Goal: Task Accomplishment & Management: Manage account settings

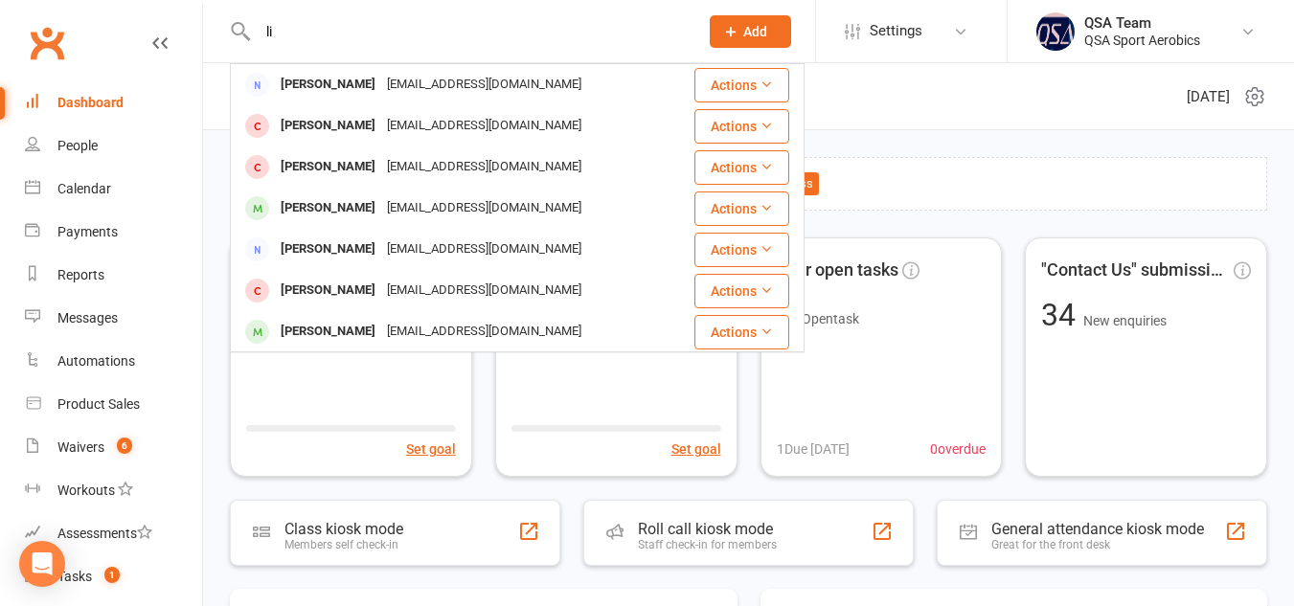
type input "l"
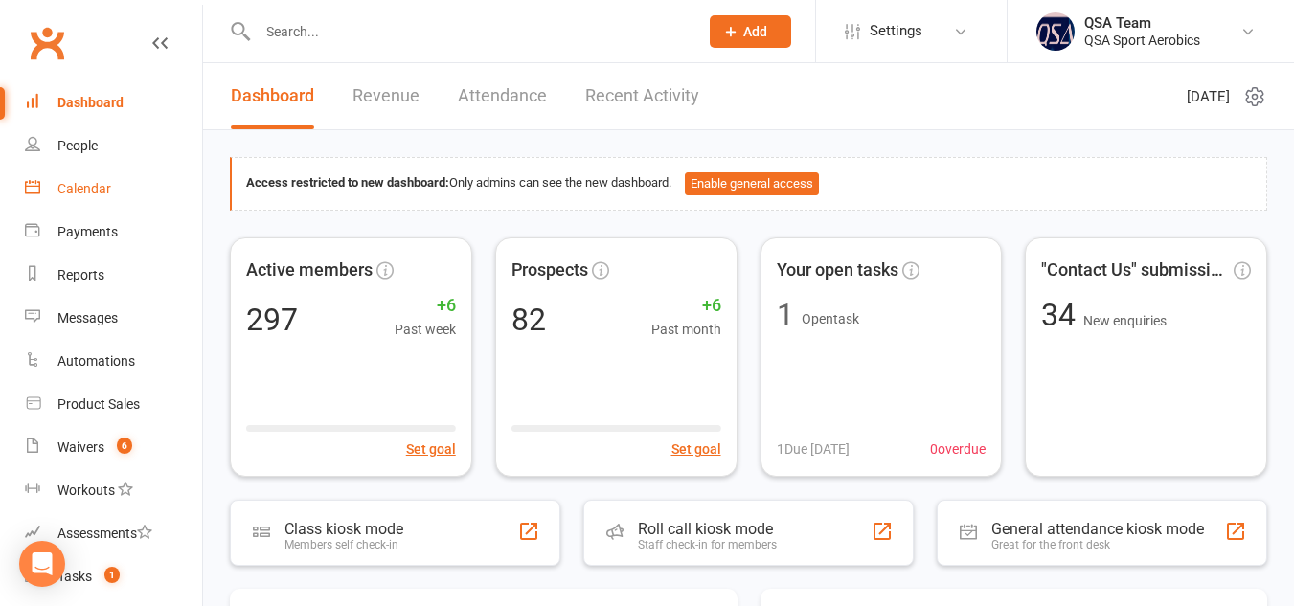
click at [104, 190] on div "Calendar" at bounding box center [84, 188] width 54 height 15
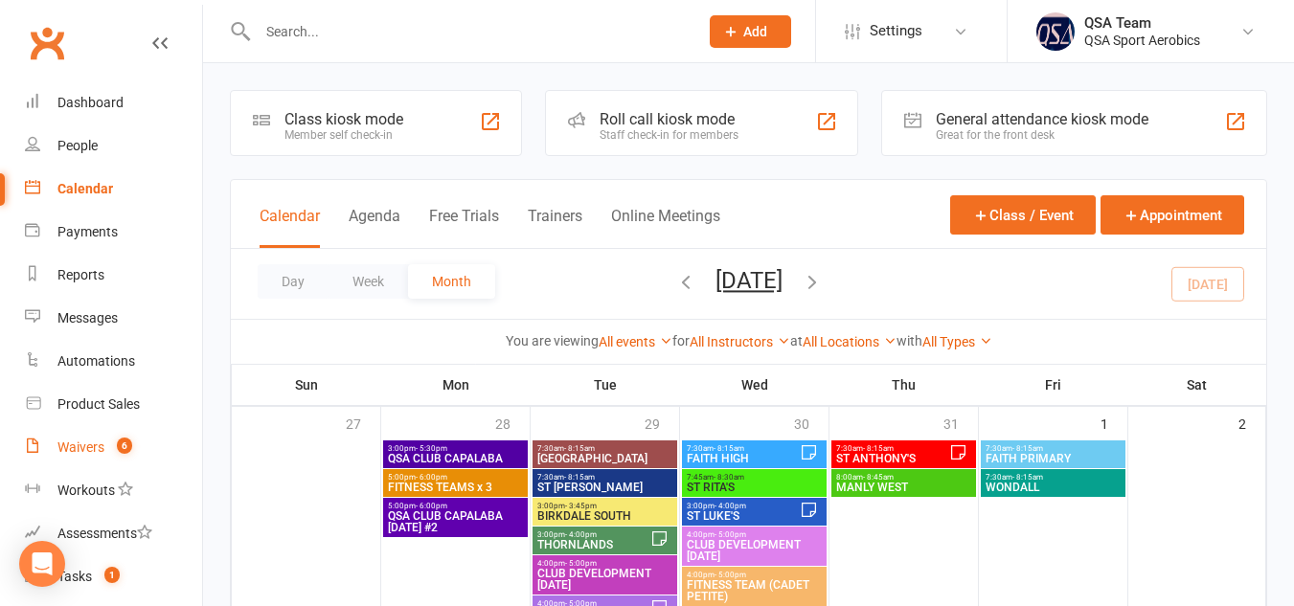
click at [71, 448] on div "Waivers" at bounding box center [80, 446] width 47 height 15
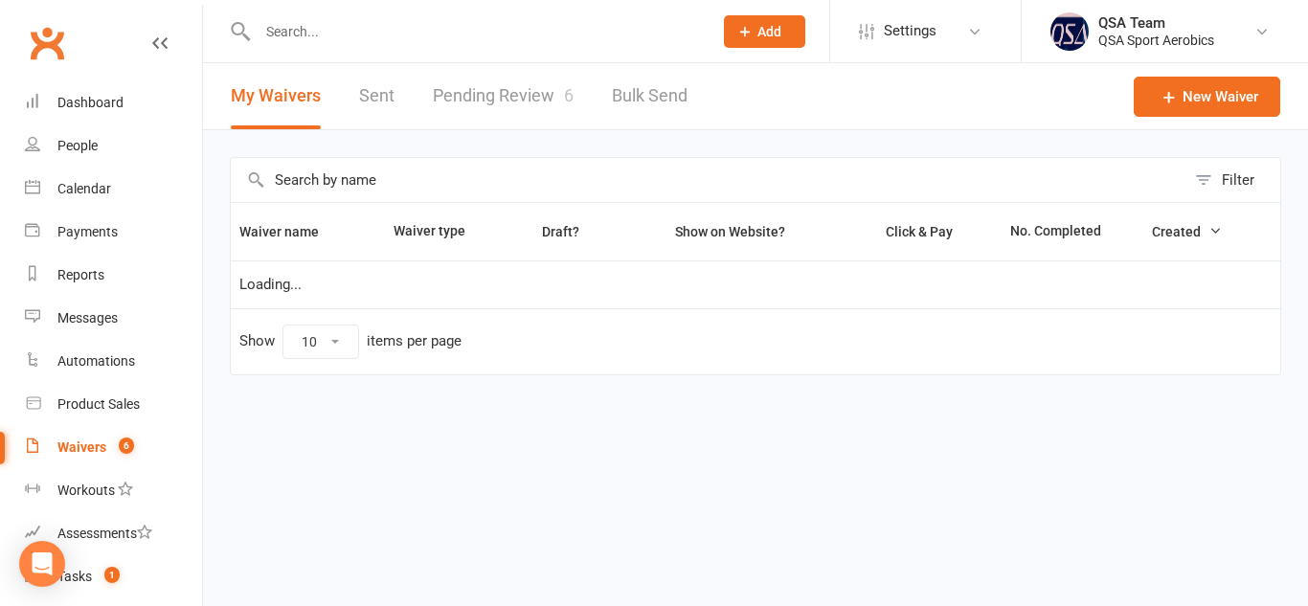
click at [529, 98] on link "Pending Review 6" at bounding box center [503, 96] width 141 height 66
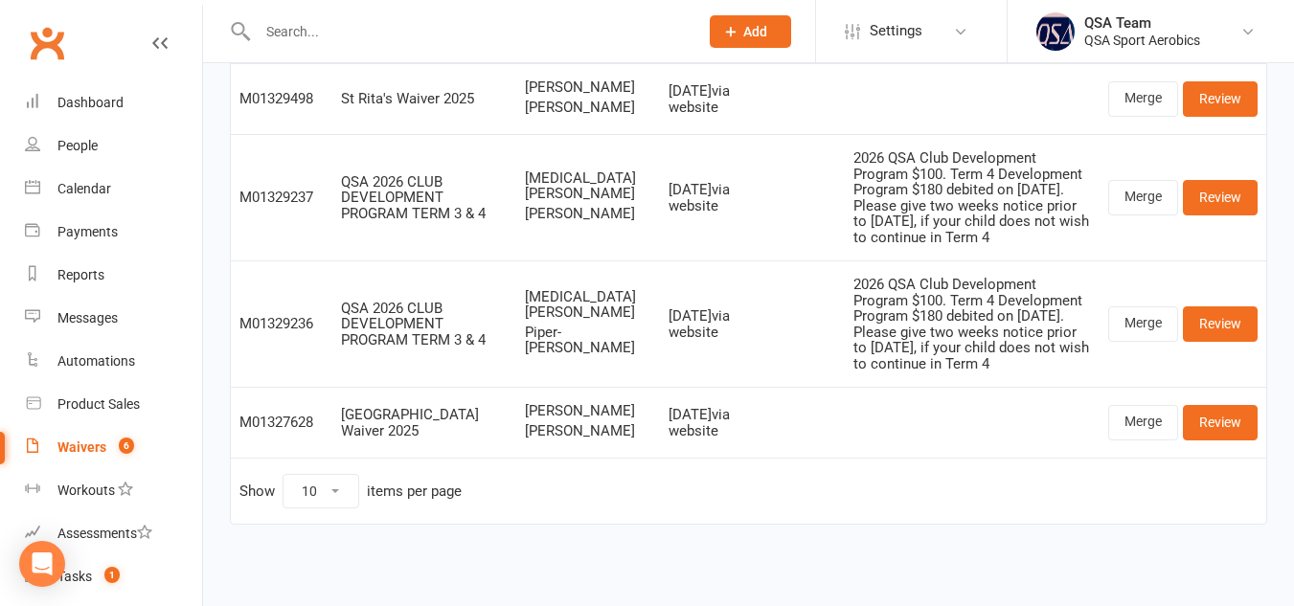
scroll to position [417, 0]
click at [1226, 418] on link "Review" at bounding box center [1219, 422] width 75 height 34
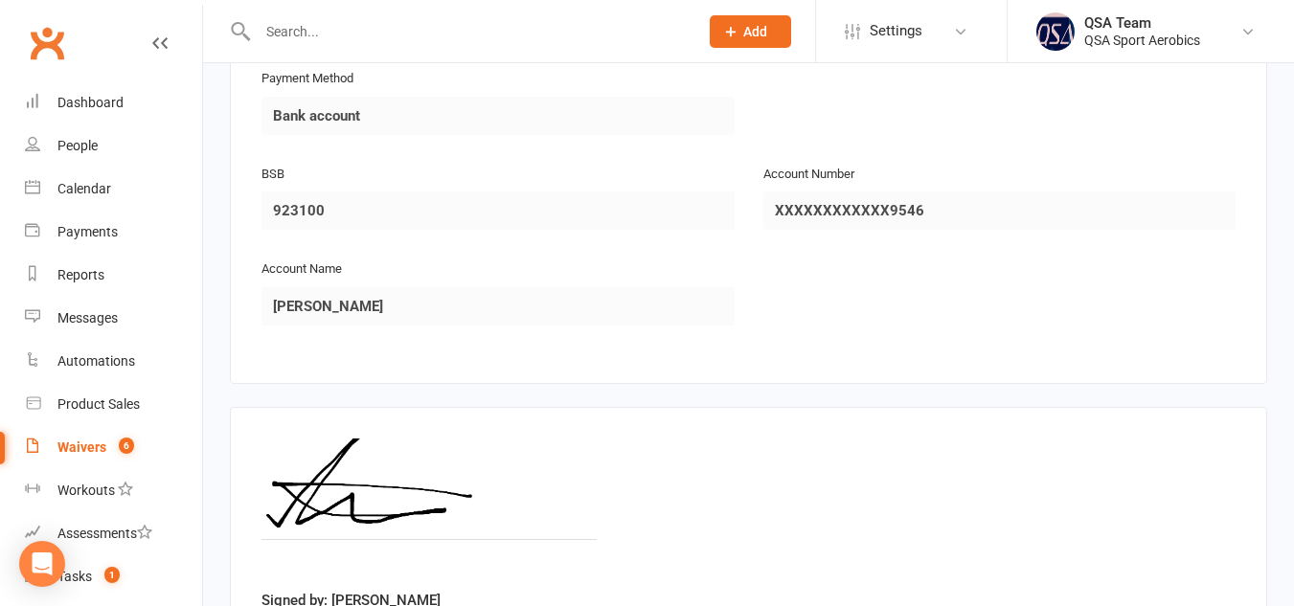
scroll to position [2958, 0]
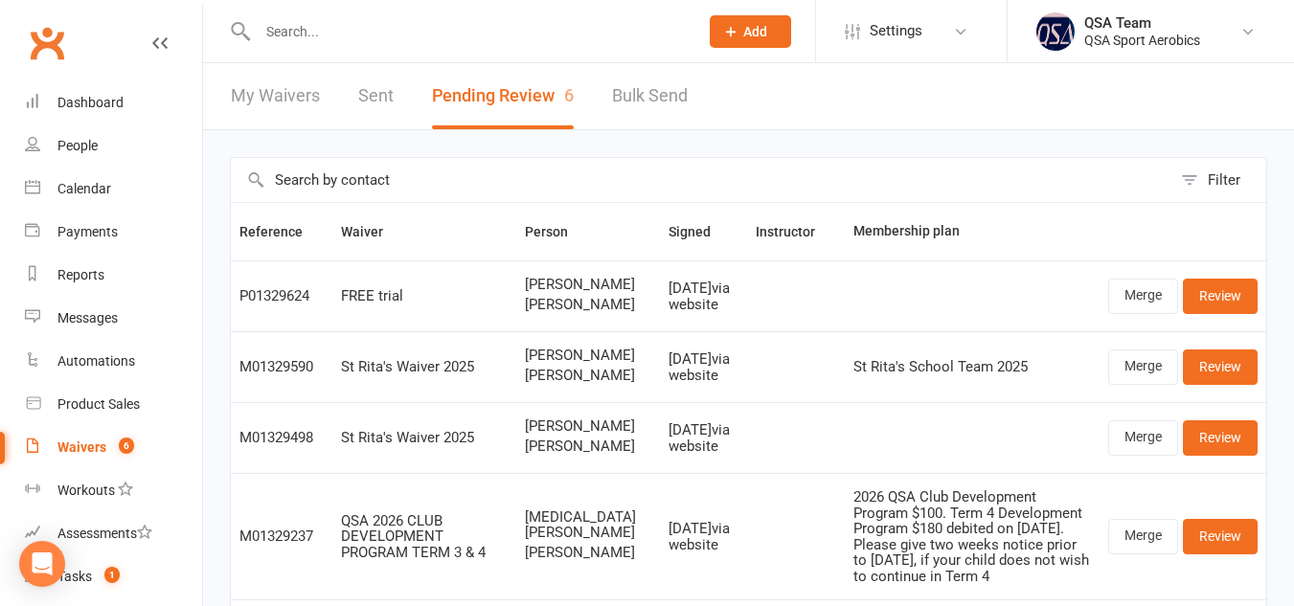
scroll to position [434, 0]
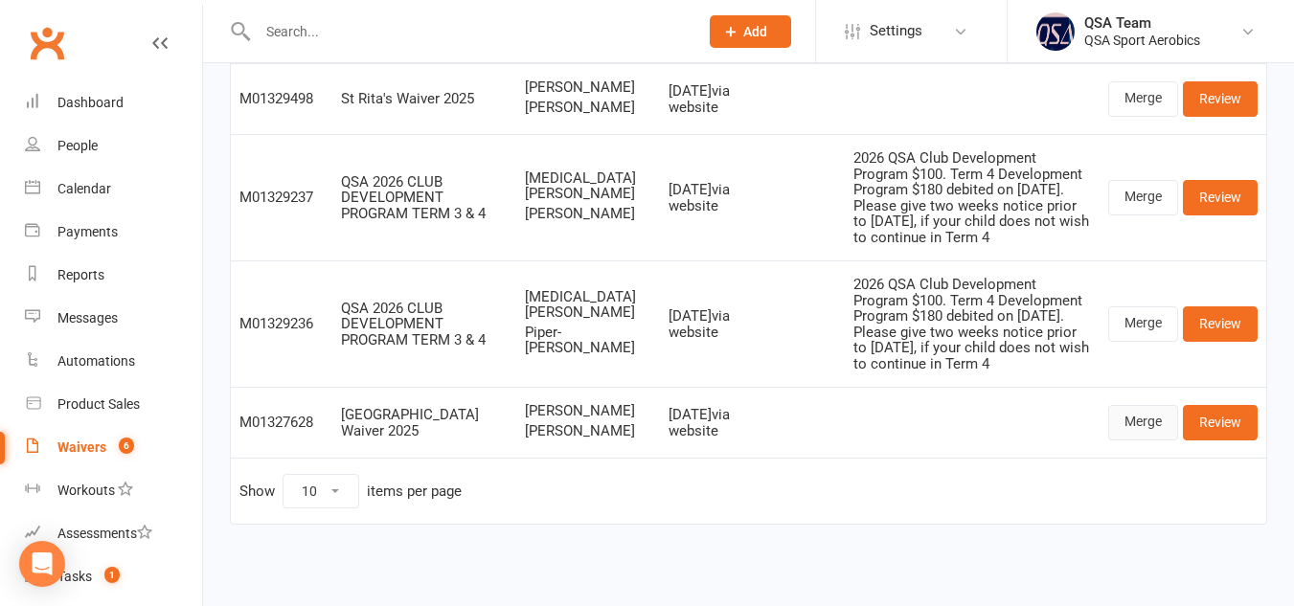
click at [1133, 408] on link "Merge" at bounding box center [1143, 422] width 70 height 34
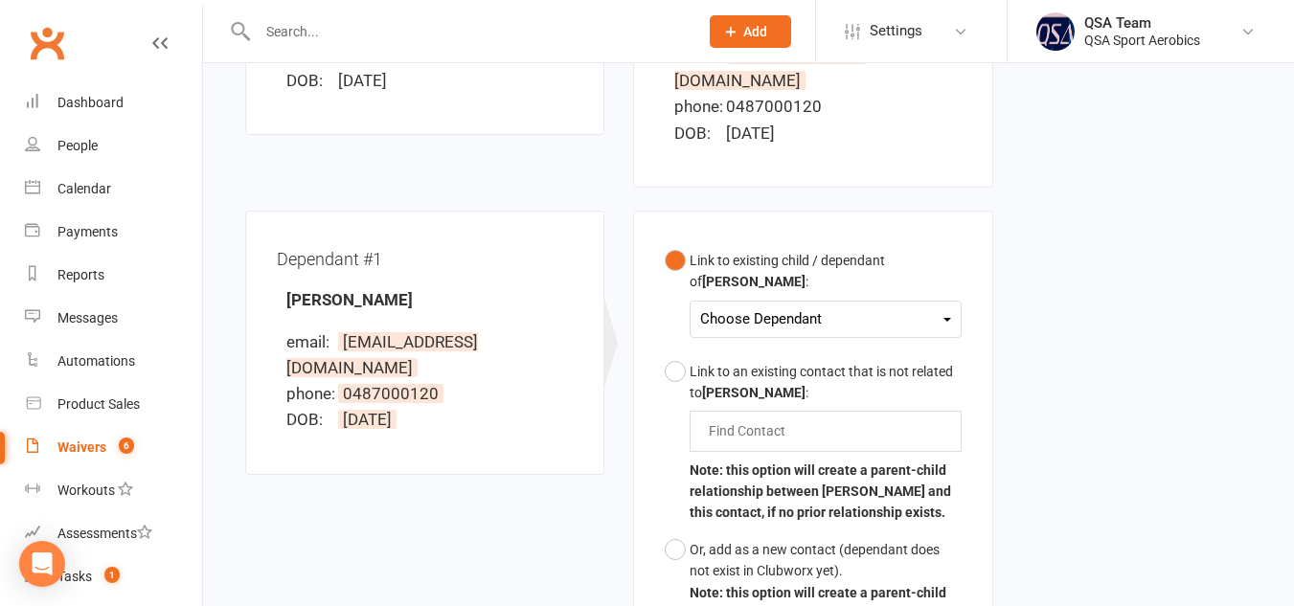
scroll to position [455, 0]
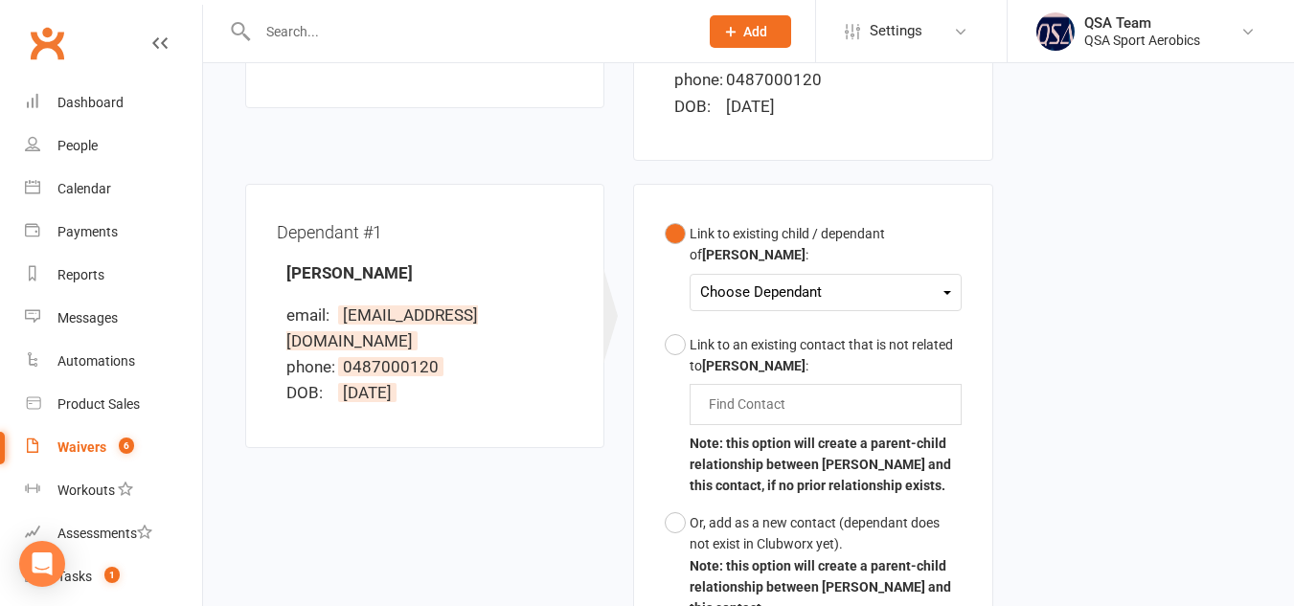
click at [783, 280] on div "Choose Dependant" at bounding box center [825, 293] width 250 height 26
click at [784, 317] on link "[PERSON_NAME]" at bounding box center [796, 337] width 190 height 41
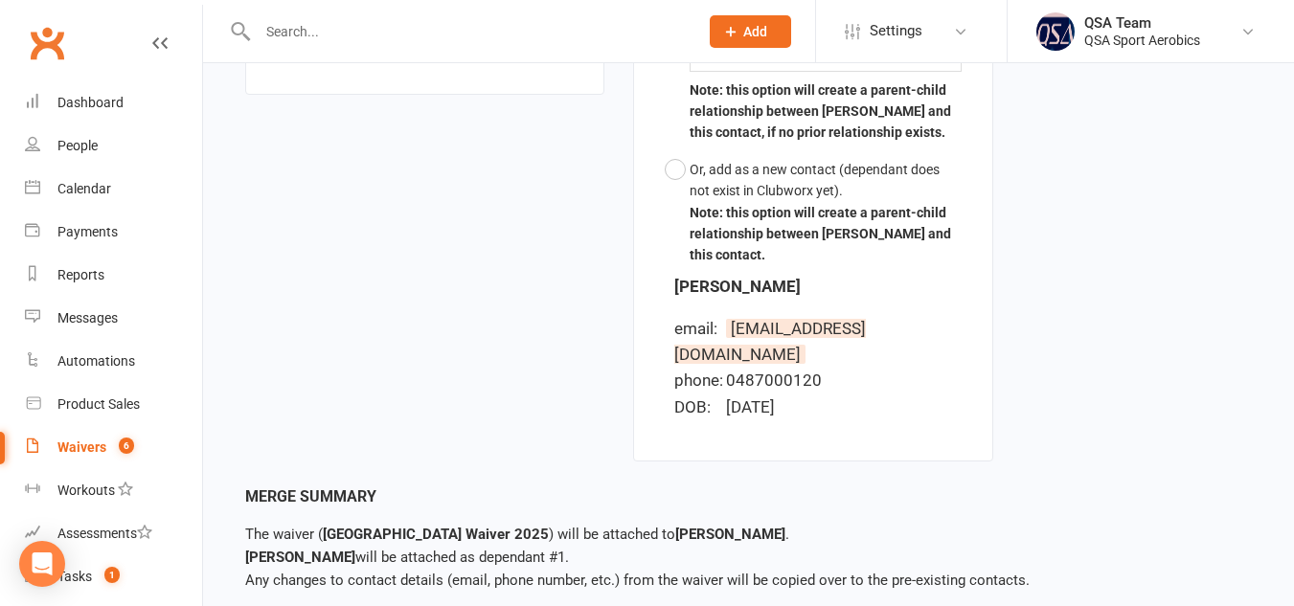
scroll to position [856, 0]
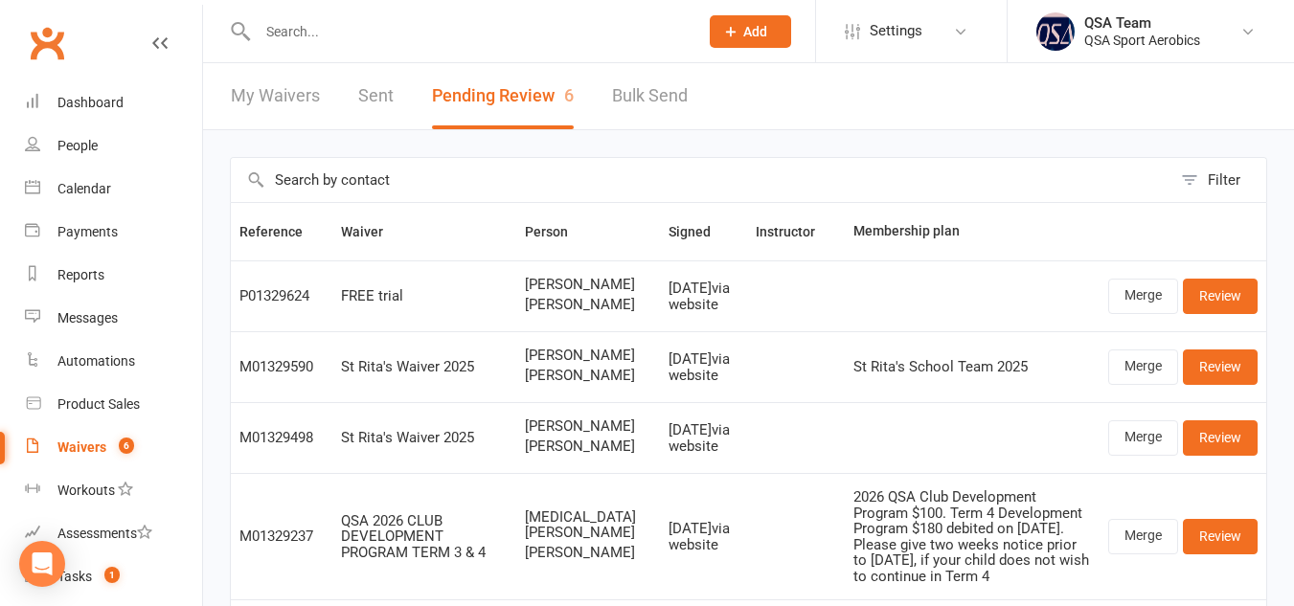
scroll to position [434, 0]
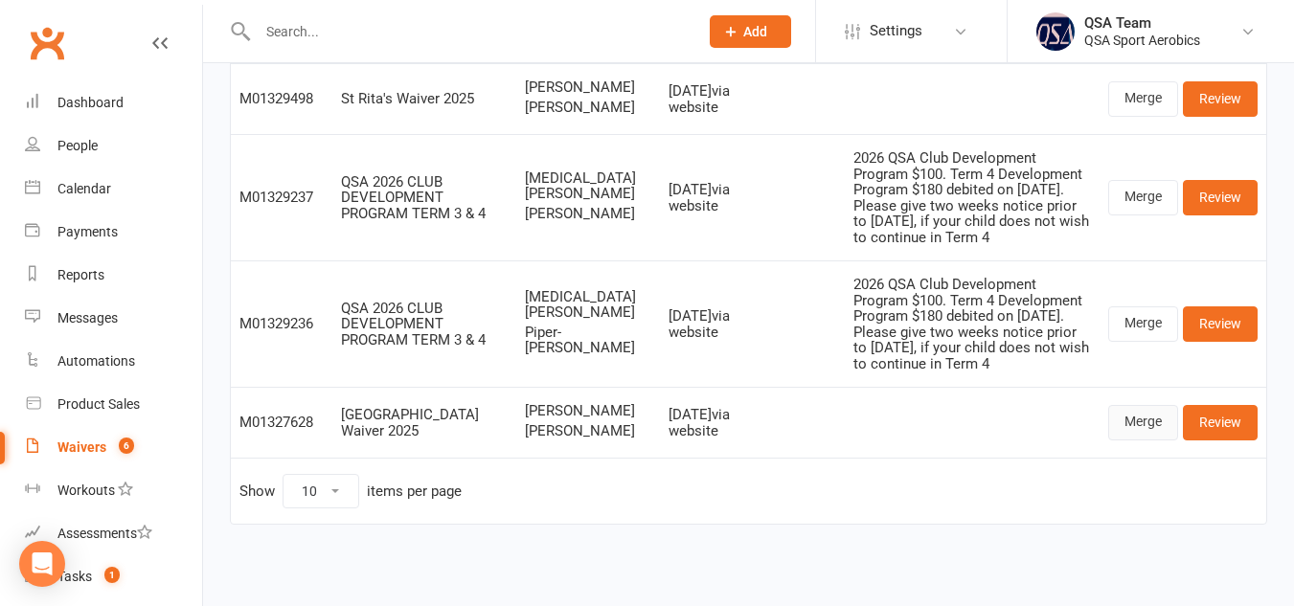
click at [1143, 413] on link "Merge" at bounding box center [1143, 422] width 70 height 34
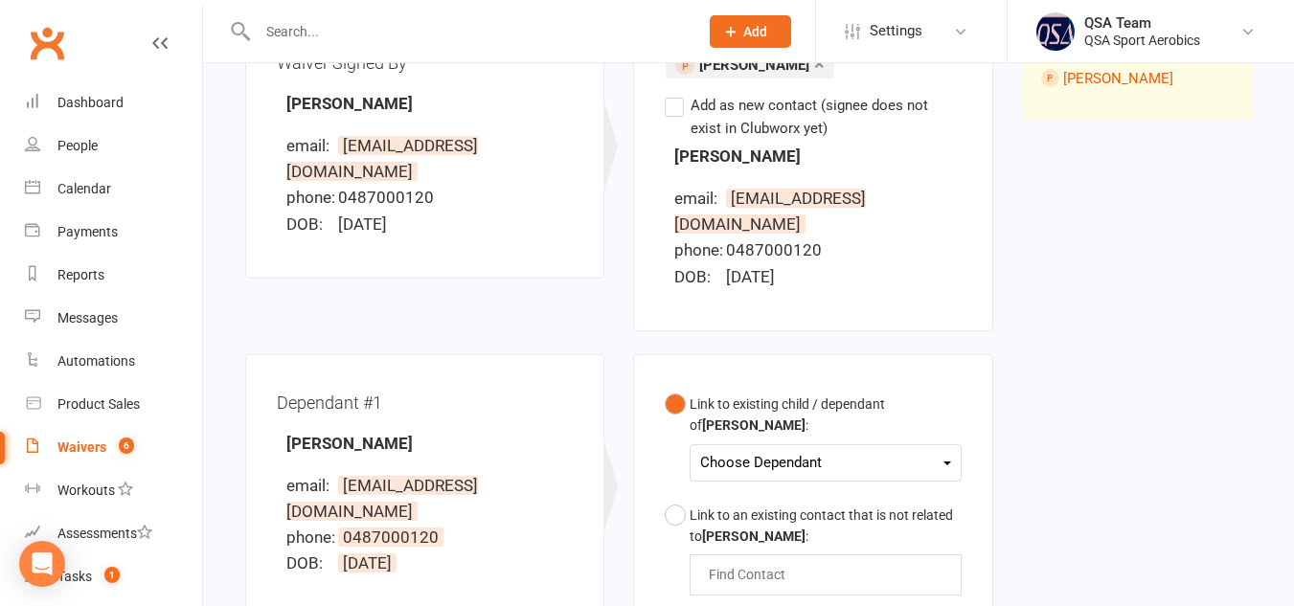
scroll to position [304, 0]
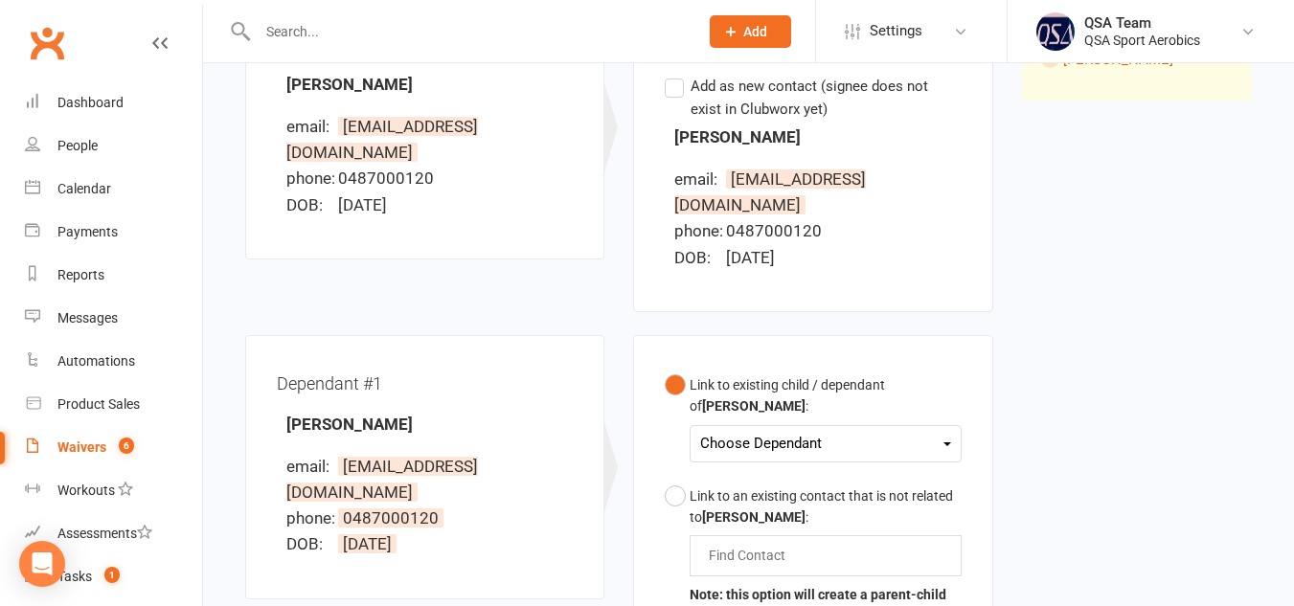
click at [945, 431] on div "Choose Dependant" at bounding box center [825, 444] width 250 height 26
click at [872, 468] on link "[PERSON_NAME]" at bounding box center [796, 488] width 190 height 41
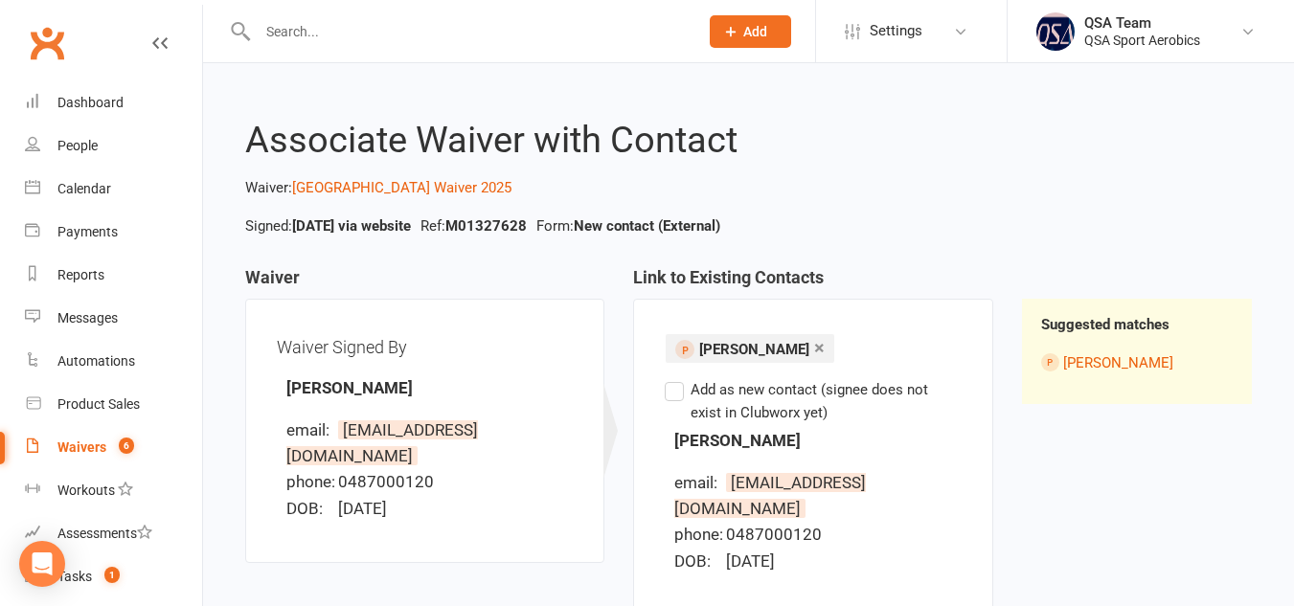
scroll to position [856, 0]
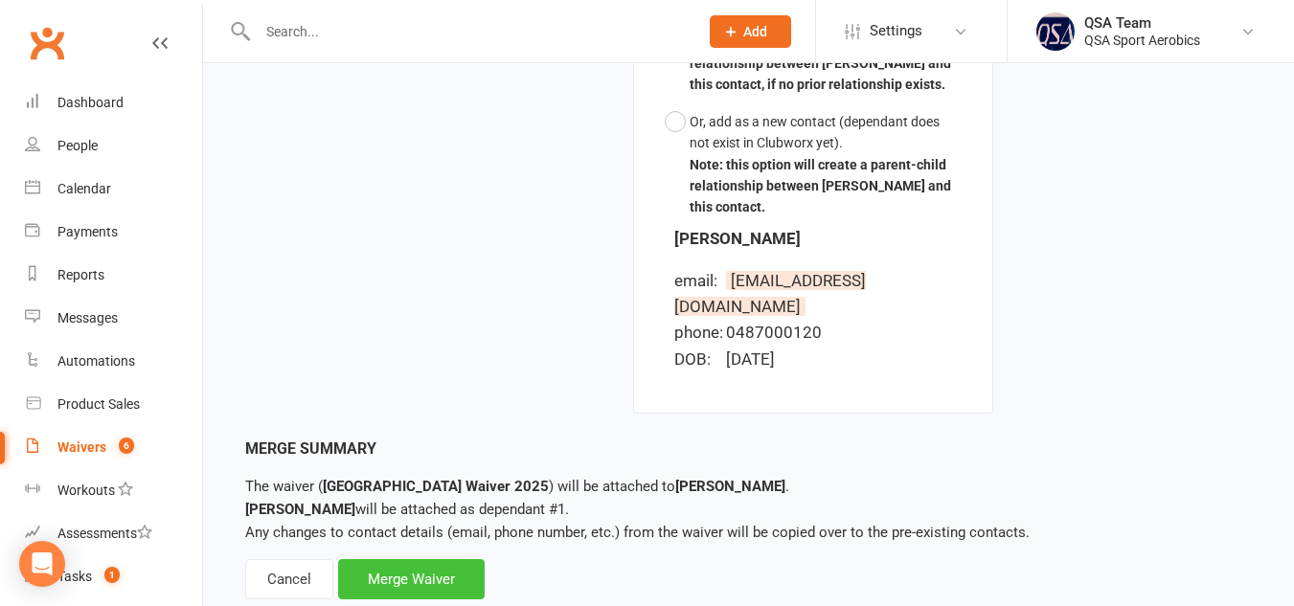
click at [437, 559] on div "Merge Waiver" at bounding box center [411, 579] width 146 height 40
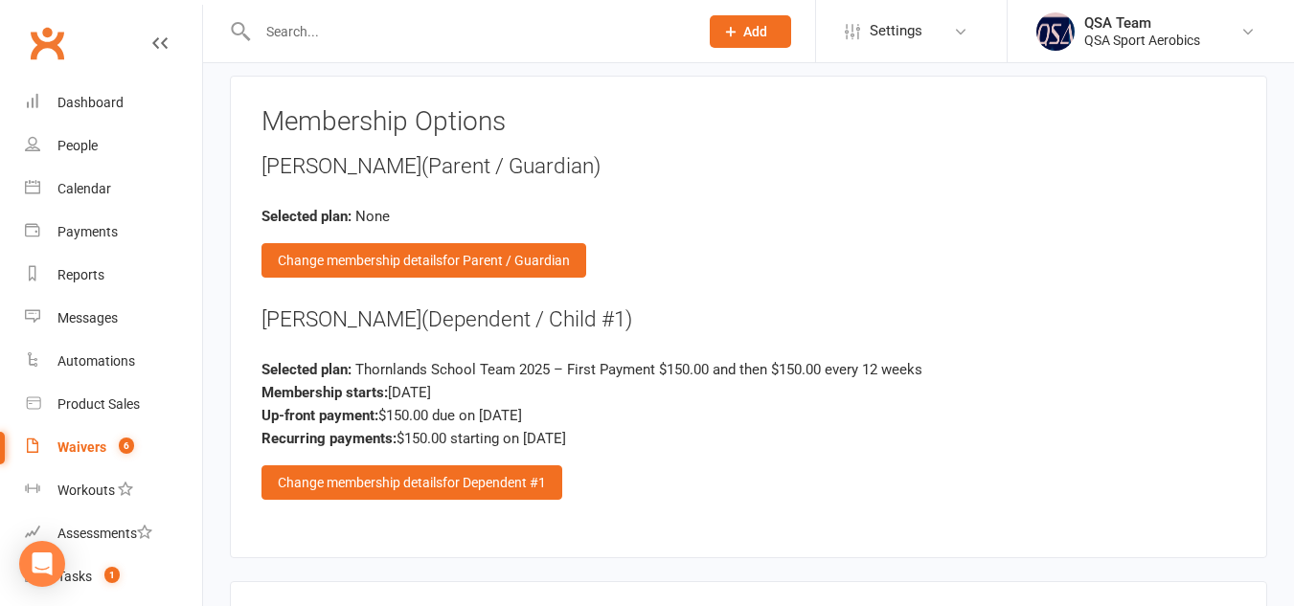
scroll to position [2063, 0]
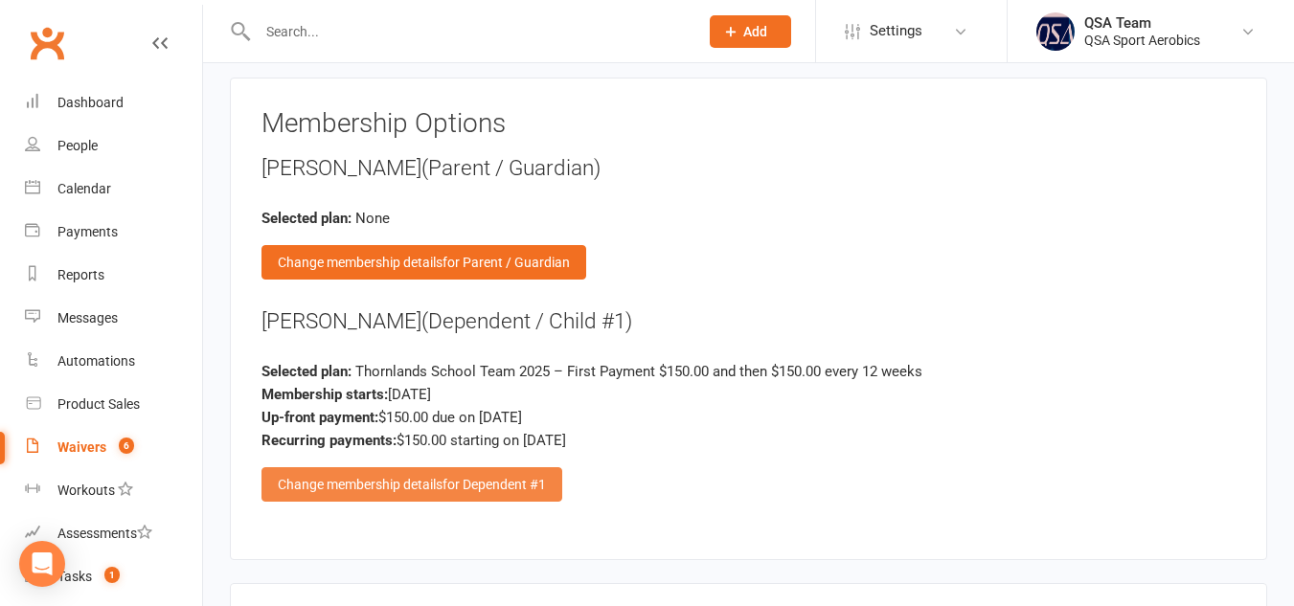
click at [514, 477] on span "for Dependent #1" at bounding box center [493, 484] width 103 height 15
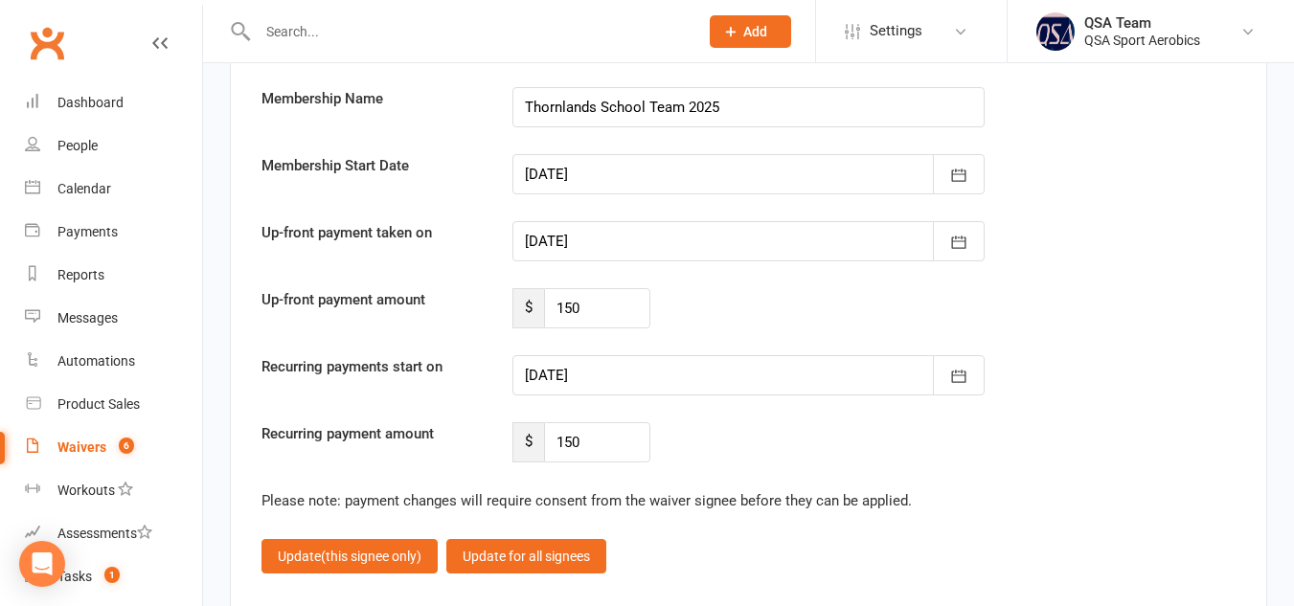
scroll to position [4661, 0]
click at [961, 236] on icon "button" at bounding box center [959, 241] width 14 height 12
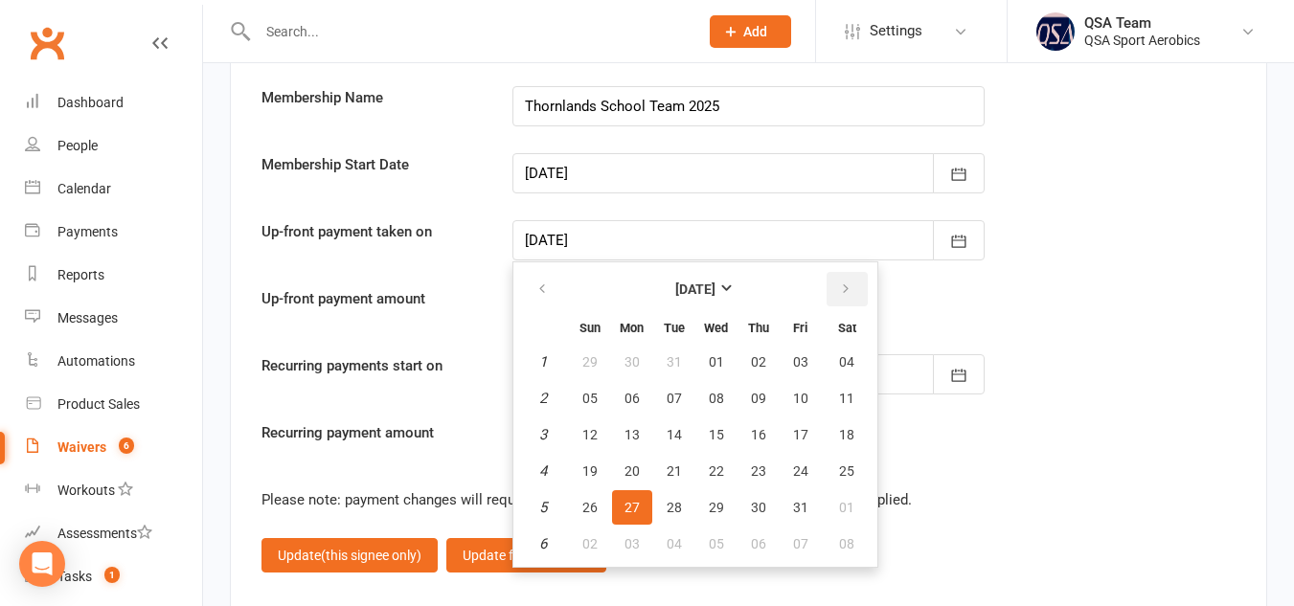
click at [851, 285] on button "button" at bounding box center [846, 289] width 41 height 34
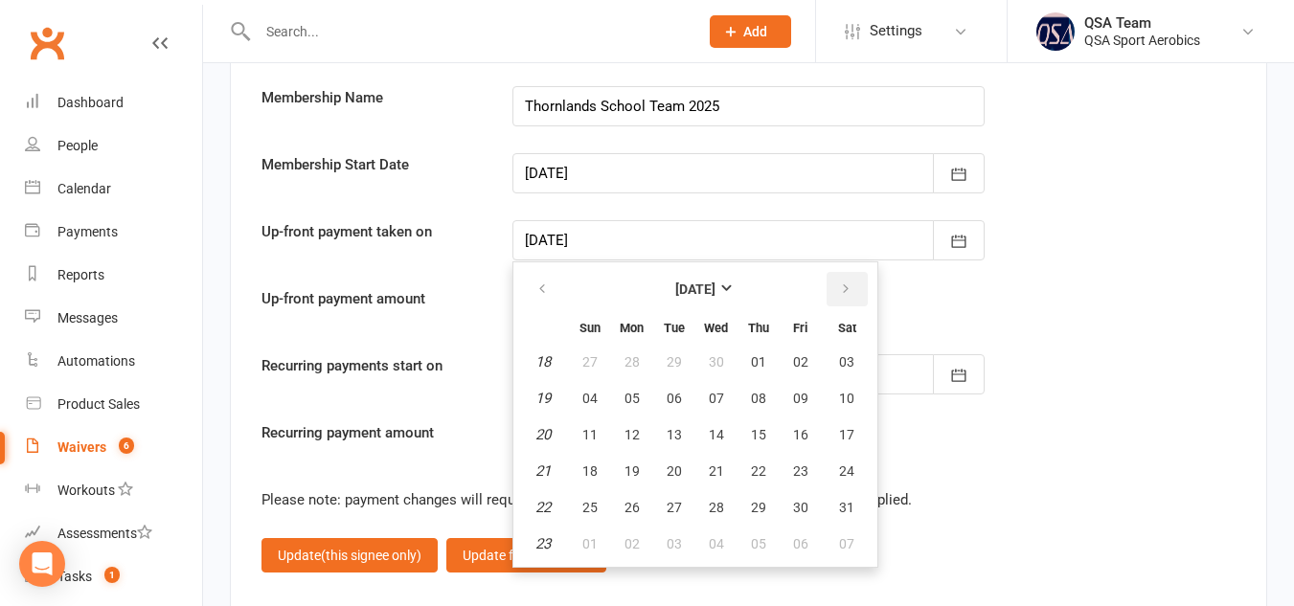
click at [851, 285] on button "button" at bounding box center [846, 289] width 41 height 34
click at [803, 433] on span "15" at bounding box center [800, 434] width 15 height 15
type input "[DATE]"
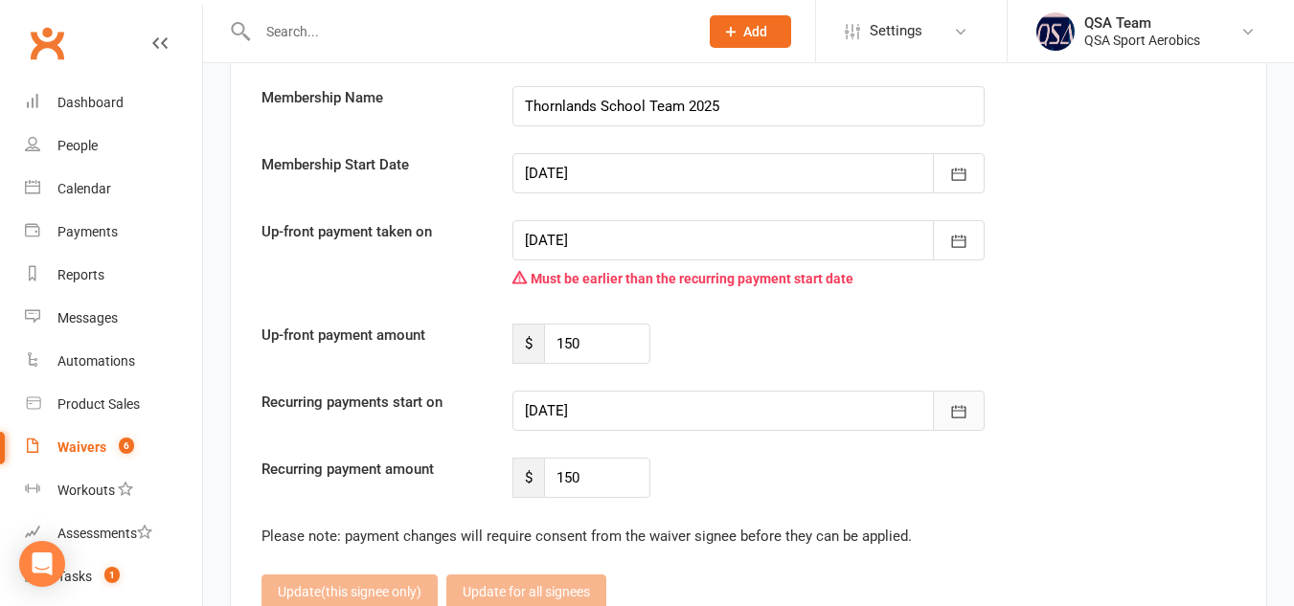
click at [961, 409] on icon "button" at bounding box center [959, 412] width 14 height 12
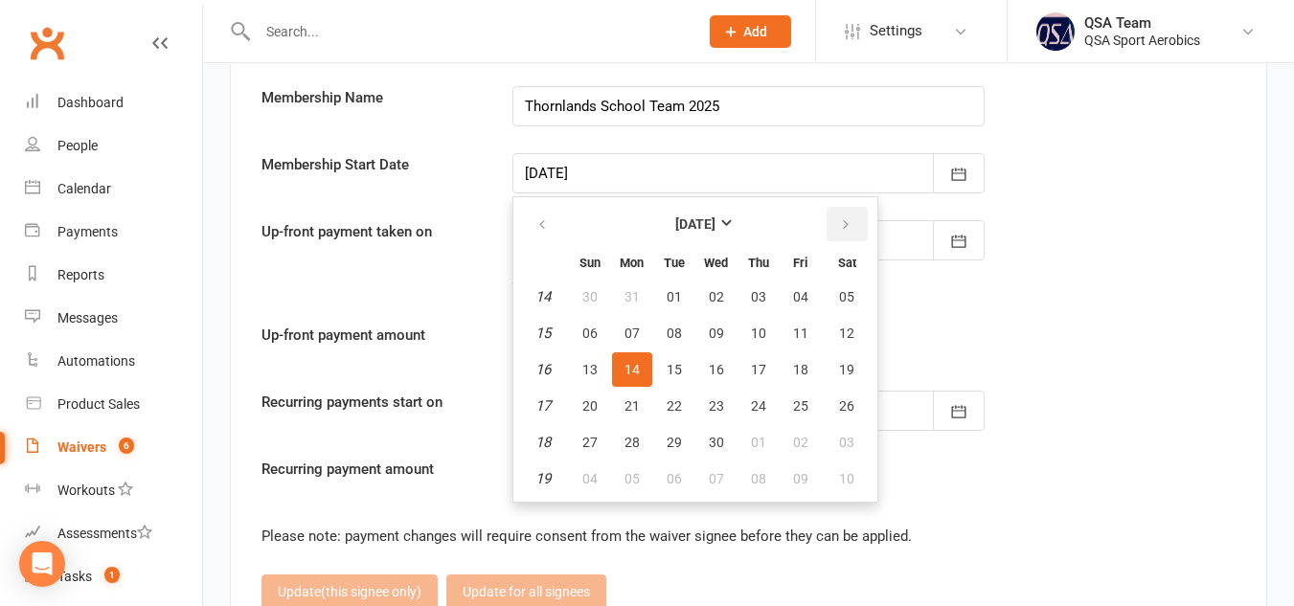
click at [849, 219] on icon "button" at bounding box center [845, 224] width 13 height 15
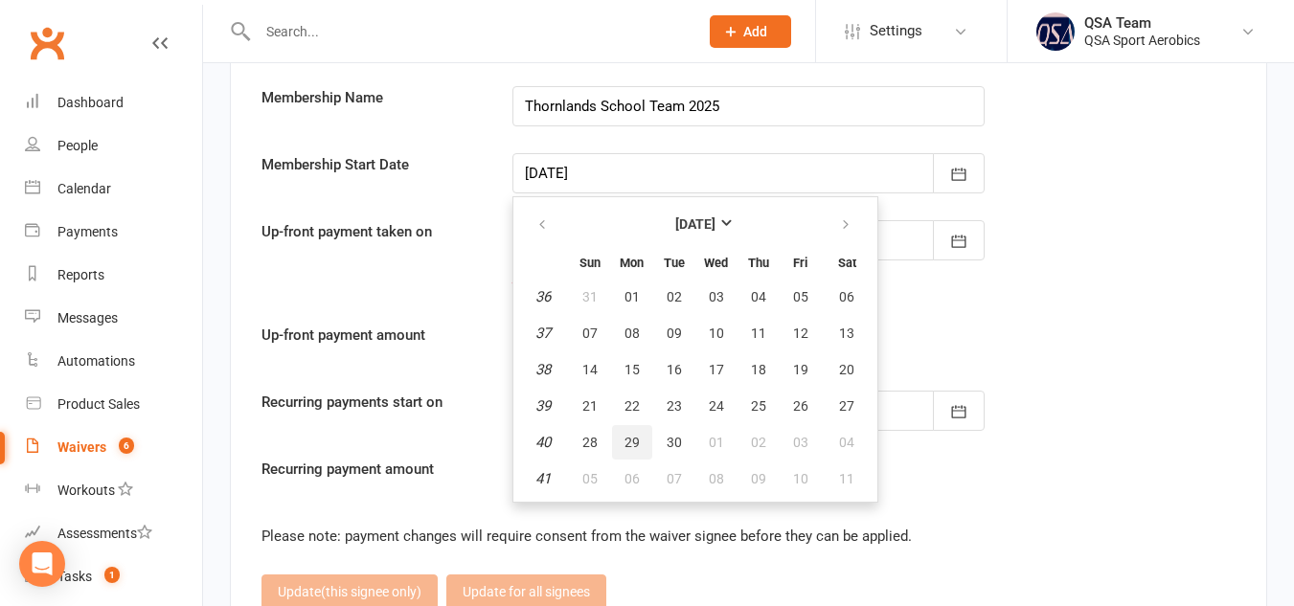
click at [634, 441] on span "29" at bounding box center [631, 442] width 15 height 15
type input "[DATE]"
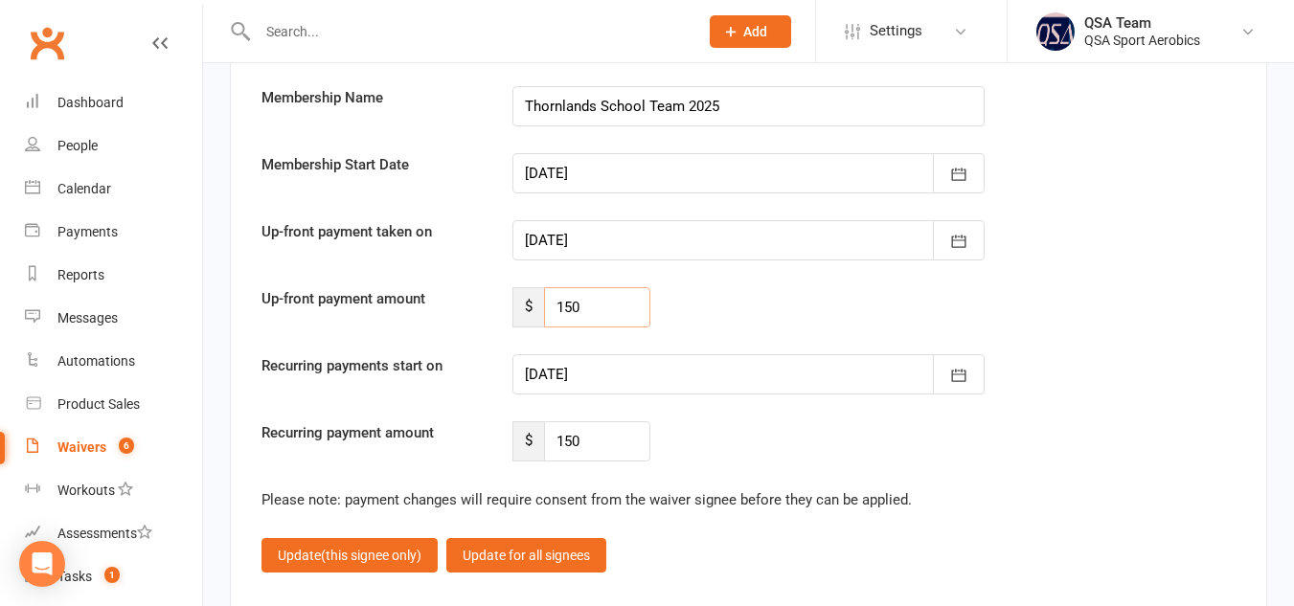
click at [581, 309] on input "150" at bounding box center [597, 307] width 107 height 40
type input "1"
type input "120"
click at [1019, 461] on div "Recurring payment amount $ 150" at bounding box center [748, 441] width 1002 height 40
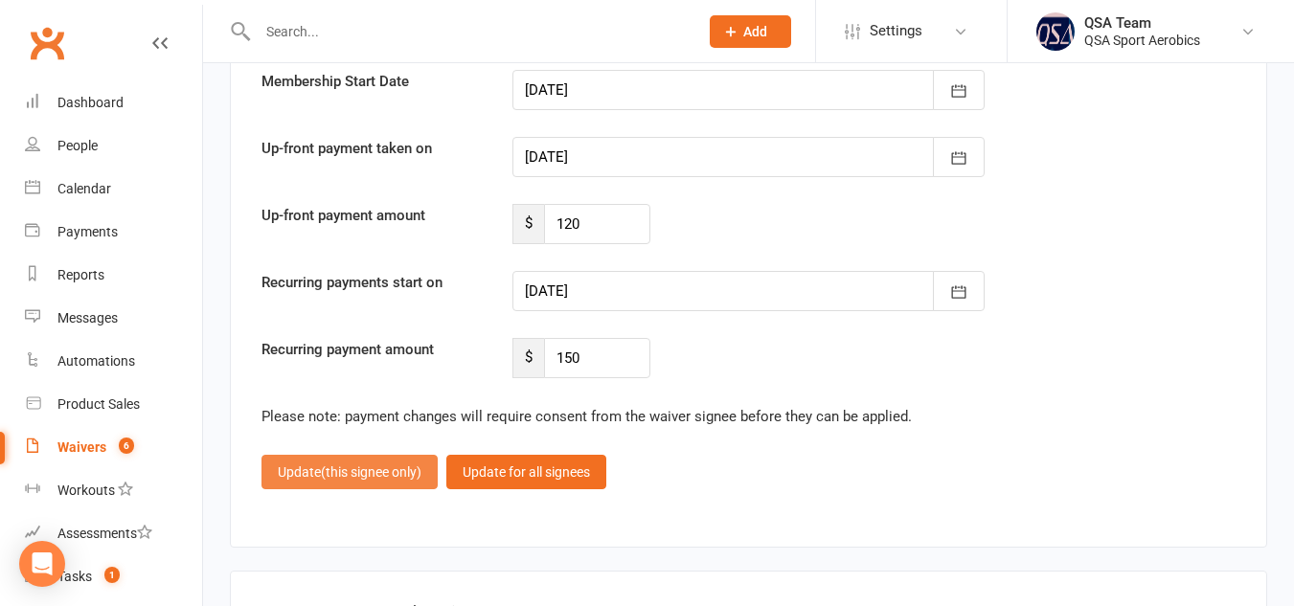
click at [325, 472] on span "(this signee only)" at bounding box center [371, 471] width 101 height 15
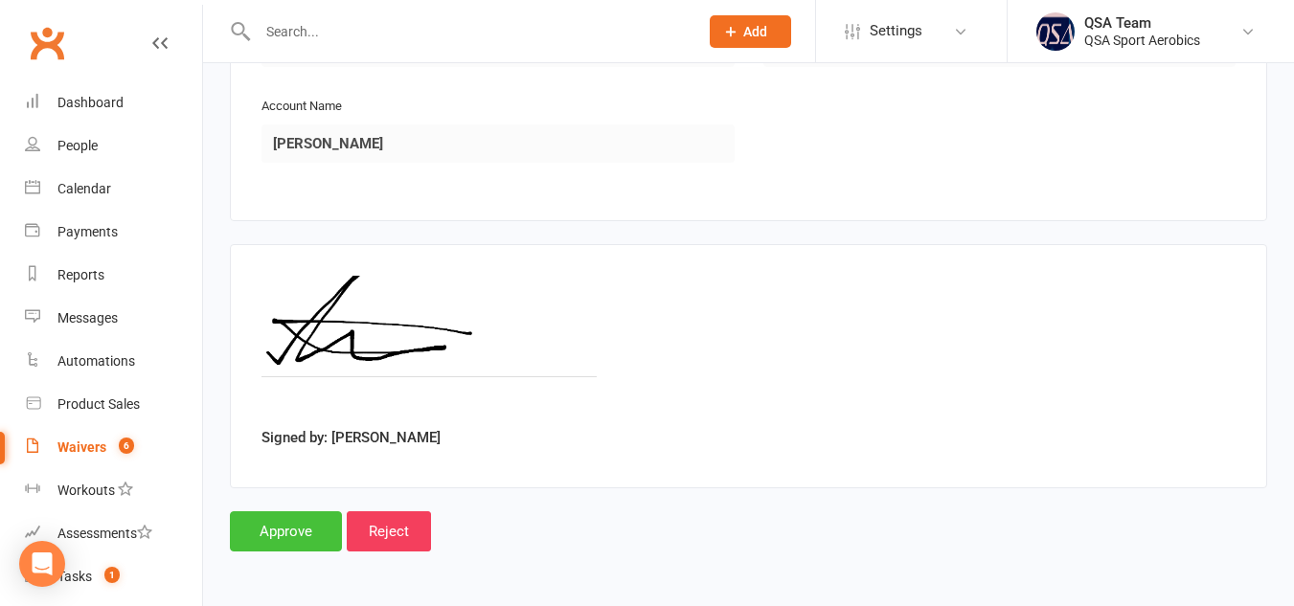
click at [285, 525] on input "Approve" at bounding box center [286, 531] width 112 height 40
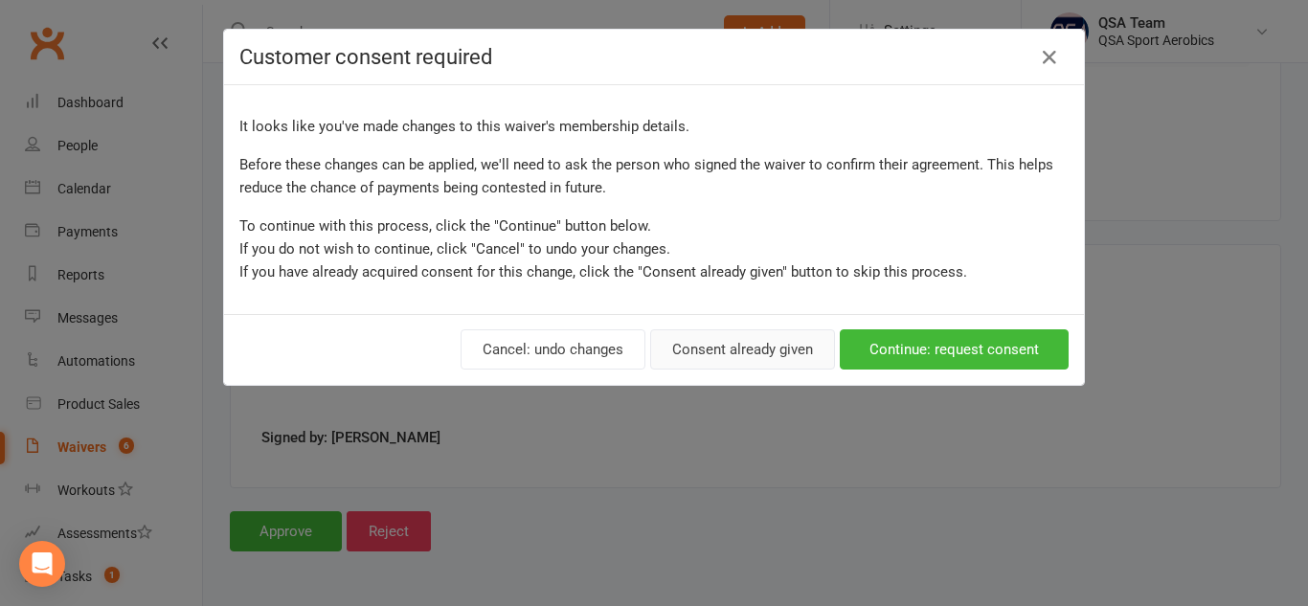
click at [751, 350] on button "Consent already given" at bounding box center [742, 349] width 185 height 40
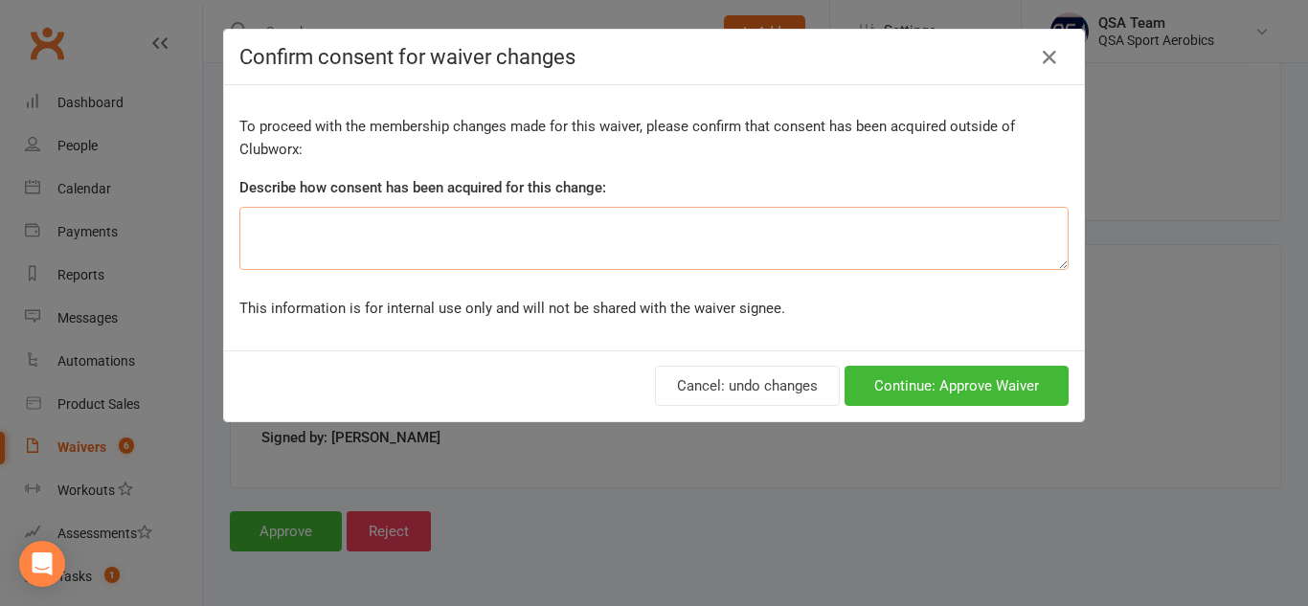
click at [549, 239] on textarea at bounding box center [653, 238] width 829 height 63
type textarea "V"
type textarea "Made aware via email and on consent regarding remaining weeks left this term"
click at [905, 385] on button "Continue: Approve Waiver" at bounding box center [956, 386] width 224 height 40
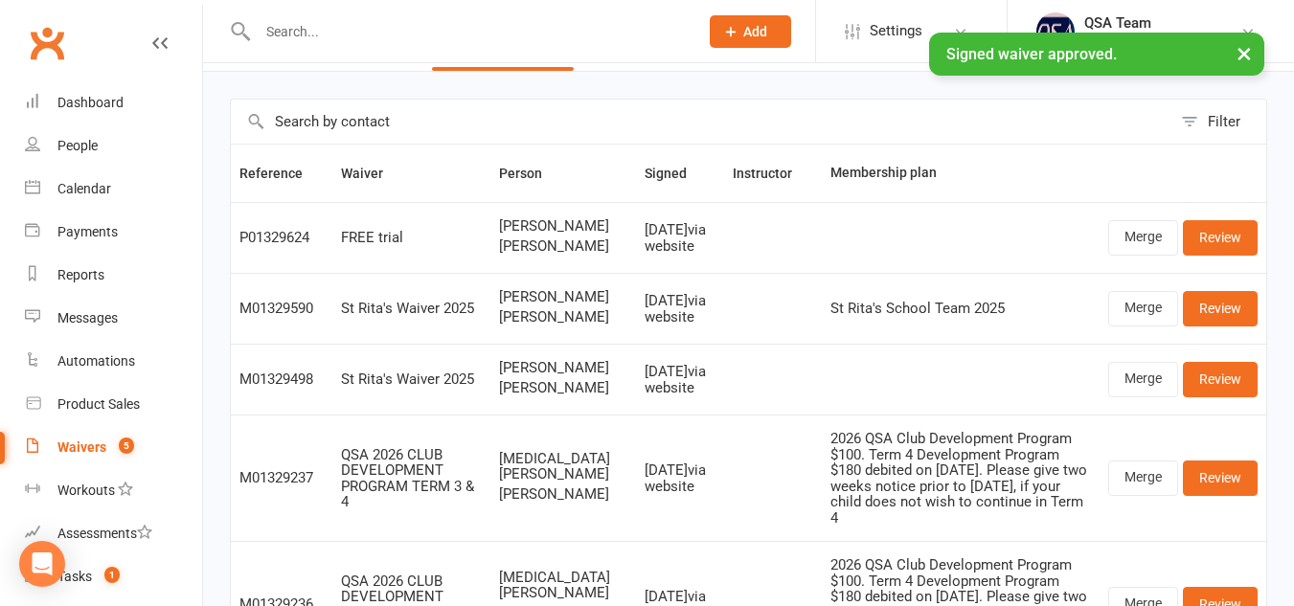
scroll to position [67, 0]
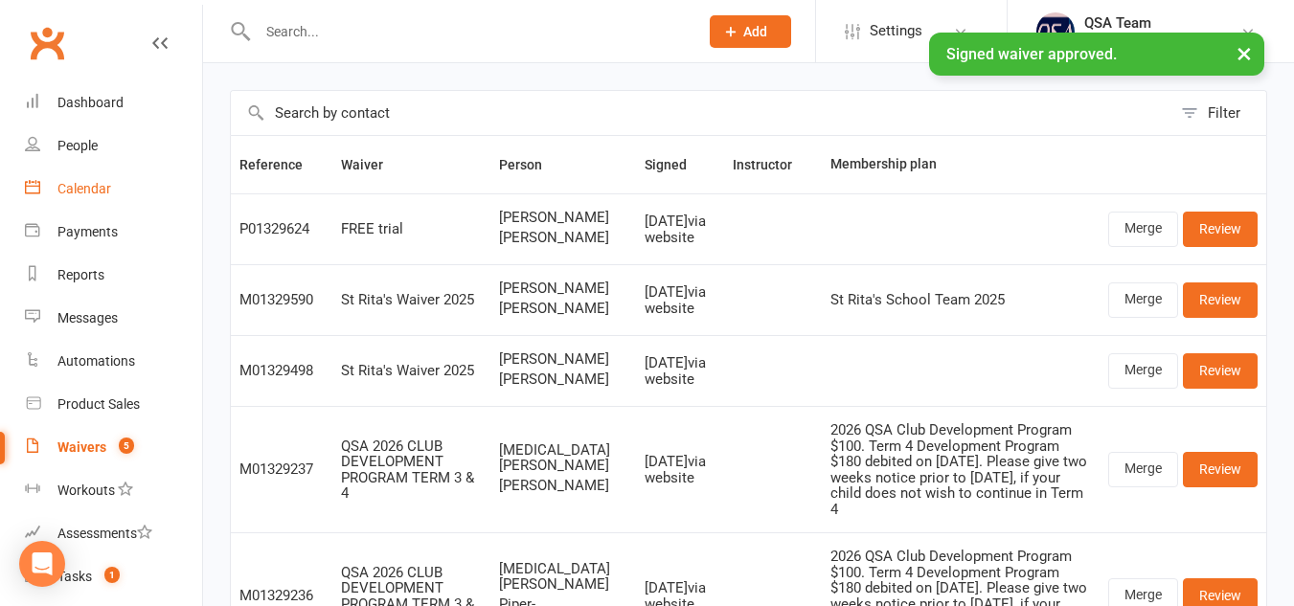
click at [83, 186] on div "Calendar" at bounding box center [84, 188] width 54 height 15
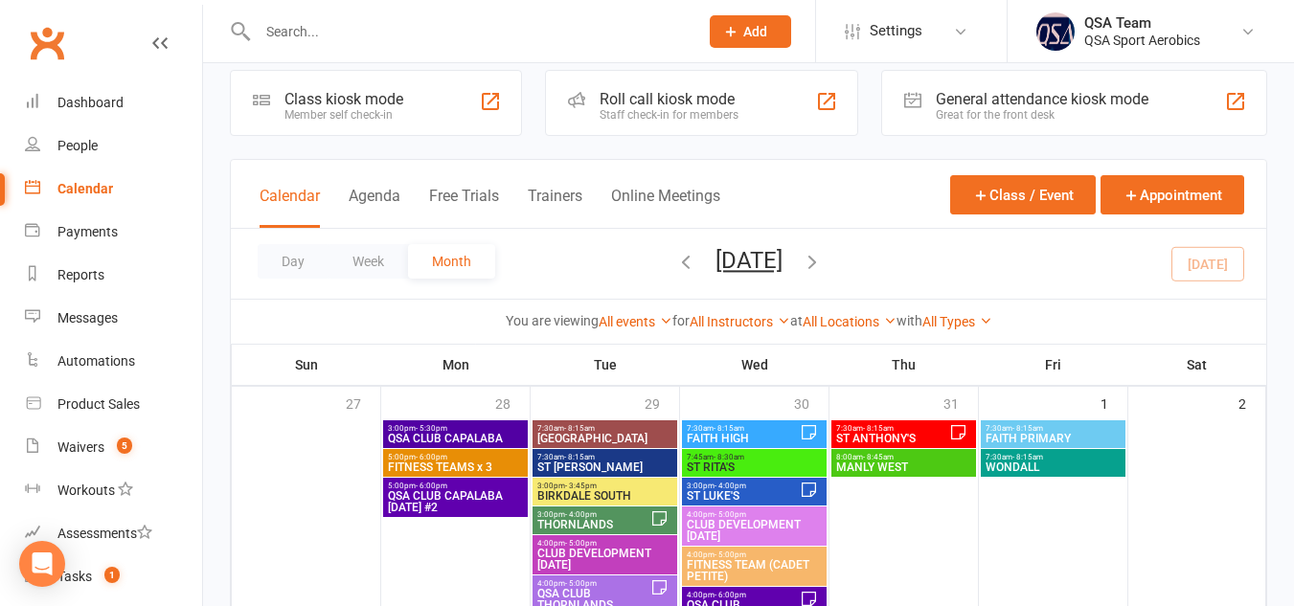
scroll to position [21, 0]
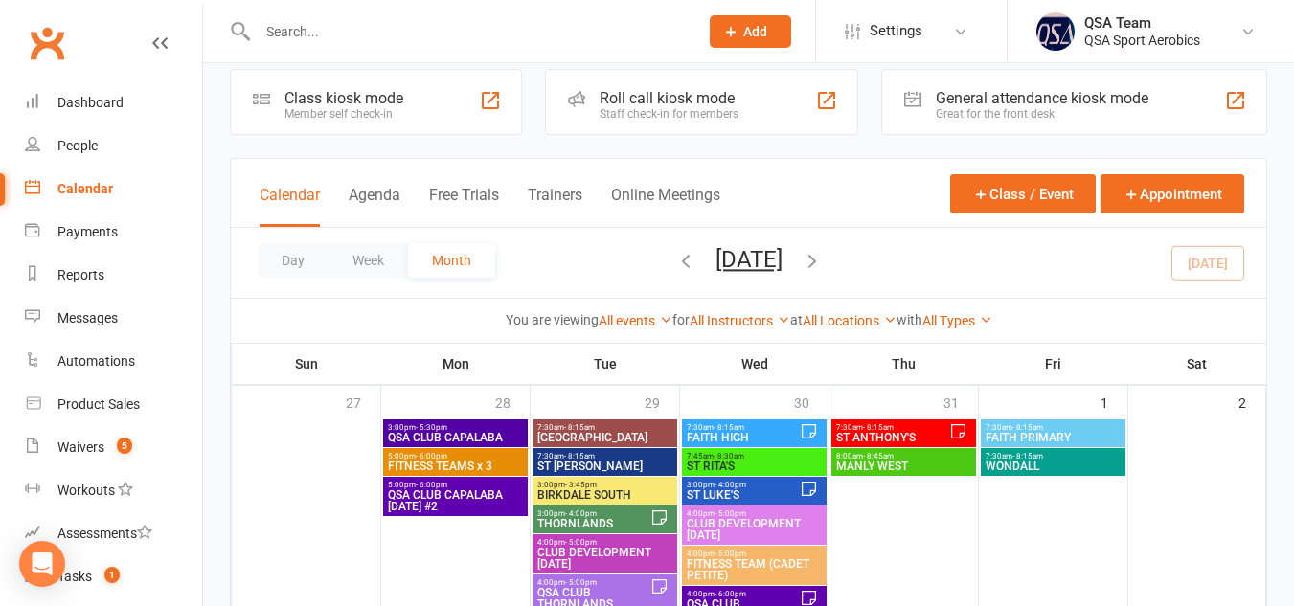
click at [675, 266] on icon "button" at bounding box center [685, 260] width 21 height 21
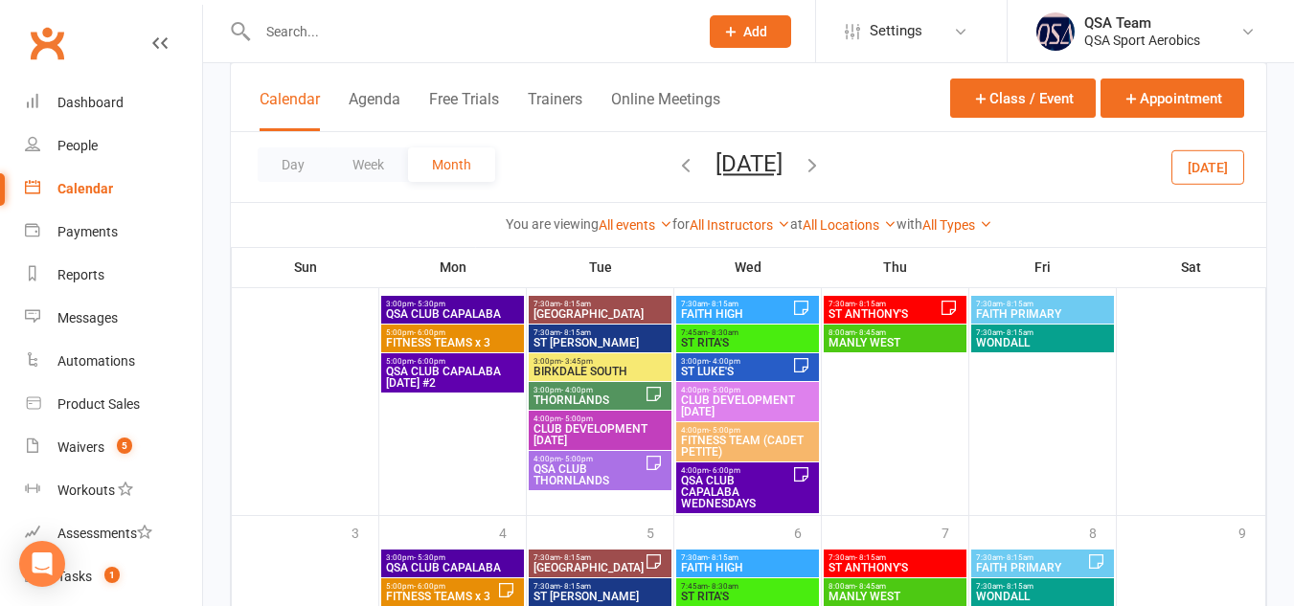
scroll to position [885, 0]
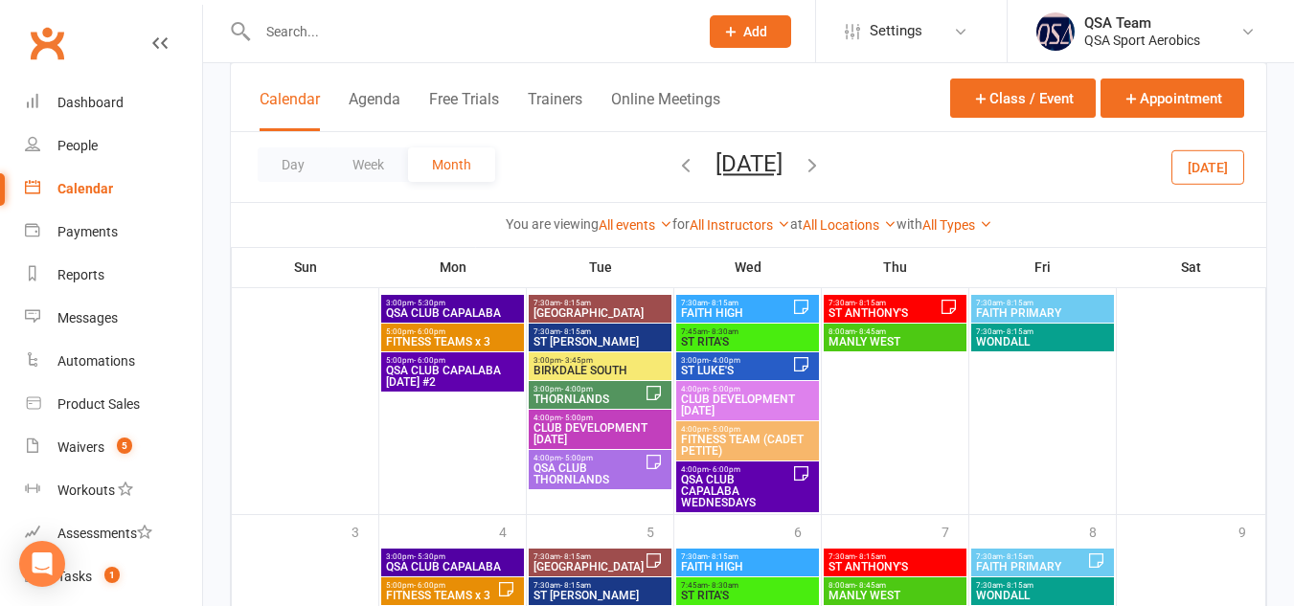
click at [612, 398] on span "THORNLANDS" at bounding box center [588, 399] width 112 height 11
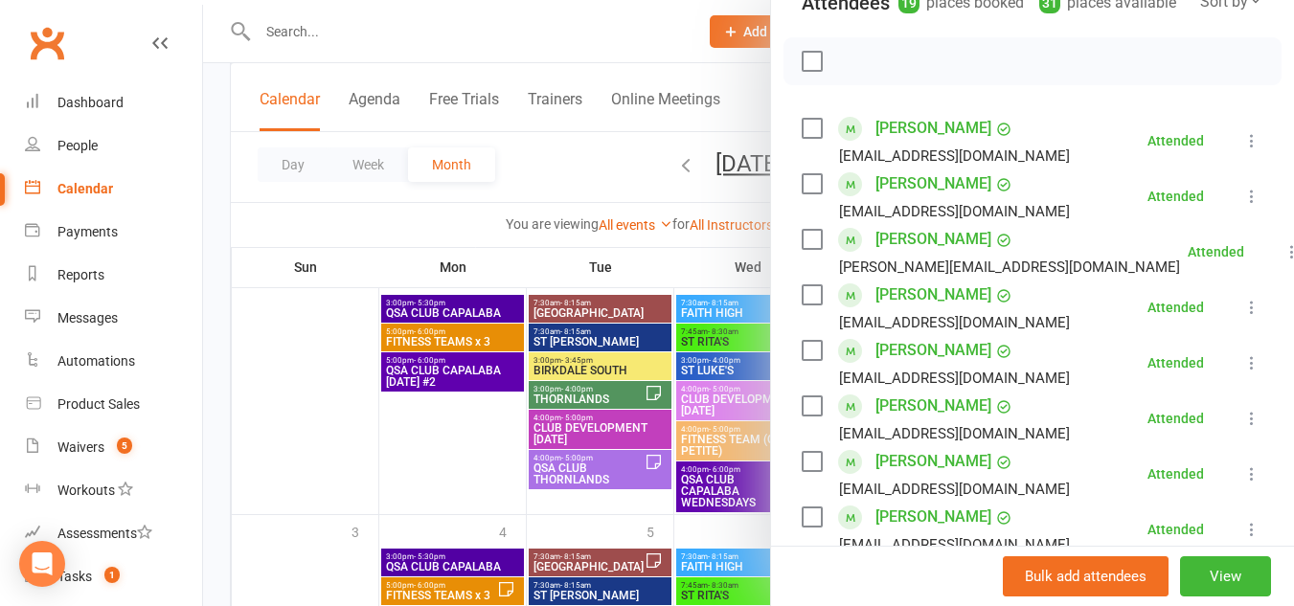
scroll to position [0, 0]
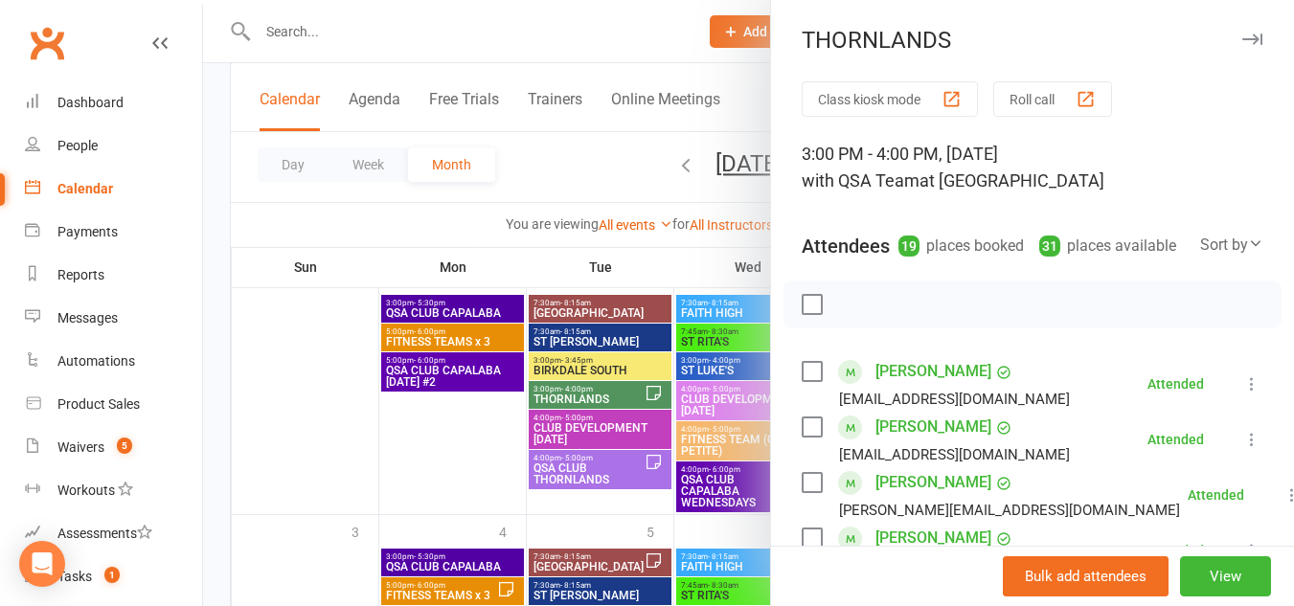
click at [1242, 42] on icon "button" at bounding box center [1252, 39] width 20 height 11
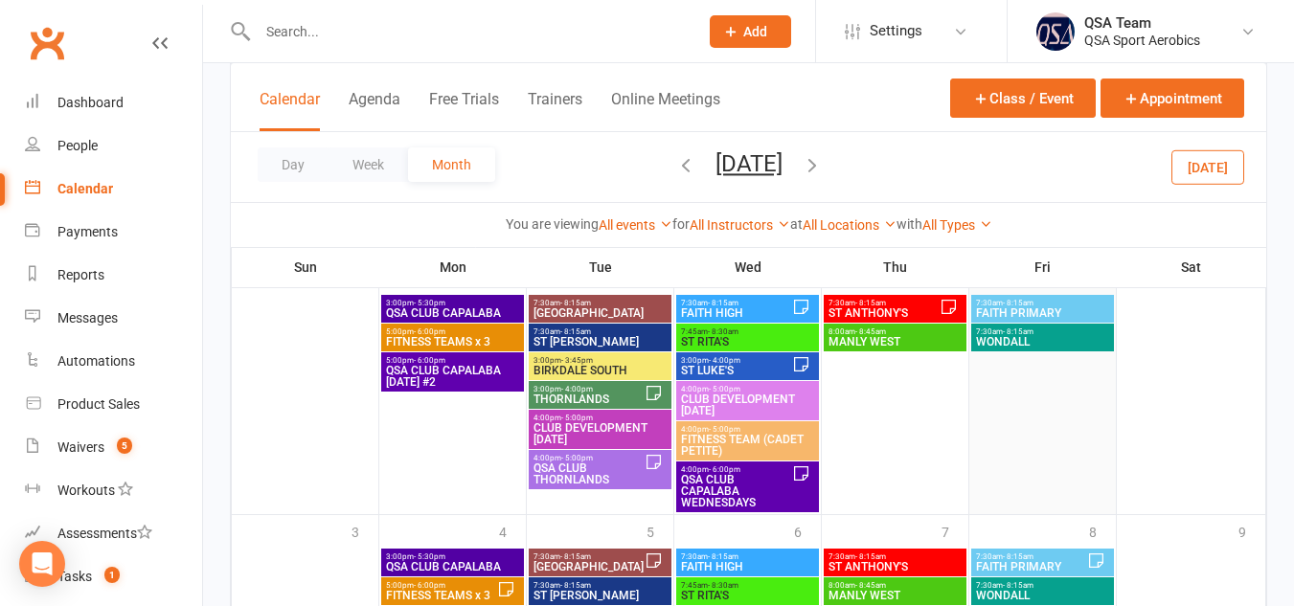
scroll to position [1091, 0]
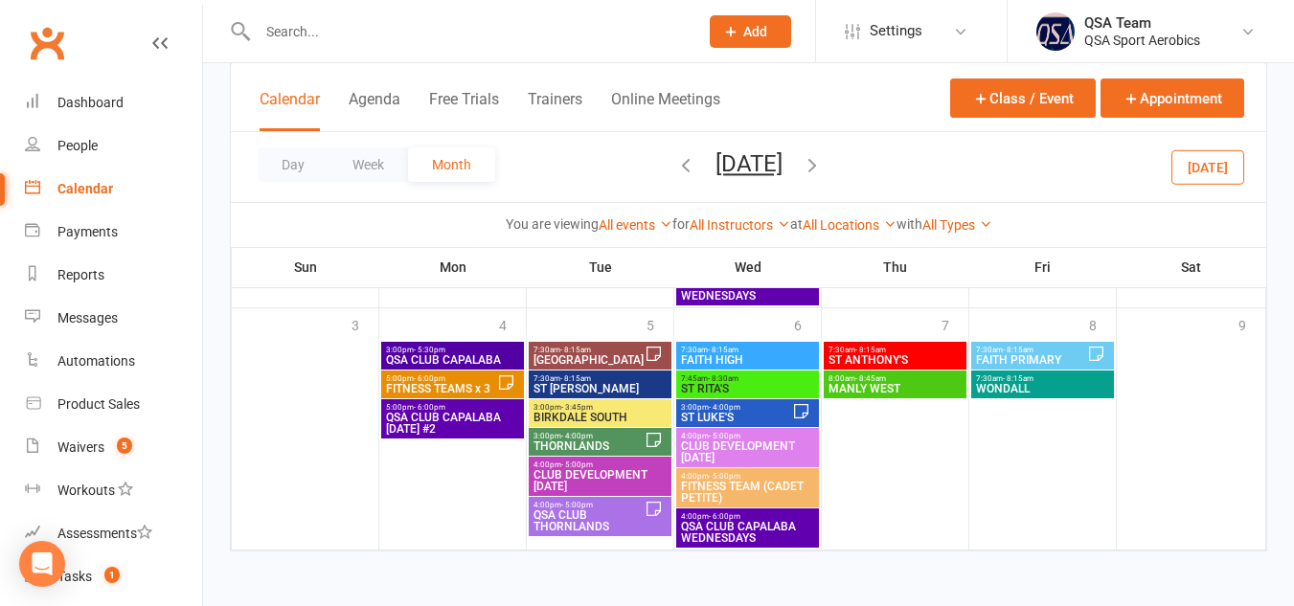
click at [578, 435] on span "- 4:00pm" at bounding box center [577, 436] width 32 height 9
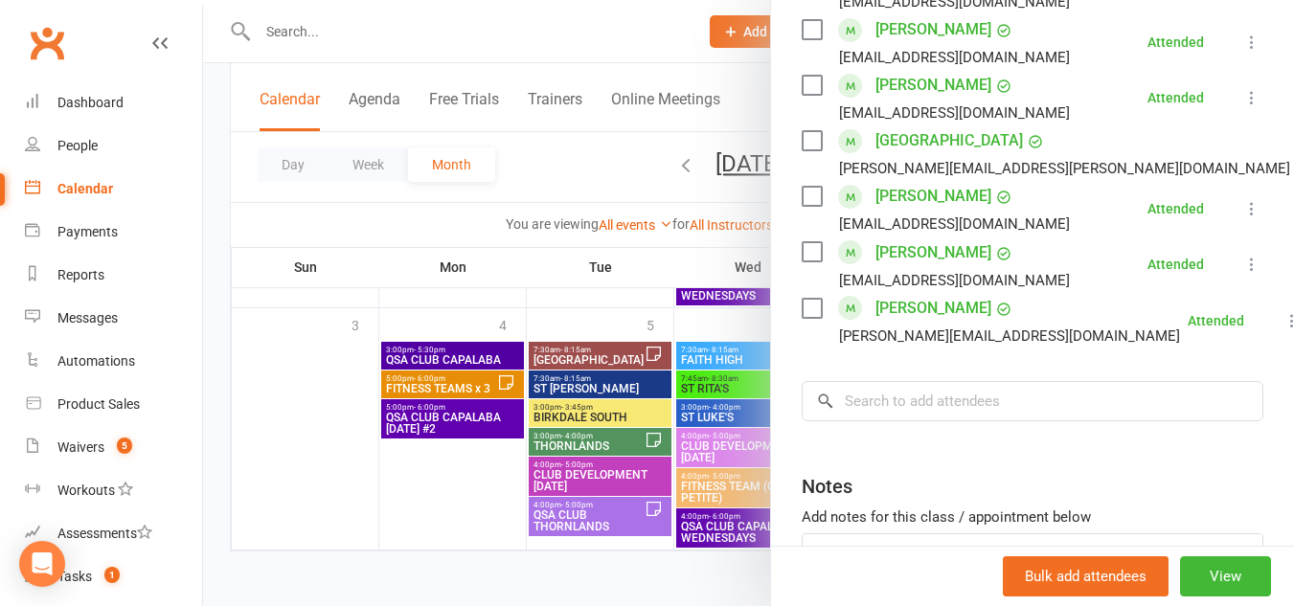
scroll to position [954, 0]
click at [962, 420] on input "search" at bounding box center [1031, 400] width 461 height 40
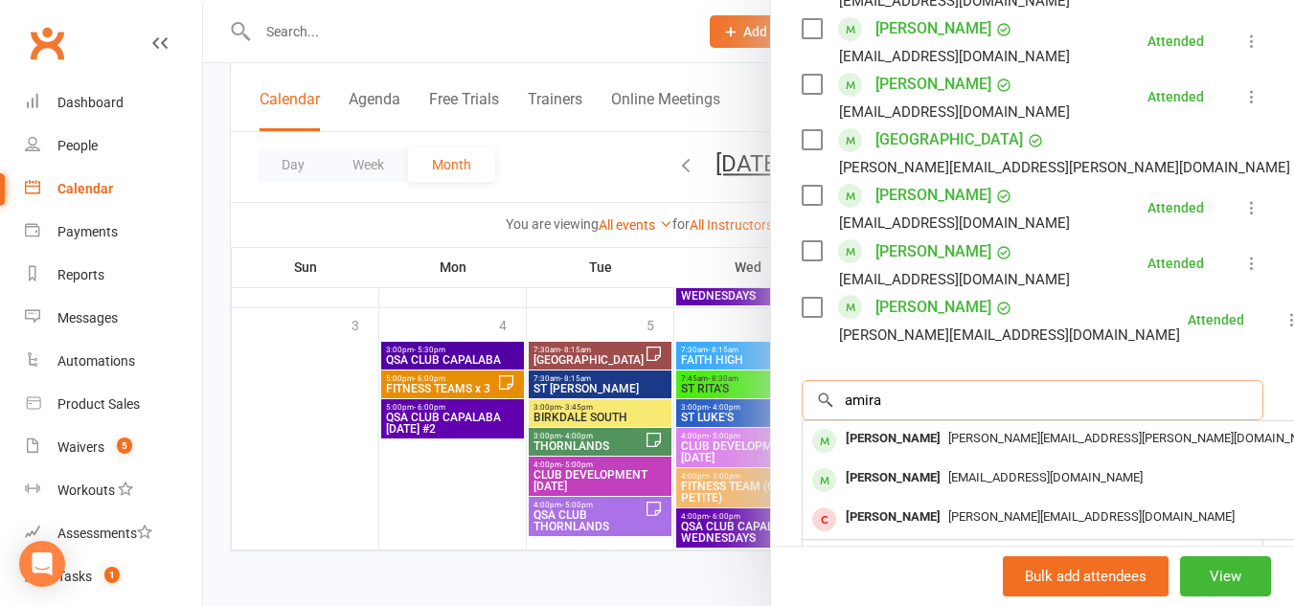
scroll to position [1137, 0]
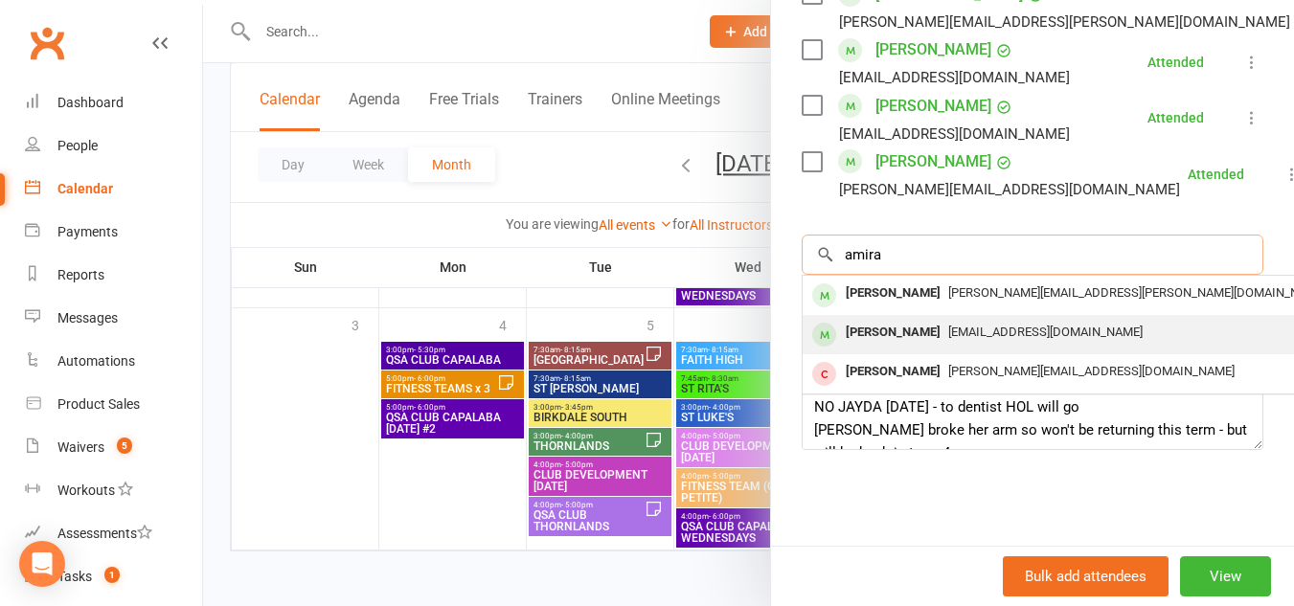
type input "amira"
click at [904, 319] on div "[PERSON_NAME]" at bounding box center [893, 333] width 110 height 28
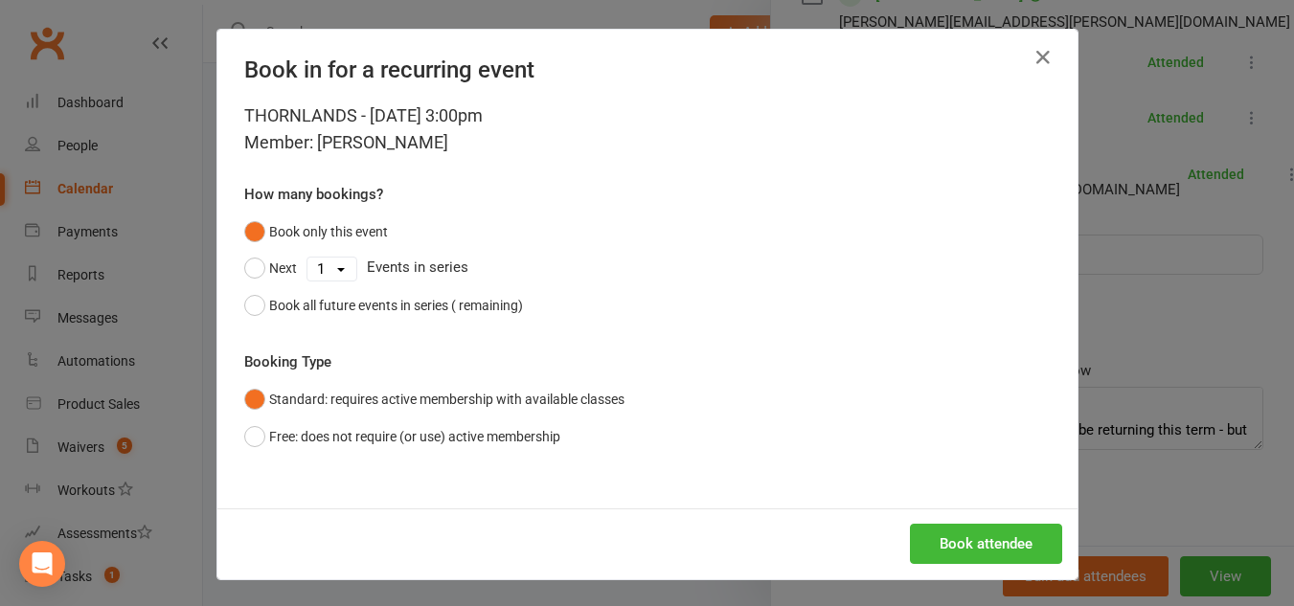
scroll to position [1123, 0]
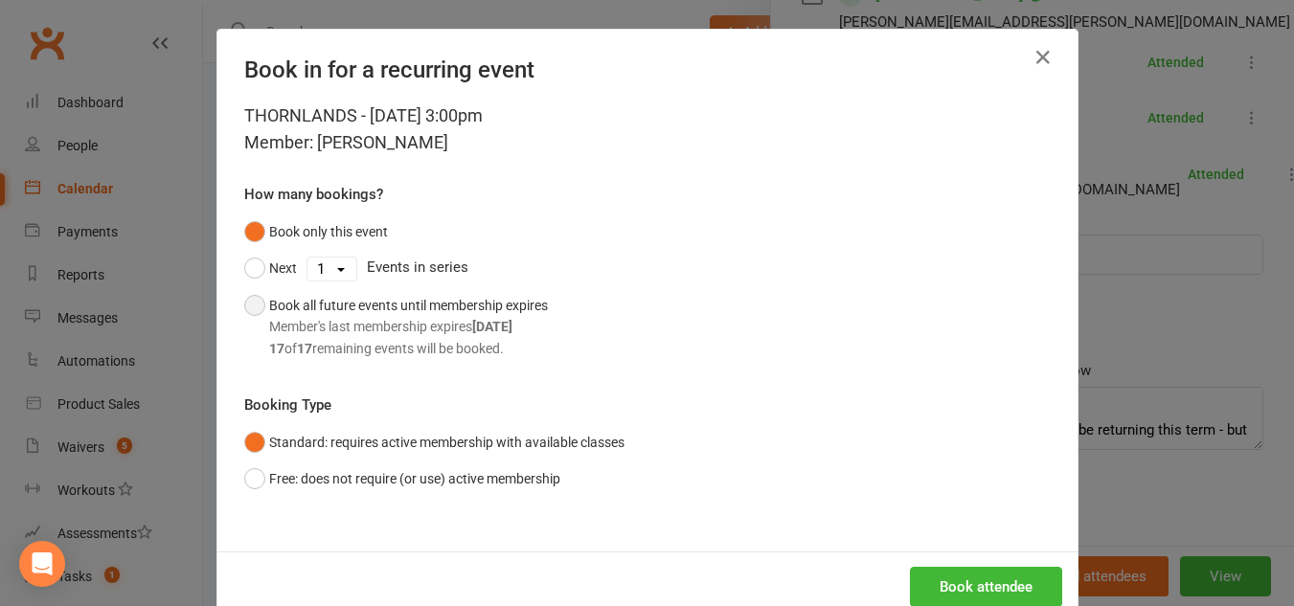
click at [255, 310] on button "Book all future events until membership expires Member's last membership expire…" at bounding box center [396, 326] width 304 height 79
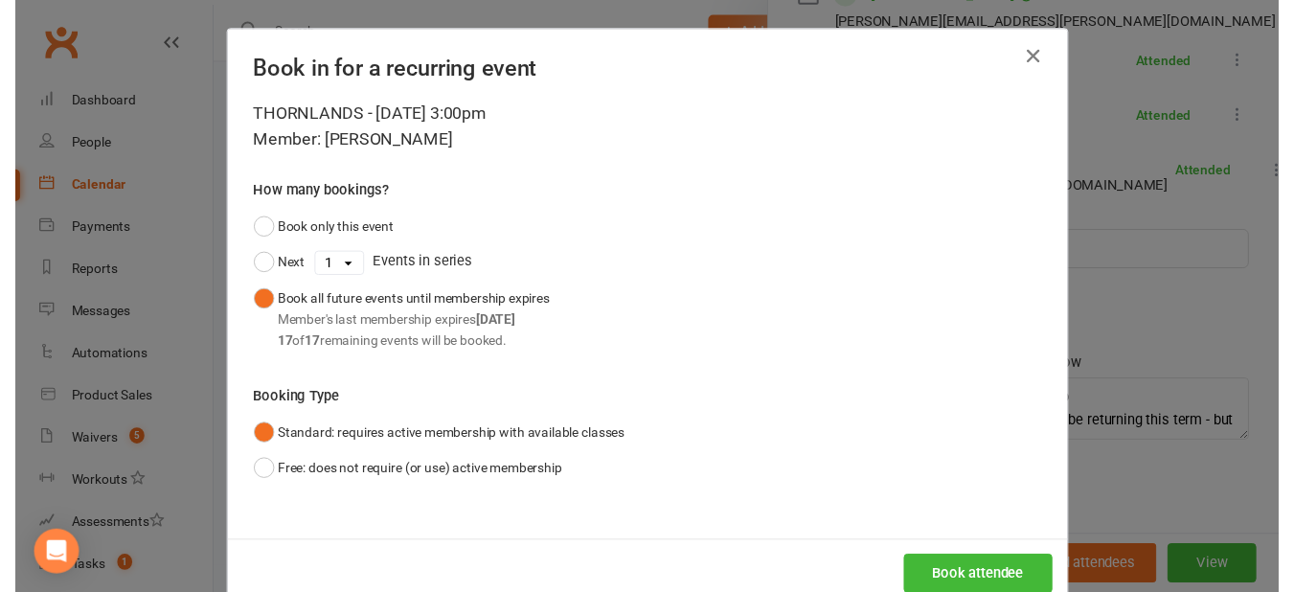
scroll to position [46, 0]
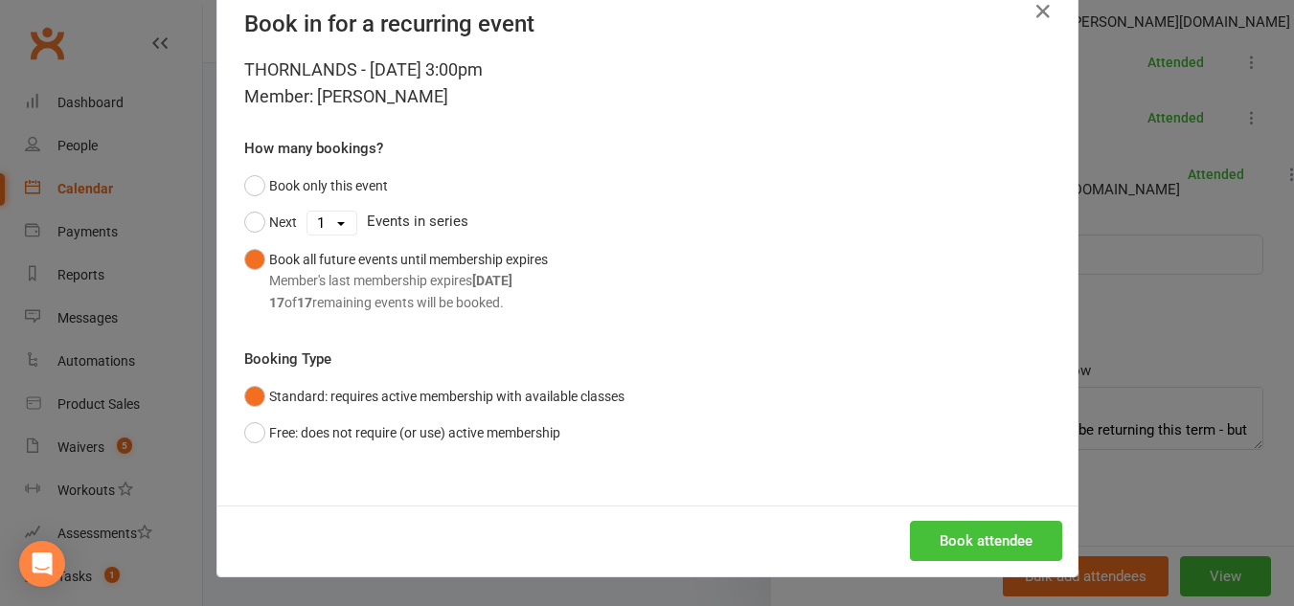
click at [919, 539] on button "Book attendee" at bounding box center [986, 541] width 152 height 40
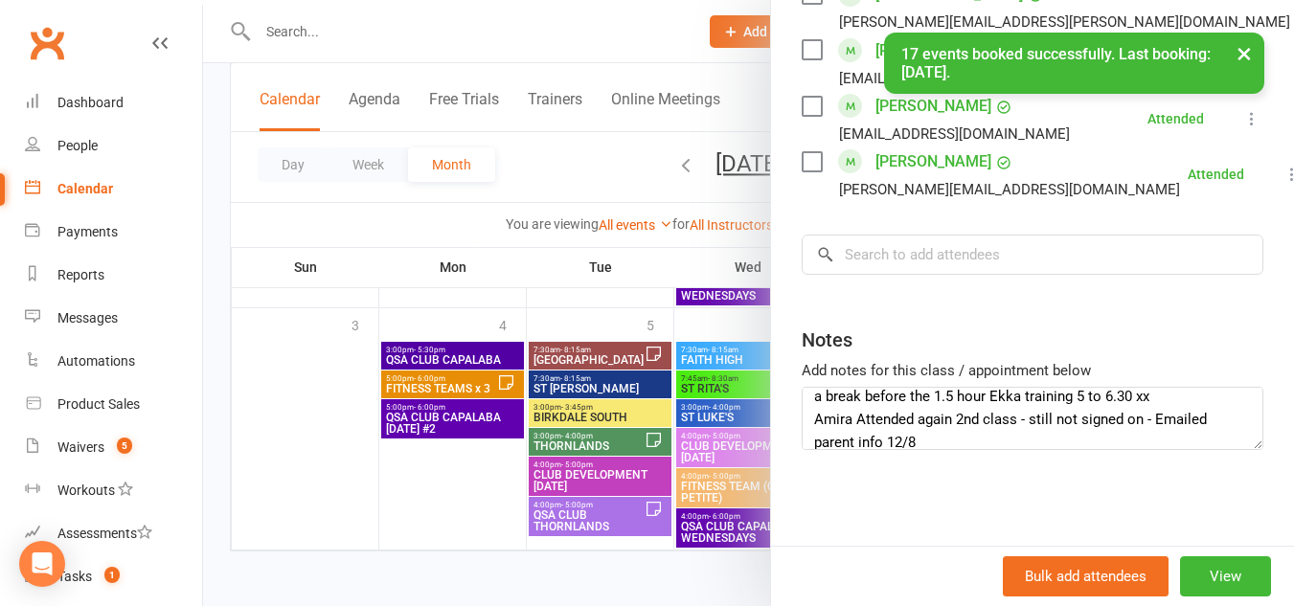
scroll to position [115, 0]
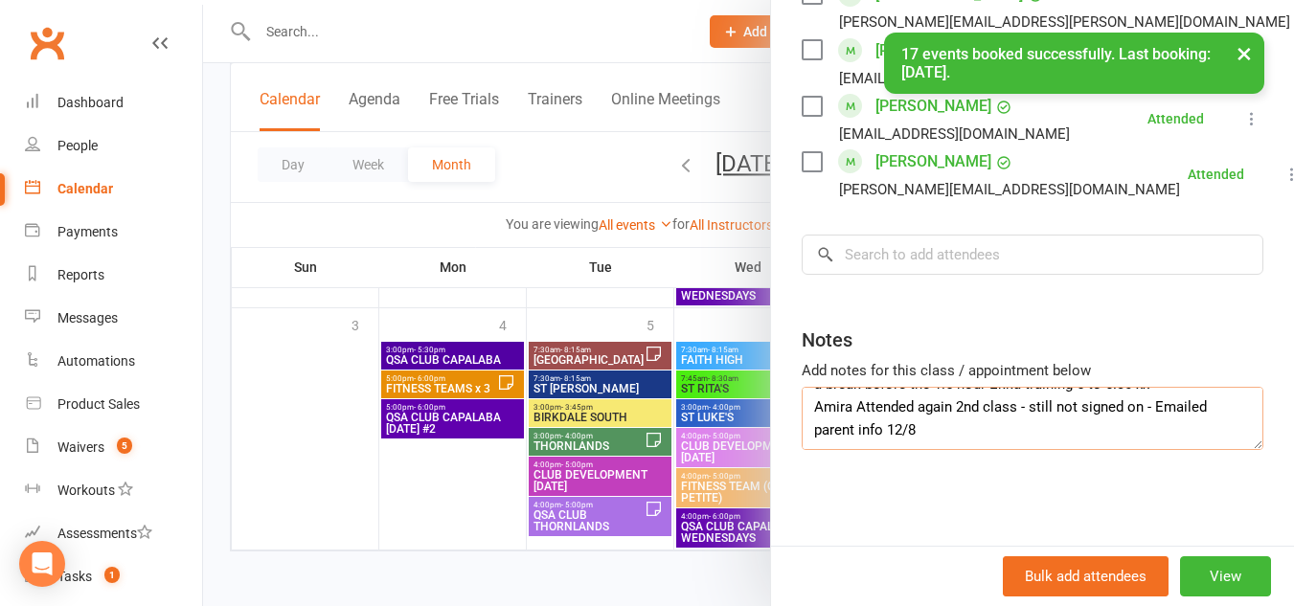
click at [1062, 429] on textarea "NO JAYDA [DATE] - to dentist HOL will go [PERSON_NAME] broke her arm so won't b…" at bounding box center [1031, 418] width 461 height 63
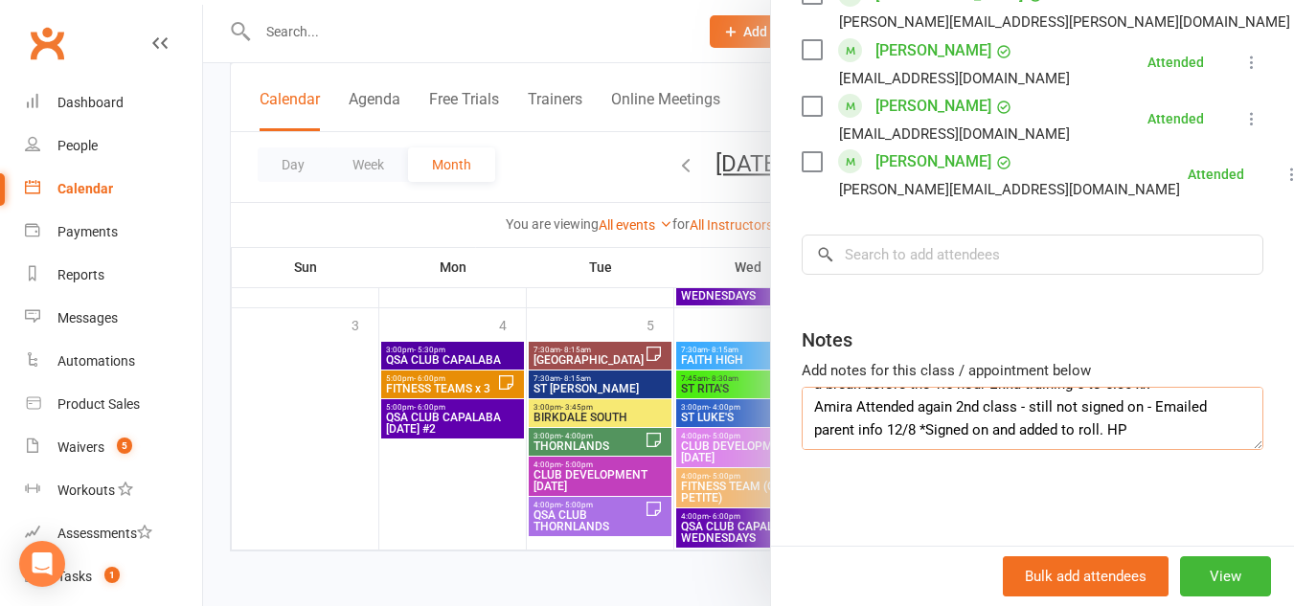
click at [1091, 431] on textarea "NO JAYDA [DATE] - to dentist HOL will go [PERSON_NAME] broke her arm so won't b…" at bounding box center [1031, 418] width 461 height 63
click at [918, 430] on textarea "NO JAYDA [DATE] - to dentist HOL will go [PERSON_NAME] broke her arm so won't b…" at bounding box center [1031, 418] width 461 height 63
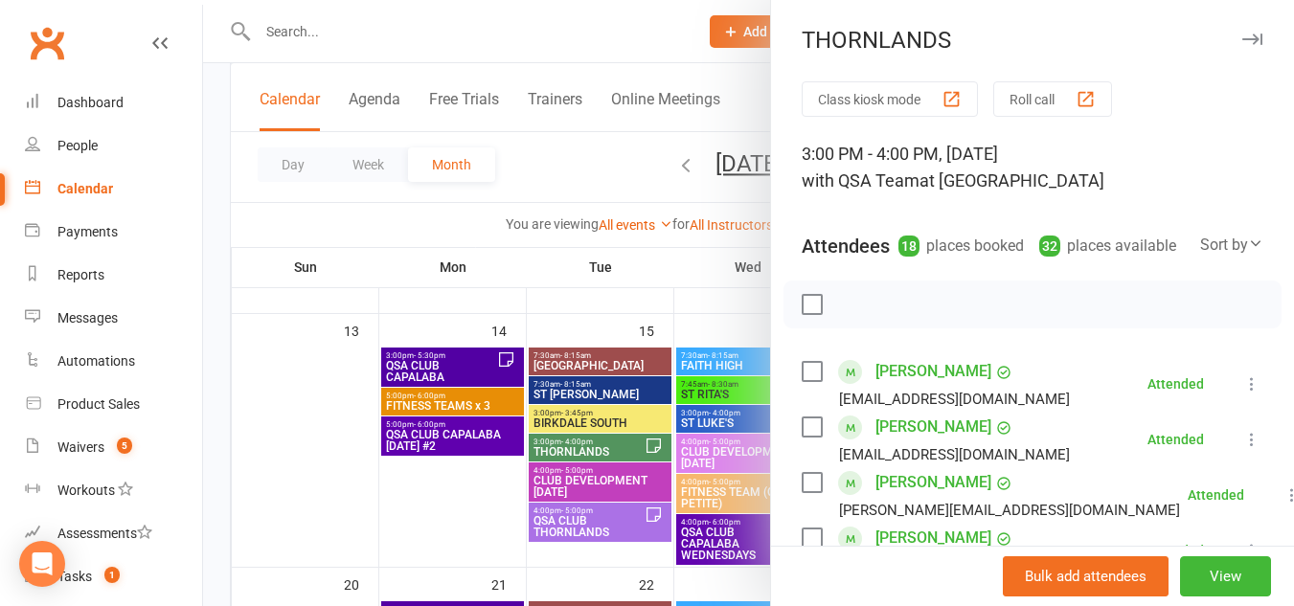
scroll to position [273, 0]
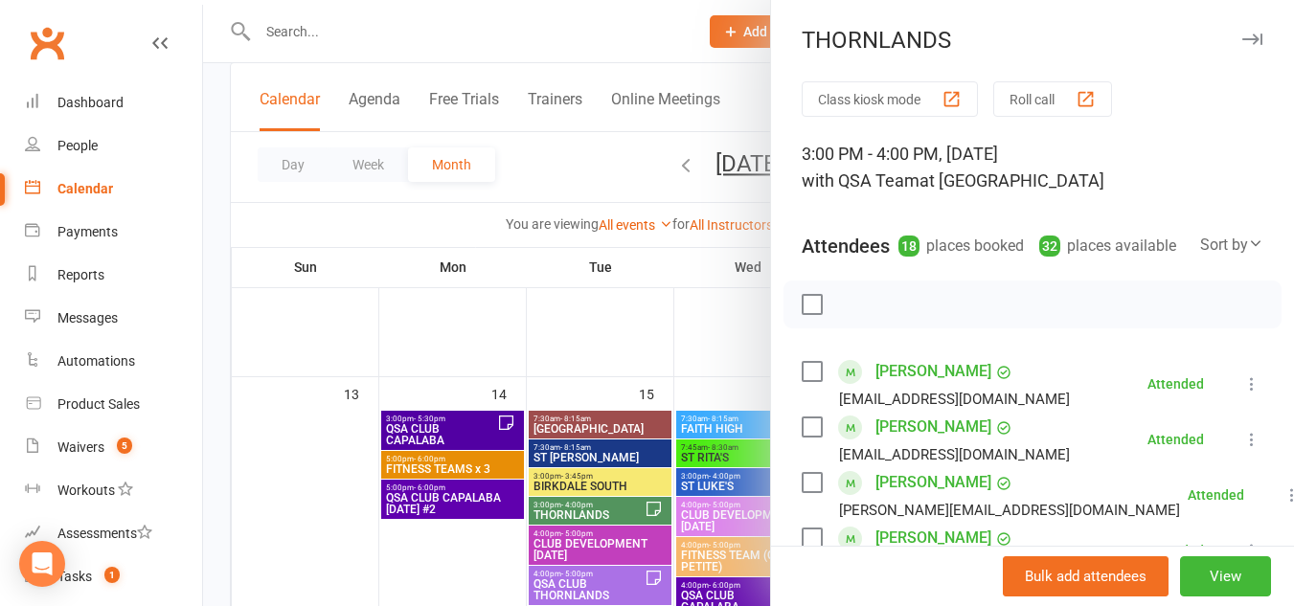
type textarea "NO JAYDA [DATE] - to dentist HOL will go [PERSON_NAME] broke her arm so won't b…"
click at [1242, 39] on icon "button" at bounding box center [1252, 39] width 20 height 11
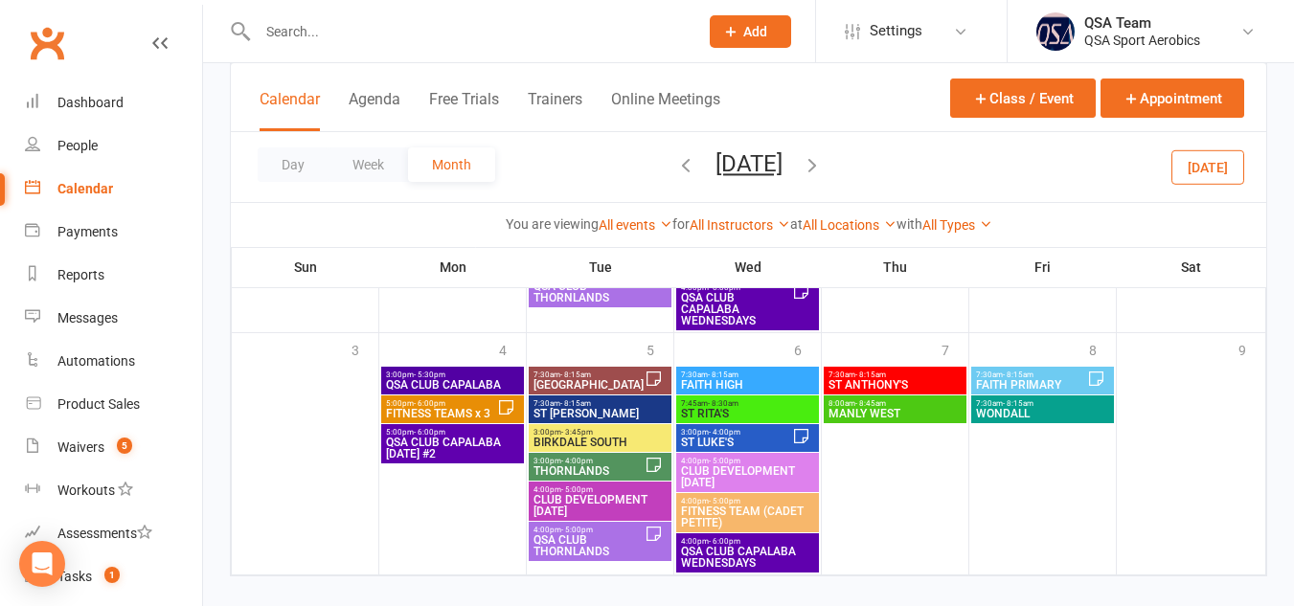
scroll to position [1091, 0]
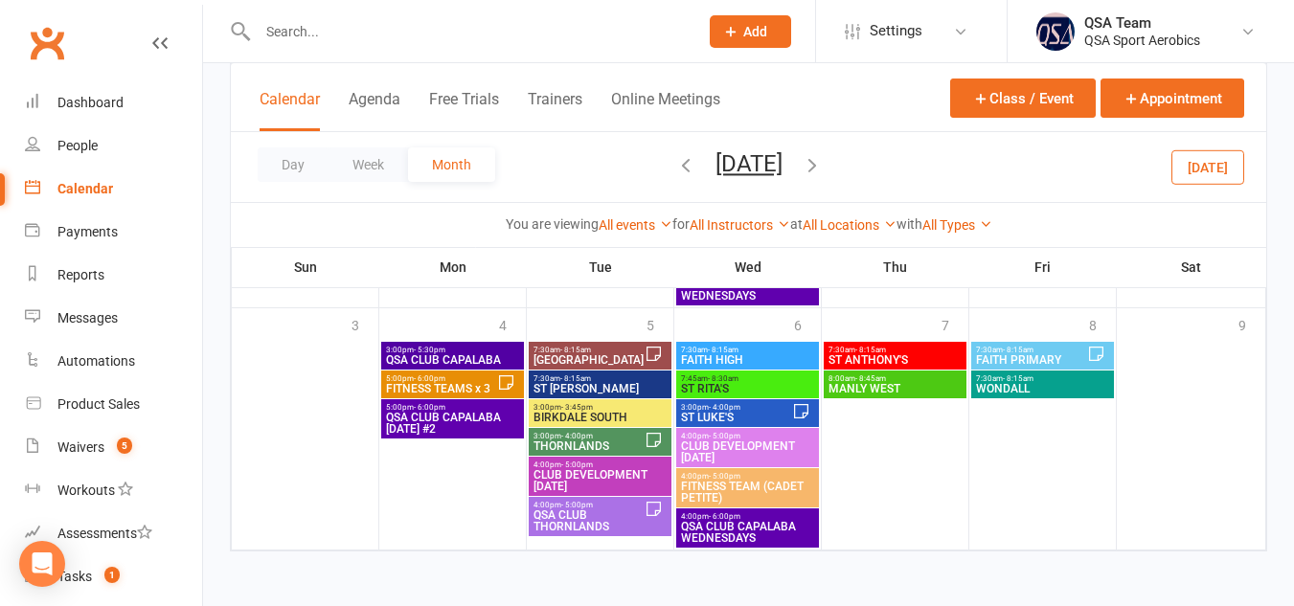
click at [818, 166] on icon "button" at bounding box center [811, 164] width 21 height 21
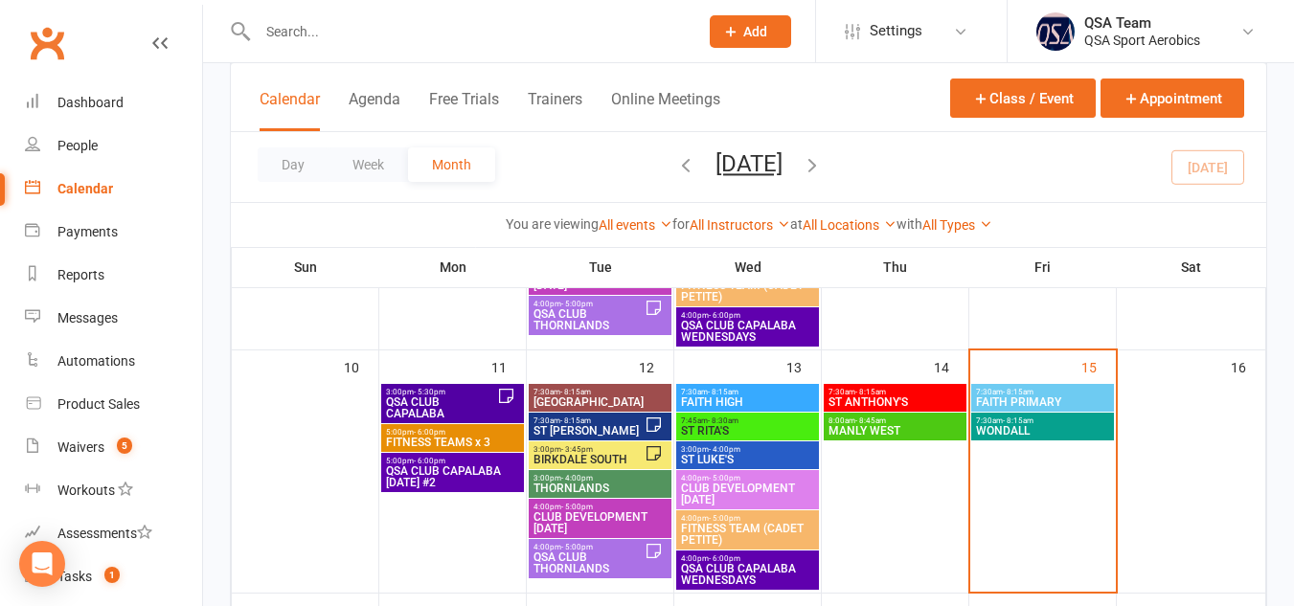
scroll to position [552, 0]
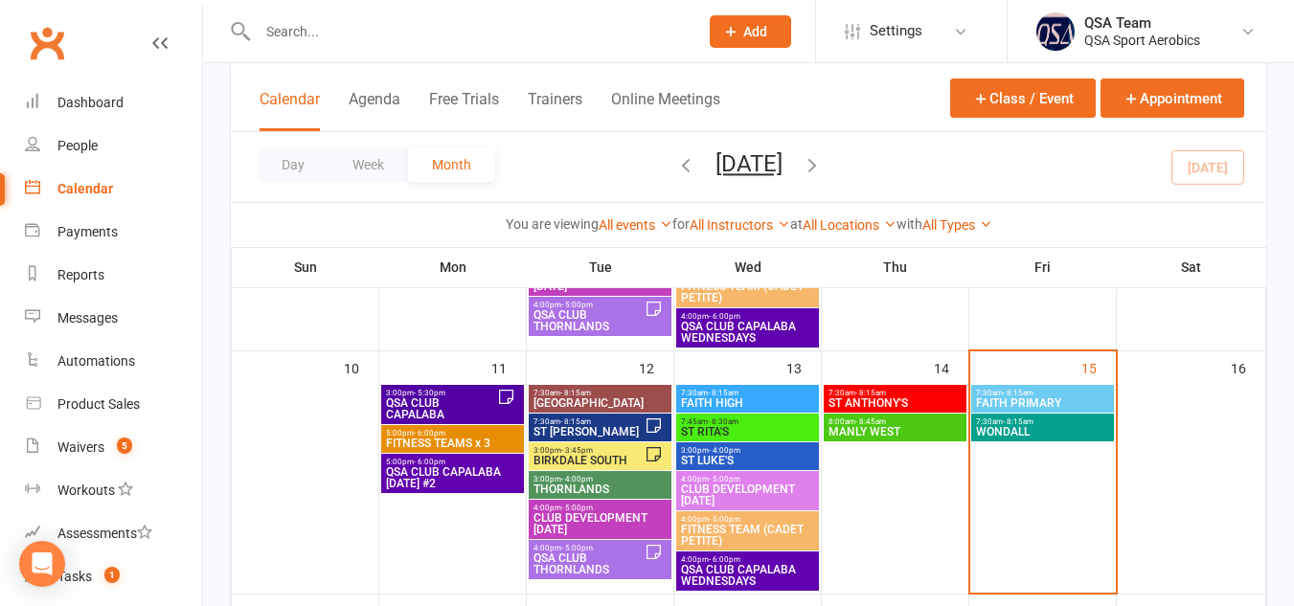
click at [576, 484] on span "THORNLANDS" at bounding box center [599, 489] width 135 height 11
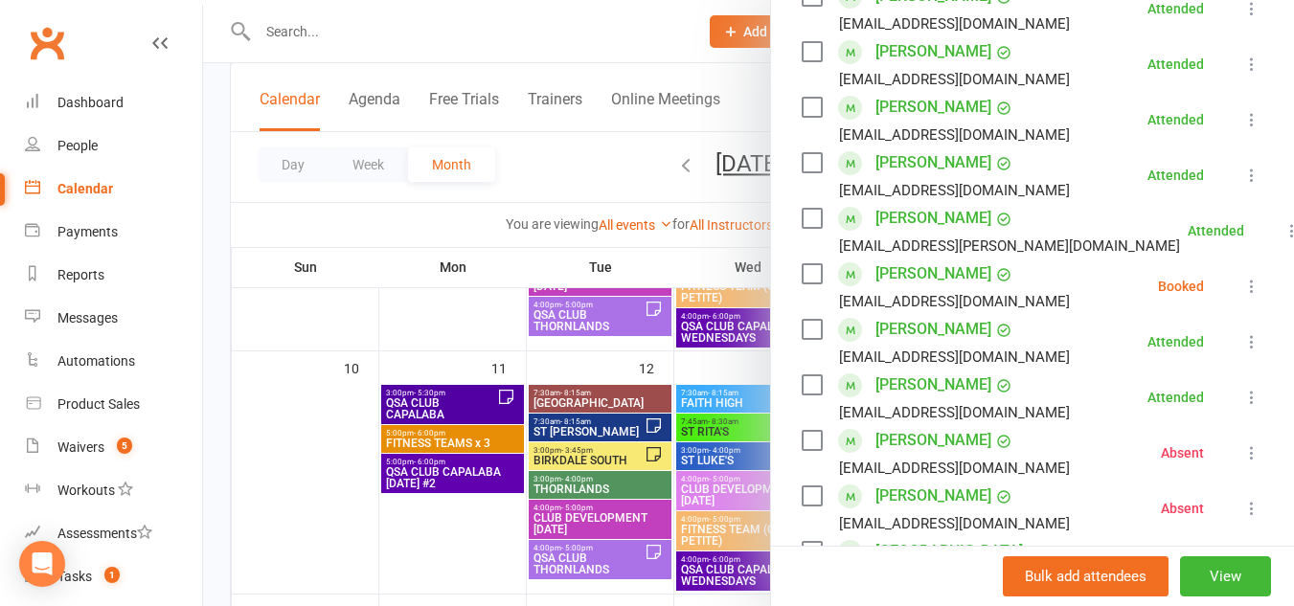
scroll to position [604, 0]
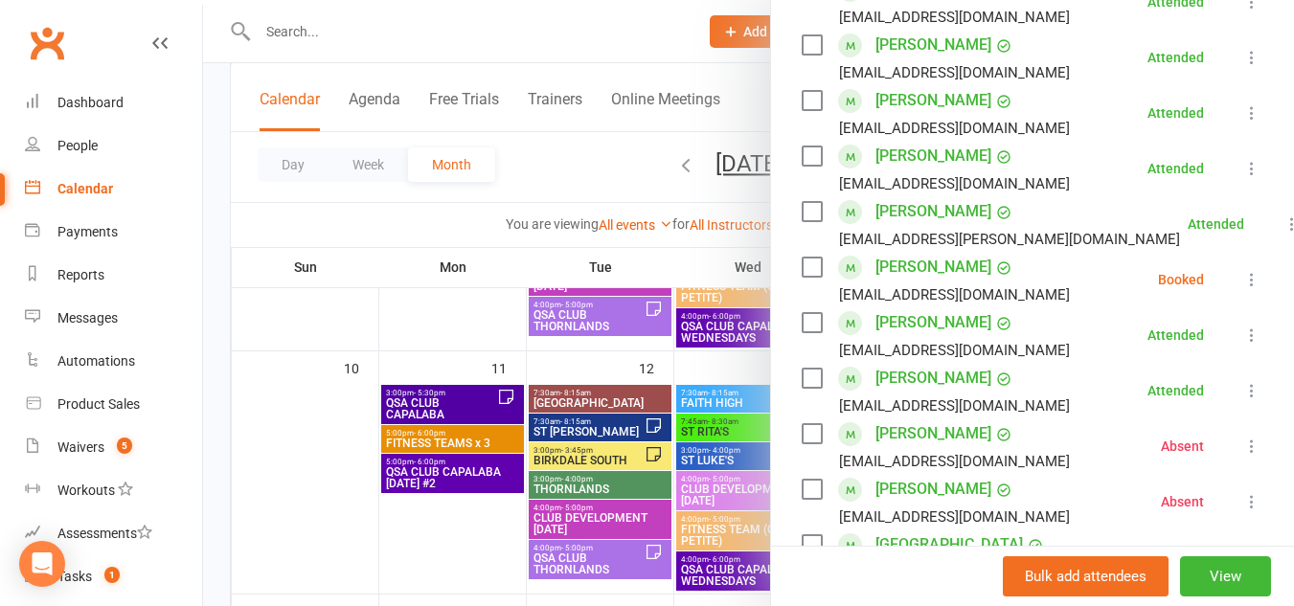
click at [801, 277] on label at bounding box center [810, 267] width 19 height 19
click at [1242, 289] on icon at bounding box center [1251, 279] width 19 height 19
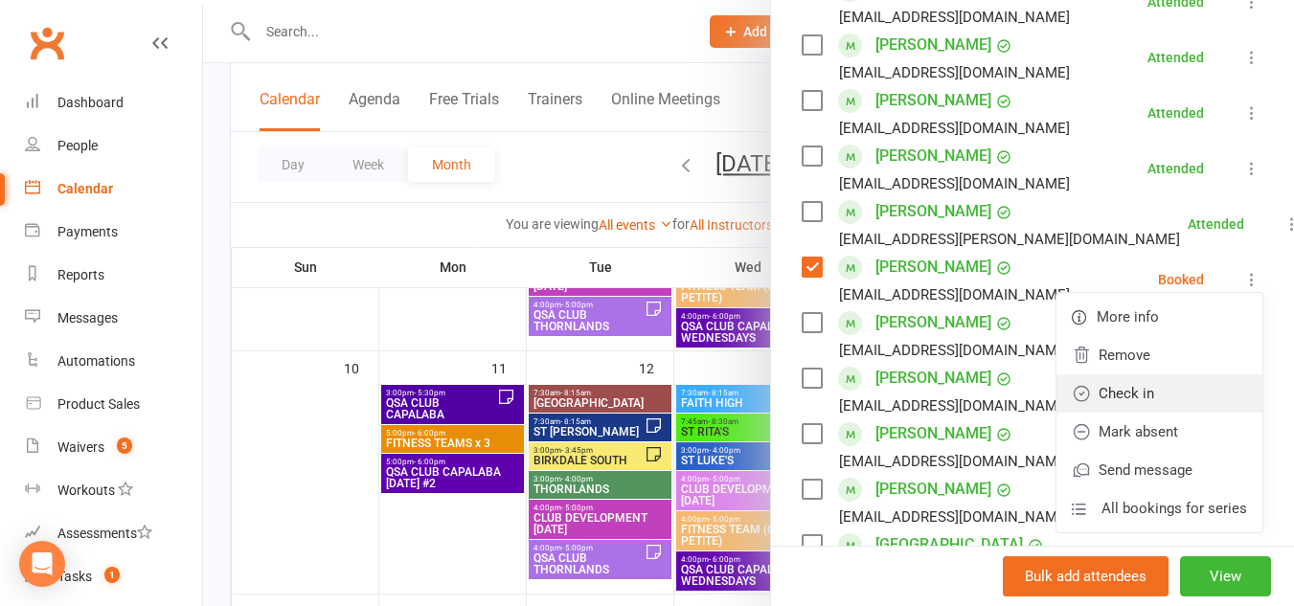
click at [1130, 413] on link "Check in" at bounding box center [1159, 393] width 206 height 38
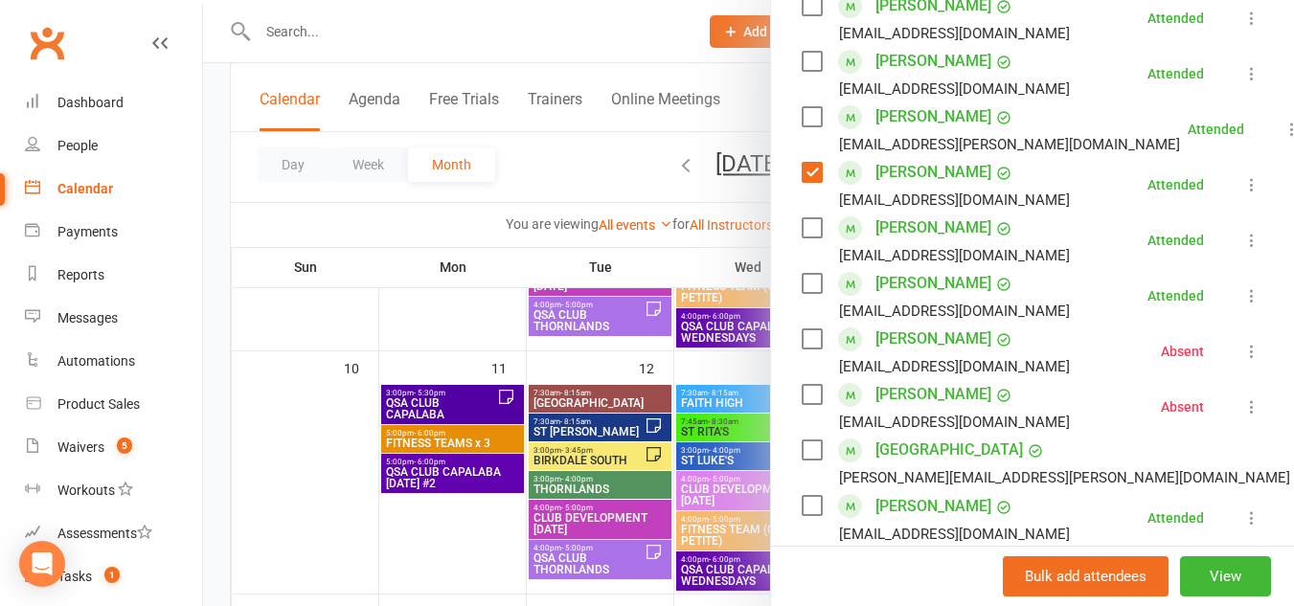
scroll to position [1179, 0]
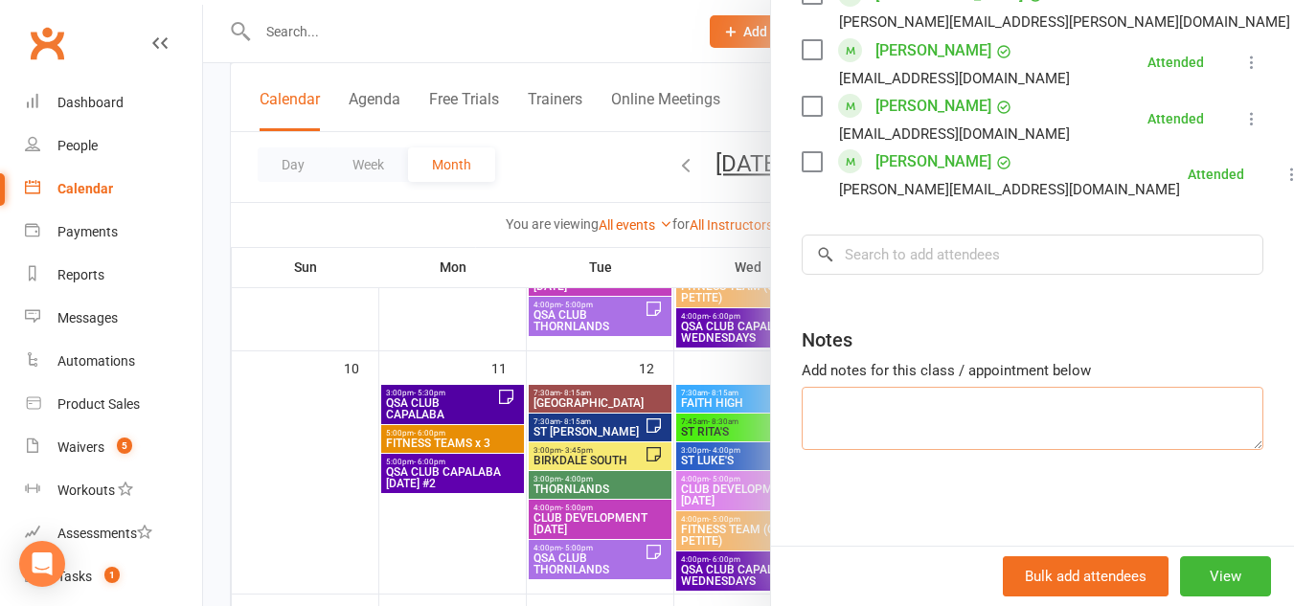
click at [1031, 408] on textarea at bounding box center [1031, 418] width 461 height 63
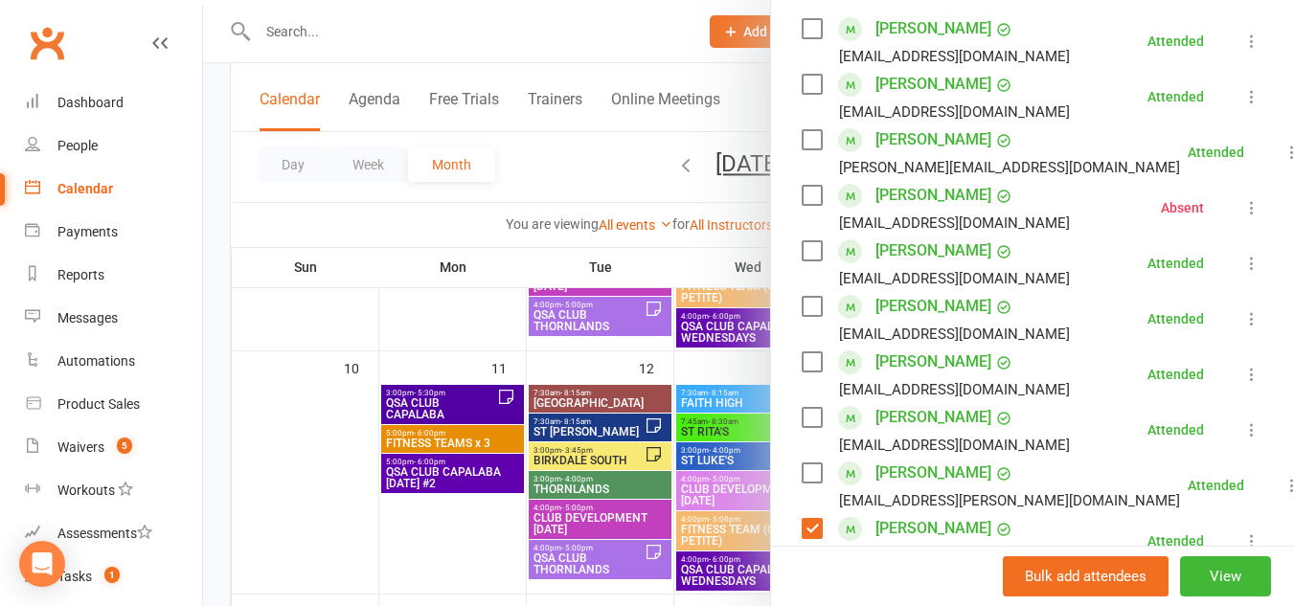
scroll to position [0, 0]
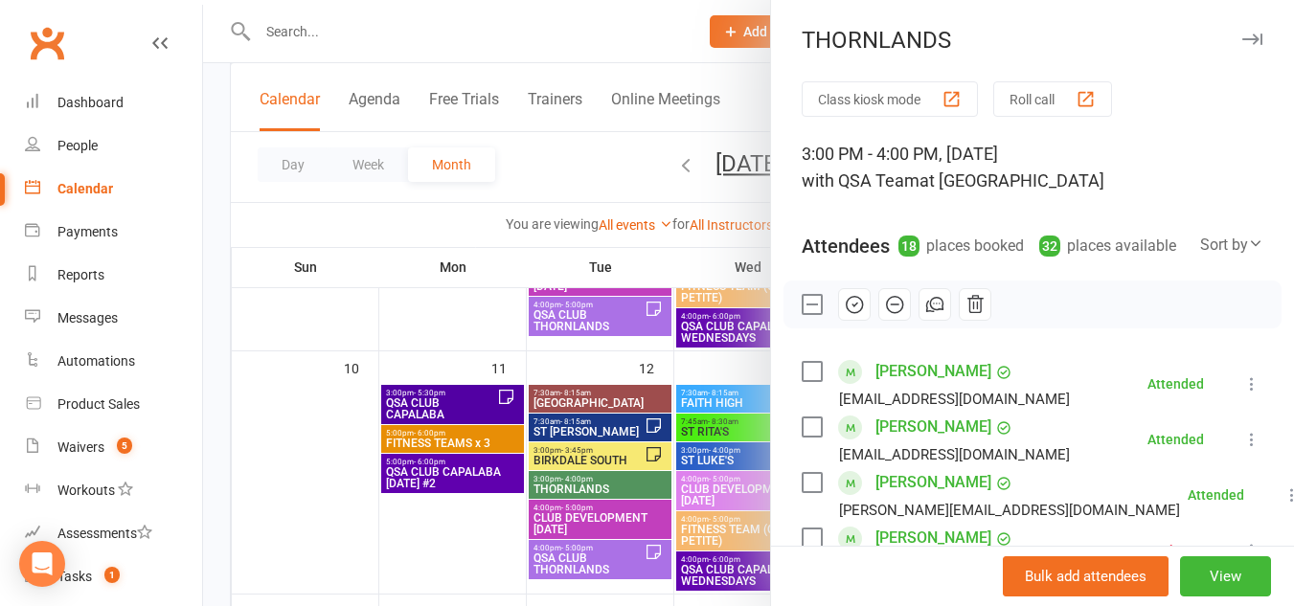
type textarea "*[PERSON_NAME] signed on."
click at [1240, 32] on button "button" at bounding box center [1251, 39] width 23 height 23
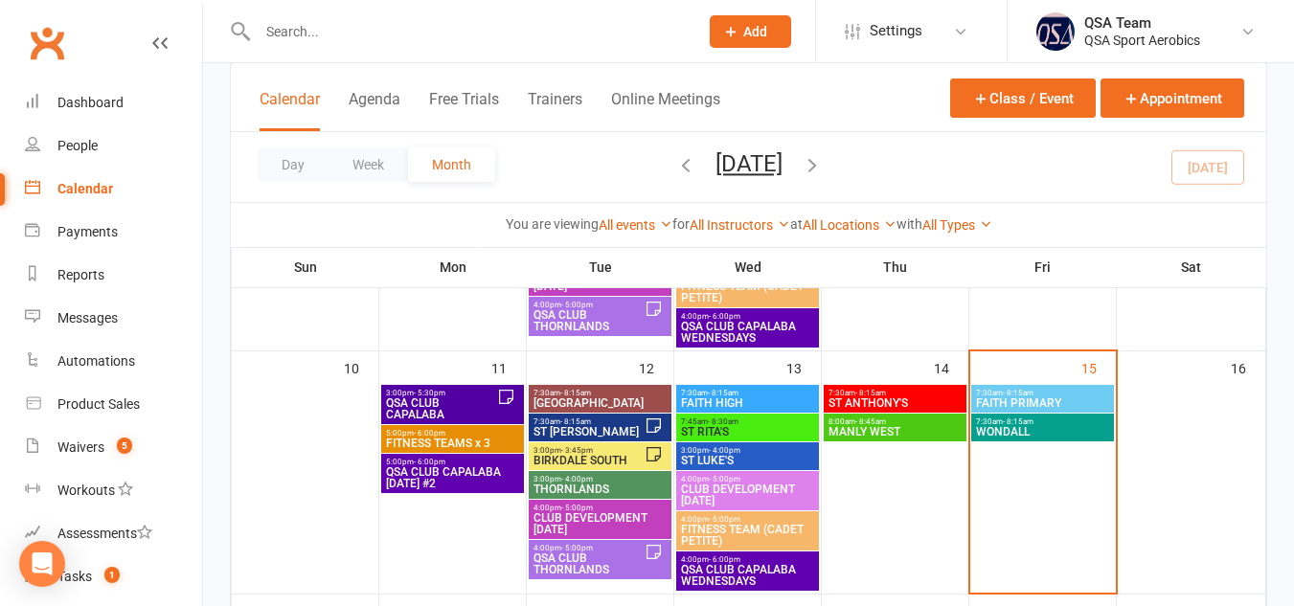
click at [576, 484] on span "THORNLANDS" at bounding box center [599, 489] width 135 height 11
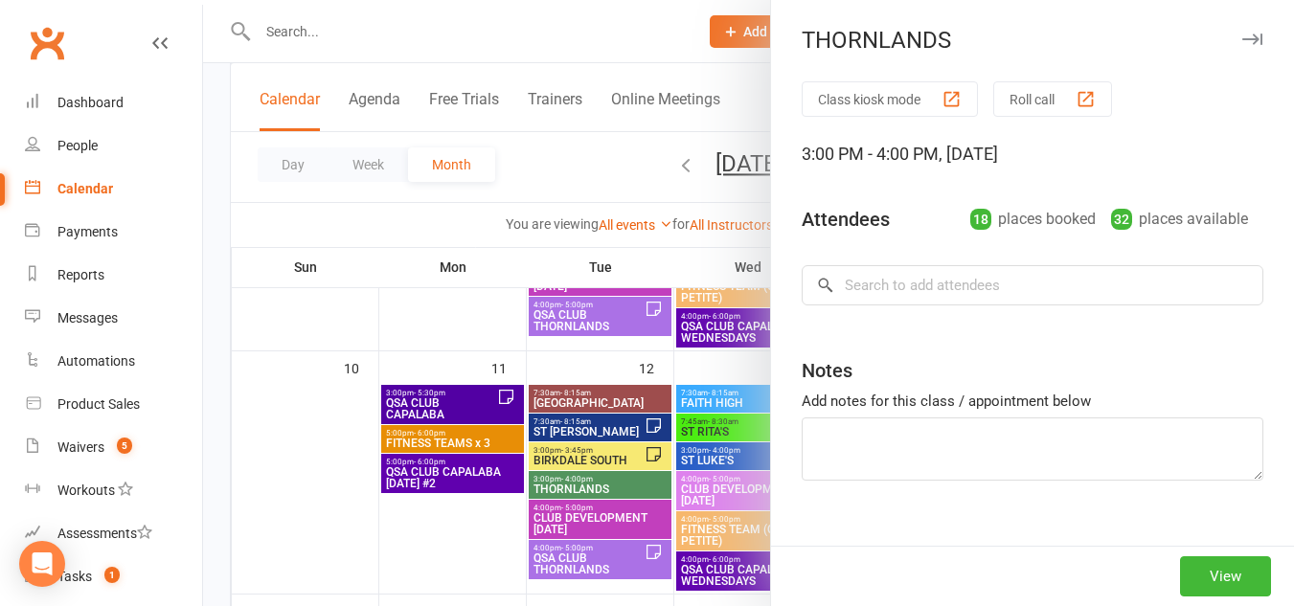
type textarea "*[PERSON_NAME] signed on."
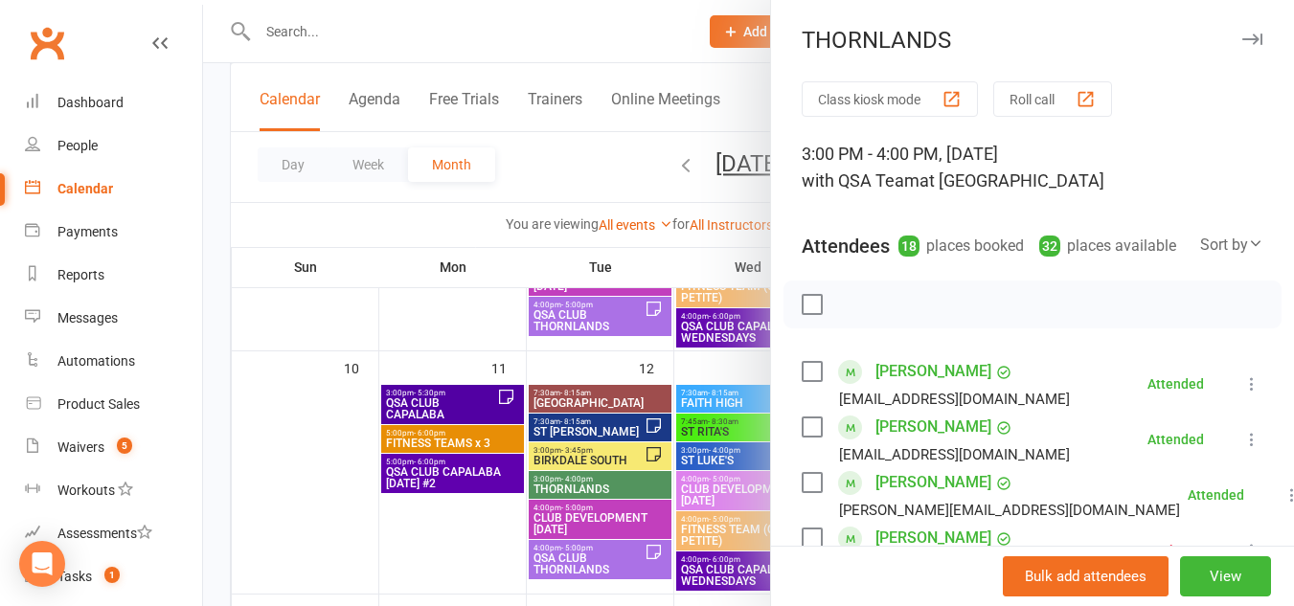
click at [1240, 48] on button "button" at bounding box center [1251, 39] width 23 height 23
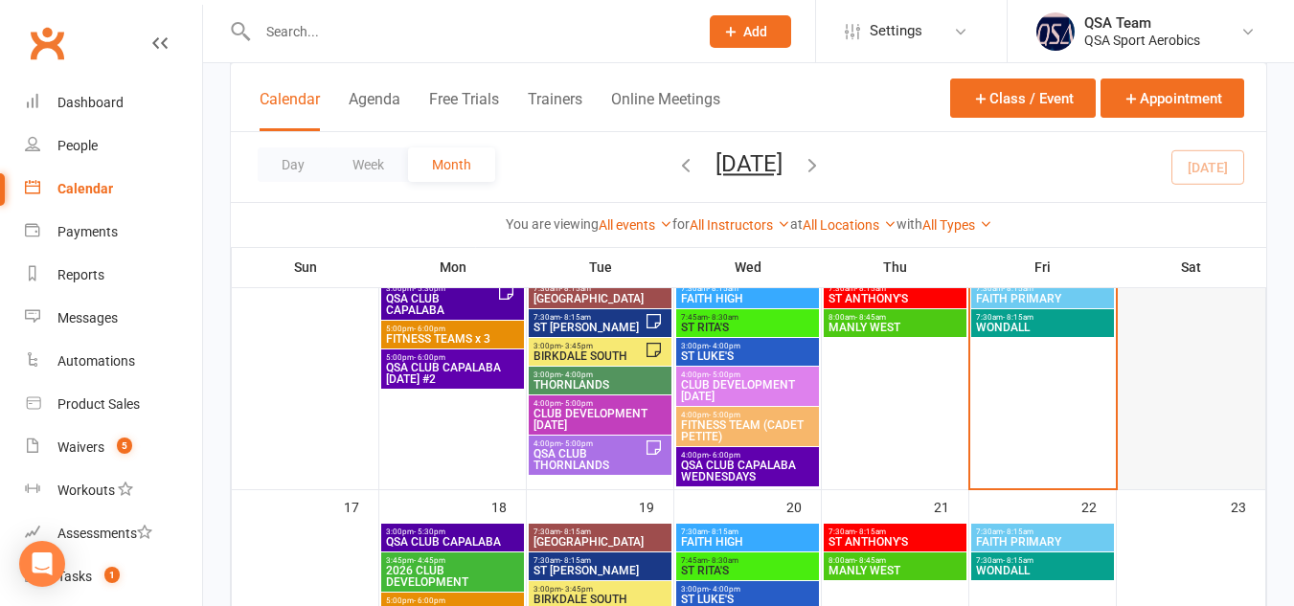
scroll to position [663, 0]
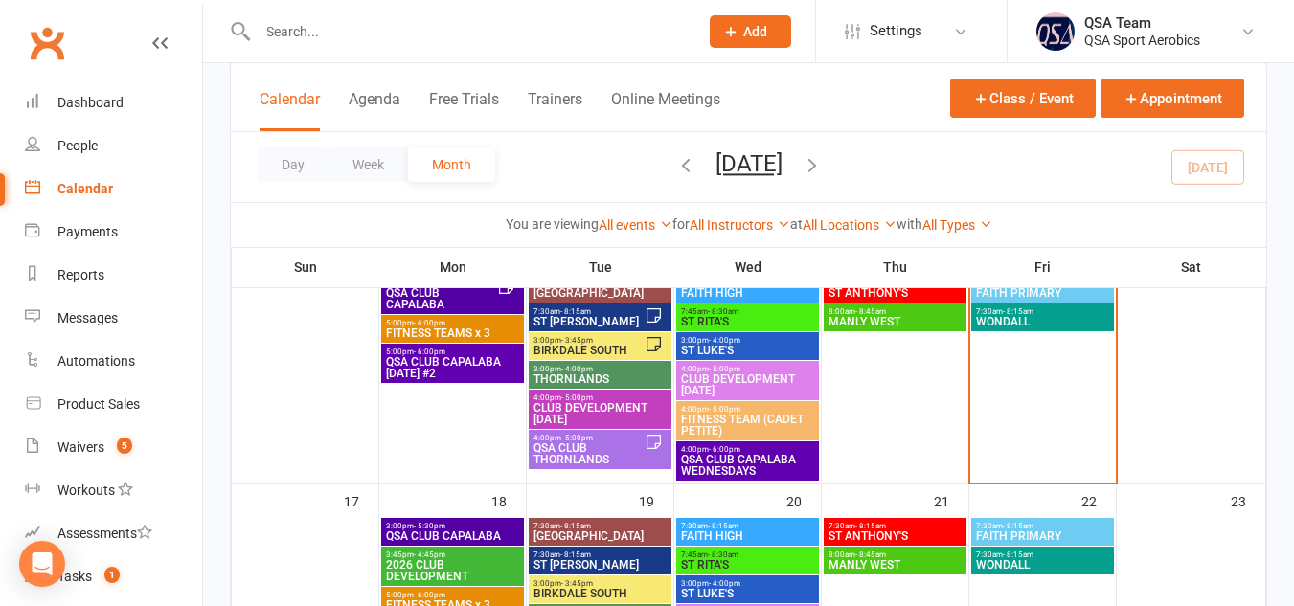
click at [596, 454] on span "QSA CLUB THORNLANDS" at bounding box center [588, 453] width 112 height 23
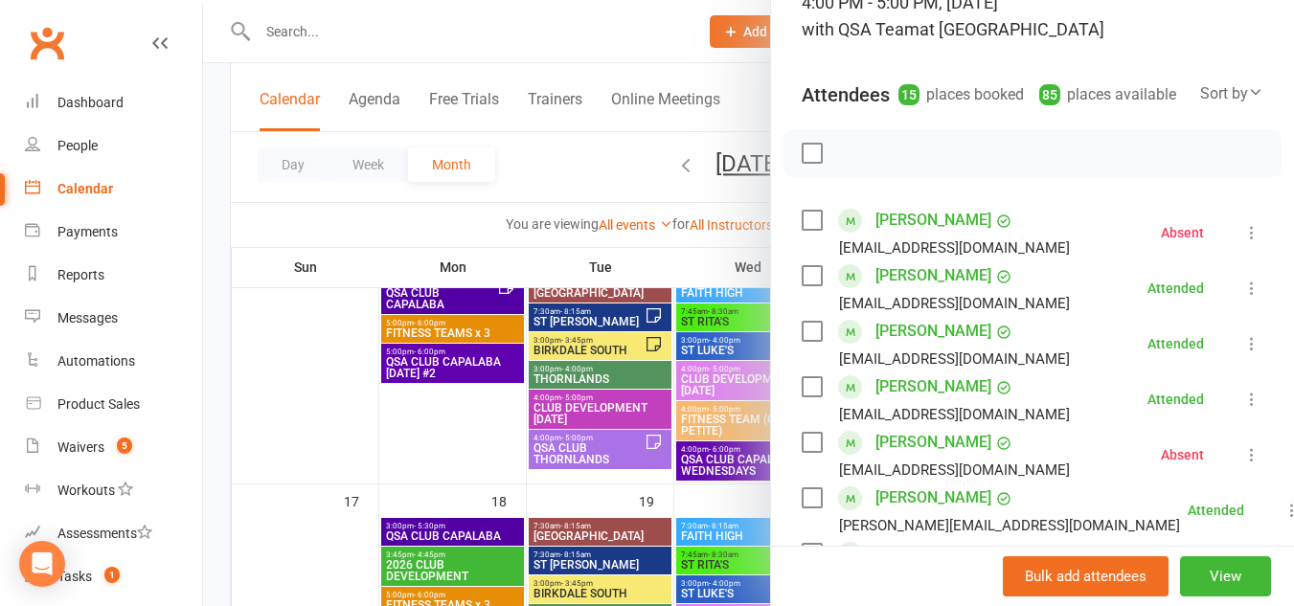
scroll to position [0, 0]
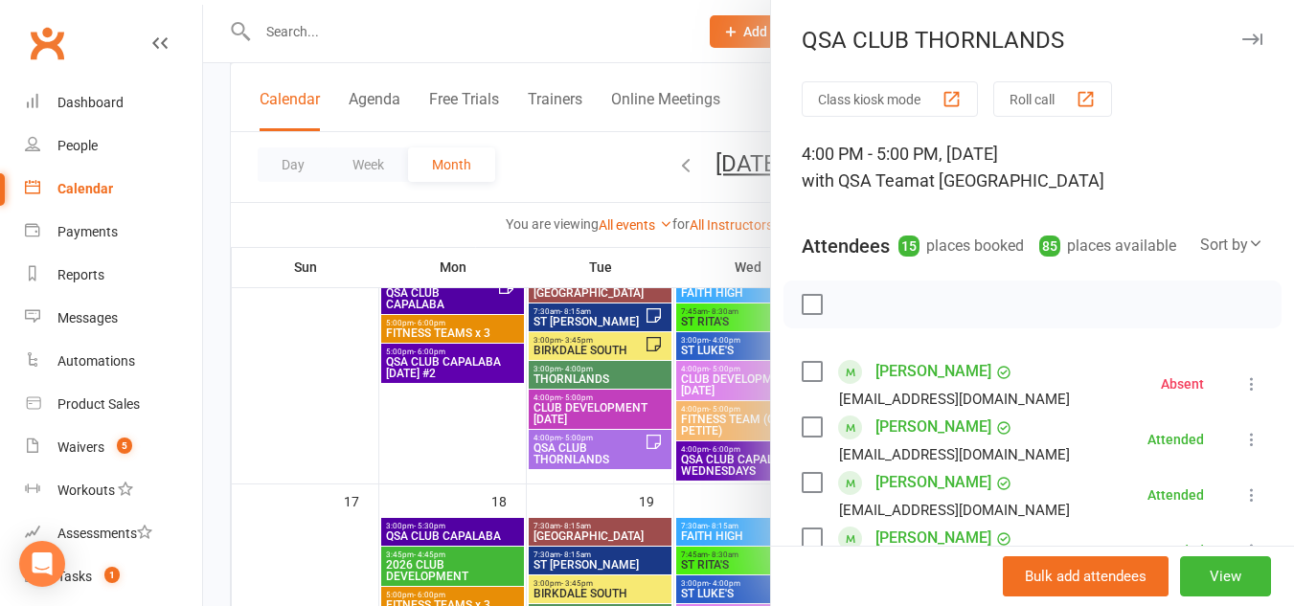
click at [1242, 36] on icon "button" at bounding box center [1252, 39] width 20 height 11
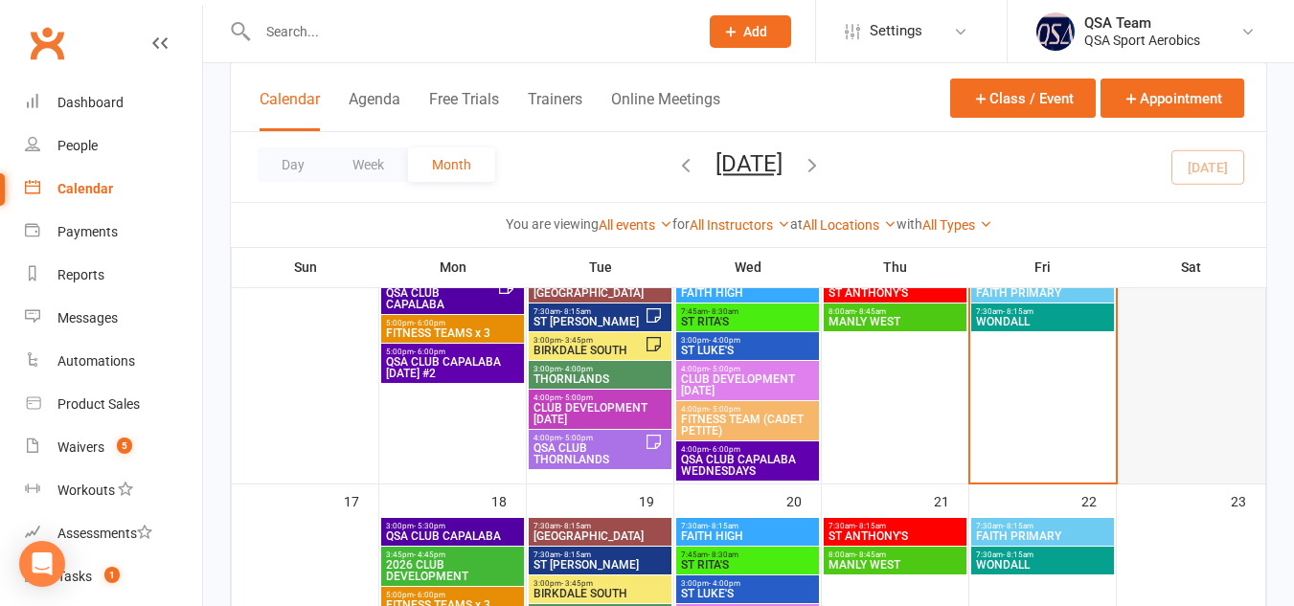
scroll to position [714, 0]
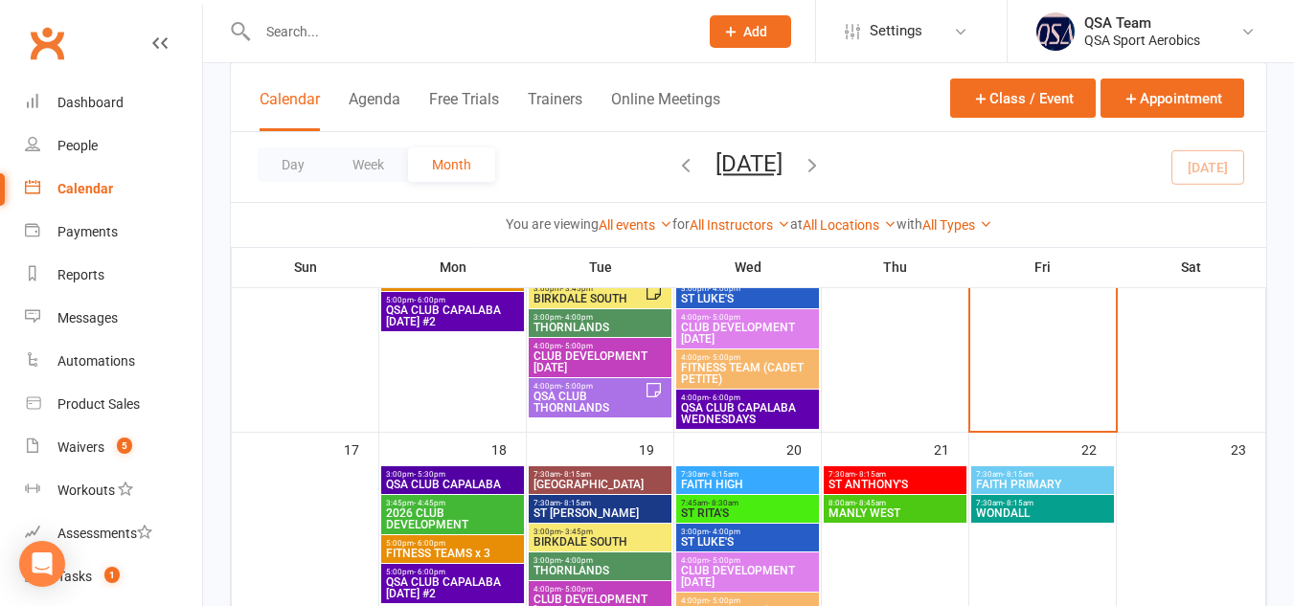
click at [675, 166] on icon "button" at bounding box center [685, 164] width 21 height 21
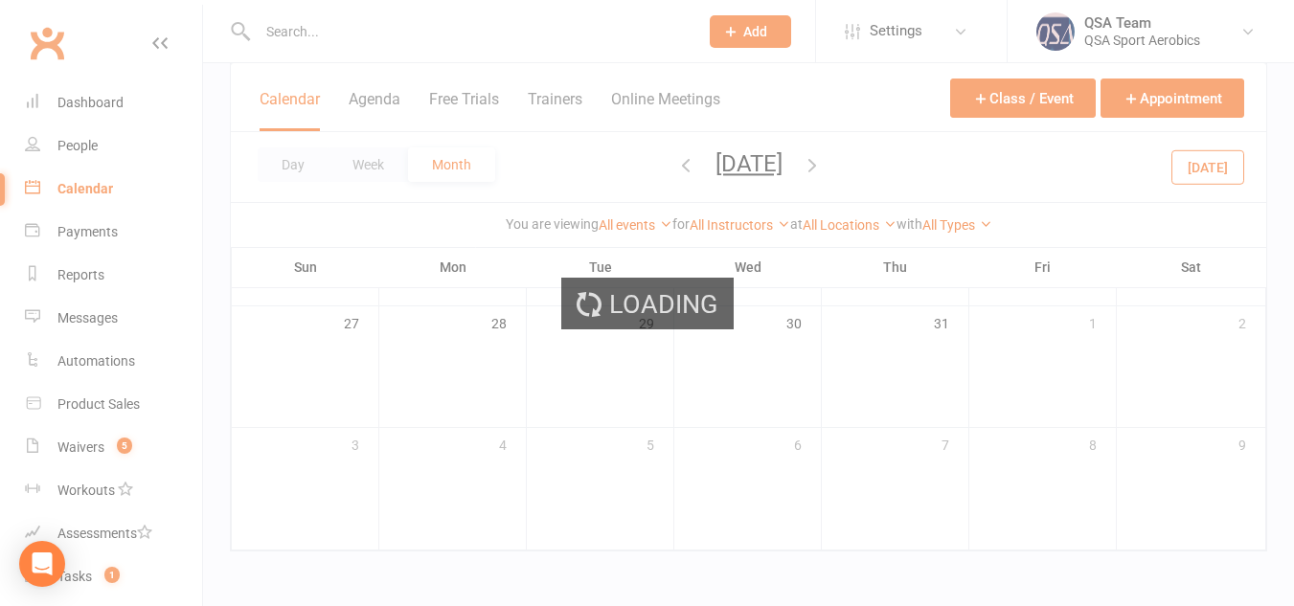
scroll to position [587, 0]
click at [661, 166] on div "Loading" at bounding box center [647, 303] width 1294 height 606
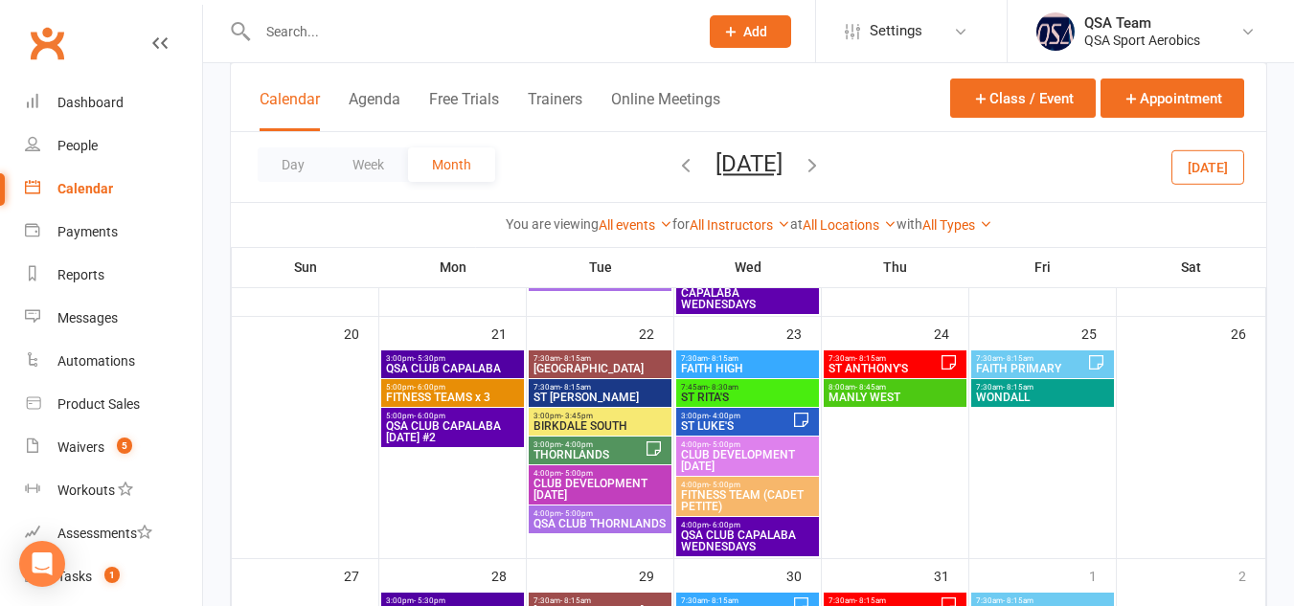
click at [678, 164] on icon "button" at bounding box center [685, 164] width 21 height 21
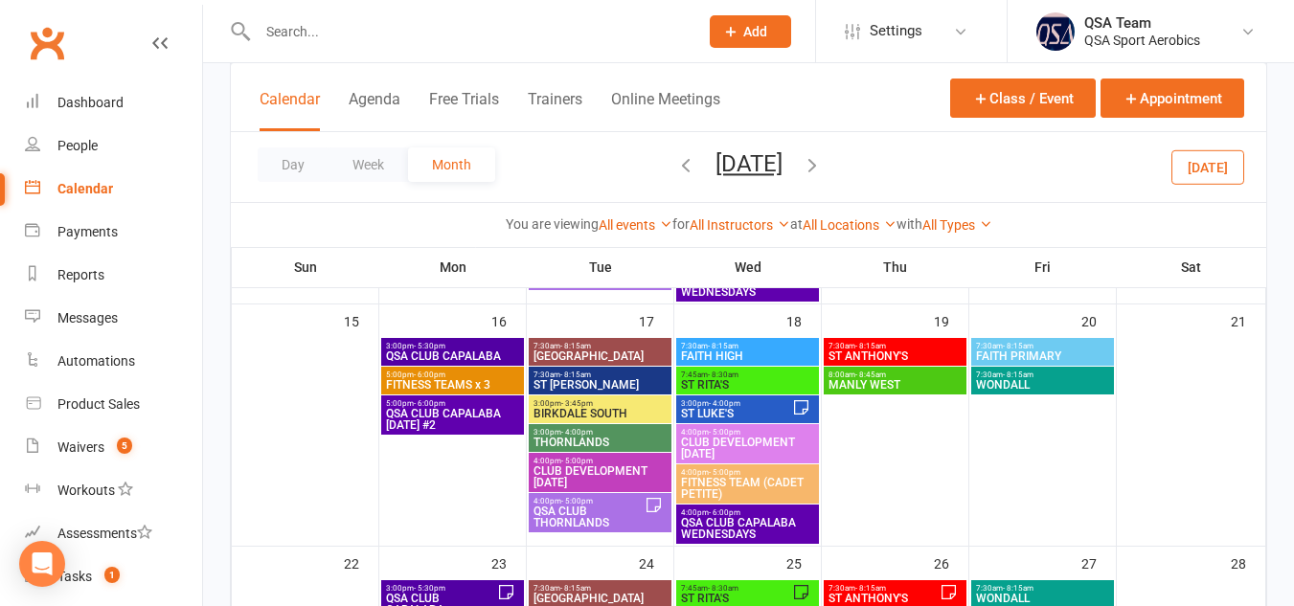
click at [675, 165] on icon "button" at bounding box center [685, 164] width 21 height 21
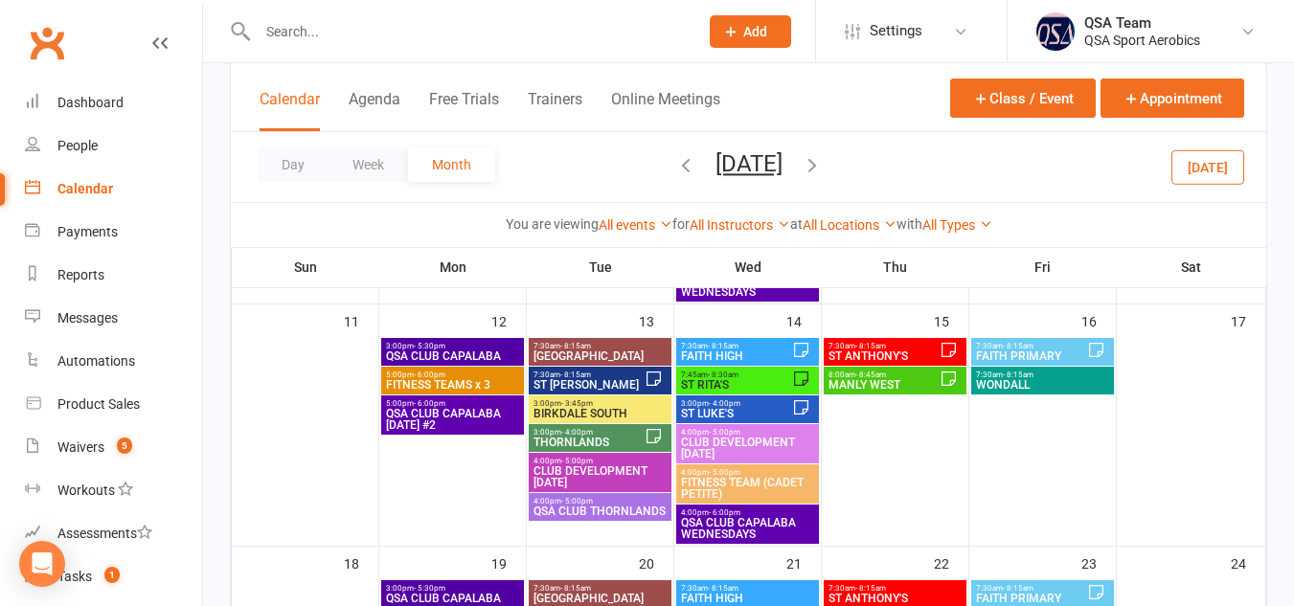
click at [675, 165] on icon "button" at bounding box center [685, 164] width 21 height 21
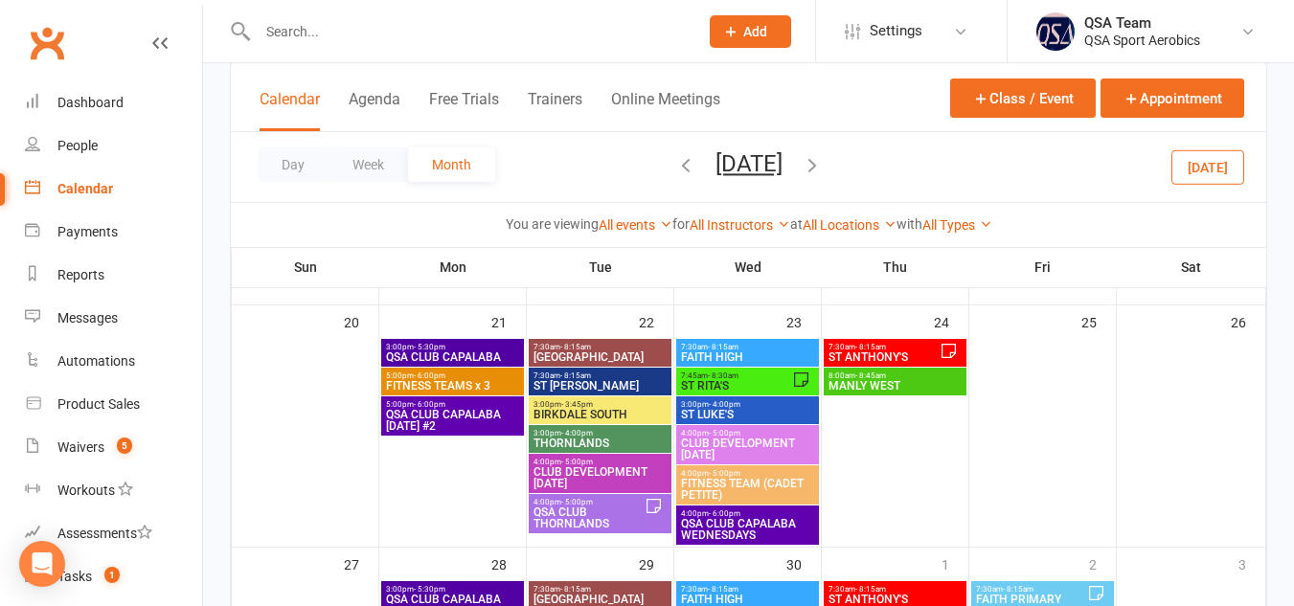
click at [675, 165] on icon "button" at bounding box center [685, 164] width 21 height 21
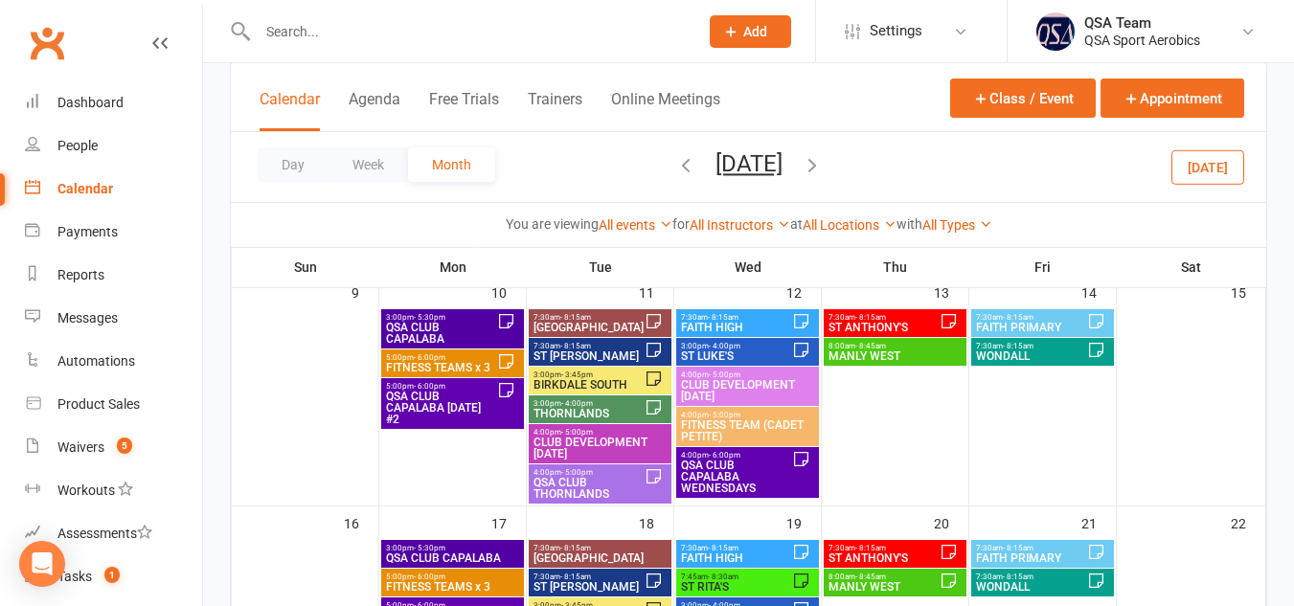
click at [666, 165] on ui-view "Prospect Member Non-attending contact Class / event Appointment Task Membership…" at bounding box center [647, 345] width 1294 height 1855
click at [675, 167] on icon "button" at bounding box center [685, 164] width 21 height 21
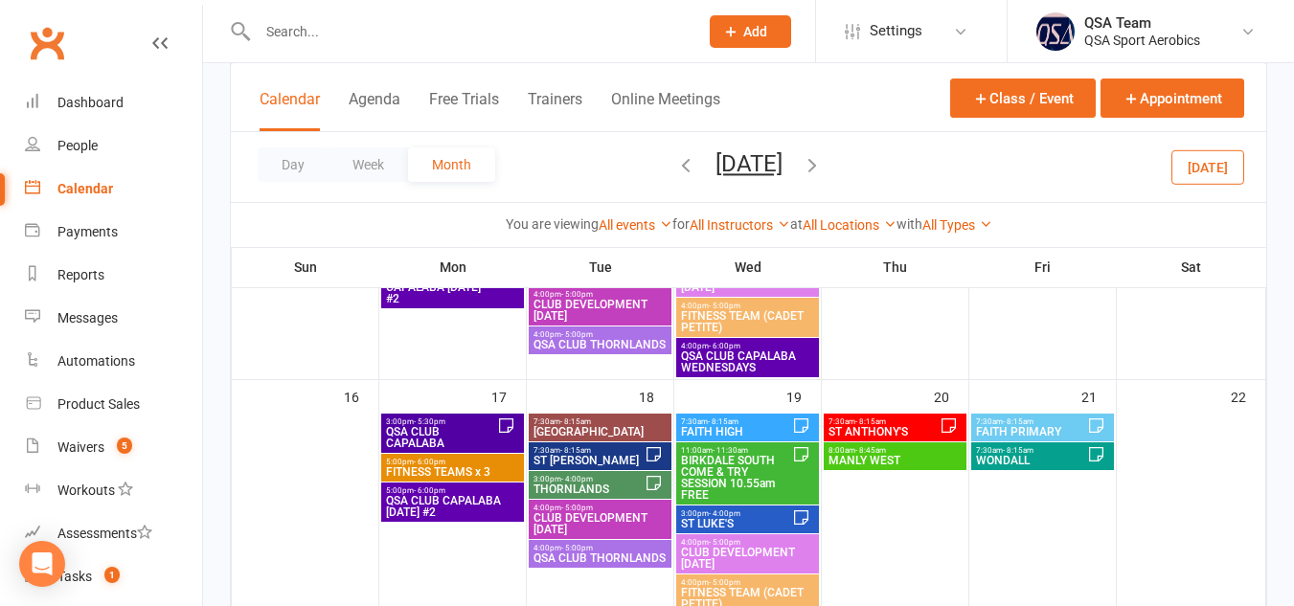
click at [675, 166] on icon "button" at bounding box center [685, 164] width 21 height 21
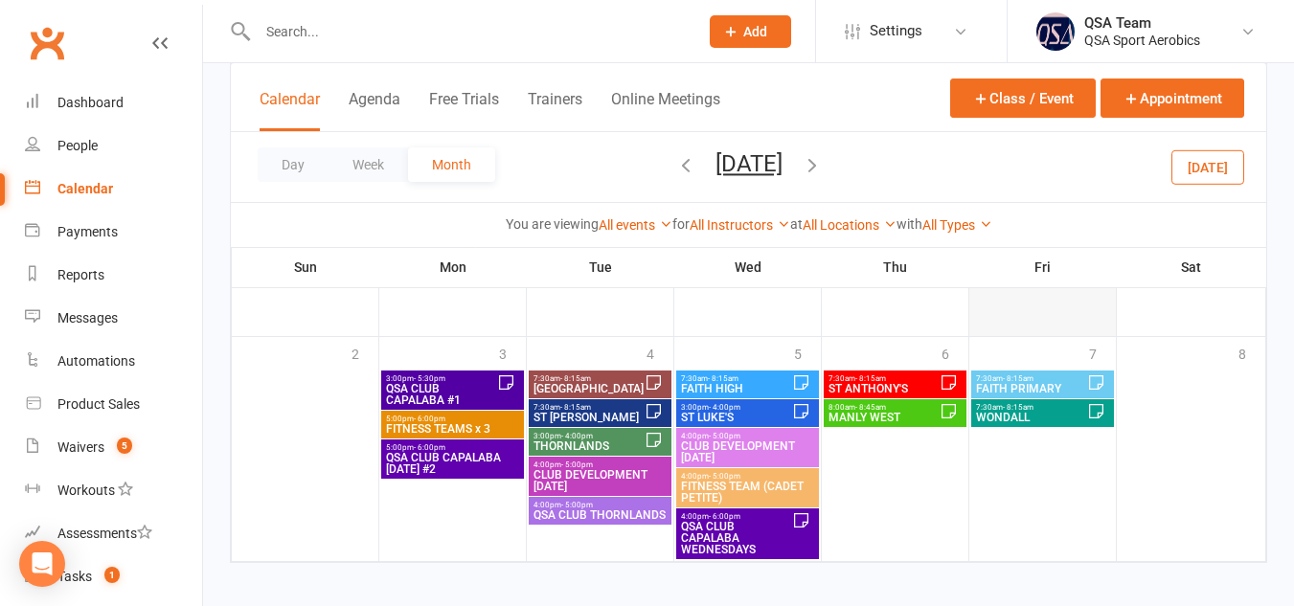
scroll to position [689, 0]
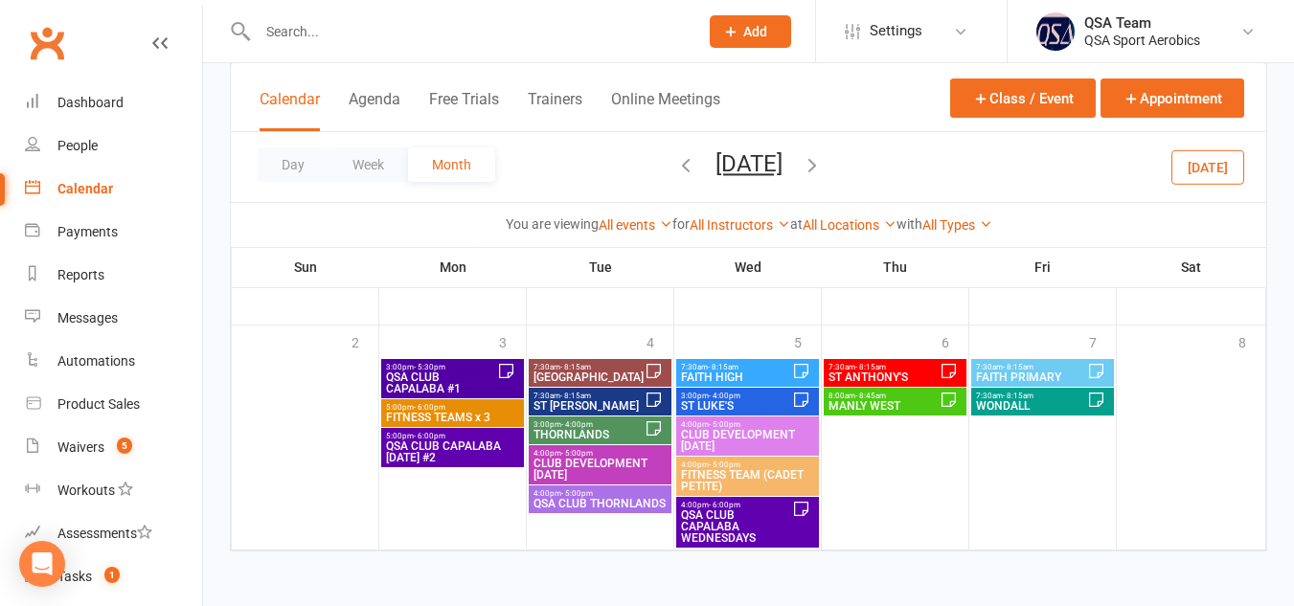
click at [612, 394] on span "7:30am - 8:15am" at bounding box center [588, 396] width 112 height 9
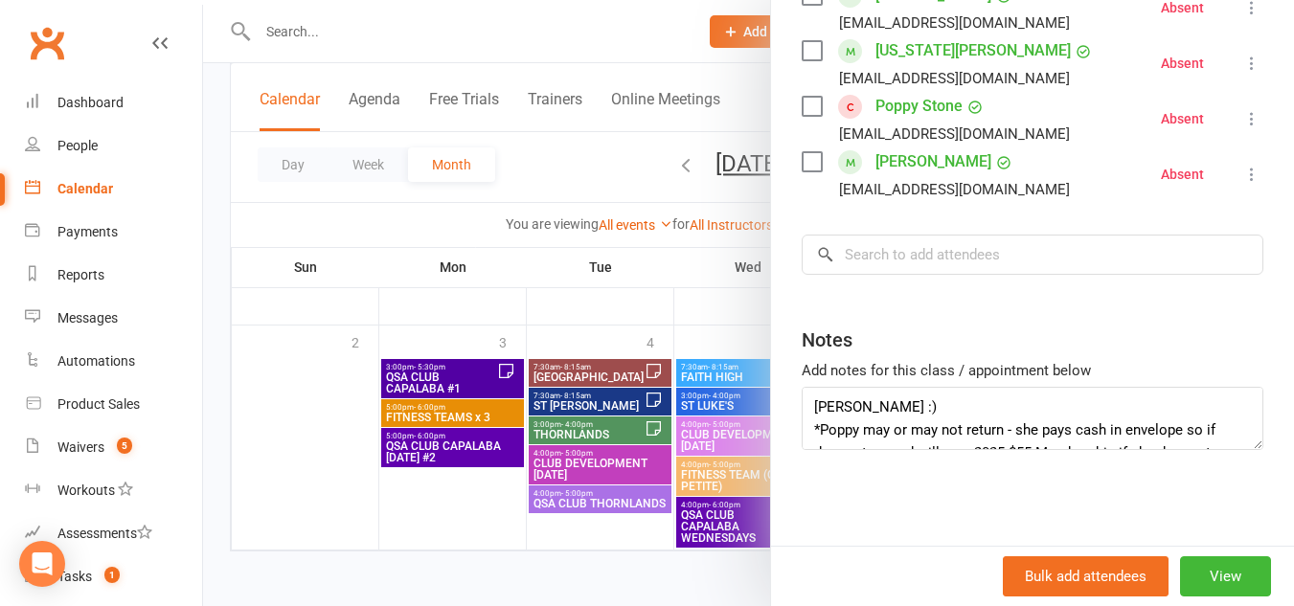
scroll to position [0, 0]
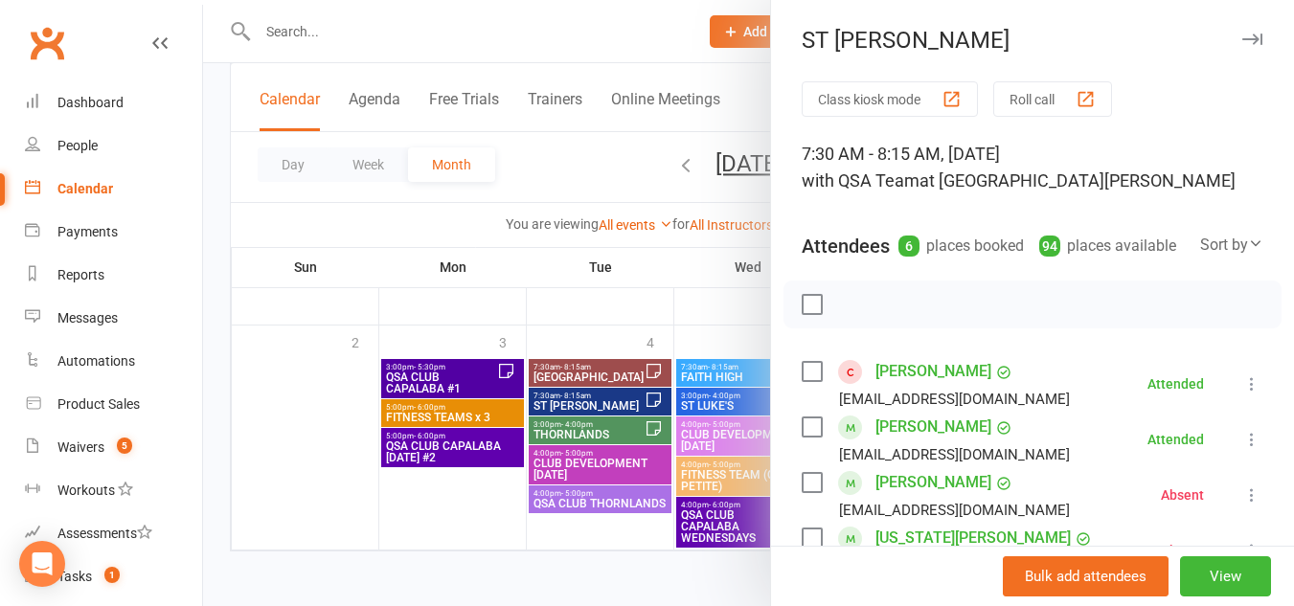
click at [1242, 40] on icon "button" at bounding box center [1252, 39] width 20 height 11
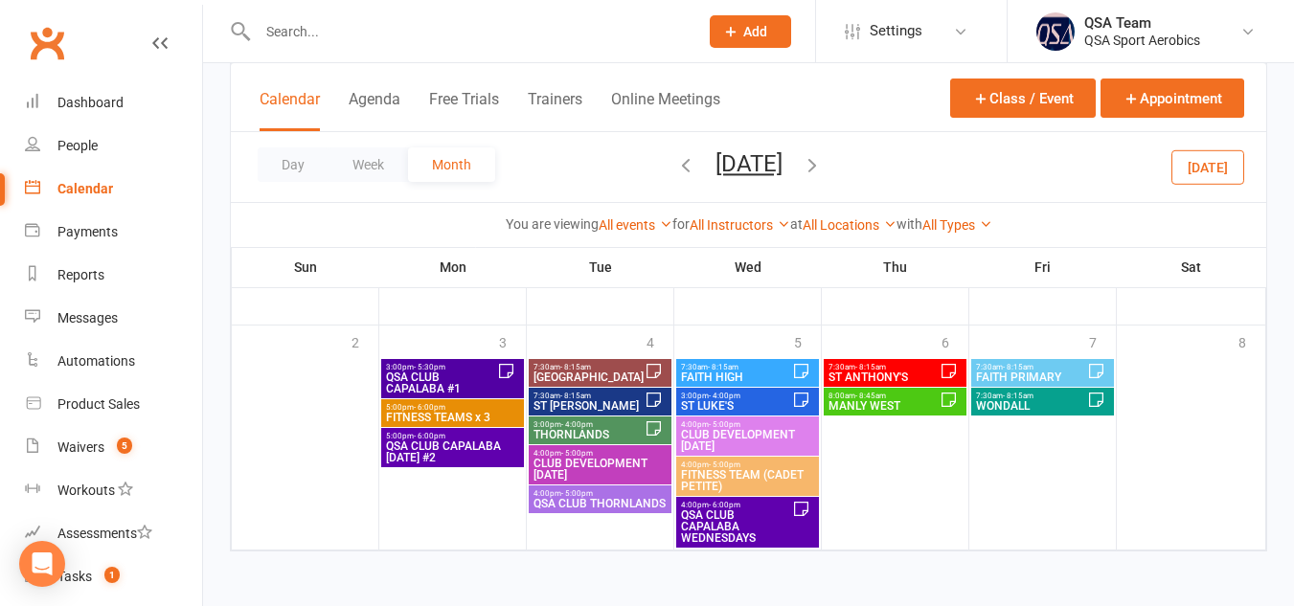
click at [822, 163] on icon "button" at bounding box center [811, 164] width 21 height 21
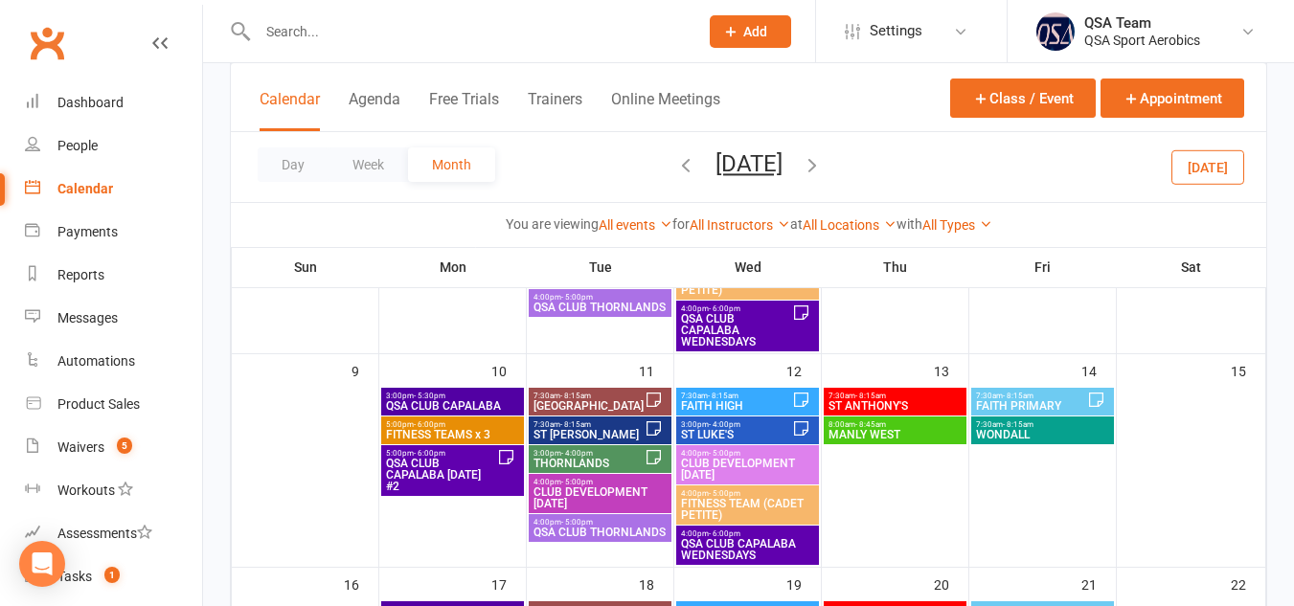
scroll to position [438, 0]
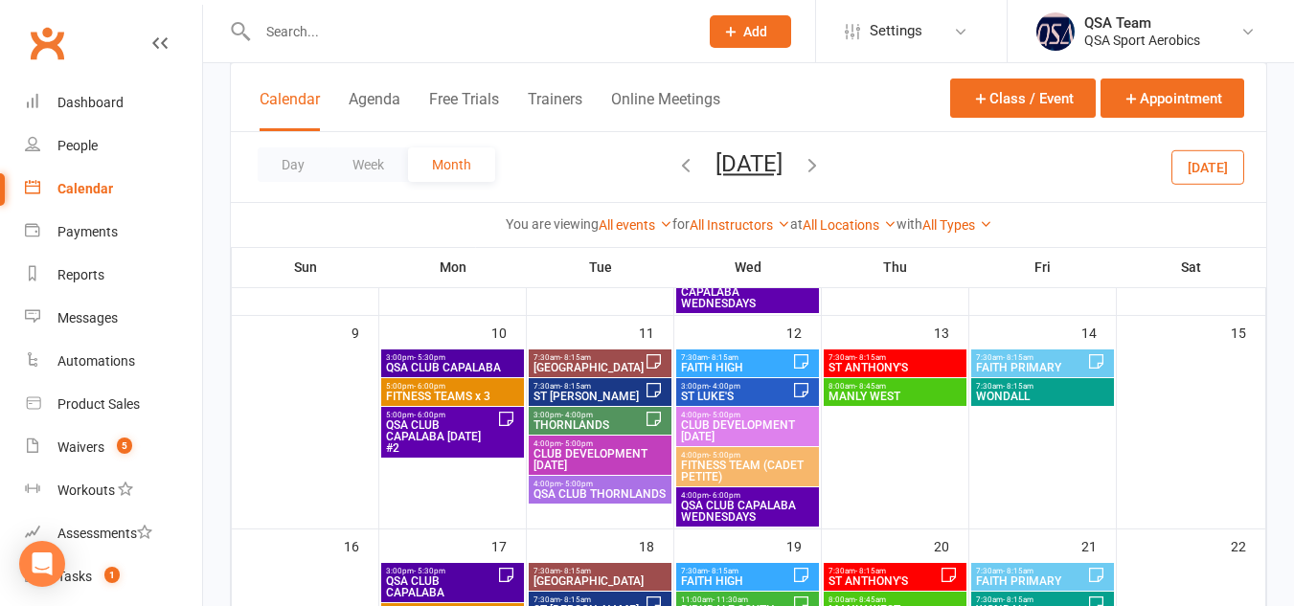
click at [584, 388] on span "- 8:15am" at bounding box center [575, 386] width 31 height 9
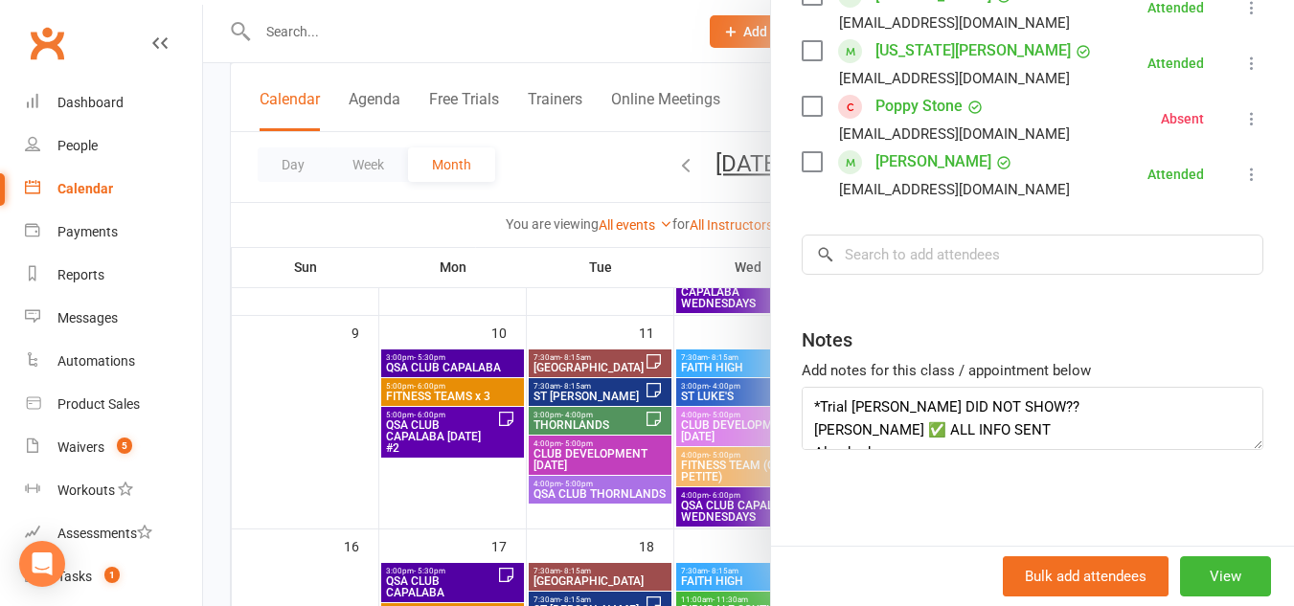
scroll to position [0, 0]
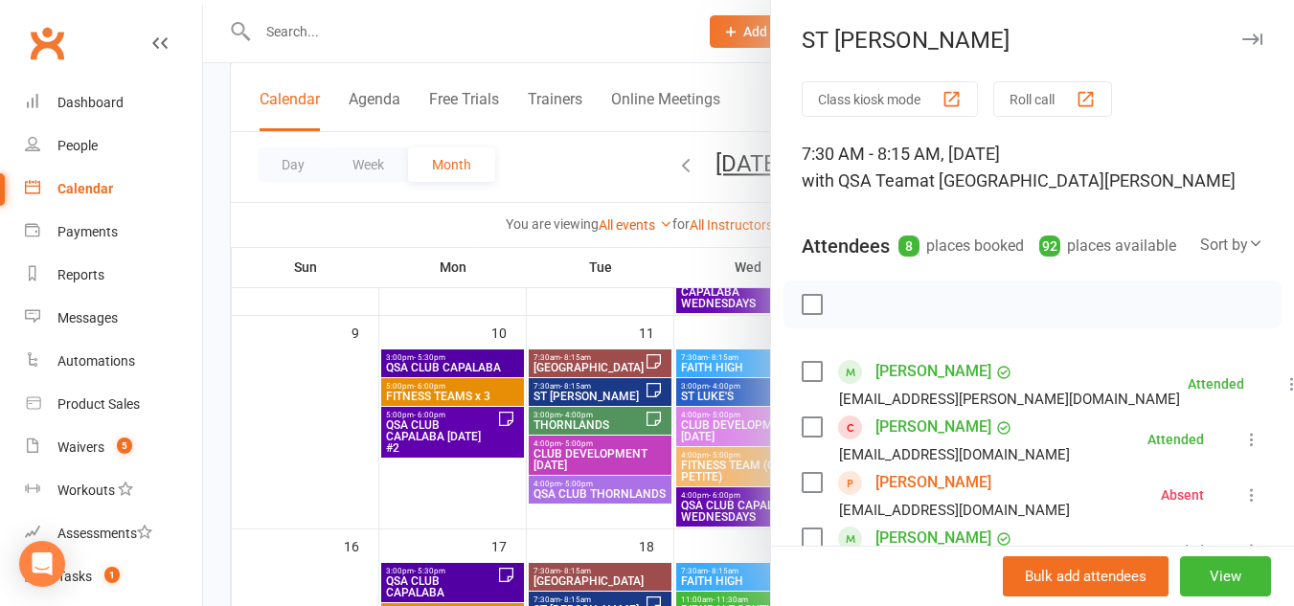
click at [1242, 38] on icon "button" at bounding box center [1252, 39] width 20 height 11
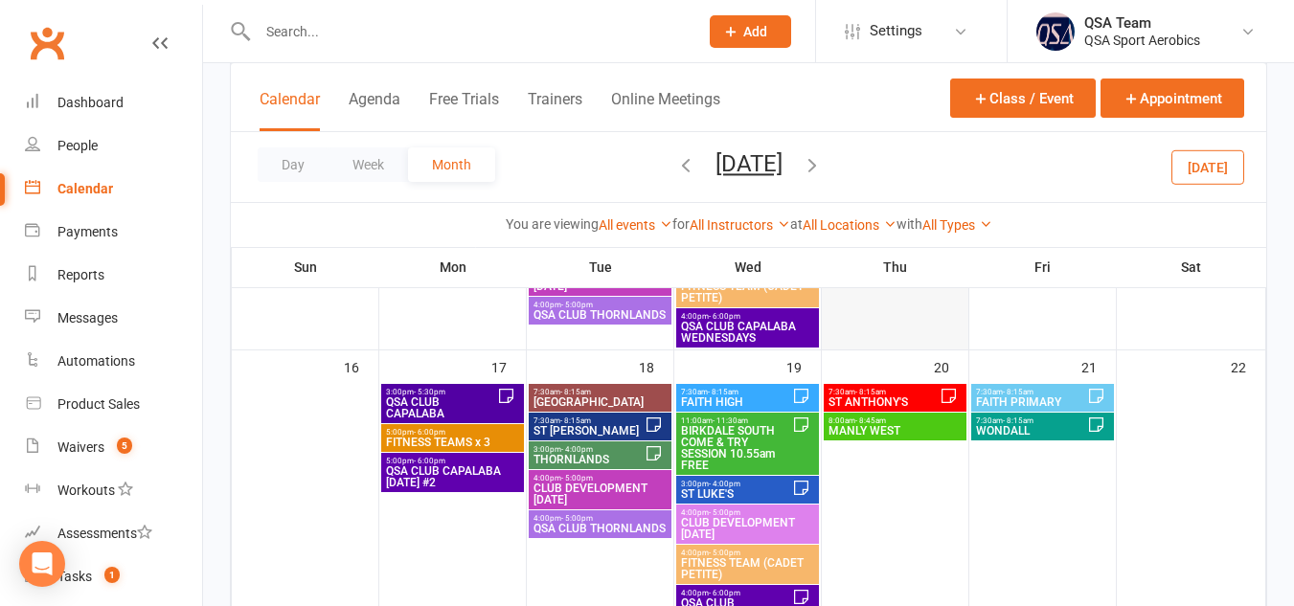
scroll to position [635, 0]
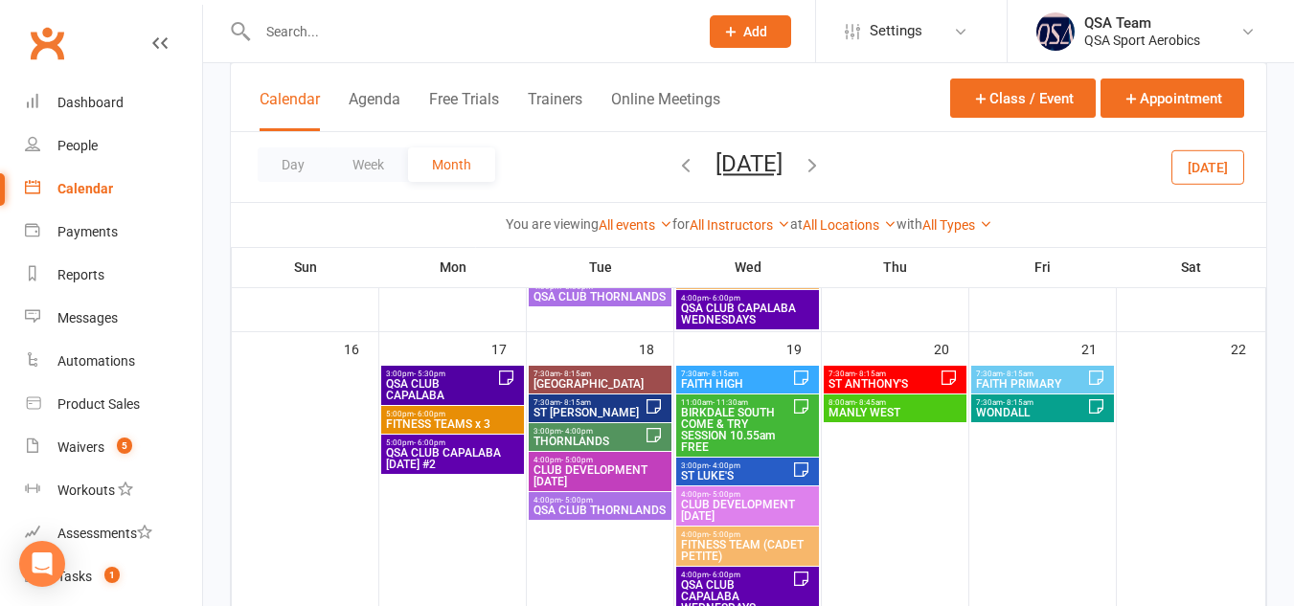
click at [614, 409] on span "ST [PERSON_NAME]" at bounding box center [588, 412] width 112 height 11
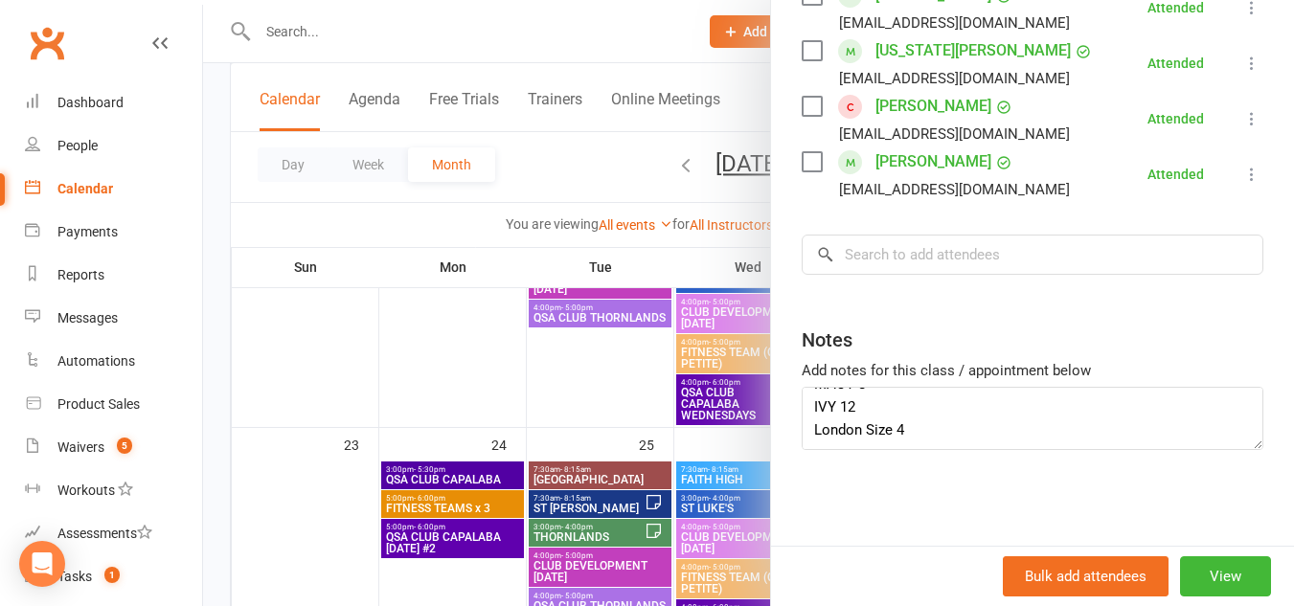
scroll to position [0, 0]
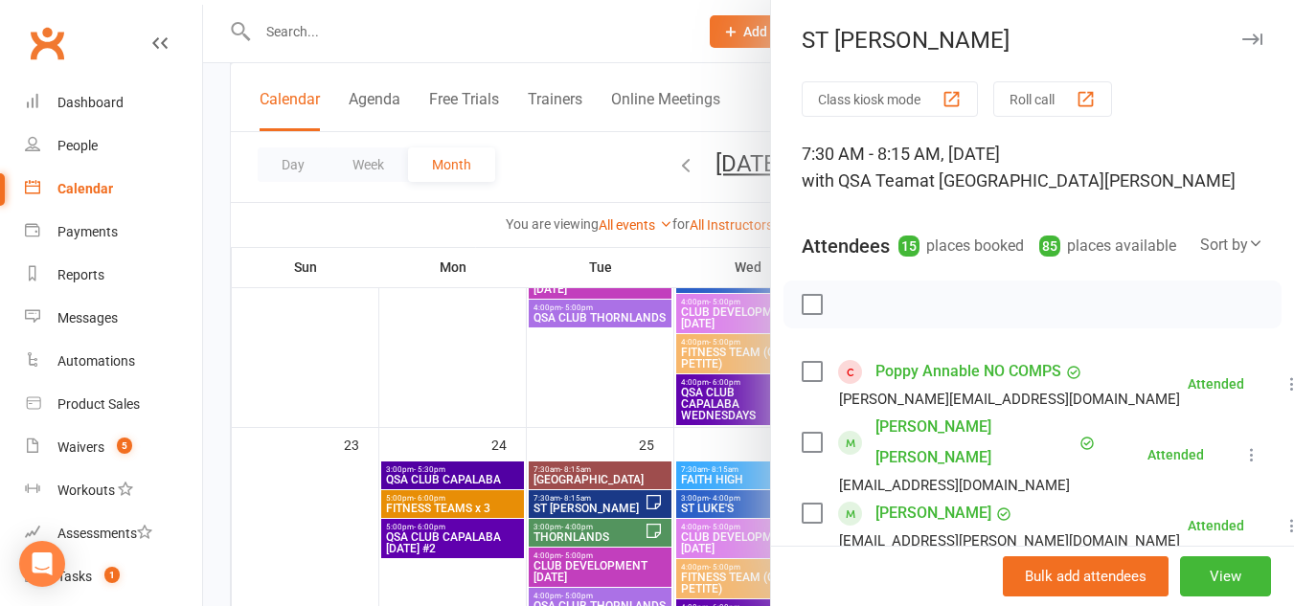
click at [1242, 39] on icon "button" at bounding box center [1252, 39] width 20 height 11
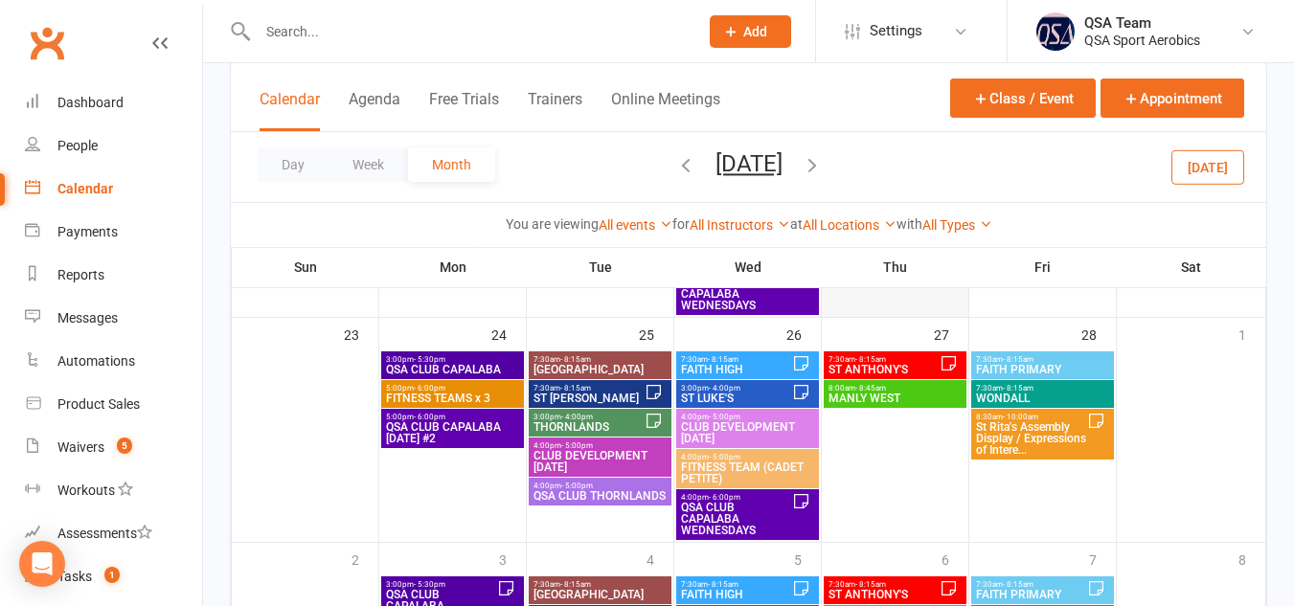
scroll to position [938, 0]
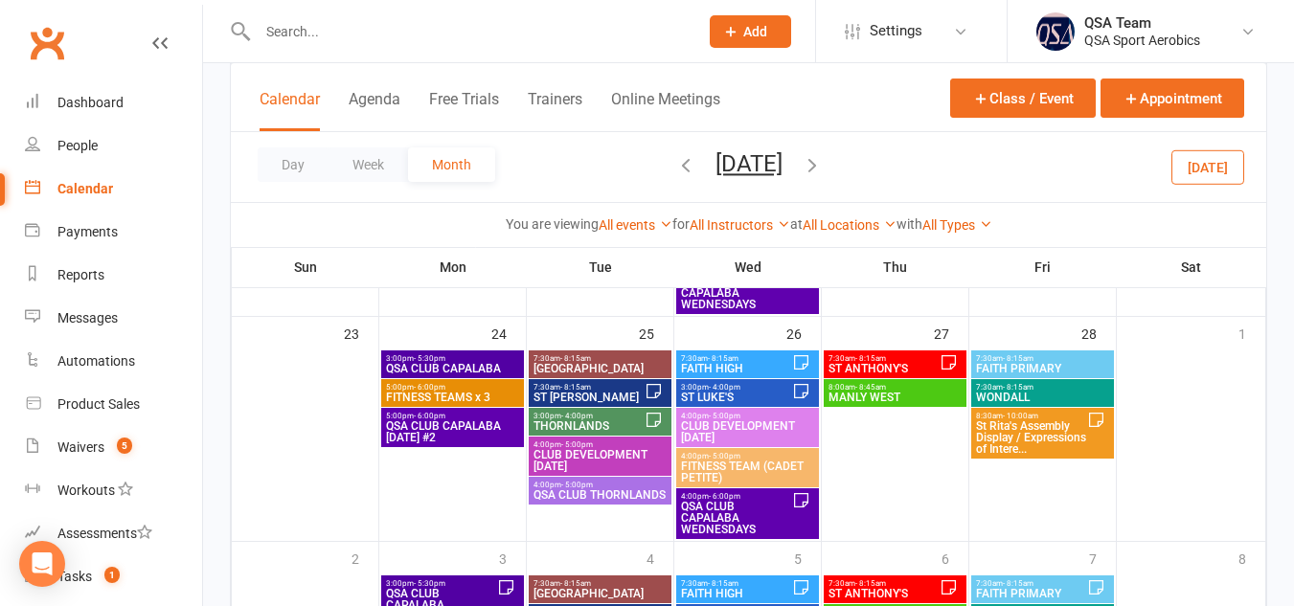
click at [618, 392] on span "ST [PERSON_NAME]" at bounding box center [588, 397] width 112 height 11
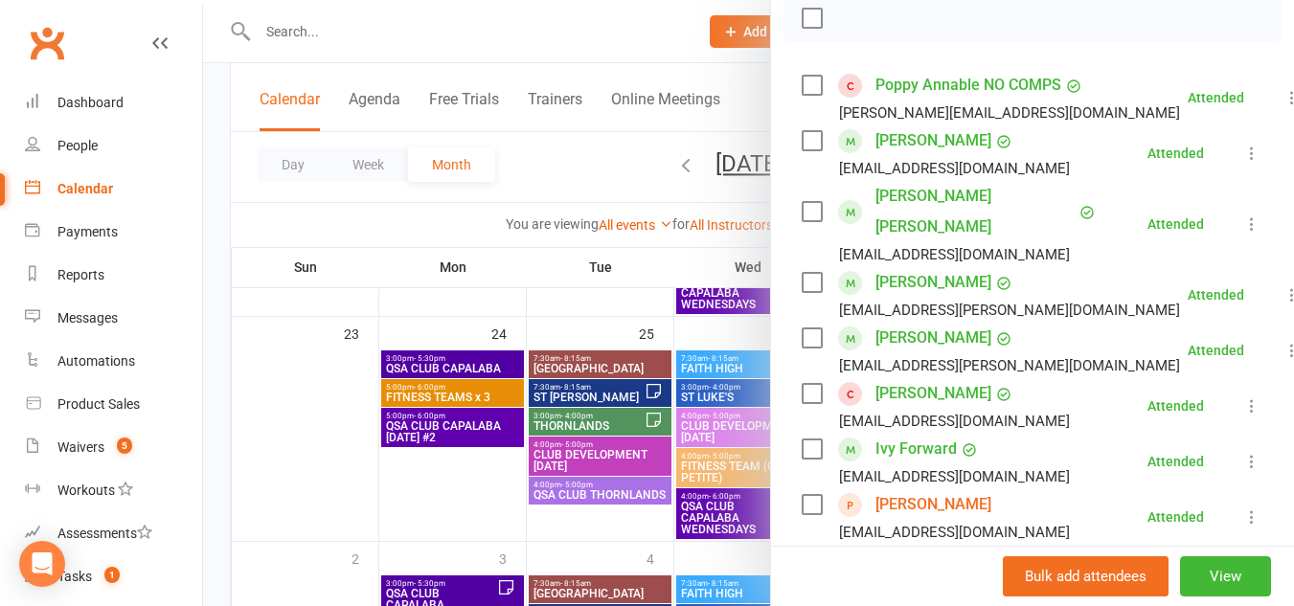
scroll to position [0, 0]
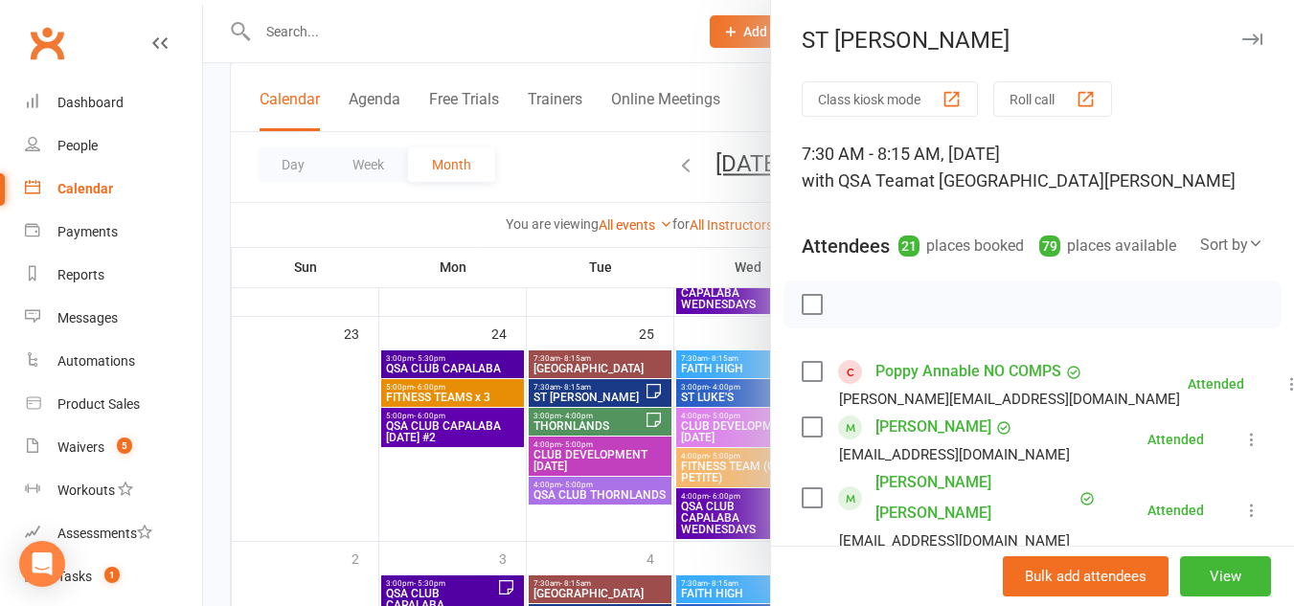
click at [1242, 36] on icon "button" at bounding box center [1252, 39] width 20 height 11
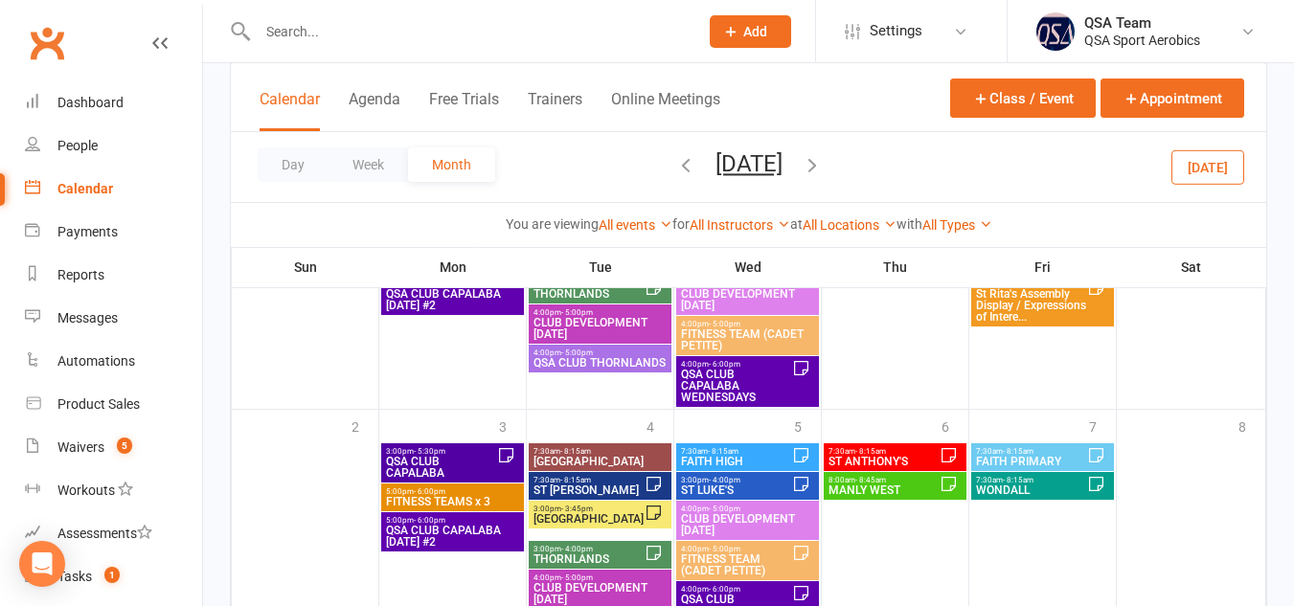
scroll to position [1160, 0]
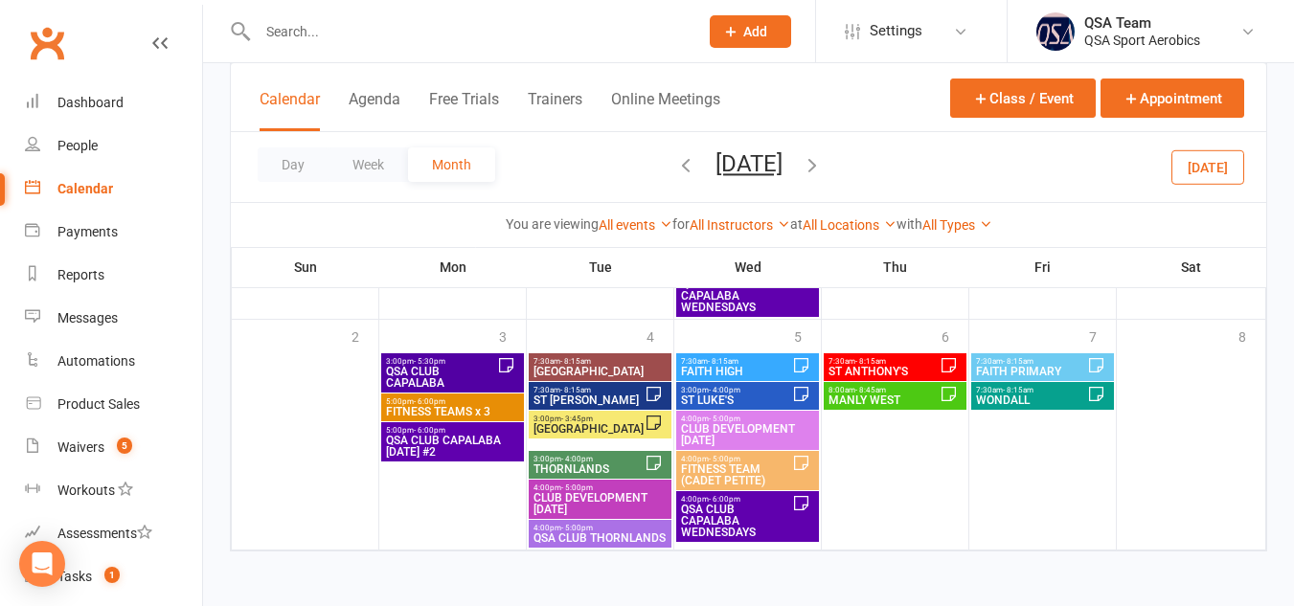
click at [584, 394] on span "ST [PERSON_NAME]" at bounding box center [588, 399] width 112 height 11
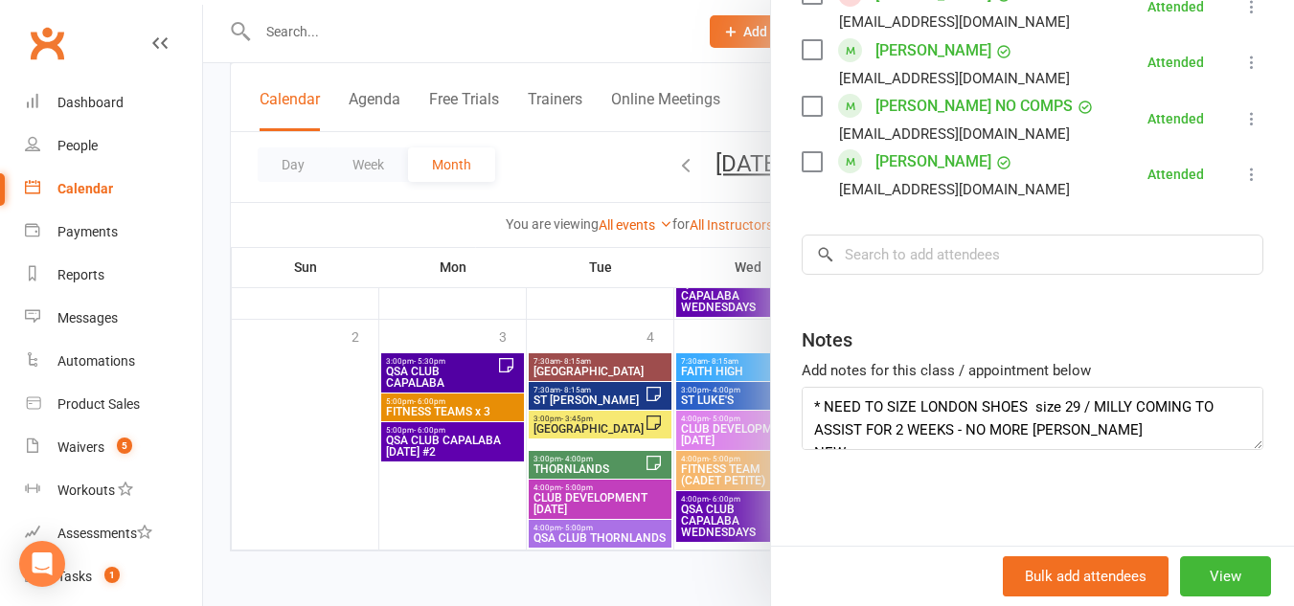
scroll to position [0, 0]
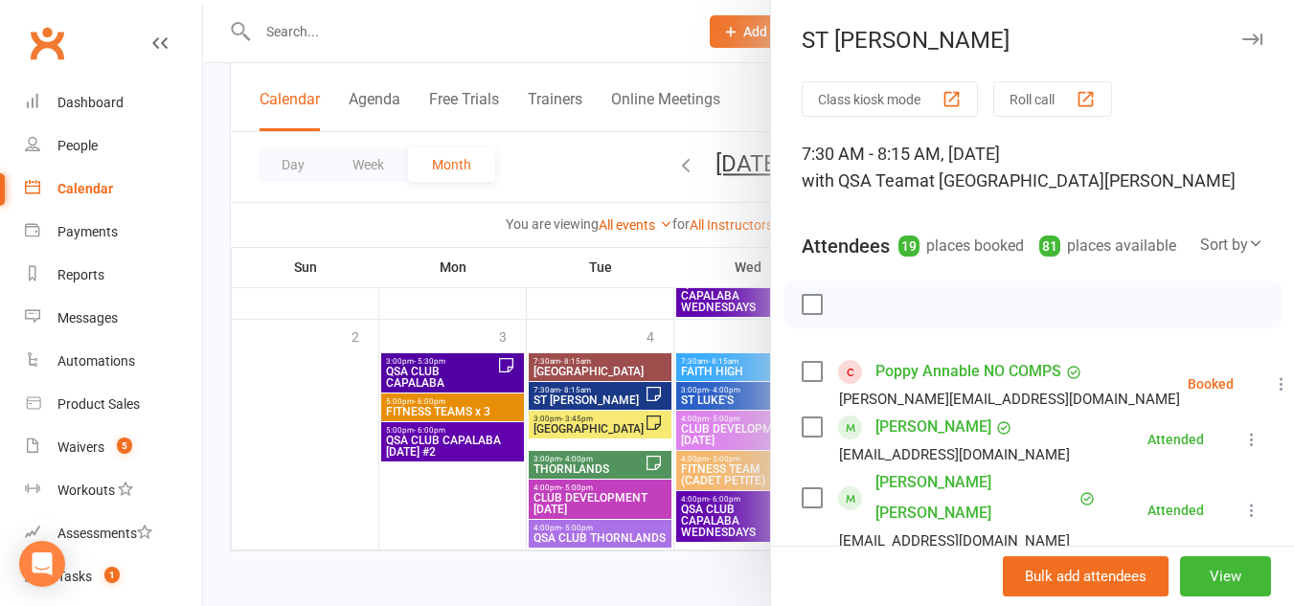
click at [1242, 37] on icon "button" at bounding box center [1252, 39] width 20 height 11
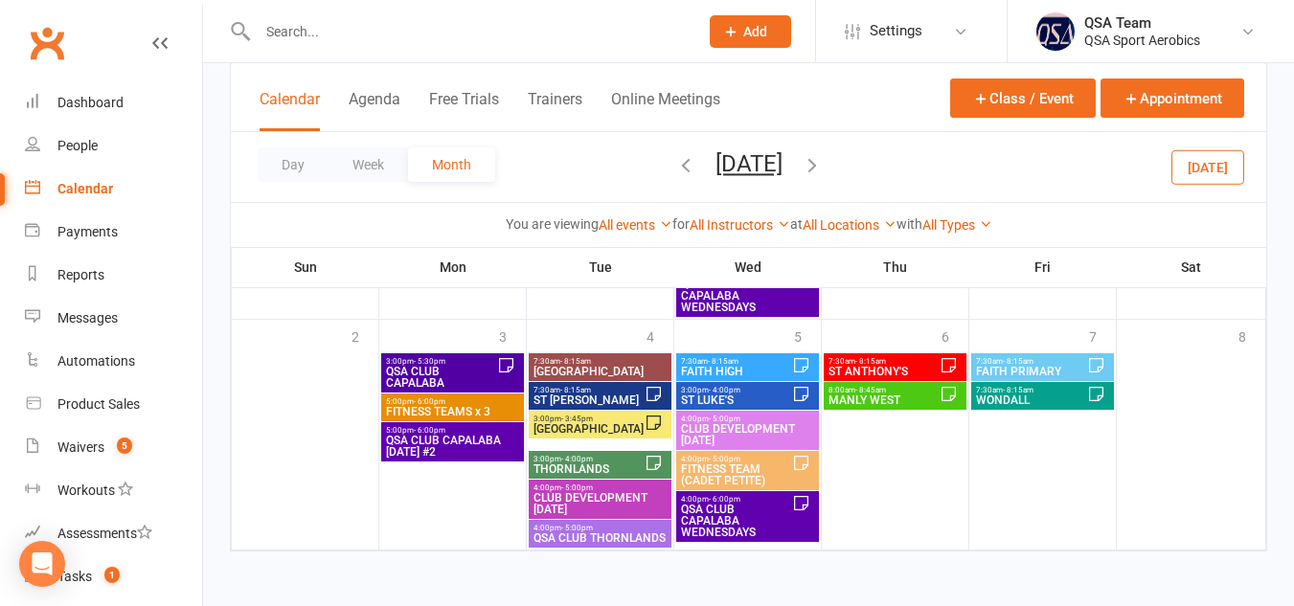
click at [822, 164] on icon "button" at bounding box center [811, 164] width 21 height 21
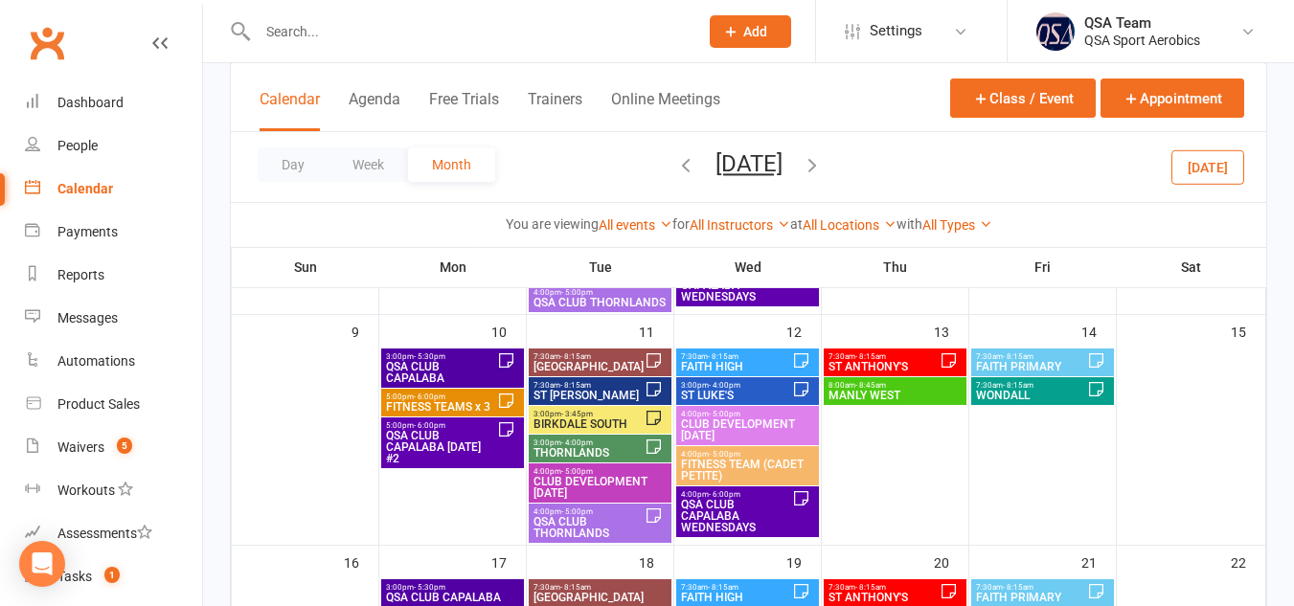
scroll to position [549, 0]
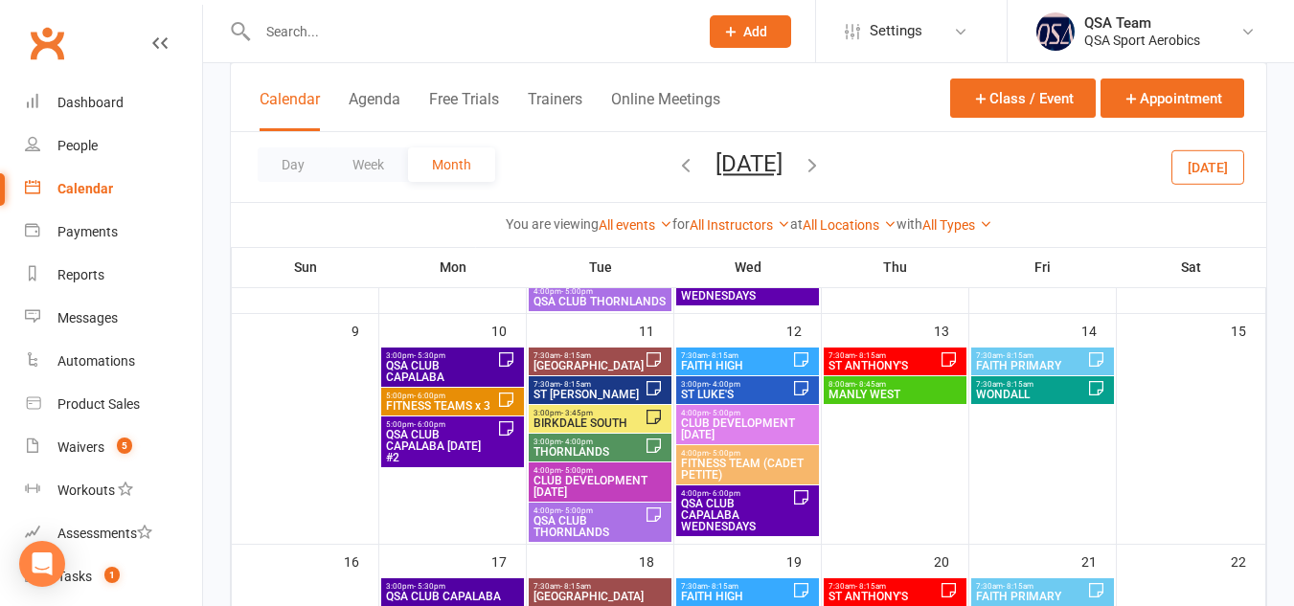
click at [596, 392] on span "ST [PERSON_NAME]" at bounding box center [588, 394] width 112 height 11
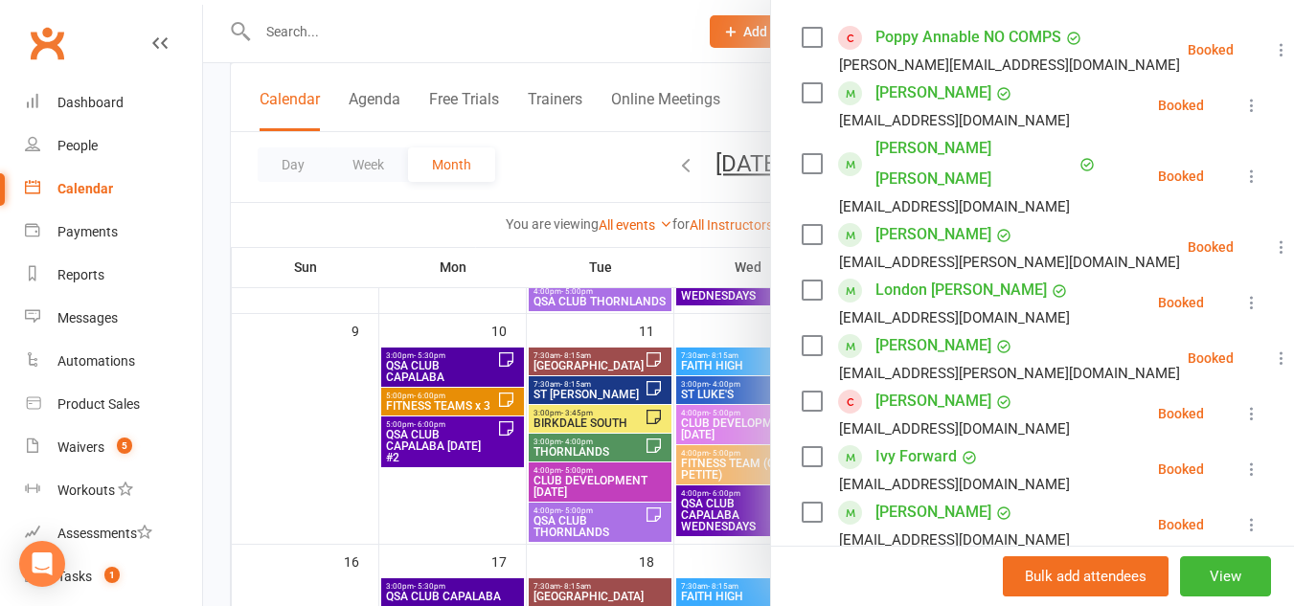
scroll to position [0, 0]
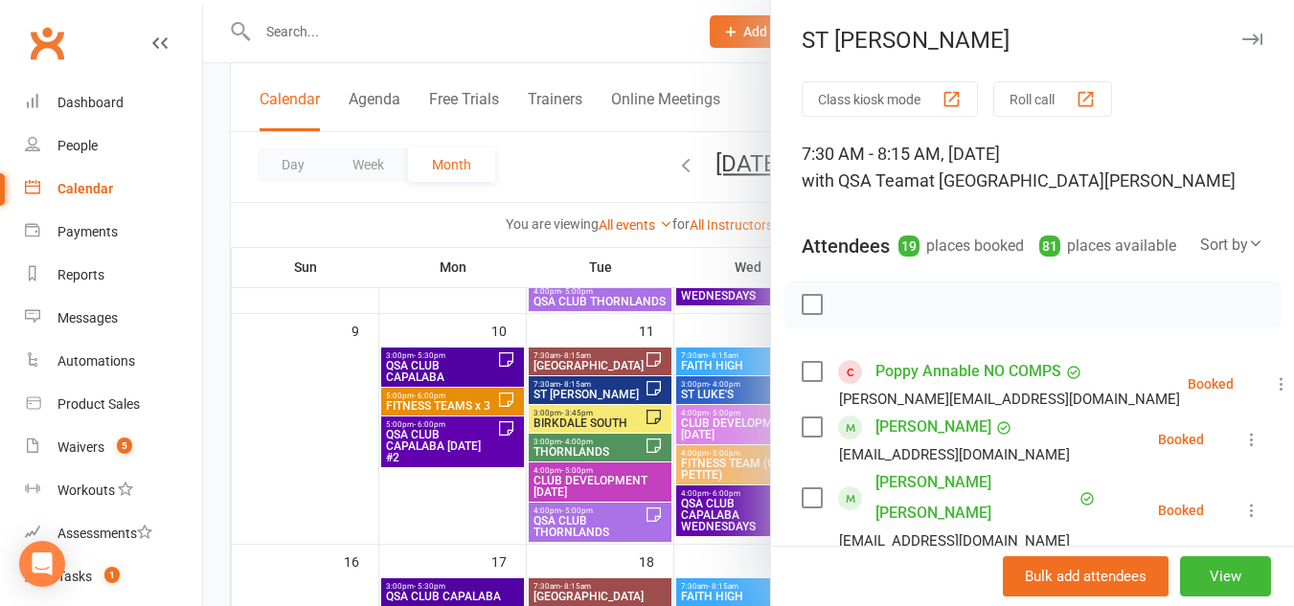
click at [1242, 35] on icon "button" at bounding box center [1252, 39] width 20 height 11
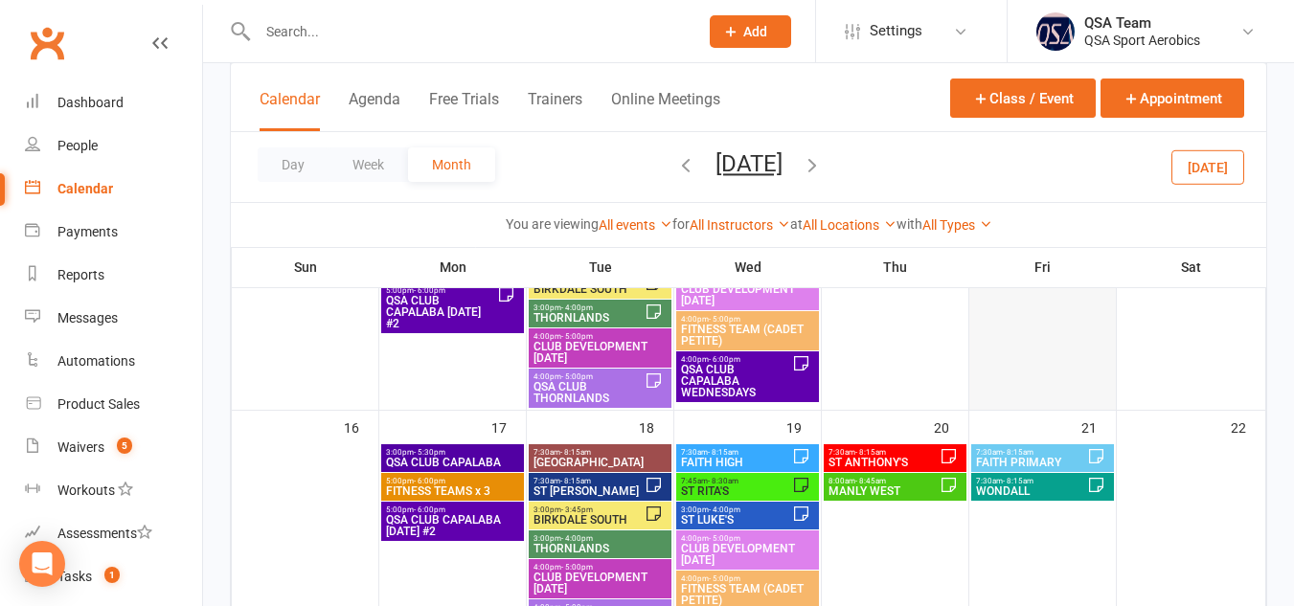
scroll to position [684, 0]
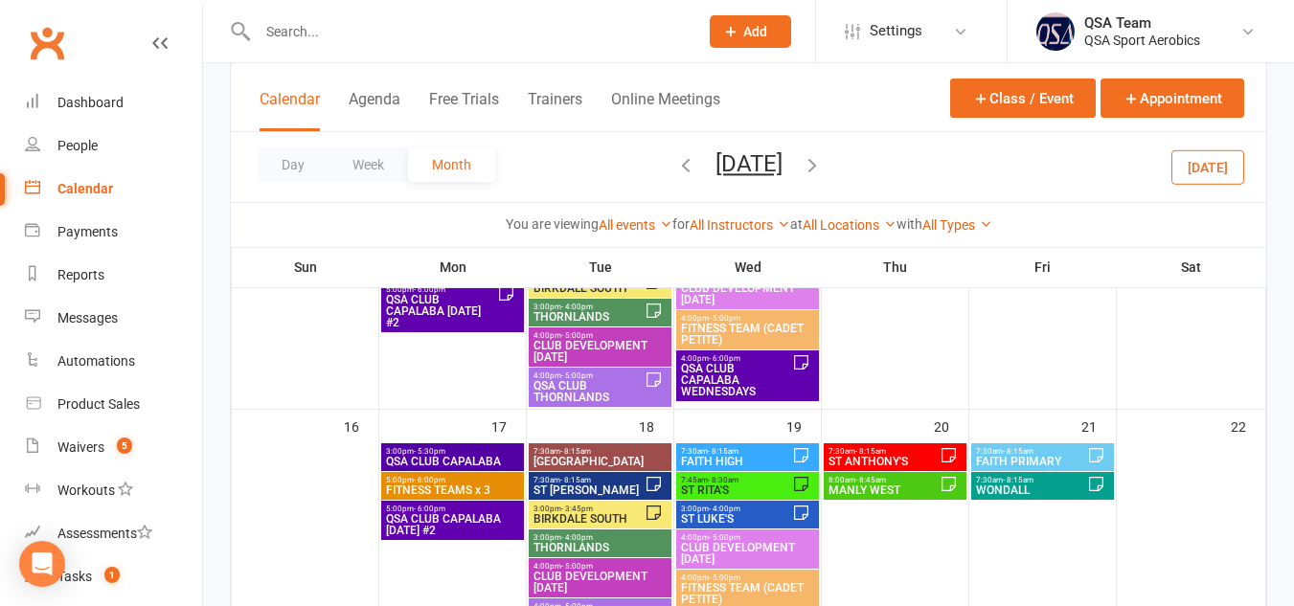
click at [604, 493] on span "ST [PERSON_NAME]" at bounding box center [588, 489] width 112 height 11
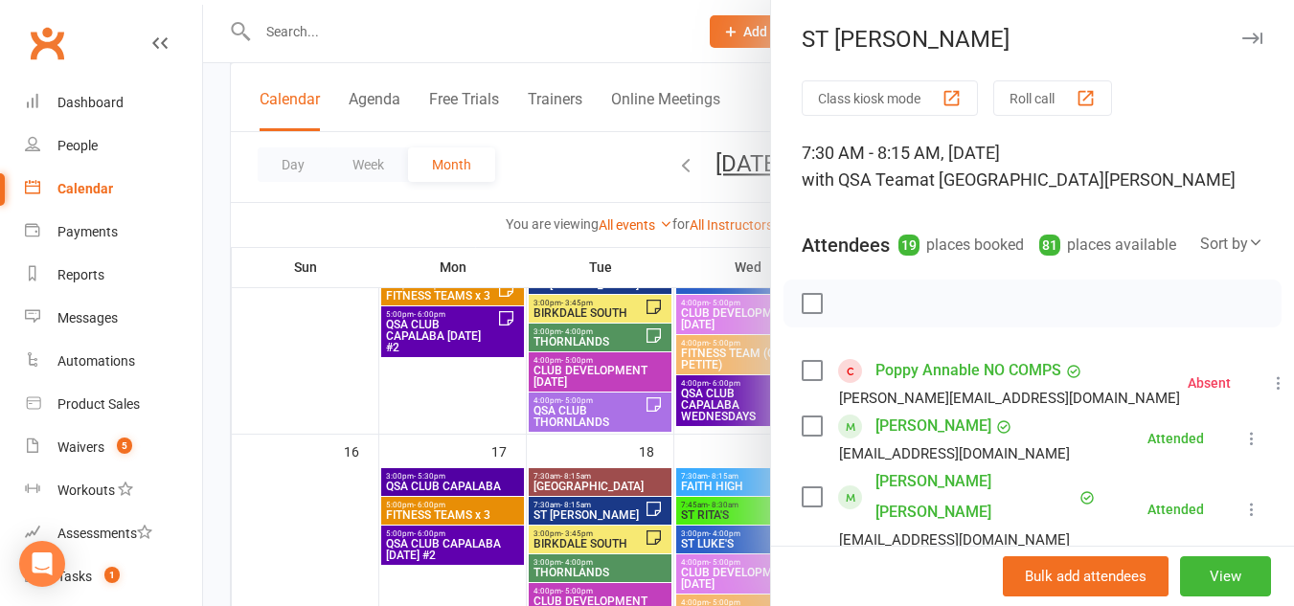
scroll to position [0, 0]
click at [1242, 40] on icon "button" at bounding box center [1252, 39] width 20 height 11
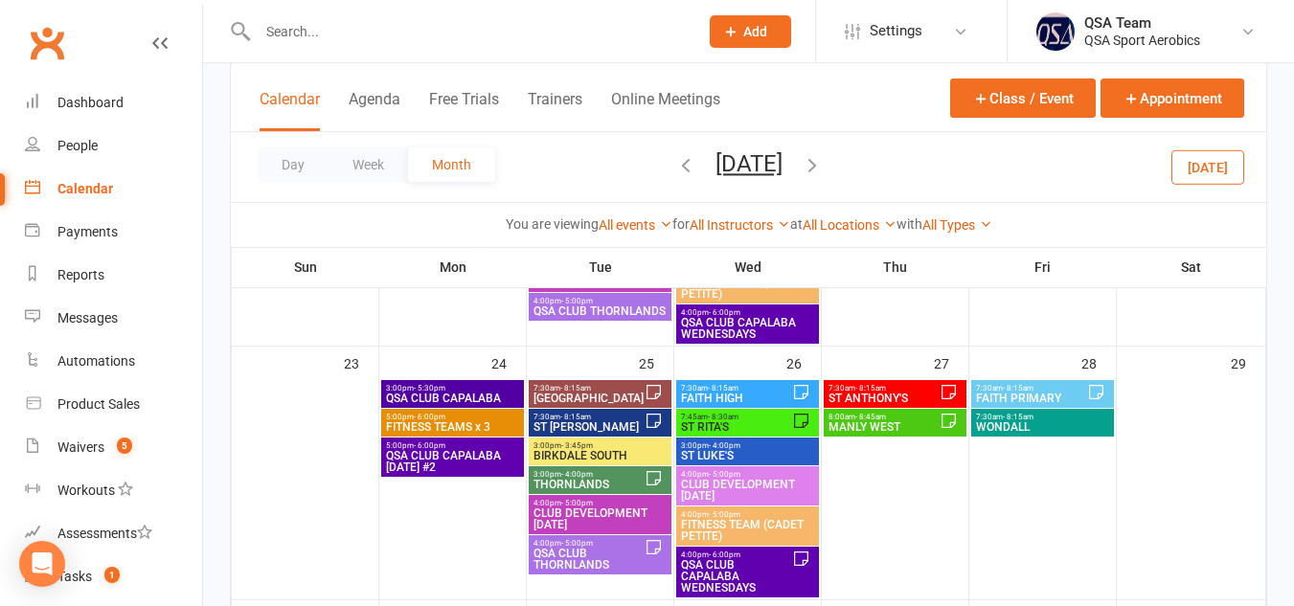
scroll to position [1002, 0]
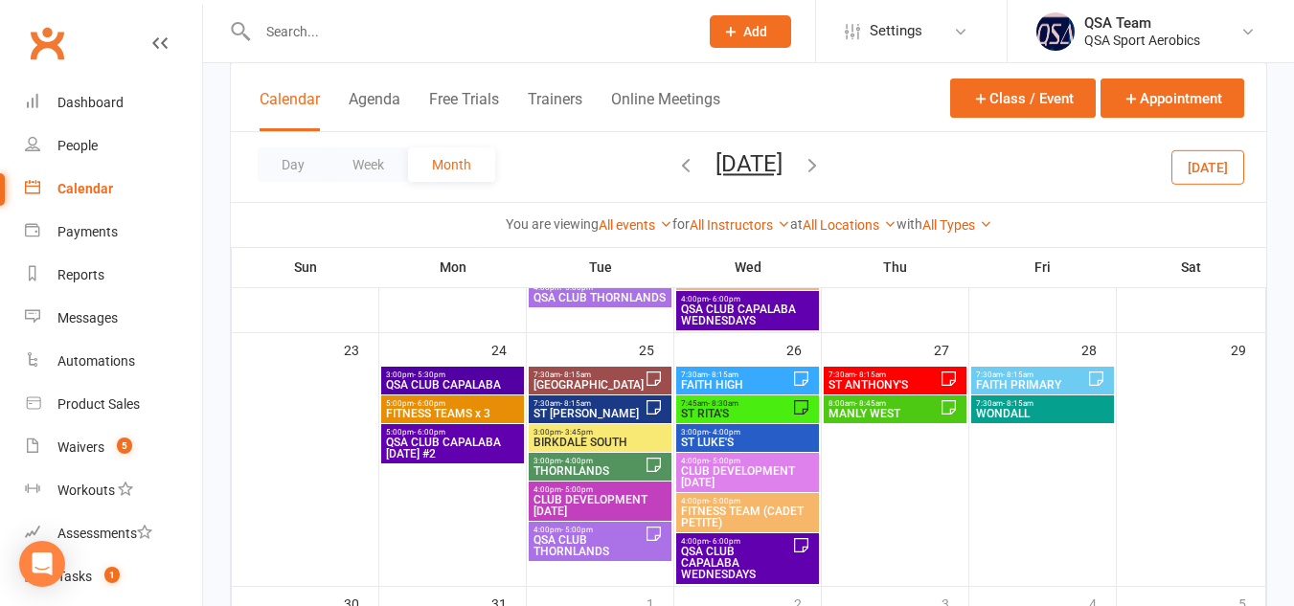
click at [575, 410] on span "ST [PERSON_NAME]" at bounding box center [588, 413] width 112 height 11
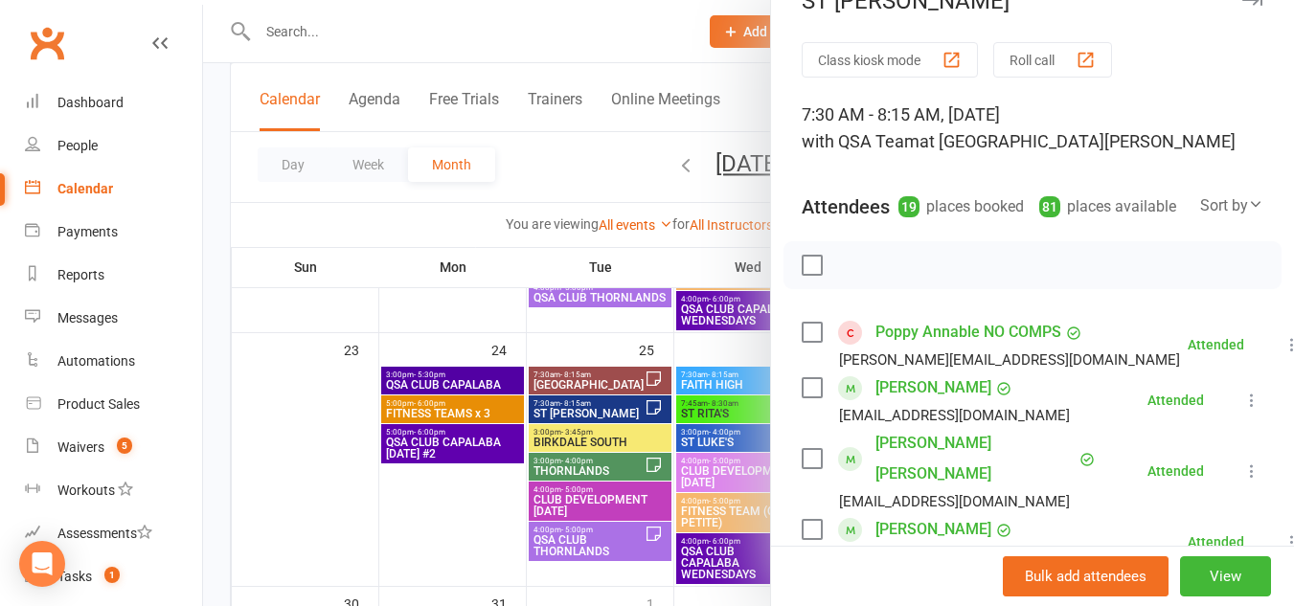
scroll to position [0, 0]
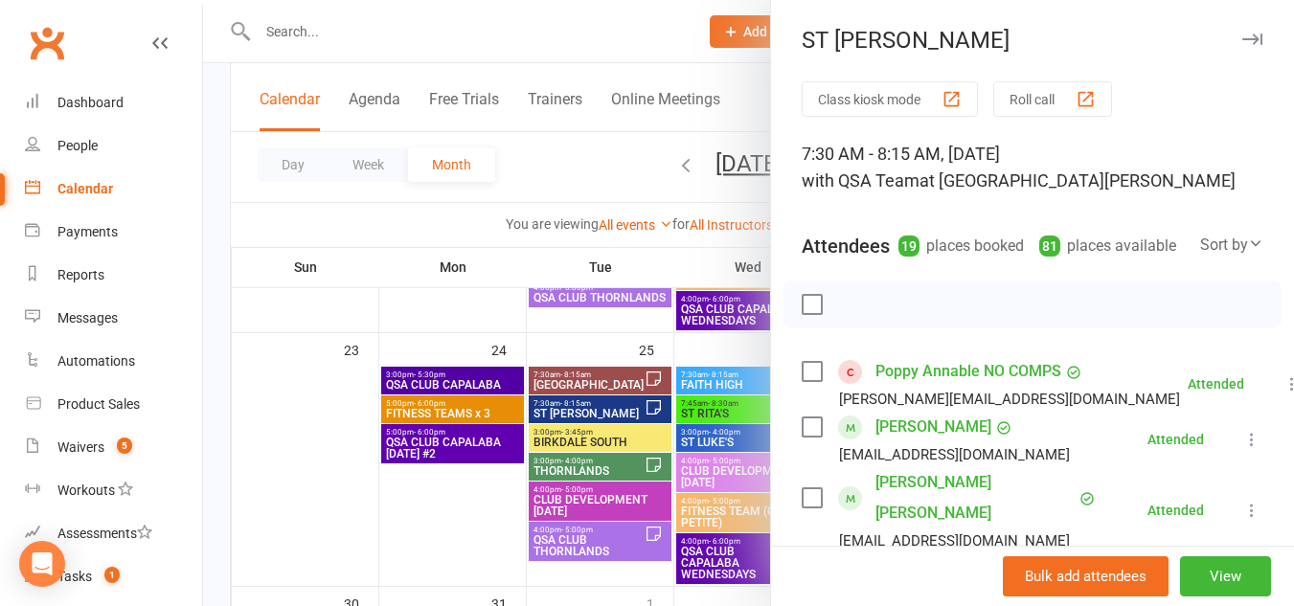
click at [1240, 48] on button "button" at bounding box center [1251, 39] width 23 height 23
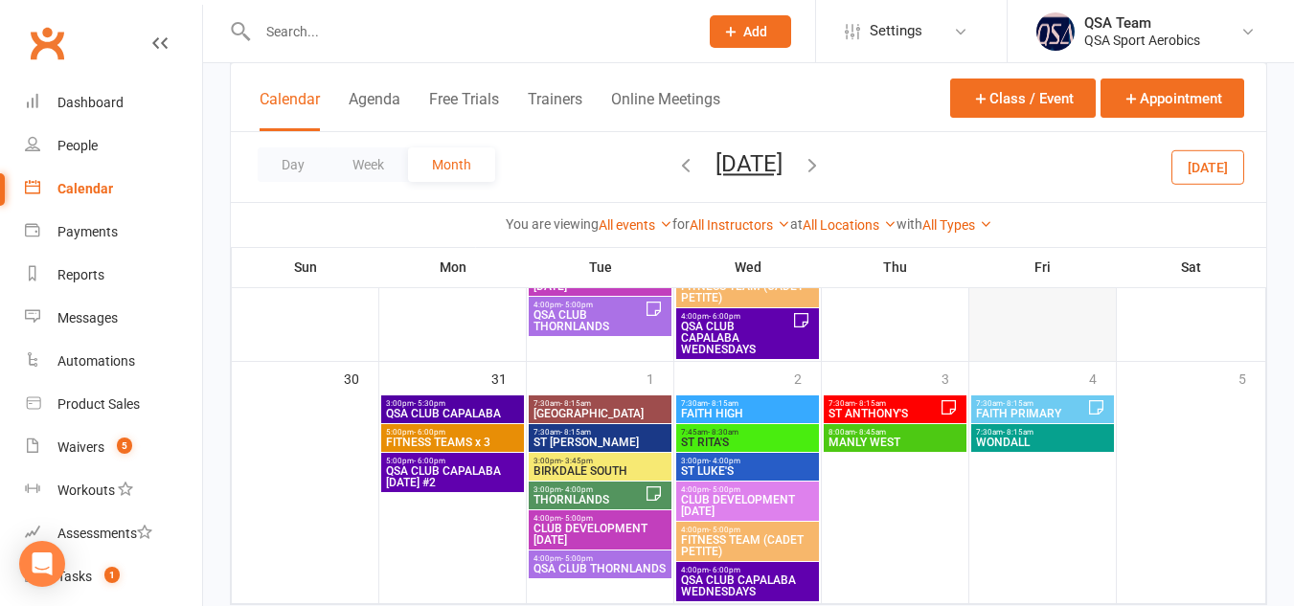
scroll to position [1235, 0]
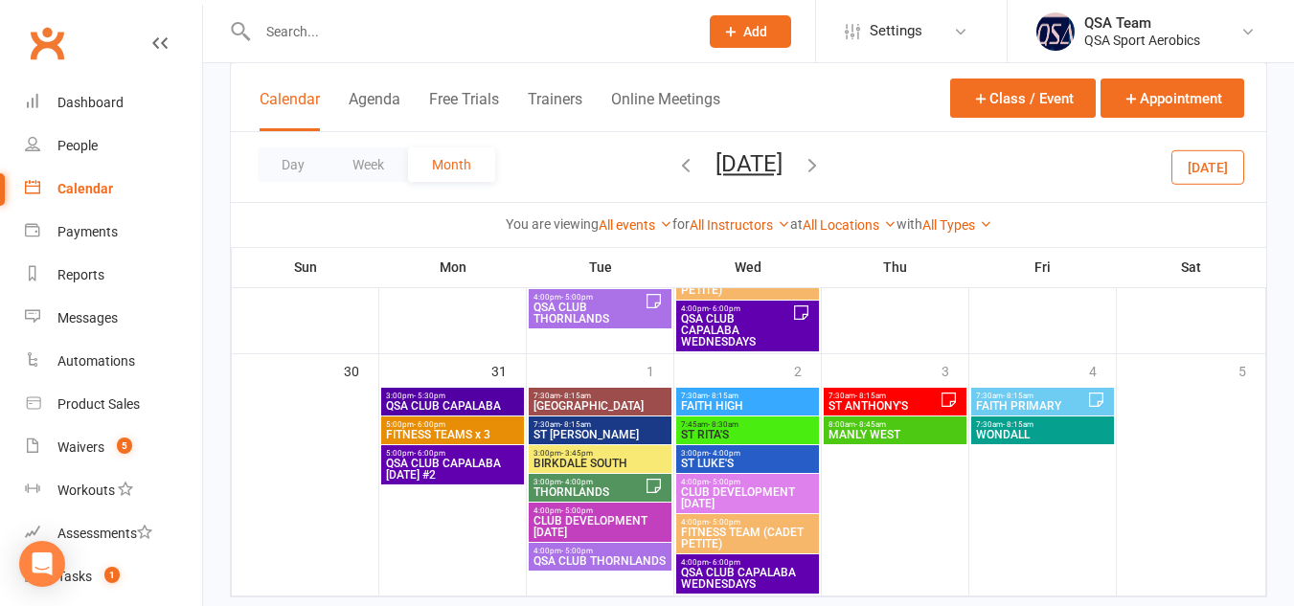
click at [593, 435] on span "ST [PERSON_NAME]" at bounding box center [599, 434] width 135 height 11
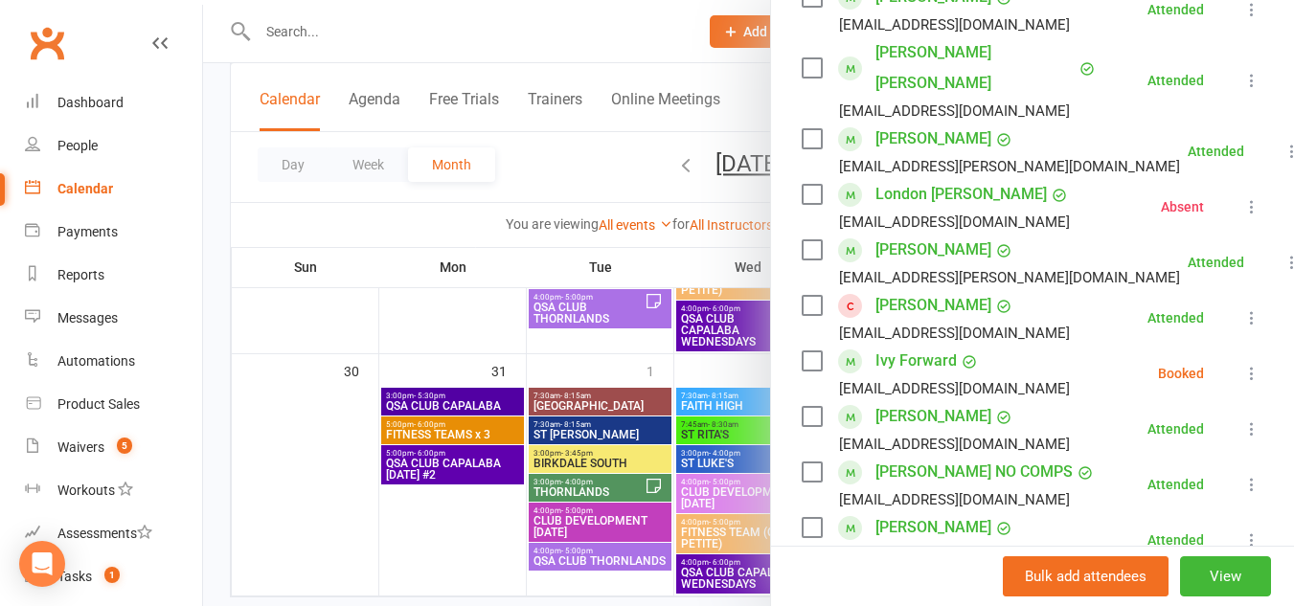
scroll to position [0, 0]
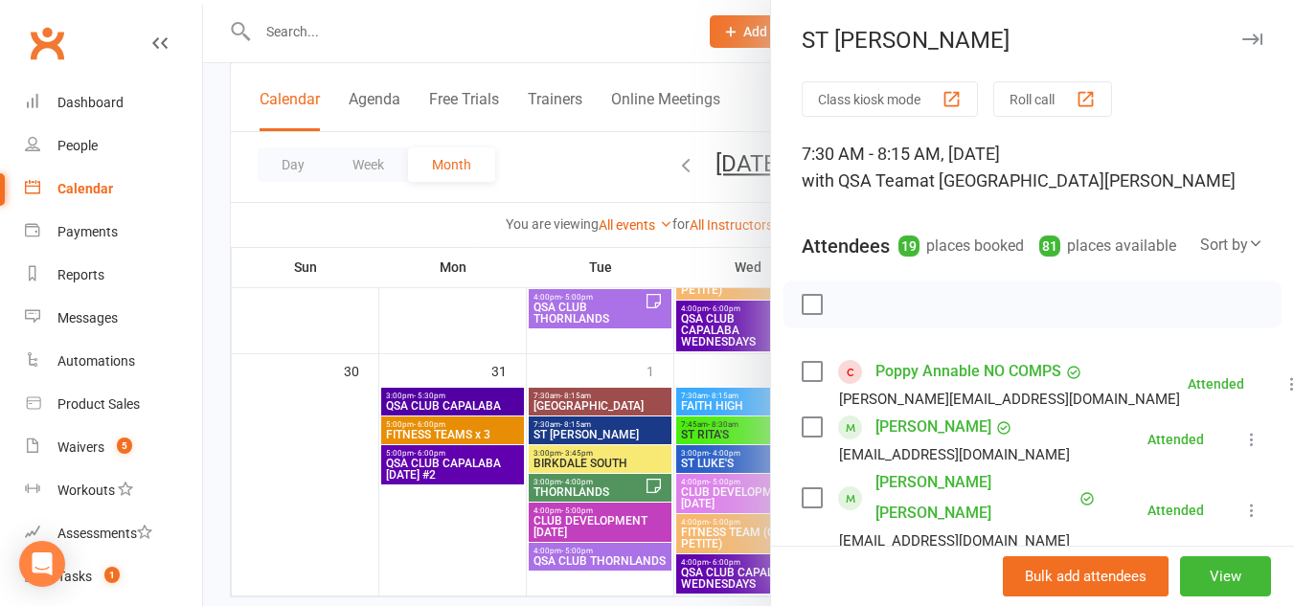
click at [1242, 34] on icon "button" at bounding box center [1252, 39] width 20 height 11
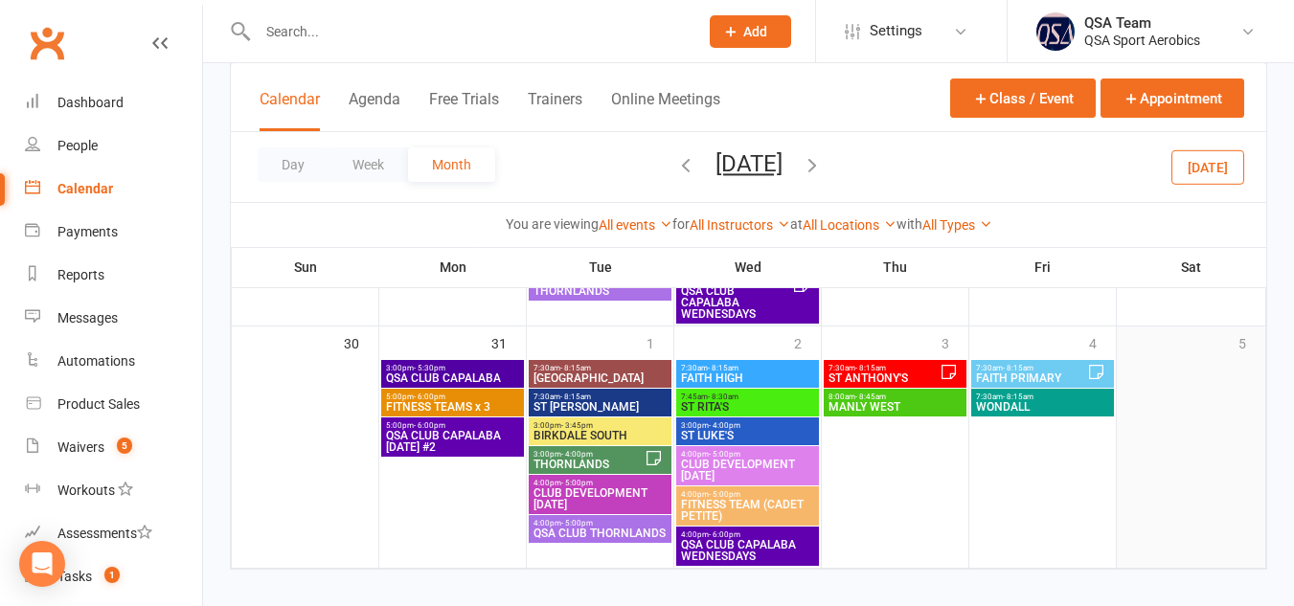
scroll to position [1281, 0]
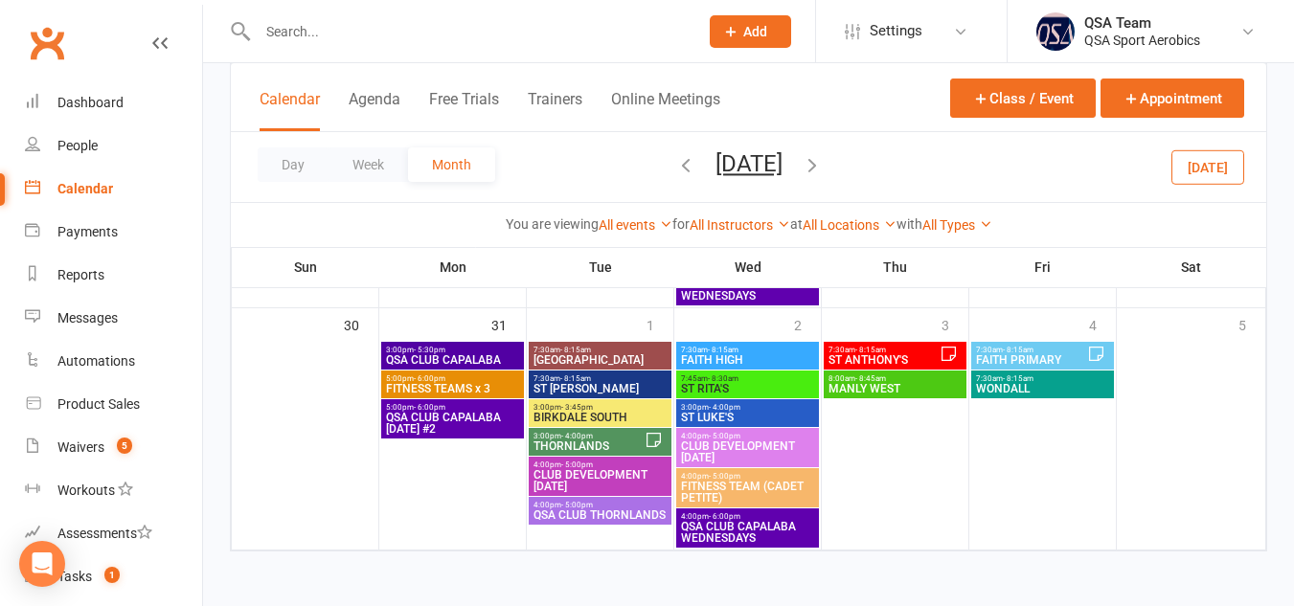
click at [822, 167] on icon "button" at bounding box center [811, 164] width 21 height 21
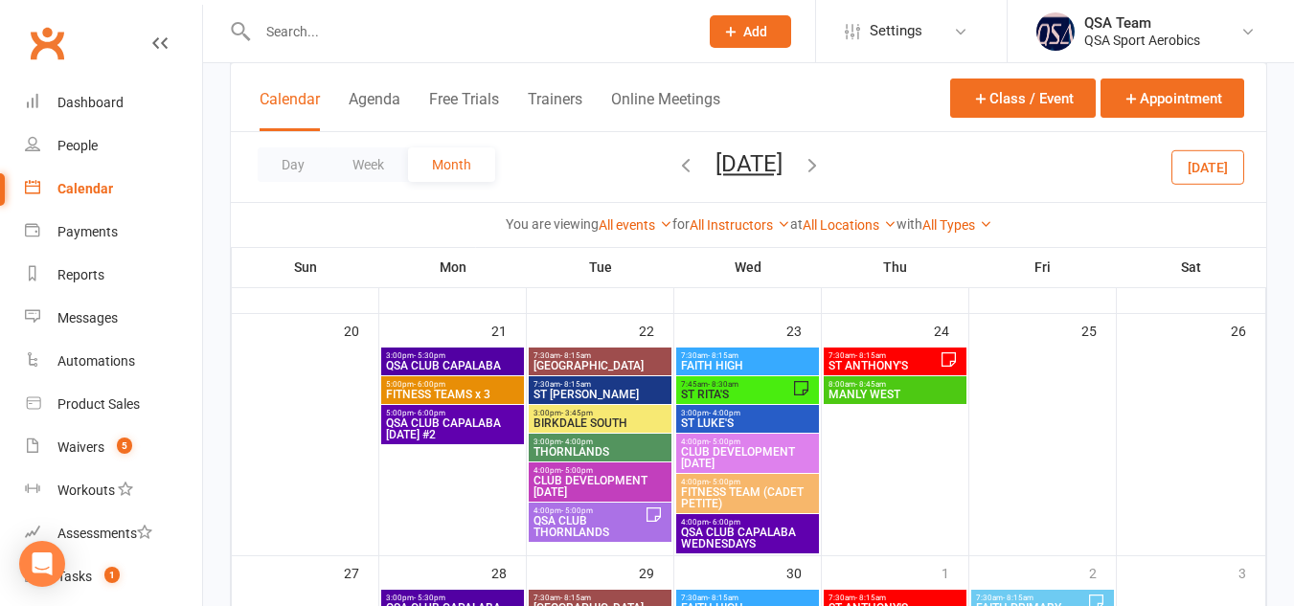
scroll to position [580, 0]
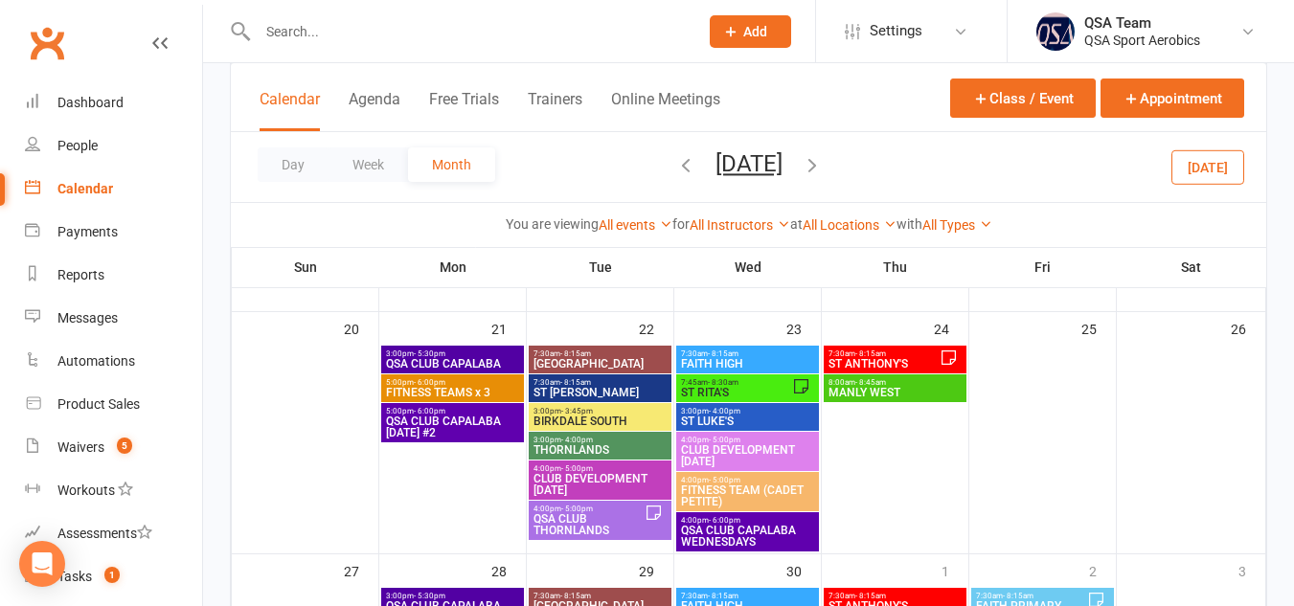
click at [558, 387] on span "ST [PERSON_NAME]" at bounding box center [599, 392] width 135 height 11
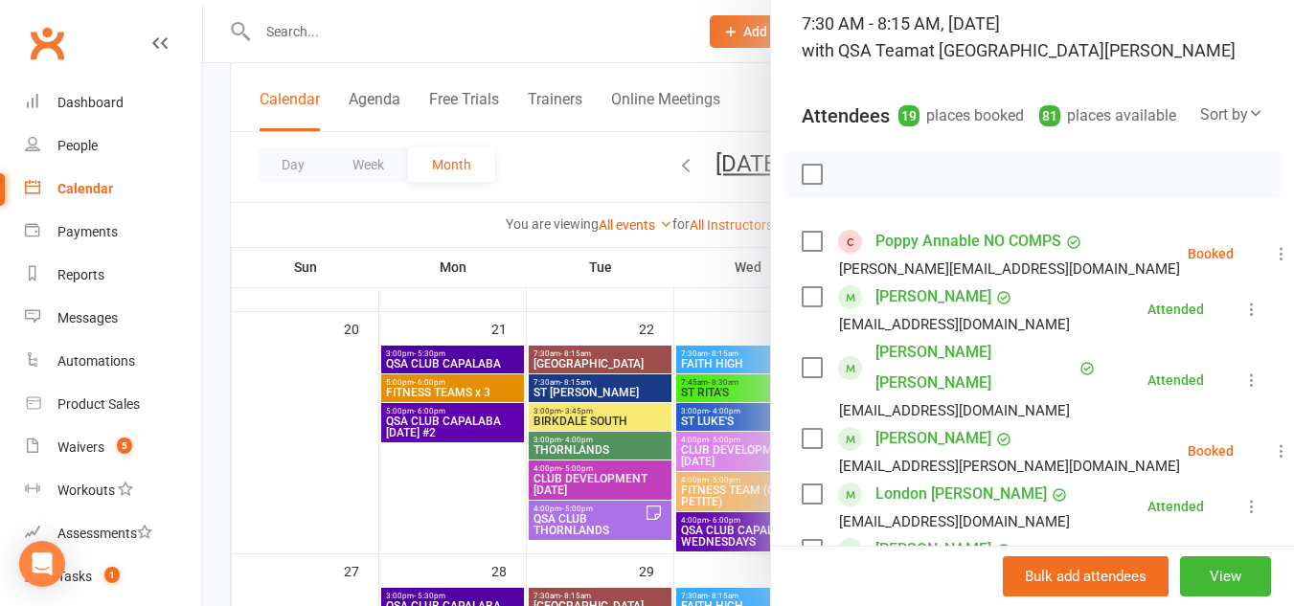
scroll to position [0, 0]
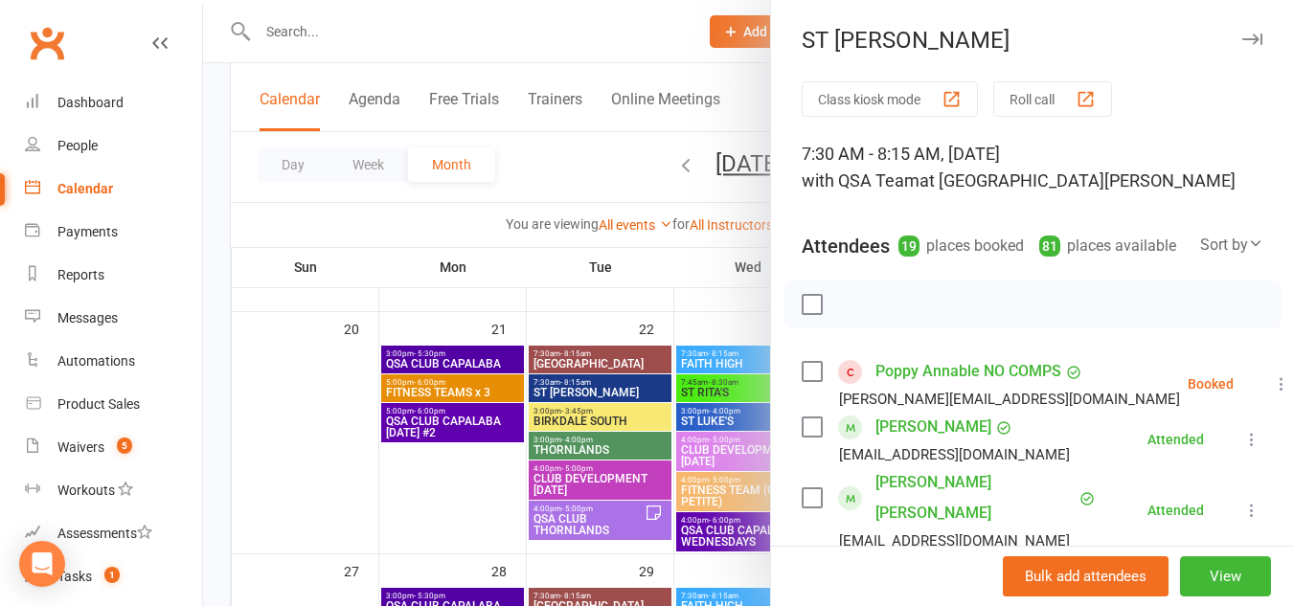
click at [1242, 38] on icon "button" at bounding box center [1252, 39] width 20 height 11
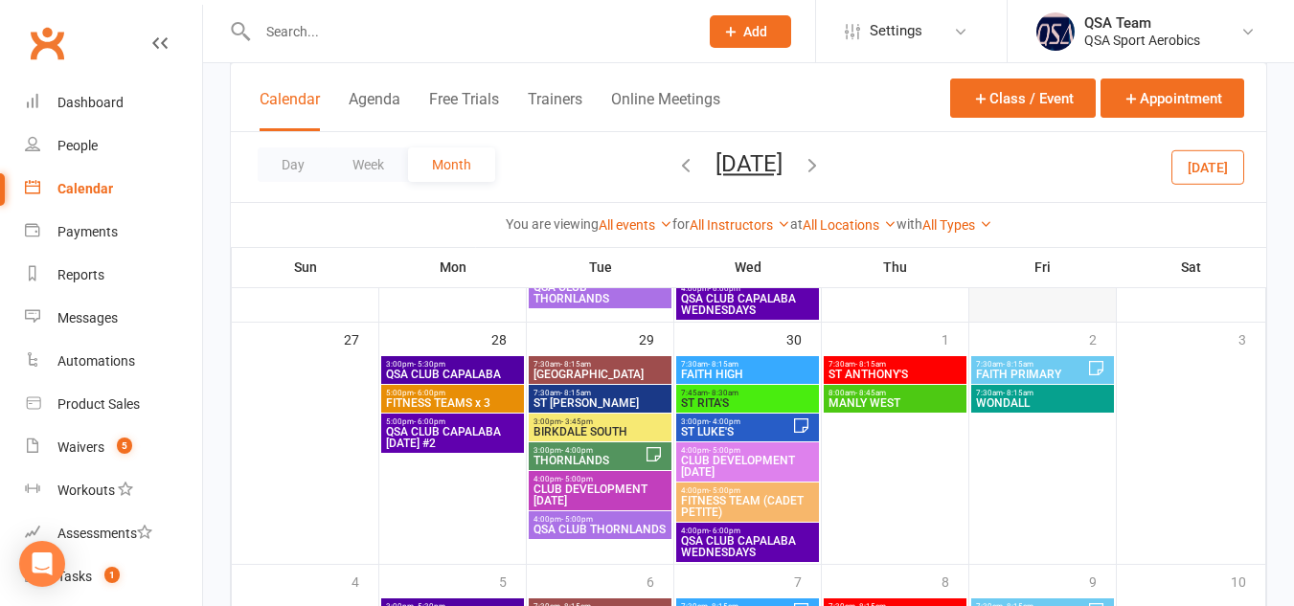
scroll to position [813, 0]
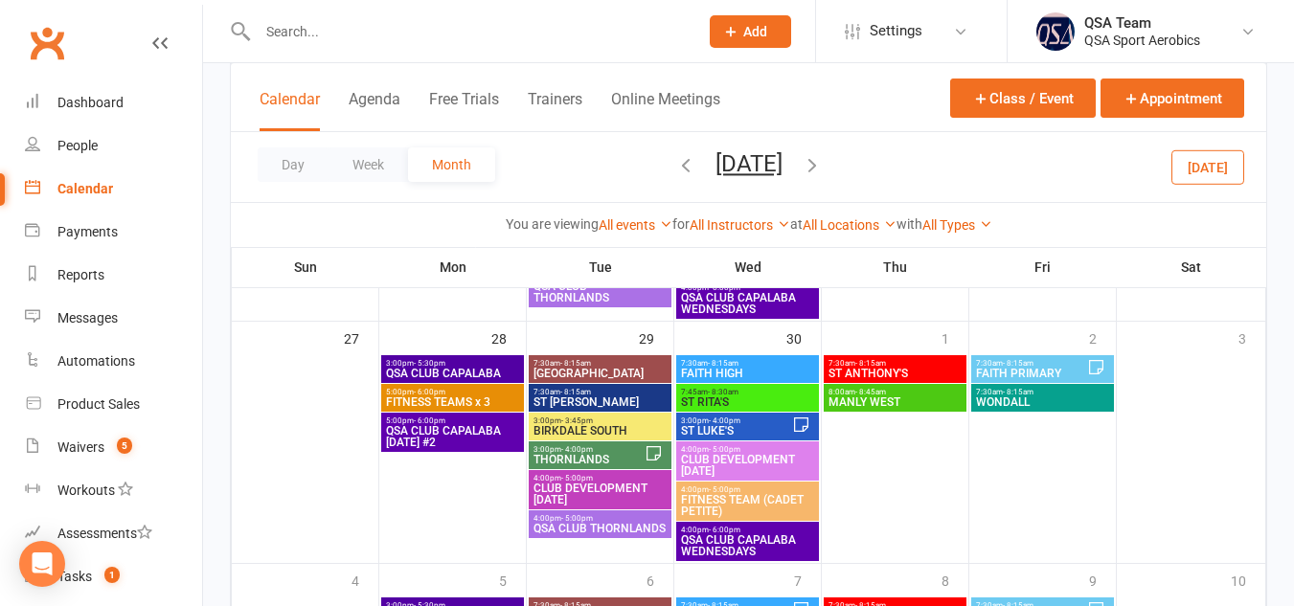
click at [603, 401] on span "ST [PERSON_NAME]" at bounding box center [599, 401] width 135 height 11
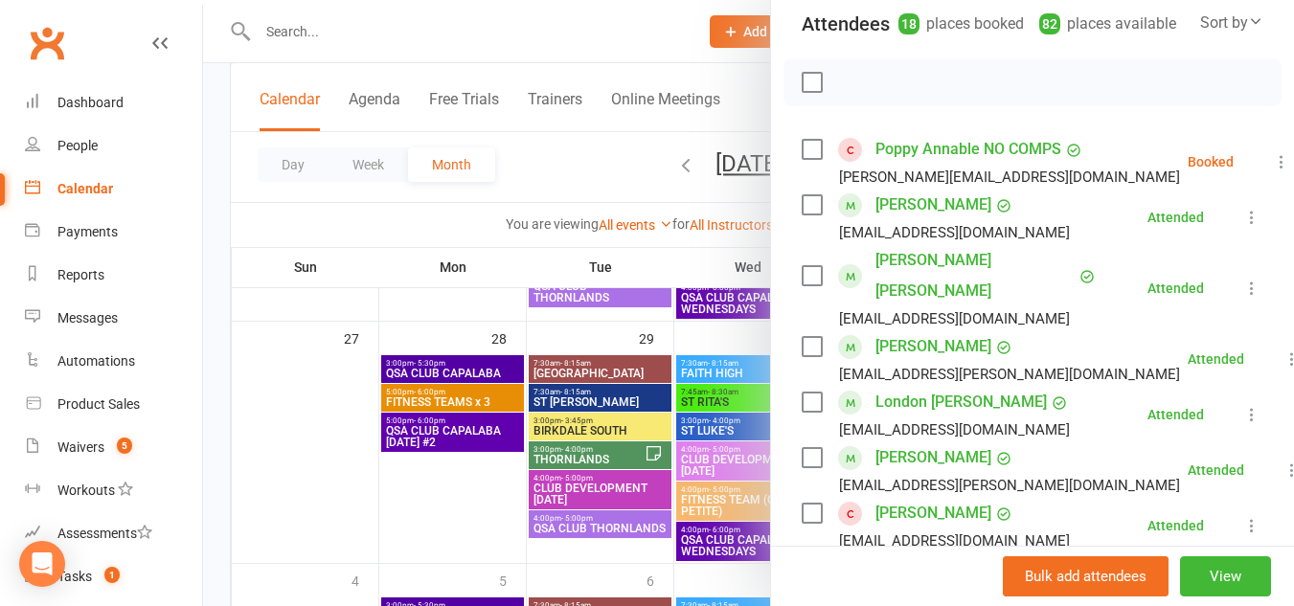
scroll to position [0, 0]
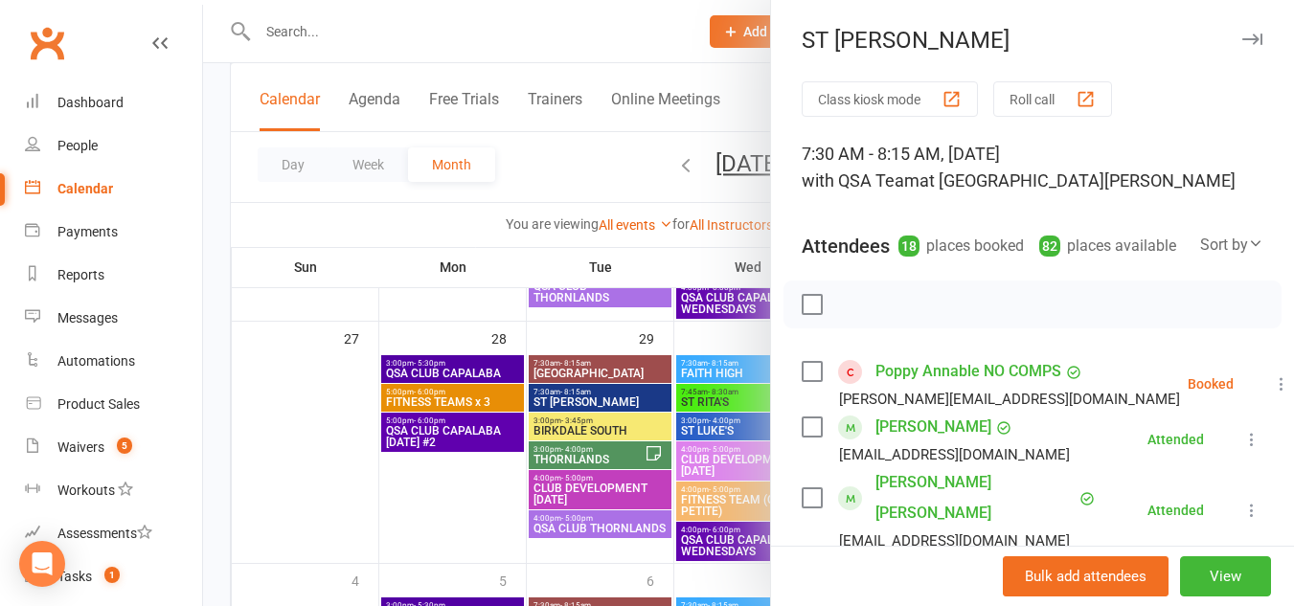
click at [1242, 40] on icon "button" at bounding box center [1252, 39] width 20 height 11
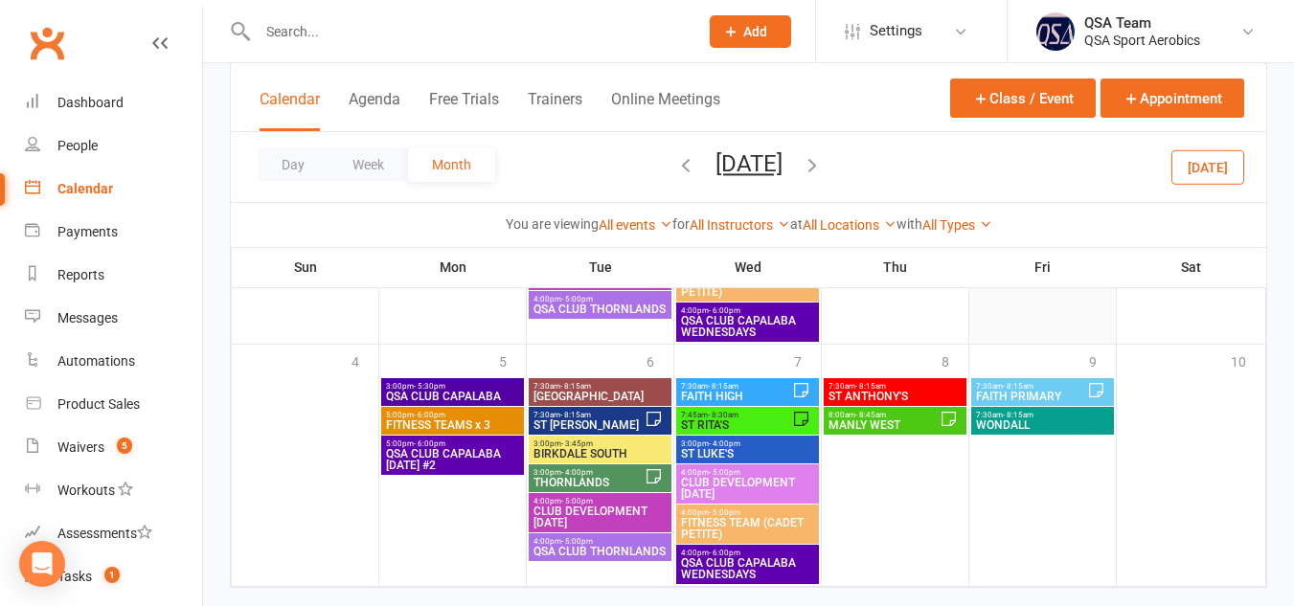
scroll to position [1035, 0]
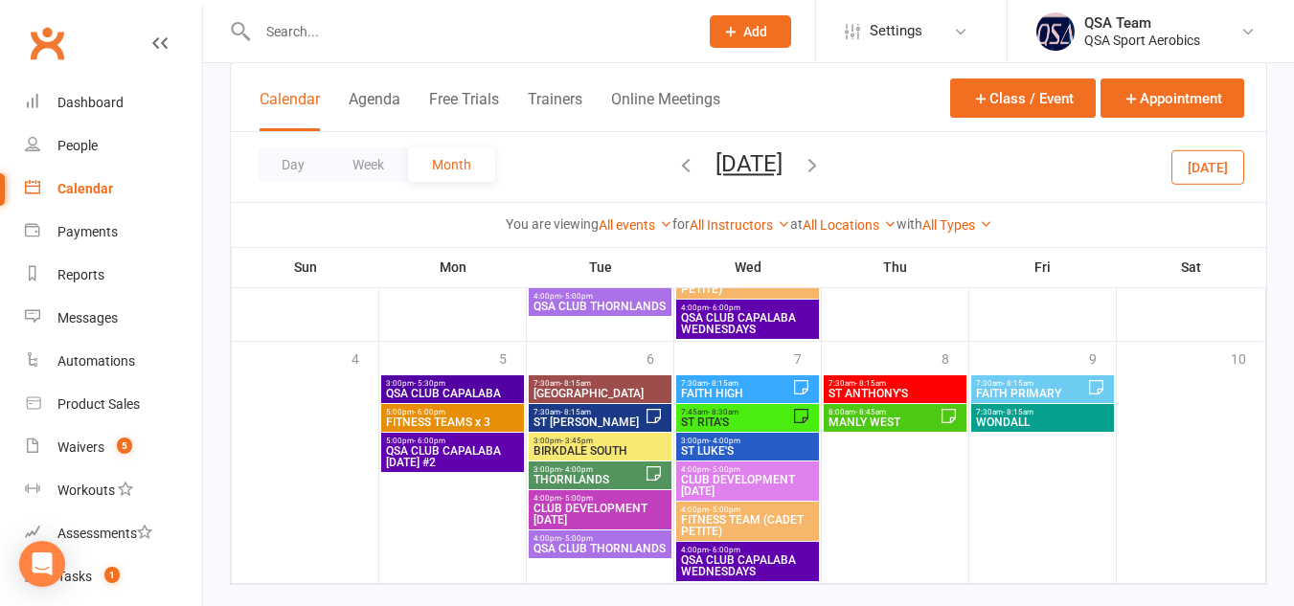
click at [606, 419] on span "ST [PERSON_NAME]" at bounding box center [588, 421] width 112 height 11
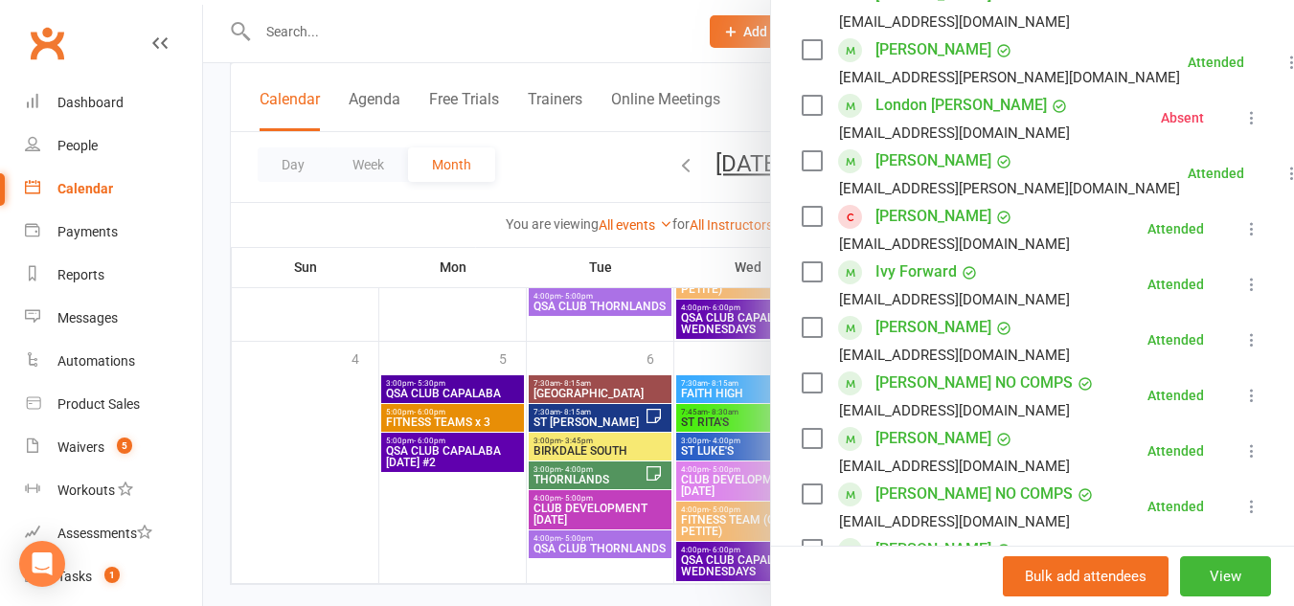
scroll to position [0, 0]
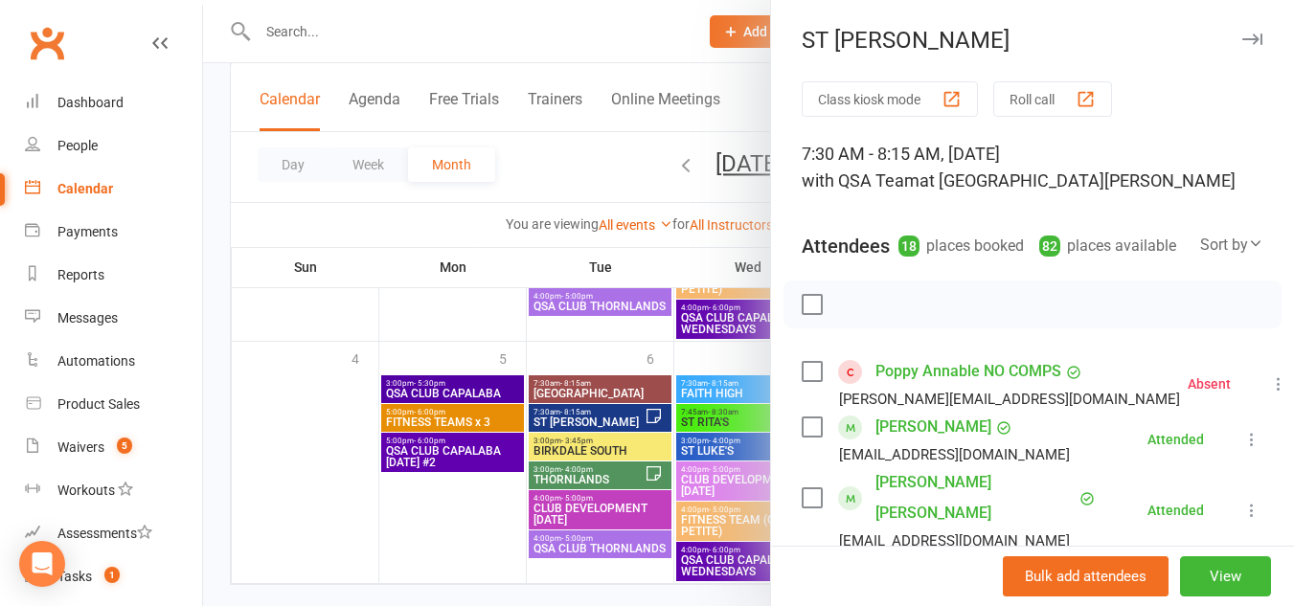
click at [1242, 39] on icon "button" at bounding box center [1252, 39] width 20 height 11
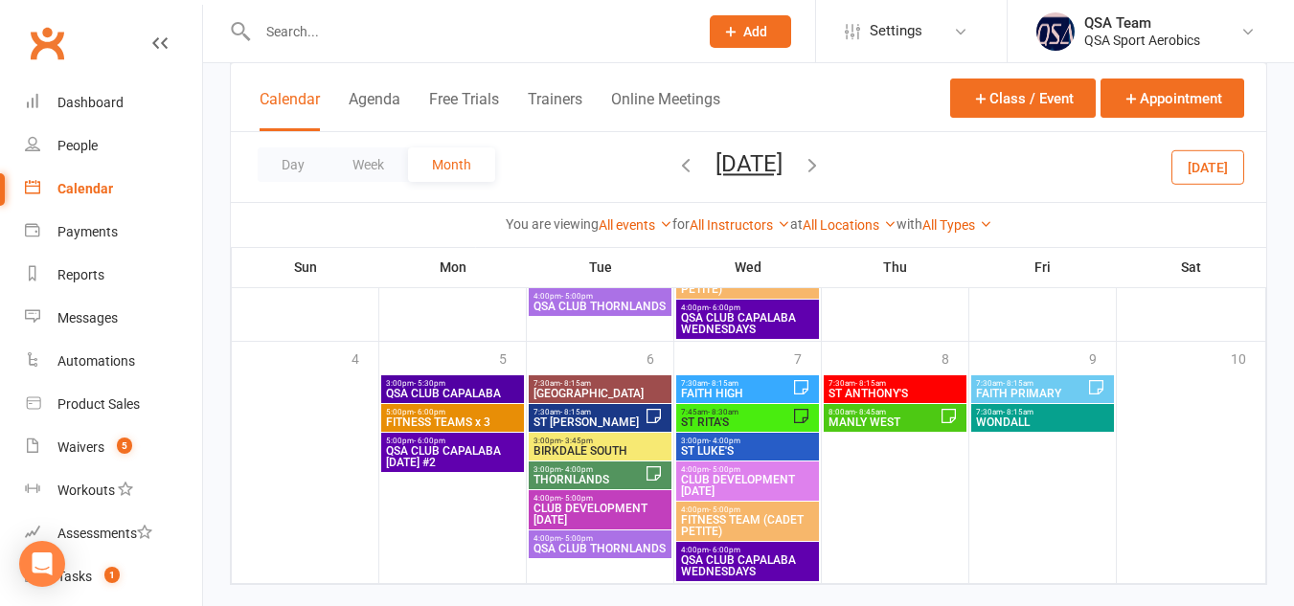
scroll to position [1069, 0]
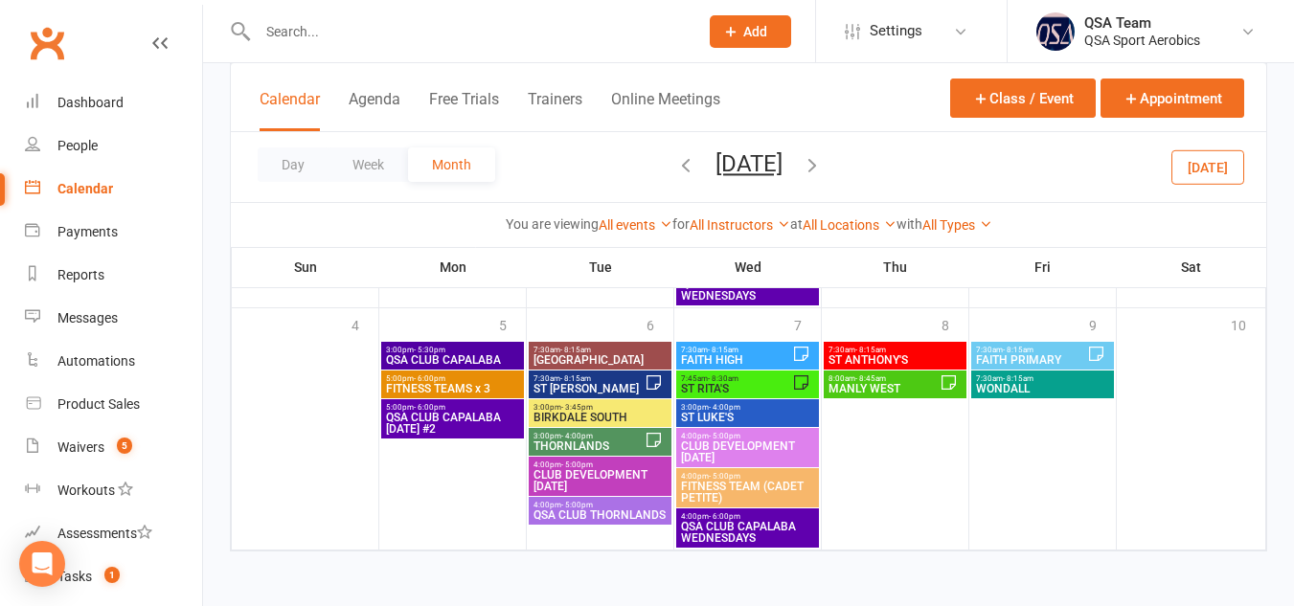
click at [822, 167] on icon "button" at bounding box center [811, 164] width 21 height 21
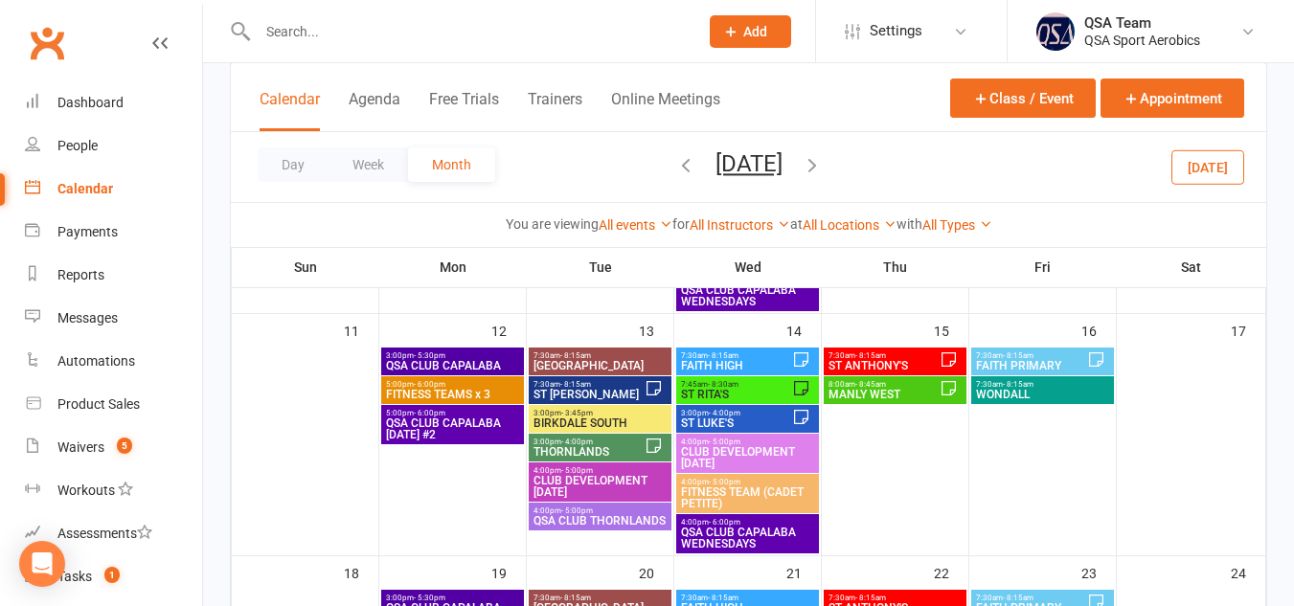
scroll to position [579, 0]
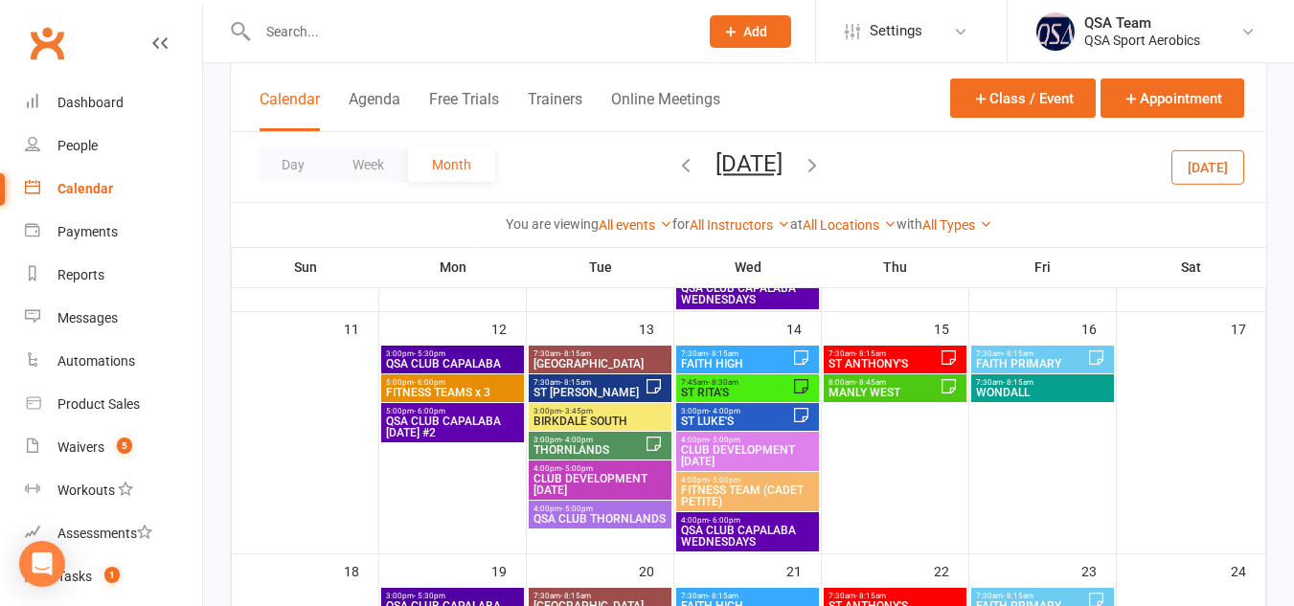
click at [575, 388] on span "ST [PERSON_NAME]" at bounding box center [588, 392] width 112 height 11
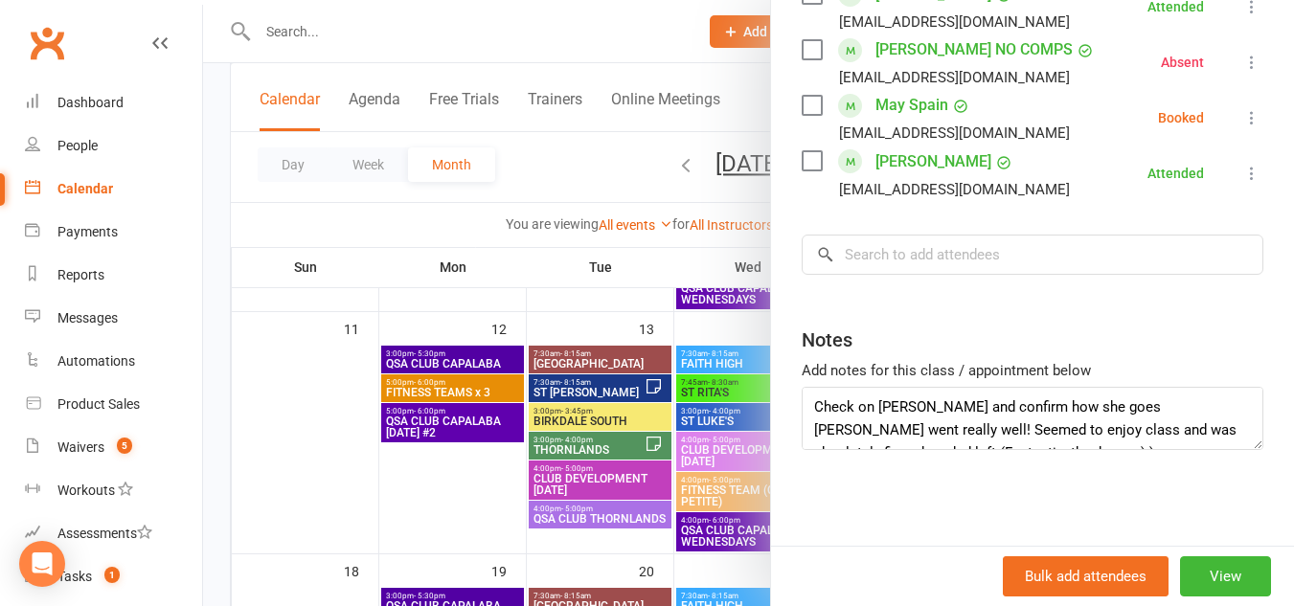
scroll to position [0, 0]
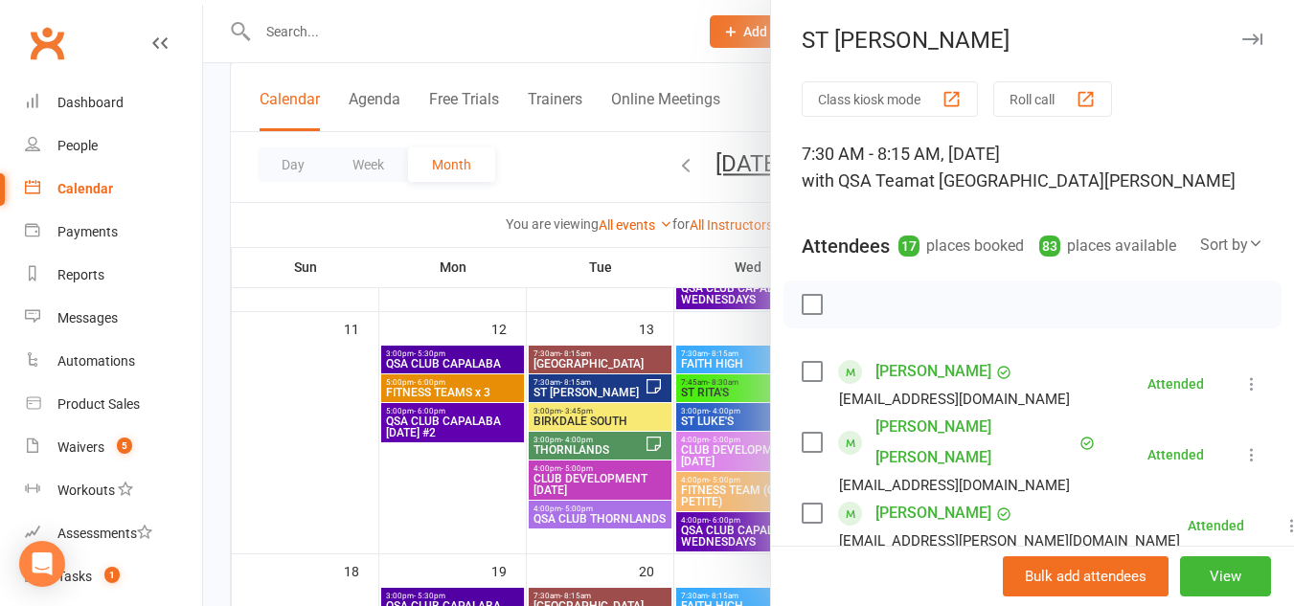
click at [1242, 38] on icon "button" at bounding box center [1252, 39] width 20 height 11
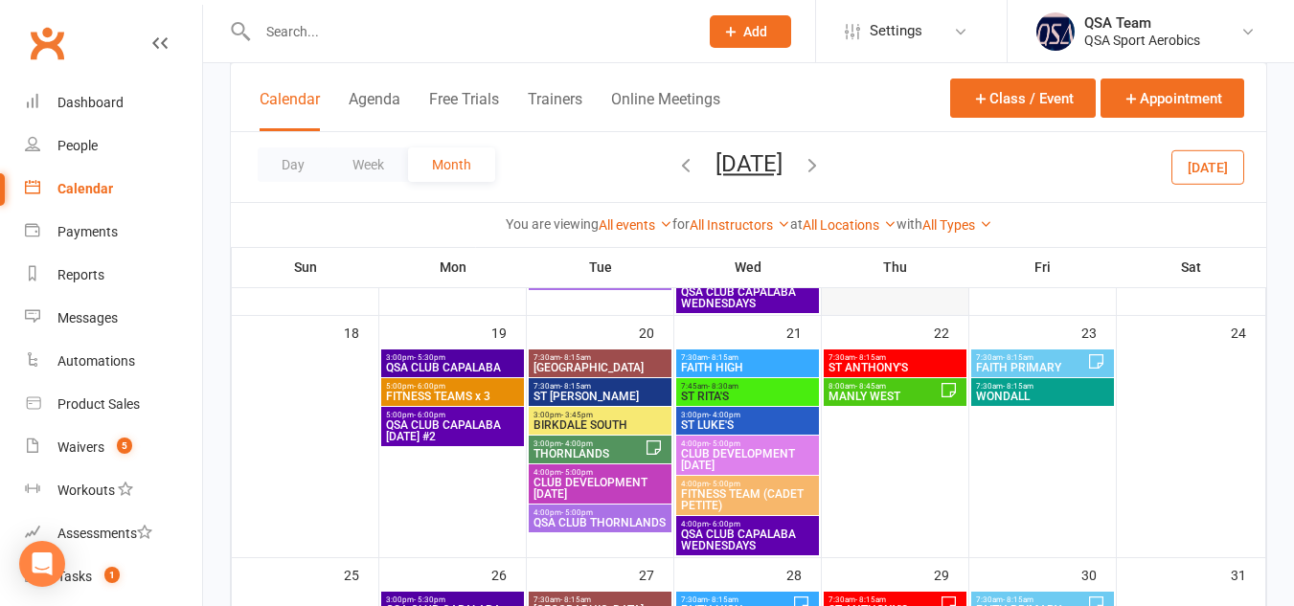
scroll to position [819, 0]
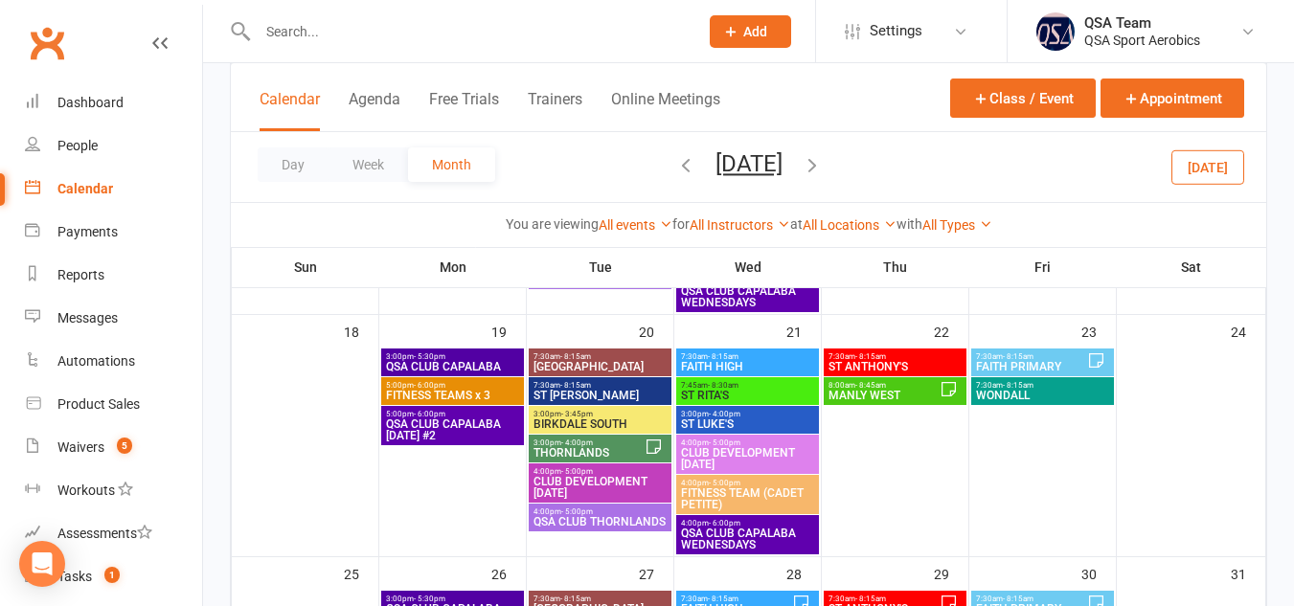
click at [603, 391] on span "ST [PERSON_NAME]" at bounding box center [599, 395] width 135 height 11
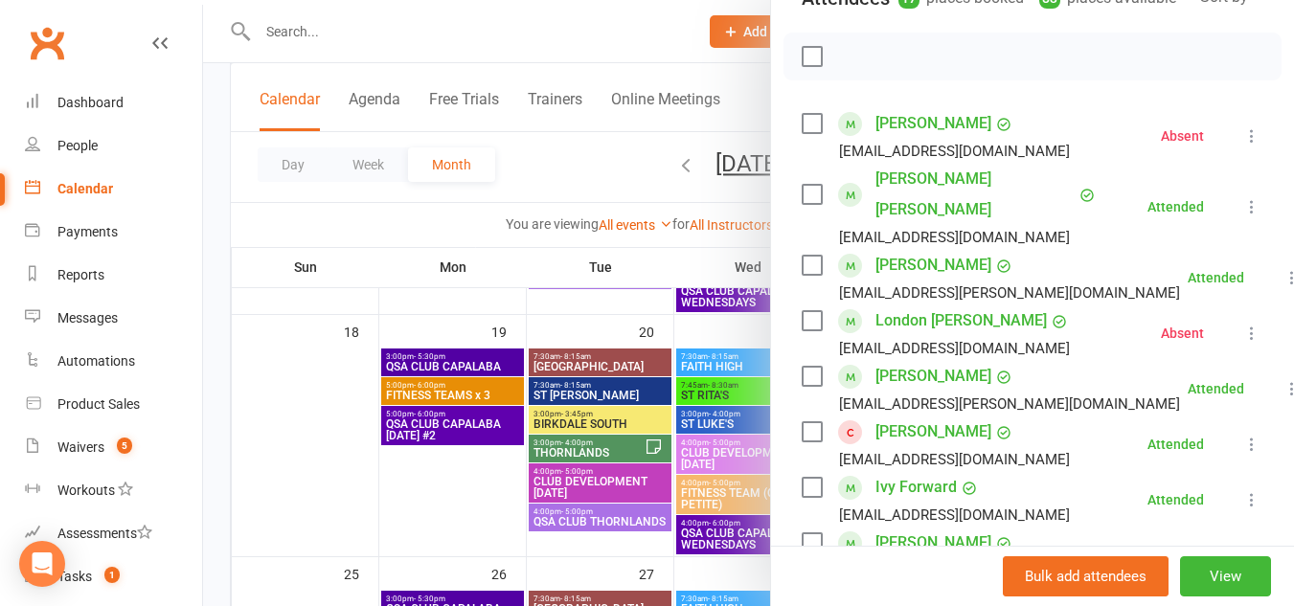
scroll to position [0, 0]
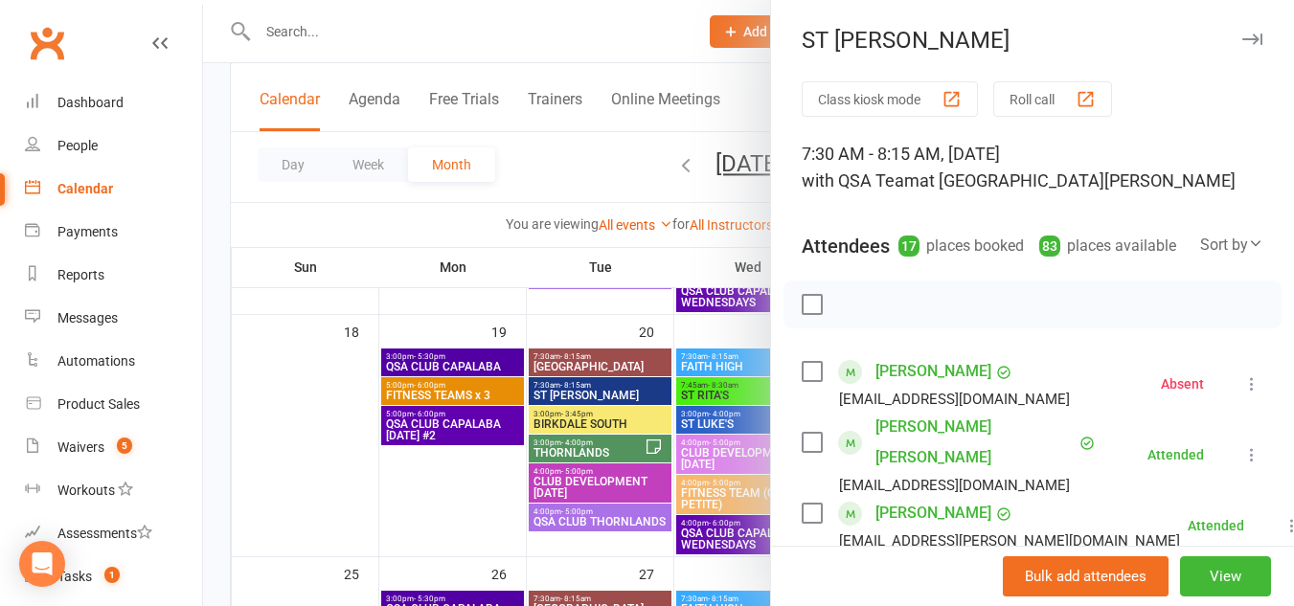
click at [1240, 47] on button "button" at bounding box center [1251, 39] width 23 height 23
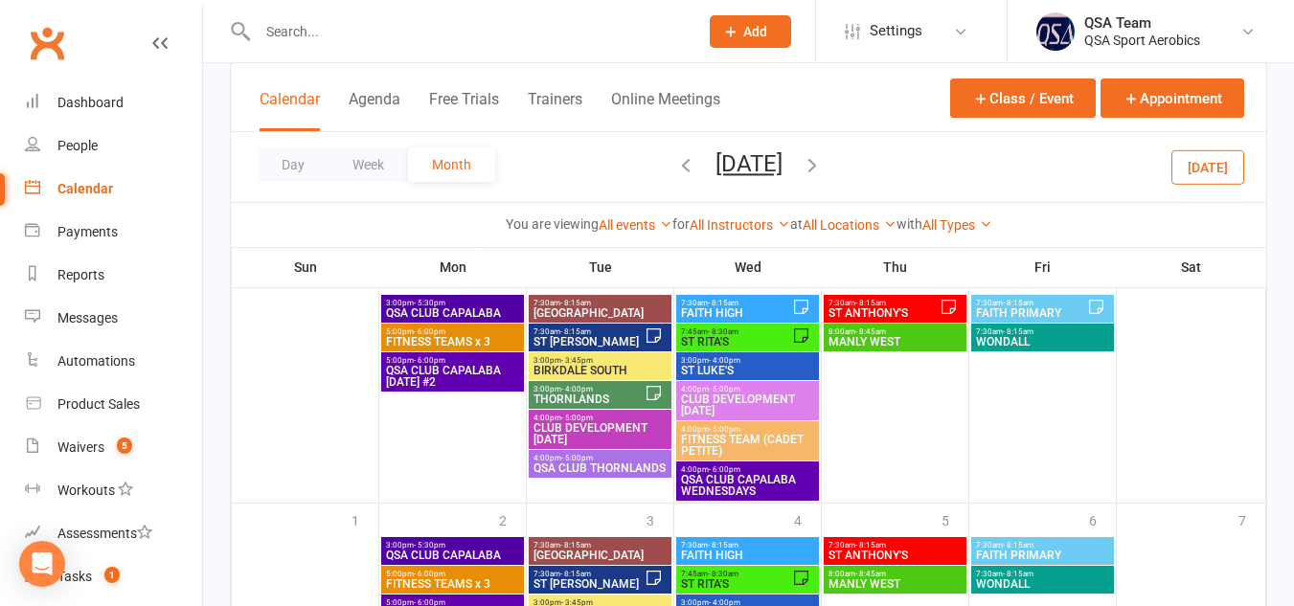
scroll to position [1151, 0]
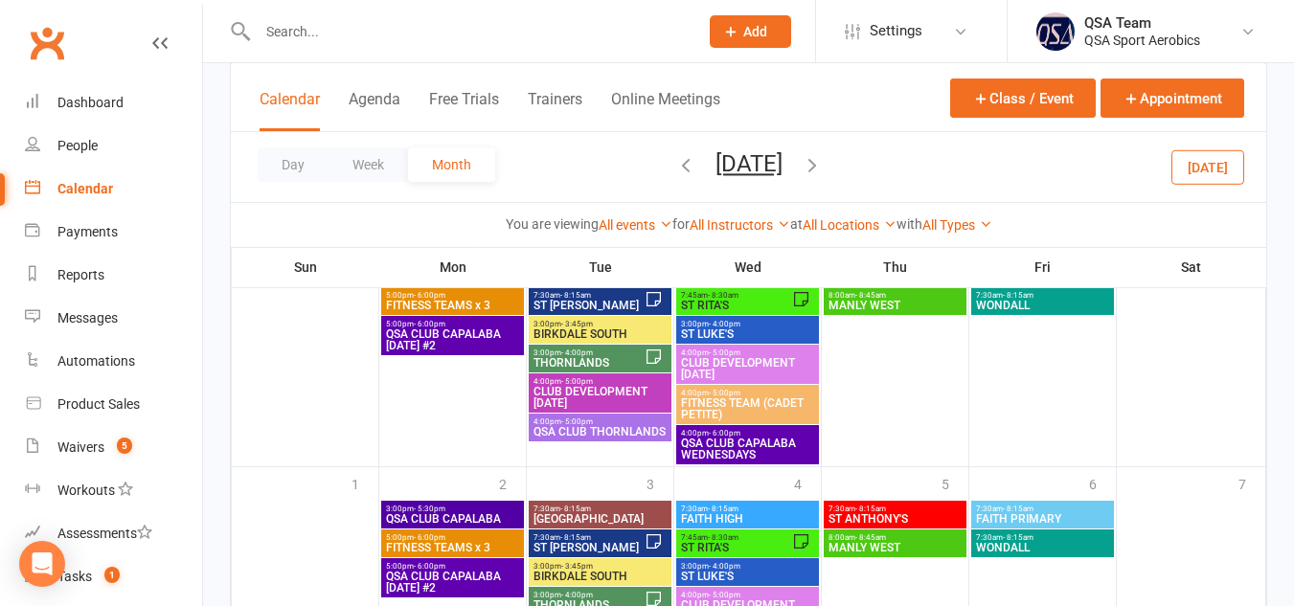
click at [560, 293] on span "- 8:15am" at bounding box center [575, 295] width 31 height 9
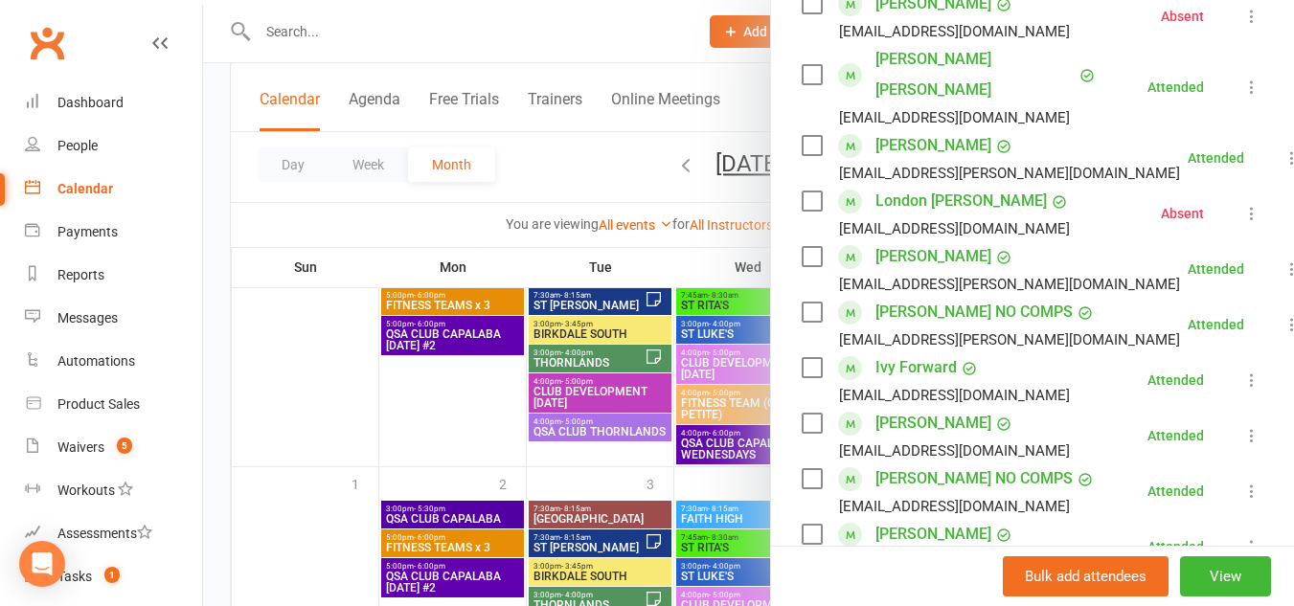
scroll to position [0, 0]
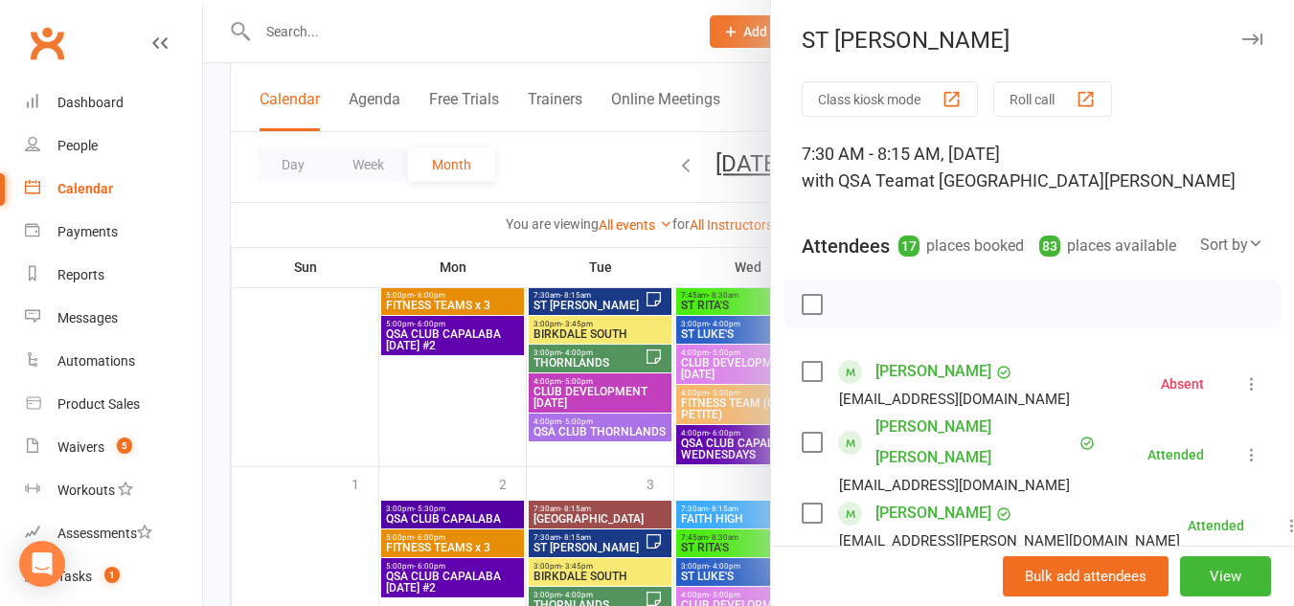
click at [1242, 39] on icon "button" at bounding box center [1252, 39] width 20 height 11
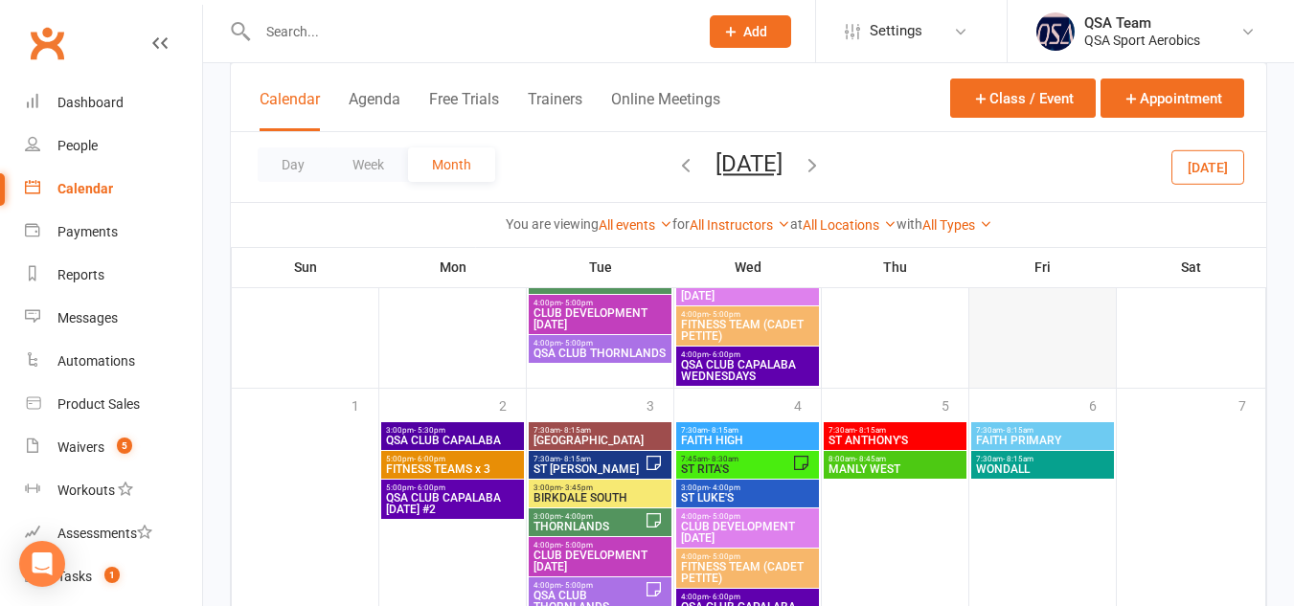
scroll to position [1235, 0]
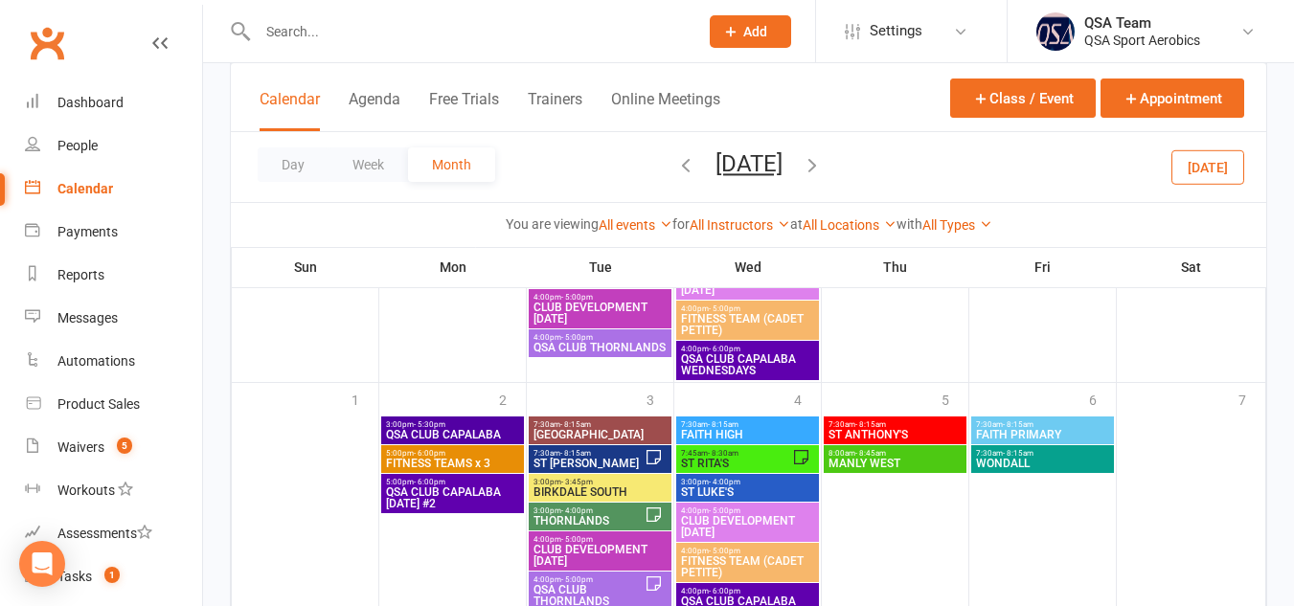
click at [587, 459] on span "ST [PERSON_NAME]" at bounding box center [588, 463] width 112 height 11
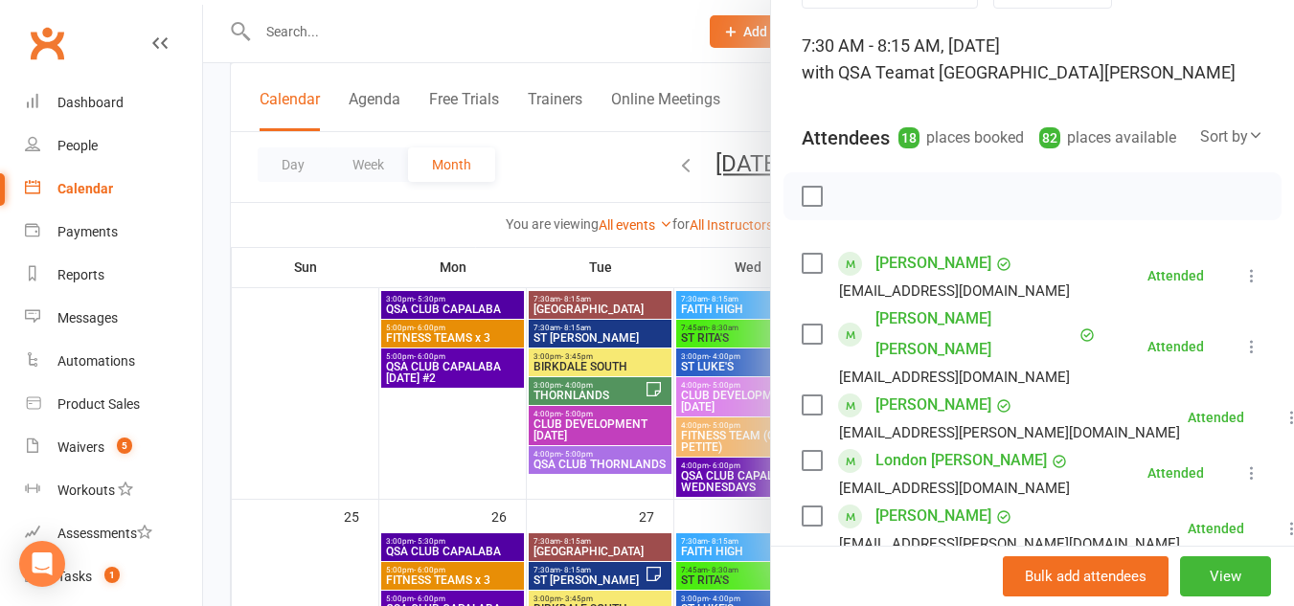
scroll to position [0, 0]
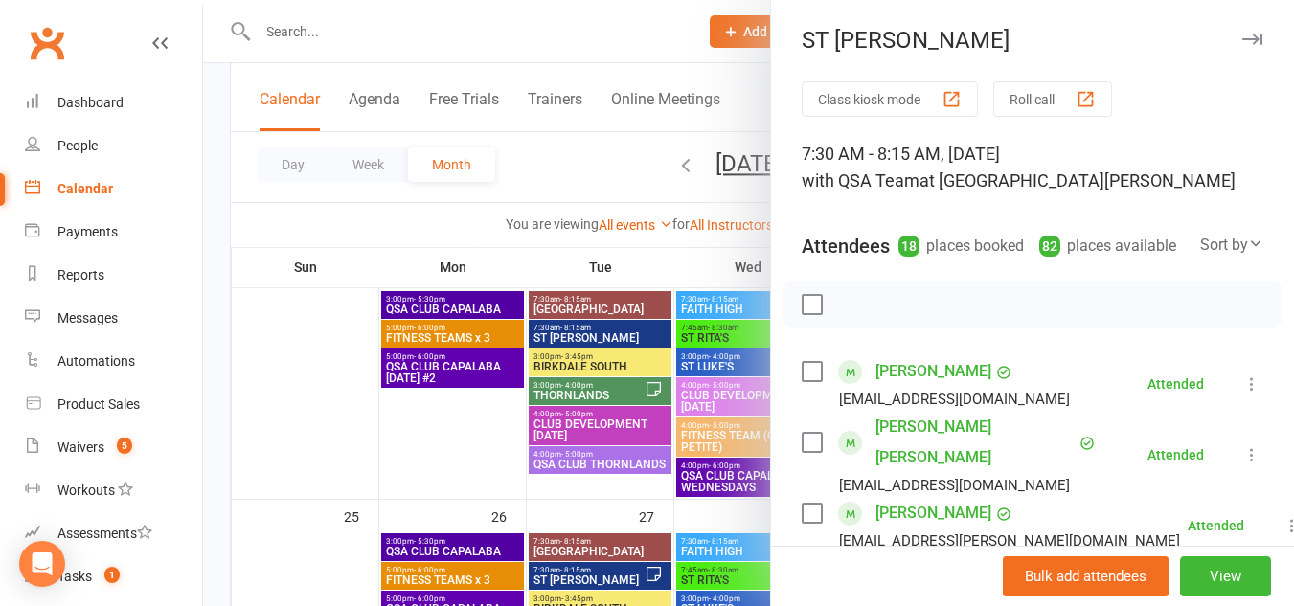
click at [1242, 37] on icon "button" at bounding box center [1252, 39] width 20 height 11
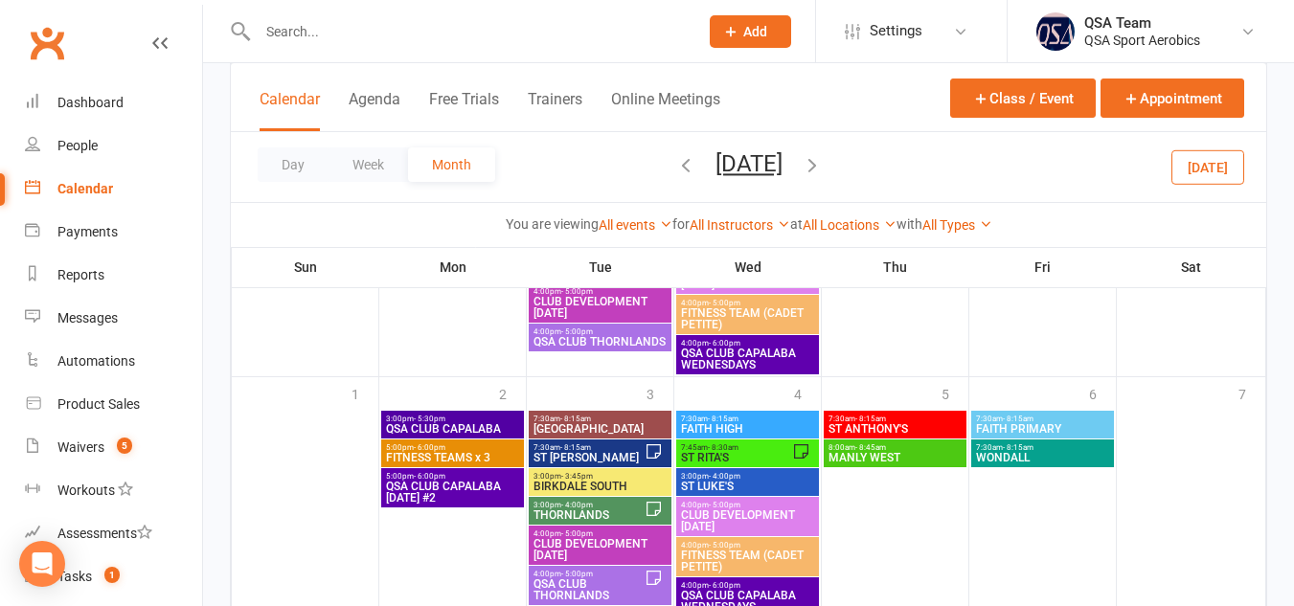
scroll to position [1310, 0]
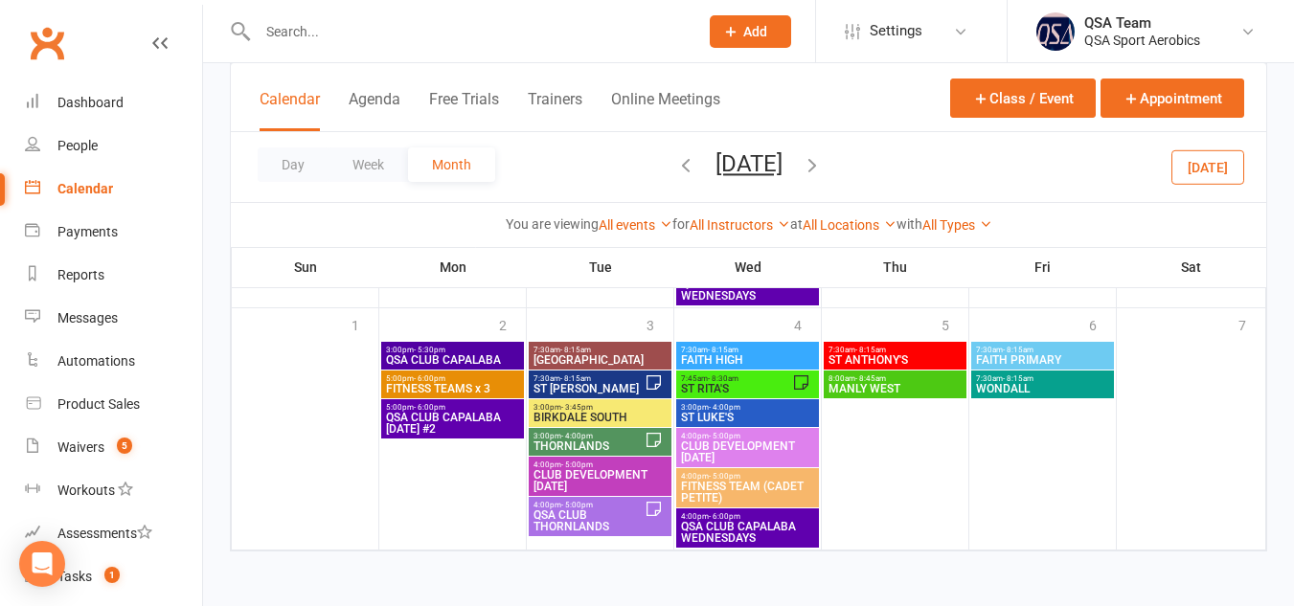
click at [822, 162] on icon "button" at bounding box center [811, 164] width 21 height 21
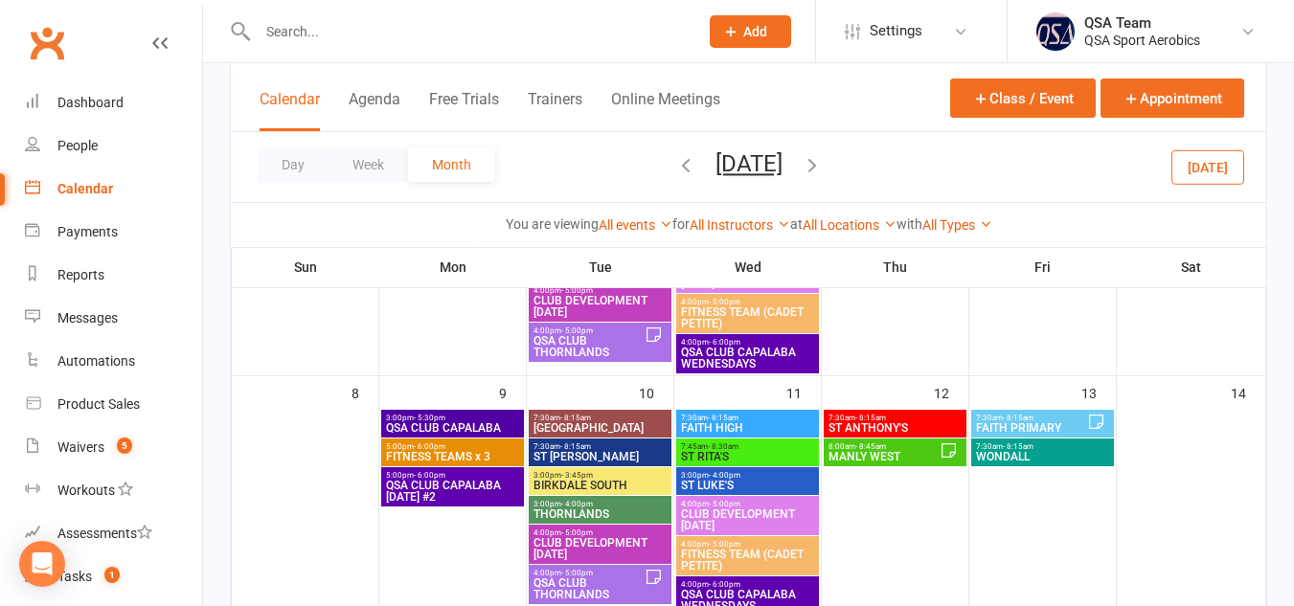
scroll to position [362, 0]
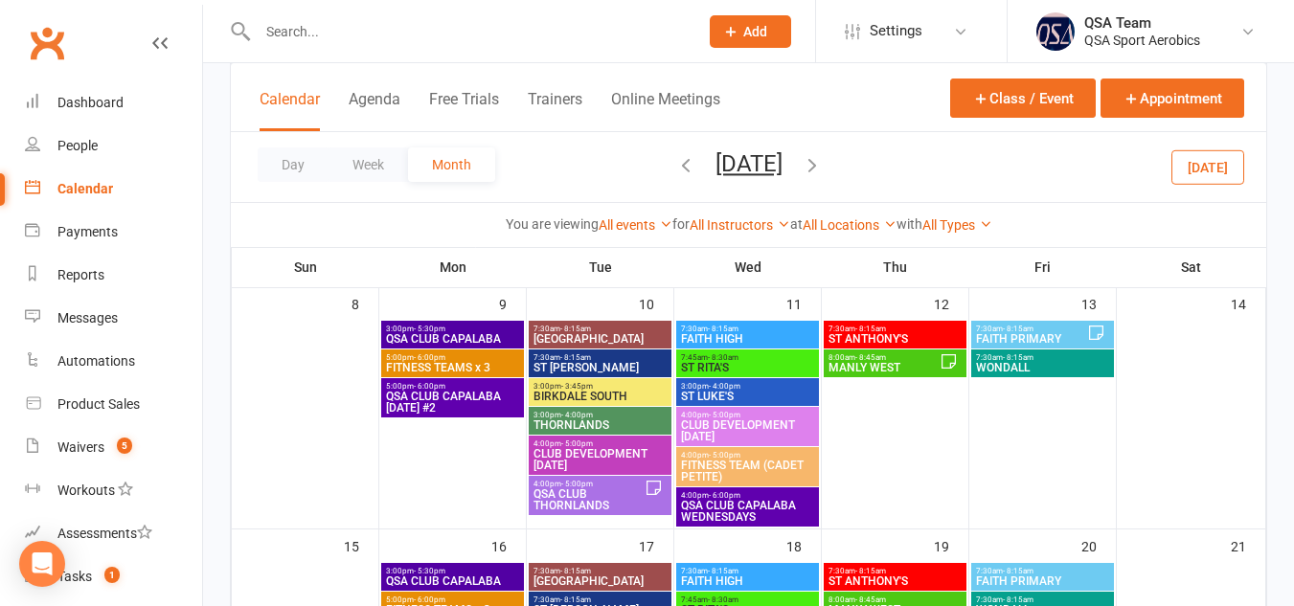
click at [595, 359] on span "7:30am - 8:15am" at bounding box center [599, 357] width 135 height 9
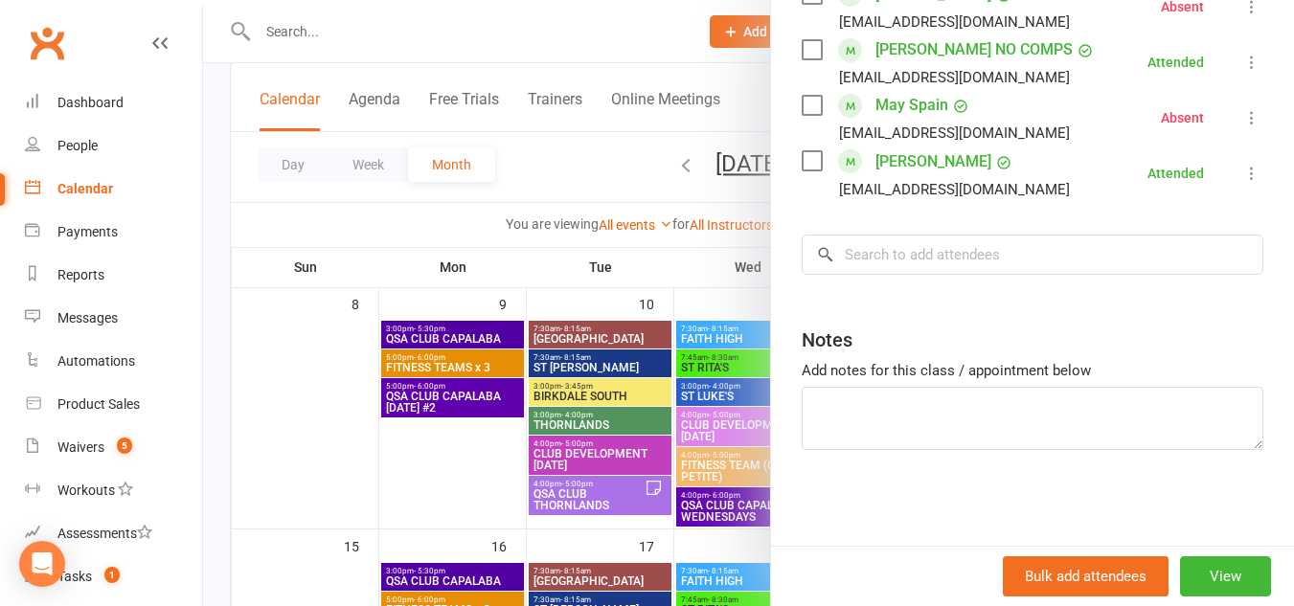
scroll to position [0, 0]
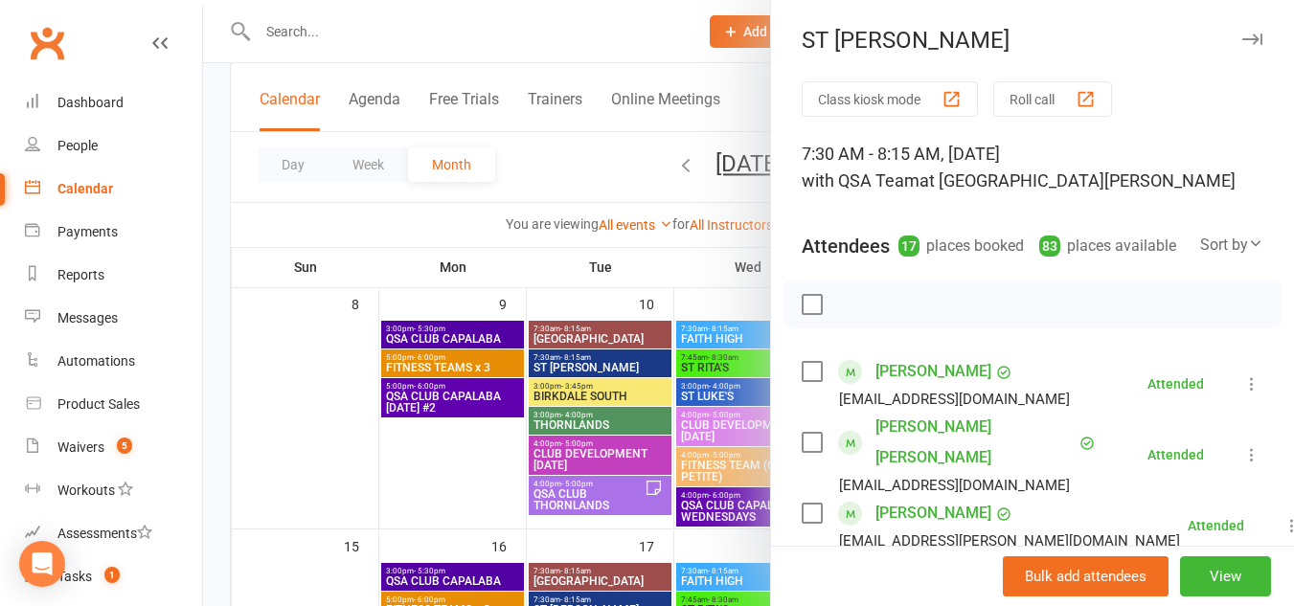
click at [1242, 41] on icon "button" at bounding box center [1252, 39] width 20 height 11
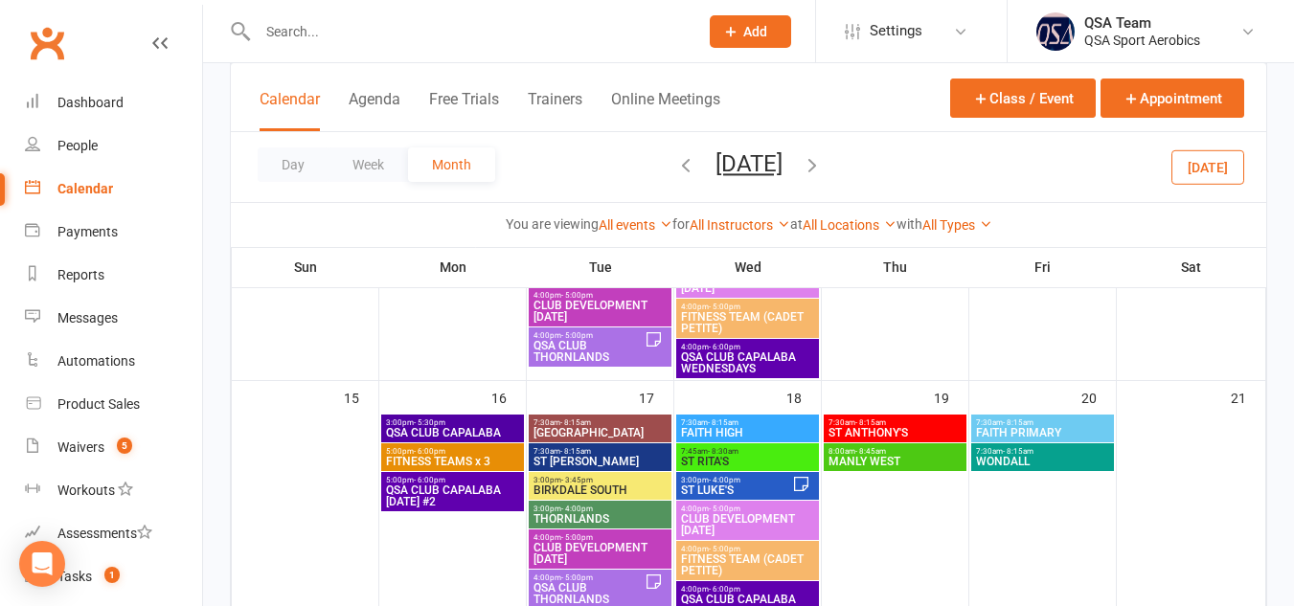
scroll to position [535, 0]
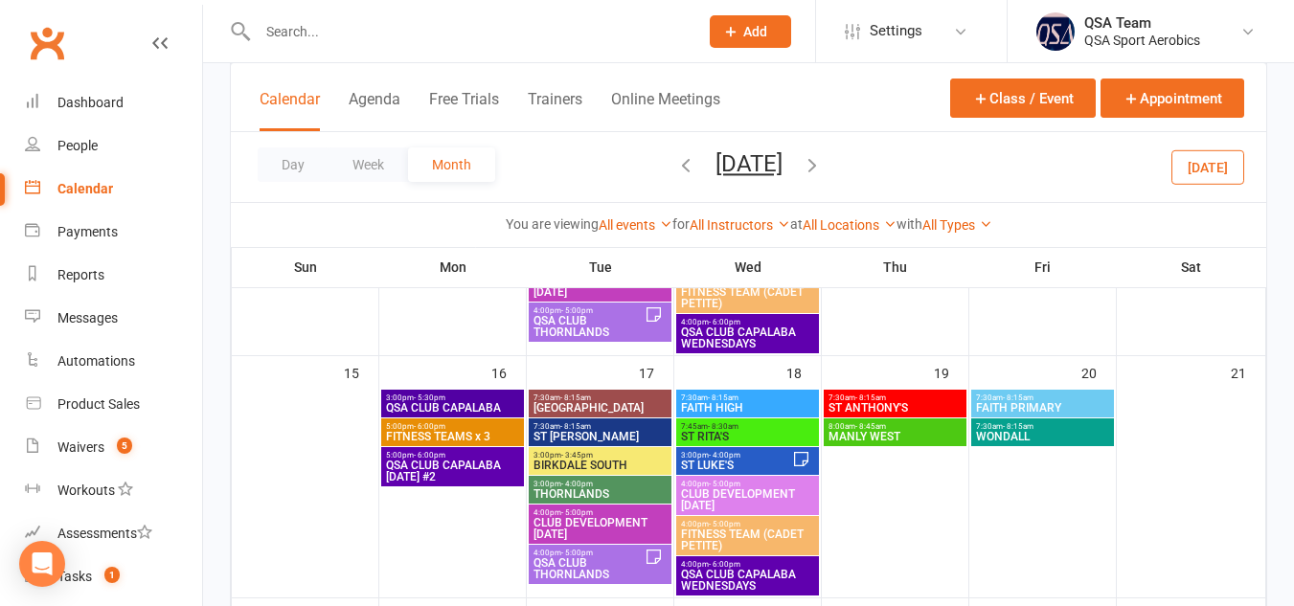
click at [616, 428] on span "7:30am - 8:15am" at bounding box center [599, 426] width 135 height 9
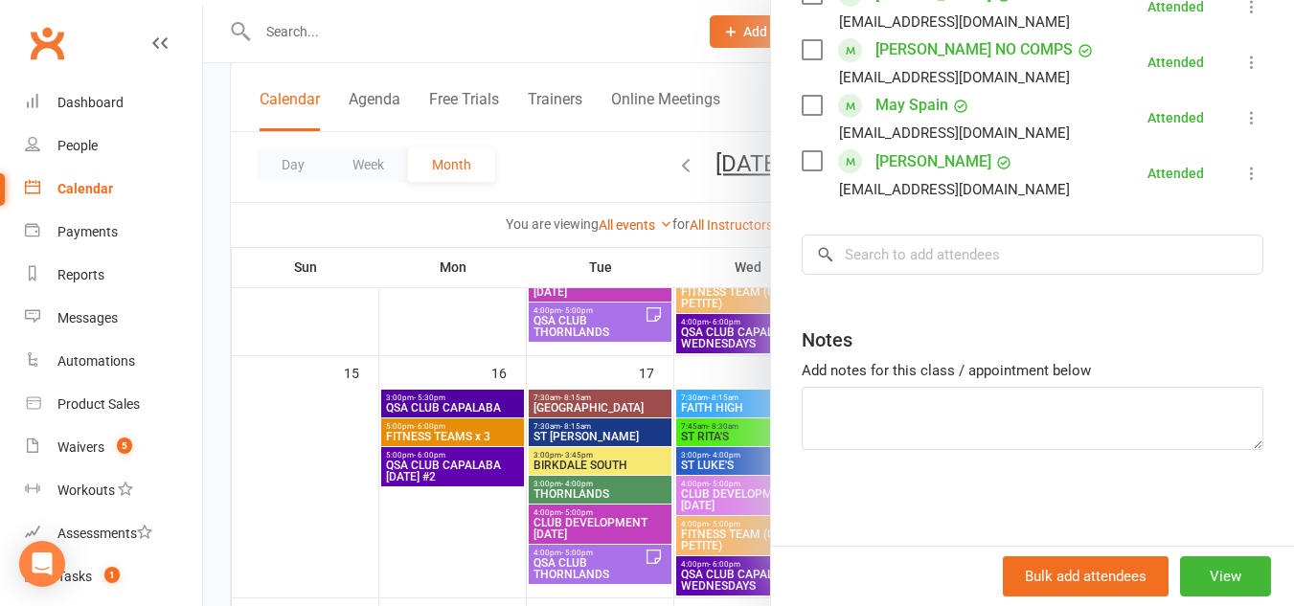
scroll to position [0, 0]
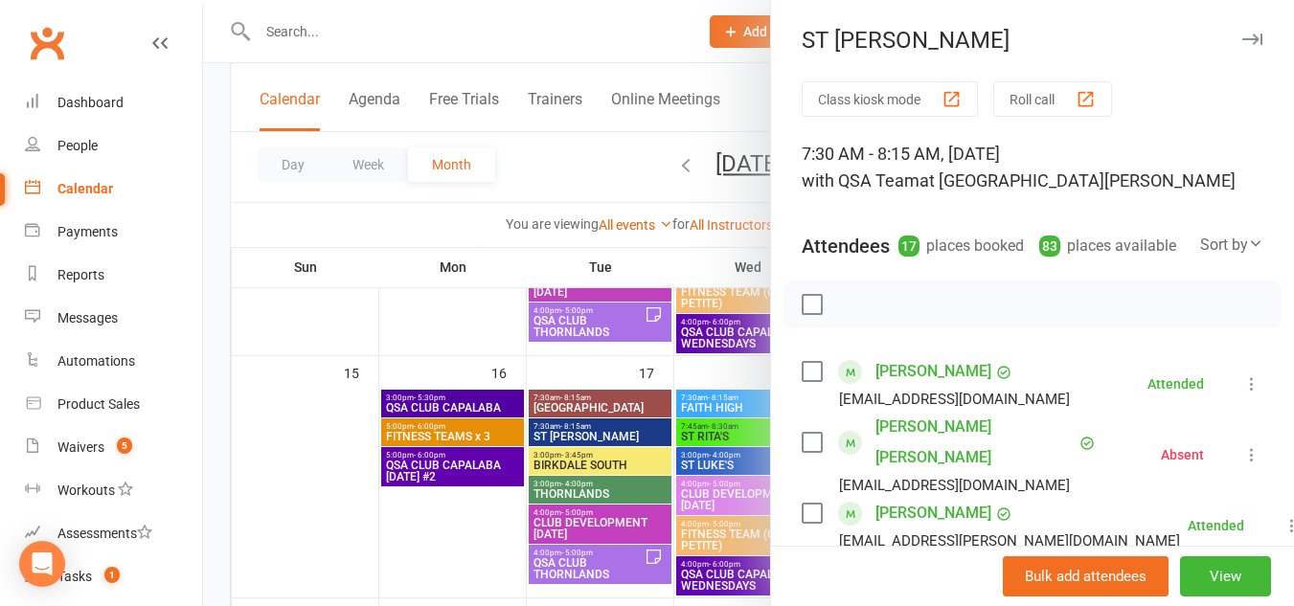
click at [1242, 41] on icon "button" at bounding box center [1252, 39] width 20 height 11
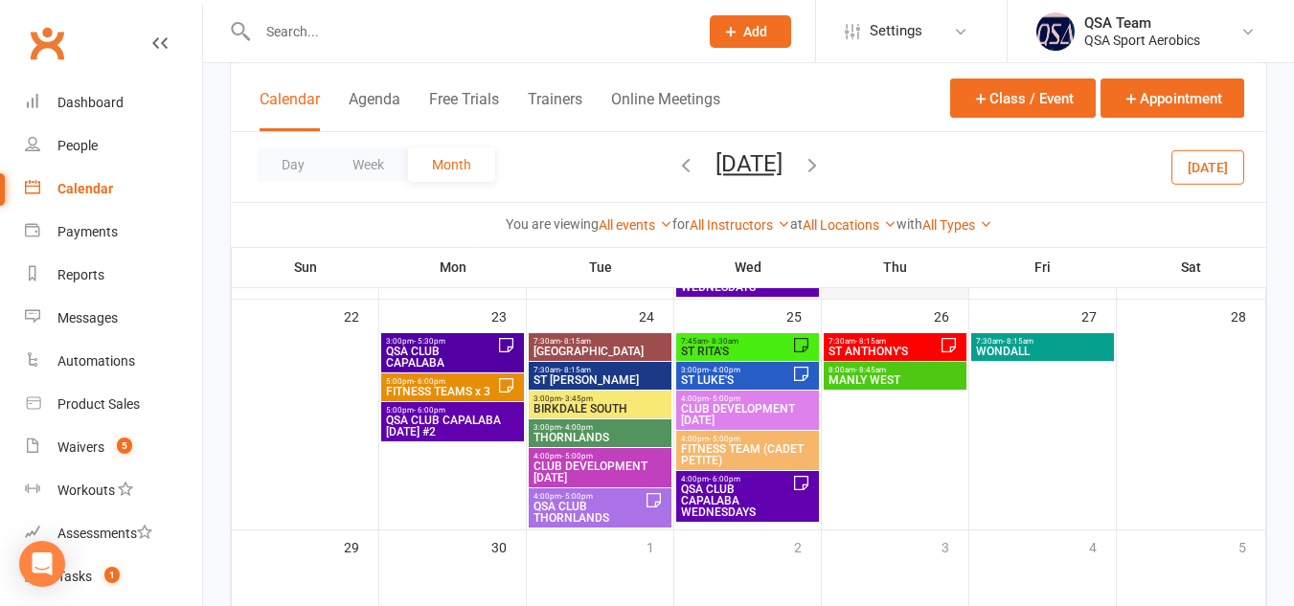
scroll to position [860, 0]
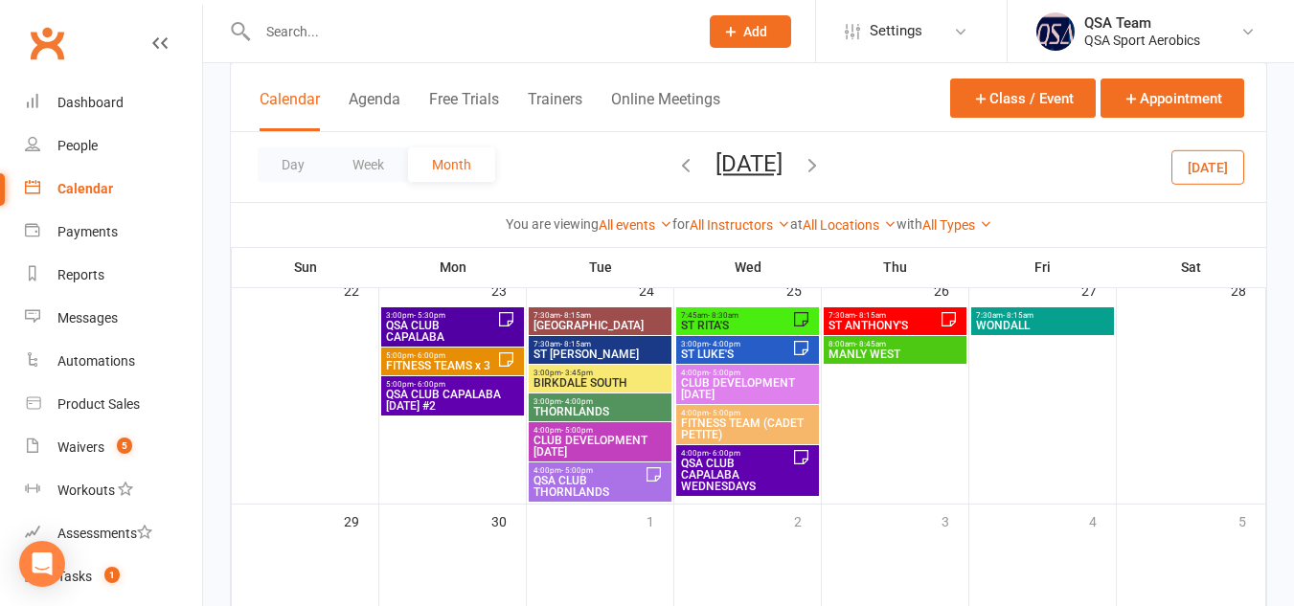
click at [624, 354] on span "ST [PERSON_NAME]" at bounding box center [599, 354] width 135 height 11
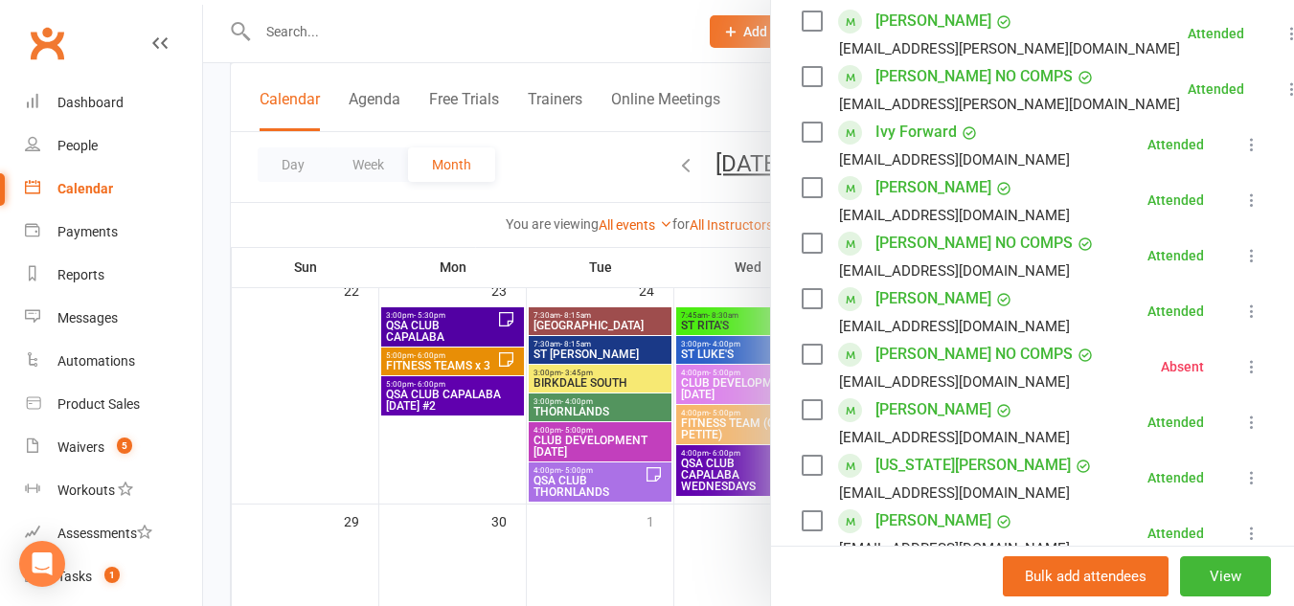
scroll to position [0, 0]
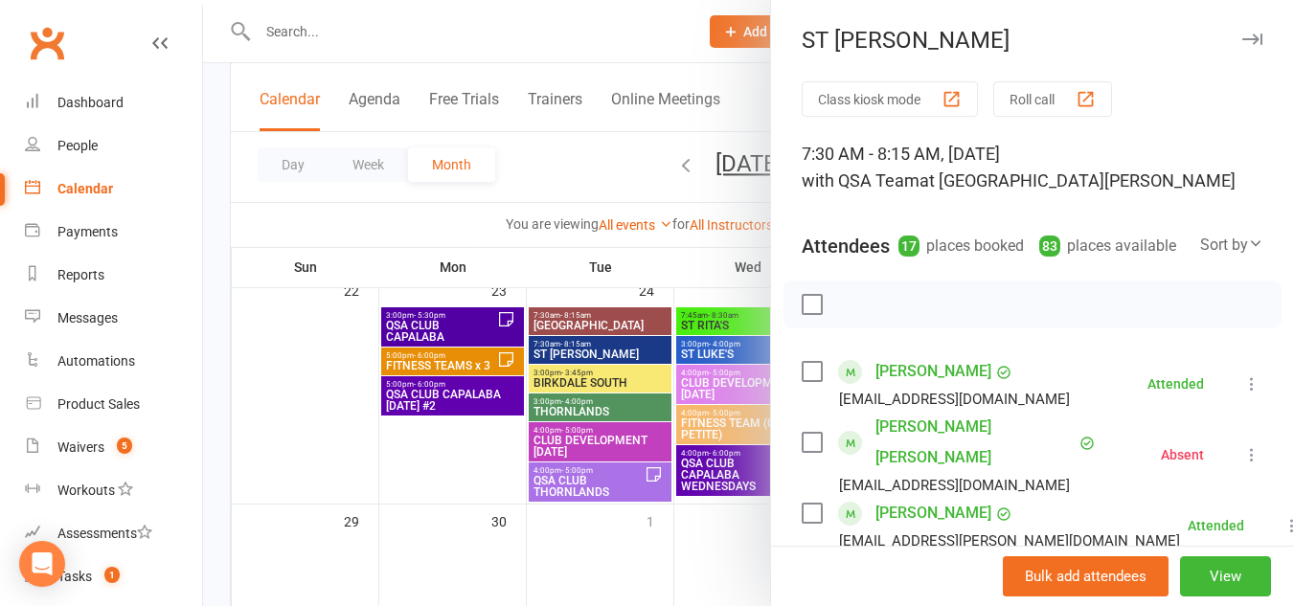
click at [1242, 40] on icon "button" at bounding box center [1252, 39] width 20 height 11
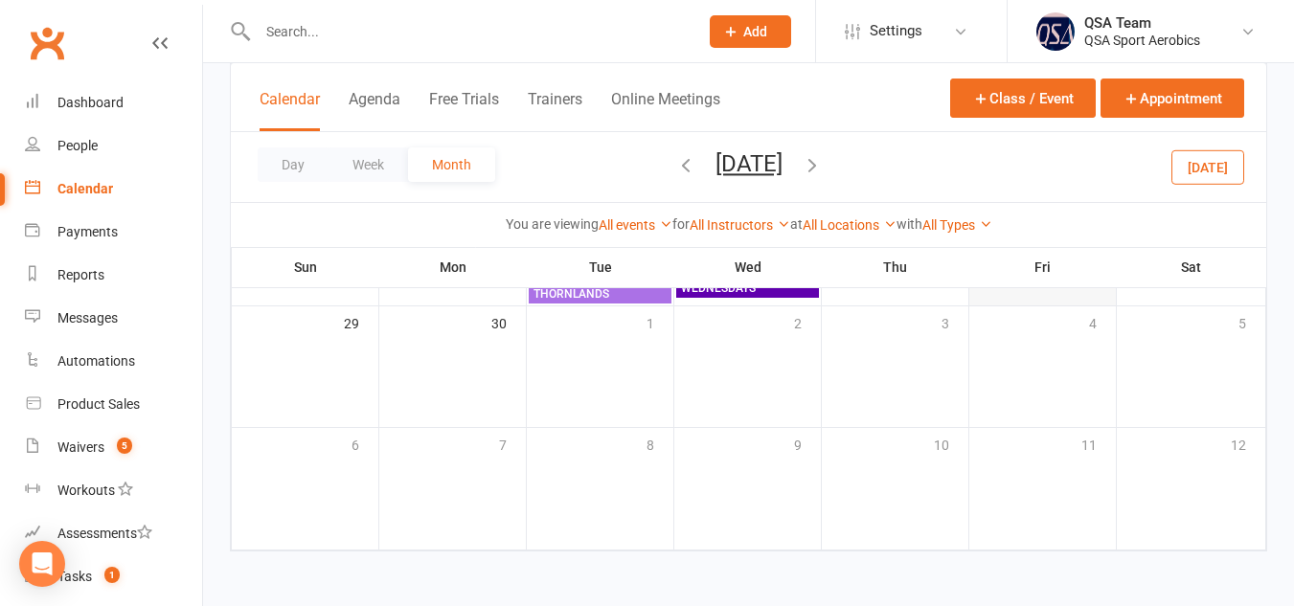
scroll to position [1057, 0]
click at [101, 228] on div "Payments" at bounding box center [87, 231] width 60 height 15
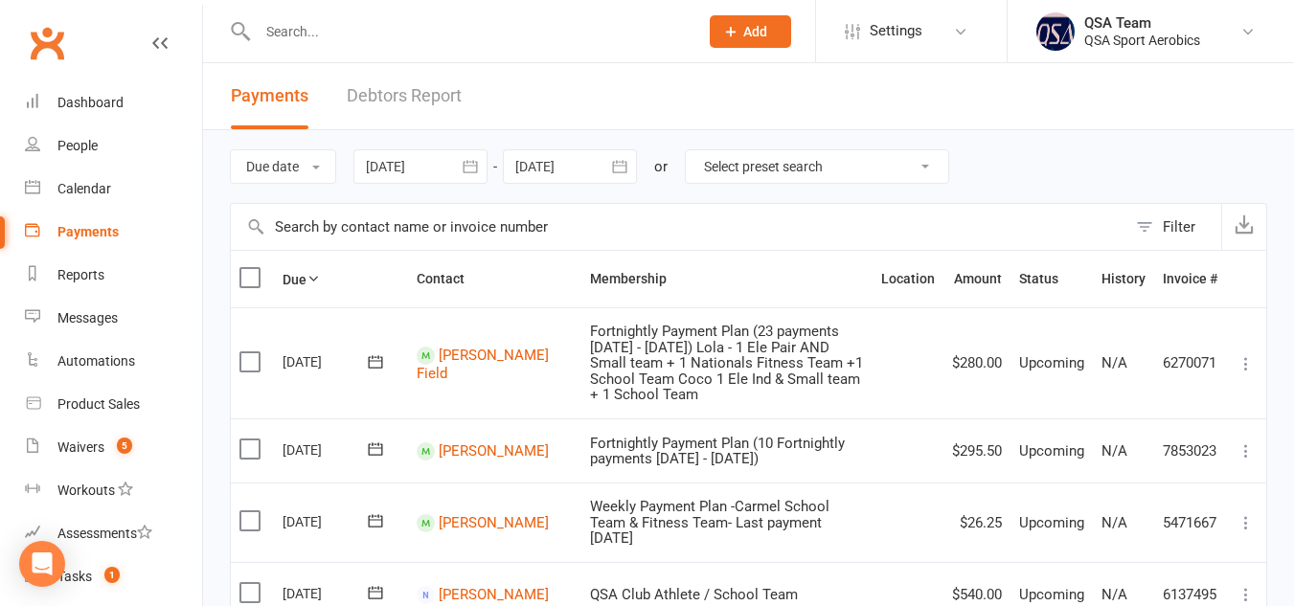
click at [475, 164] on icon "button" at bounding box center [470, 166] width 19 height 19
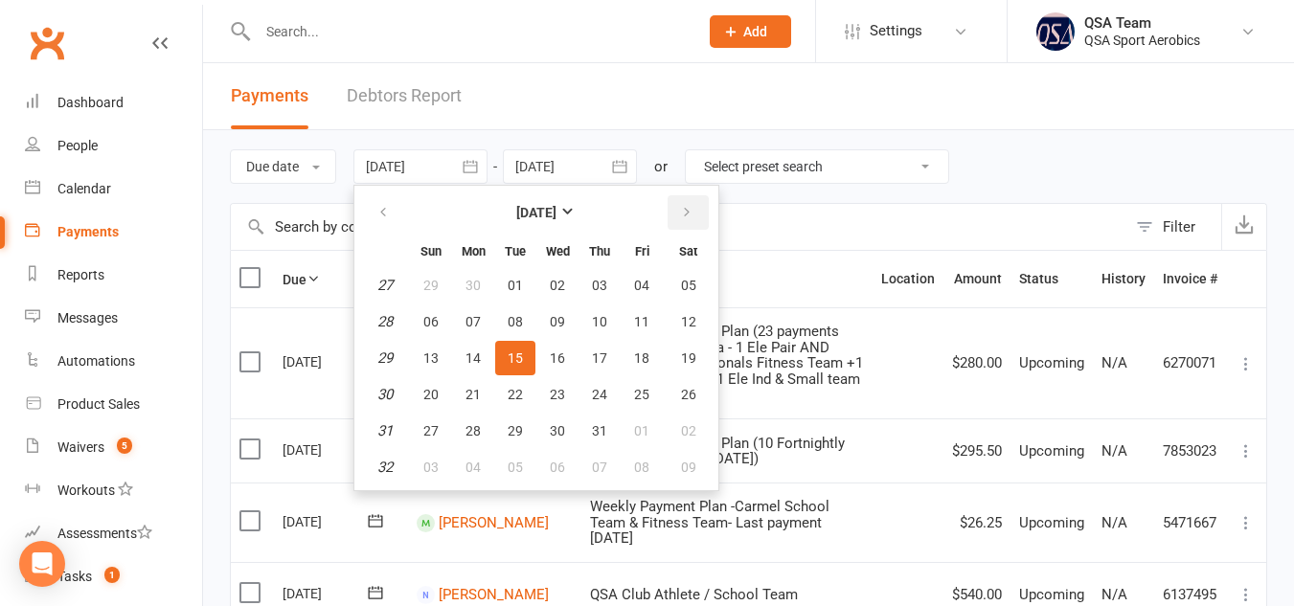
click at [688, 210] on icon "button" at bounding box center [686, 212] width 13 height 15
click at [552, 358] on span "13" at bounding box center [557, 357] width 15 height 15
type input "[DATE]"
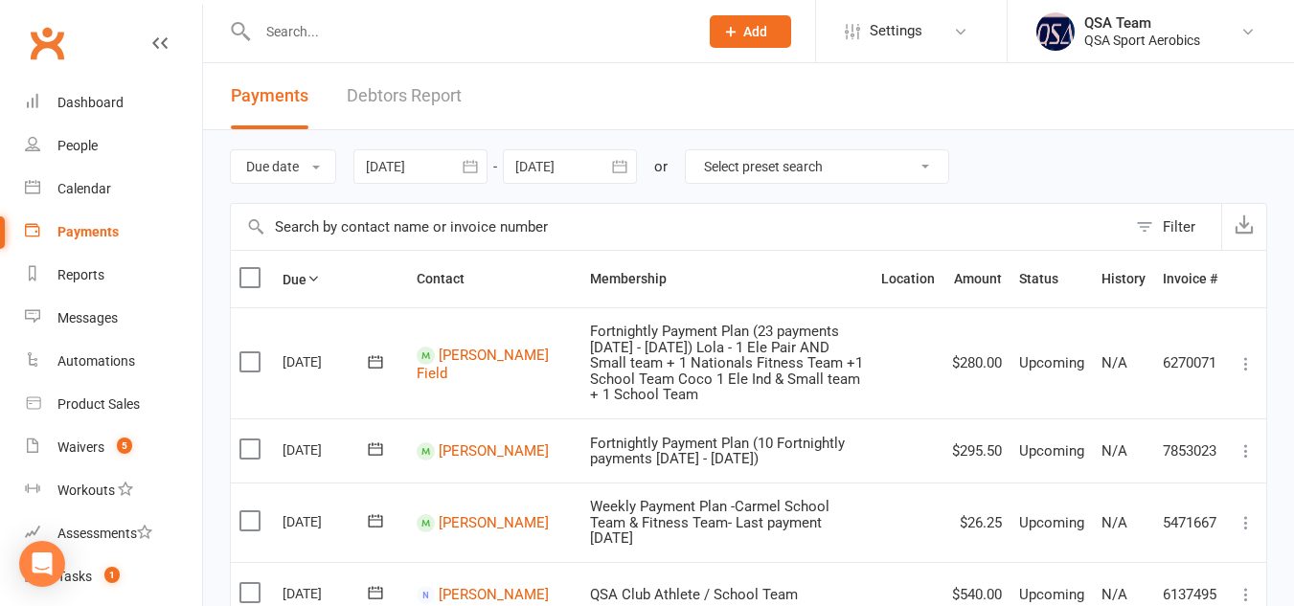
click at [620, 167] on icon "button" at bounding box center [619, 166] width 19 height 19
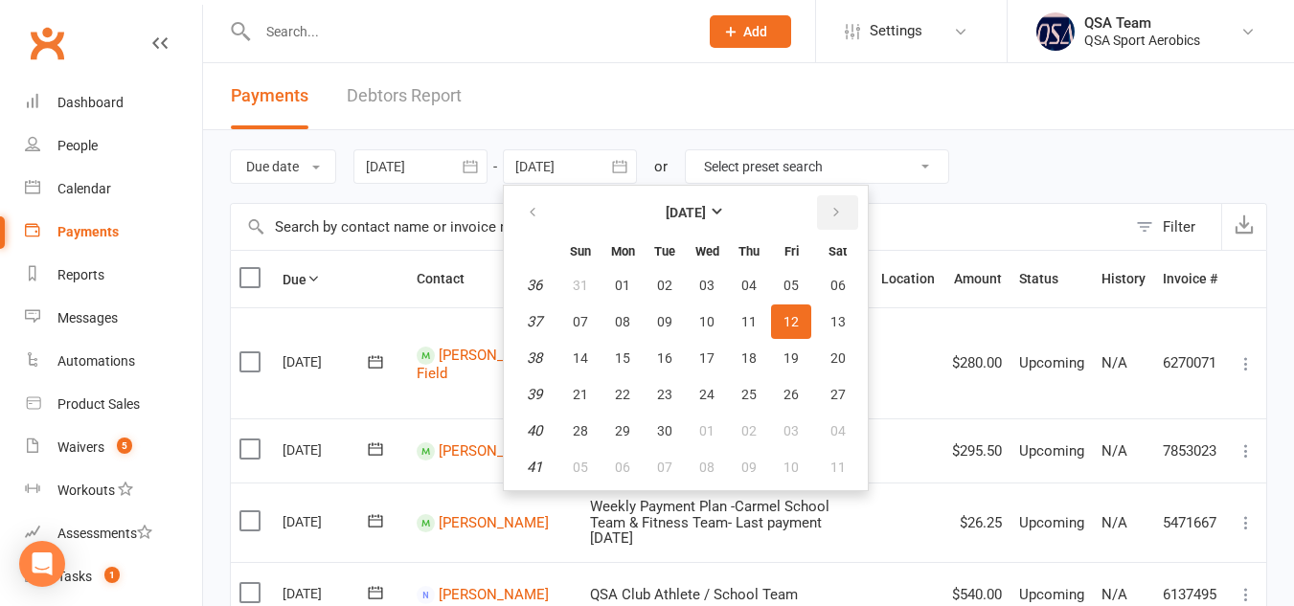
click at [839, 207] on icon "button" at bounding box center [835, 212] width 13 height 15
click at [551, 223] on button "button" at bounding box center [533, 212] width 41 height 34
click at [837, 387] on span "27" at bounding box center [837, 394] width 15 height 15
type input "[DATE]"
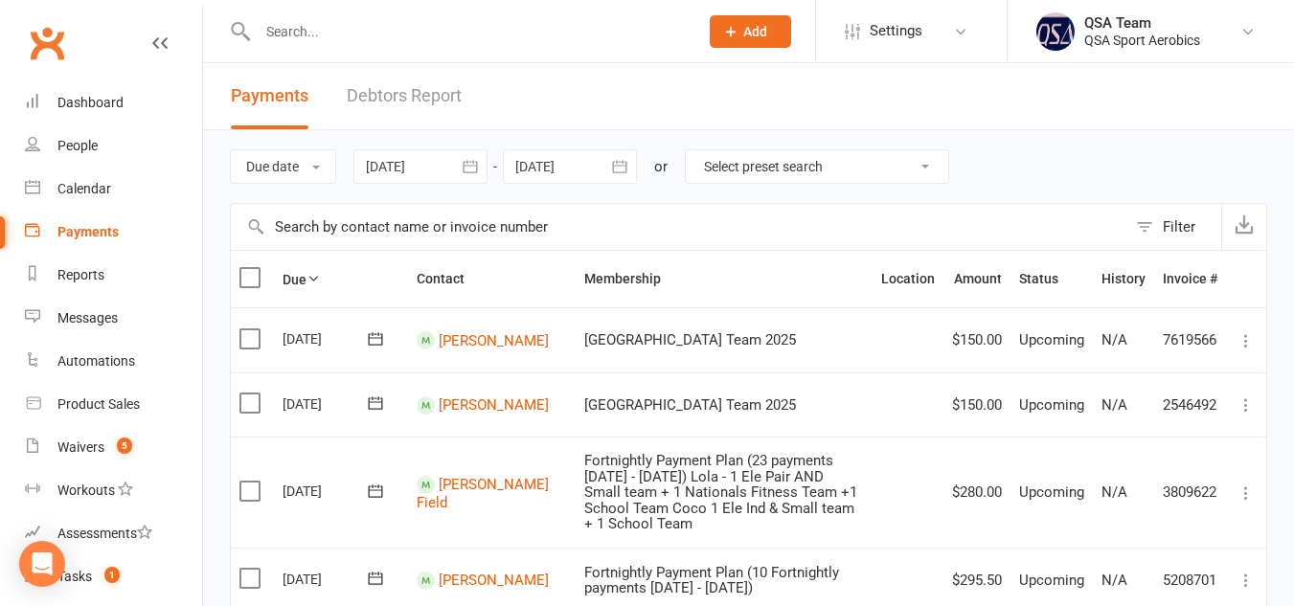
click at [477, 165] on icon "button" at bounding box center [470, 166] width 19 height 19
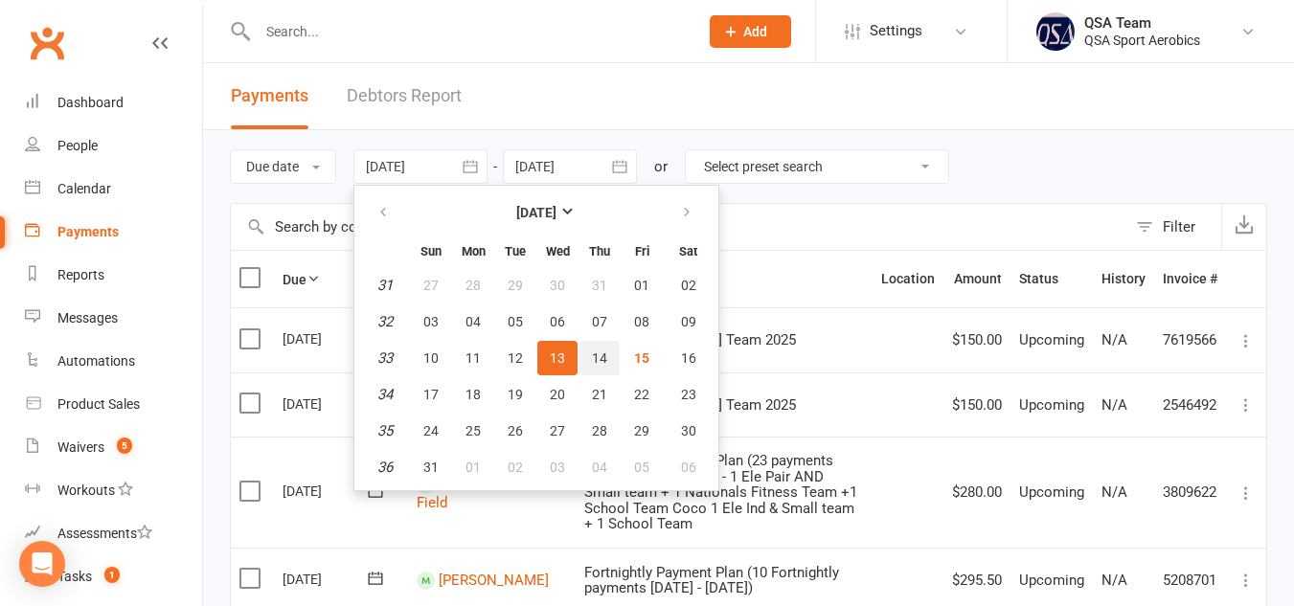
click at [596, 360] on span "14" at bounding box center [599, 357] width 15 height 15
type input "[DATE]"
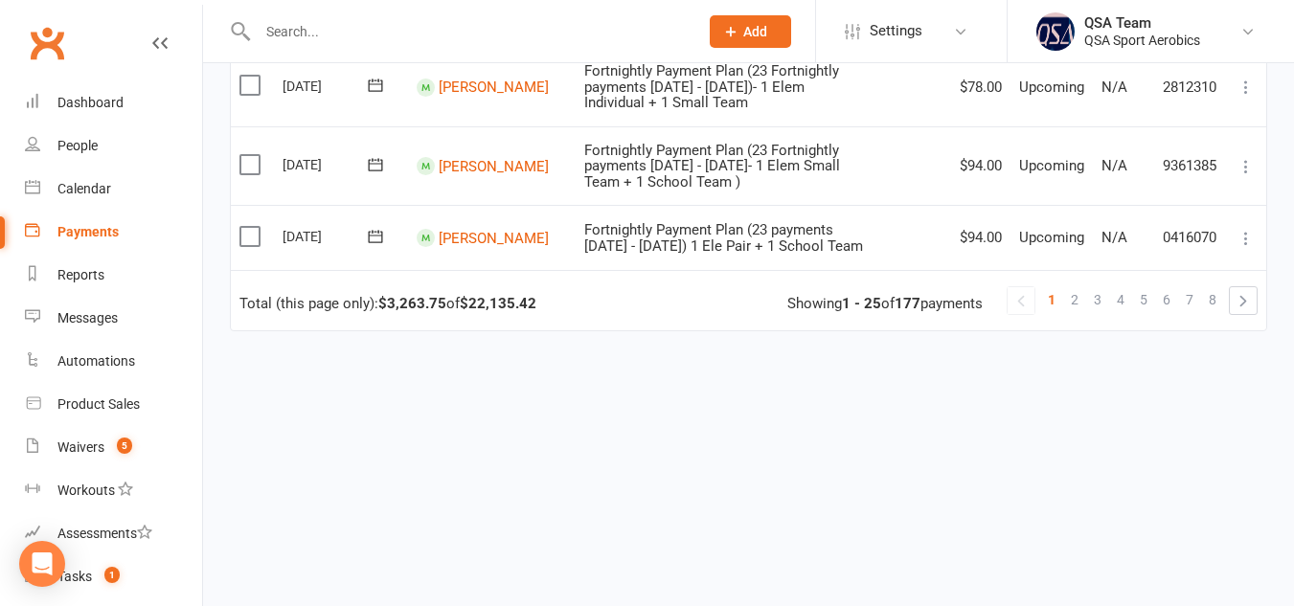
scroll to position [2023, 0]
click at [436, 26] on input "text" at bounding box center [468, 31] width 433 height 27
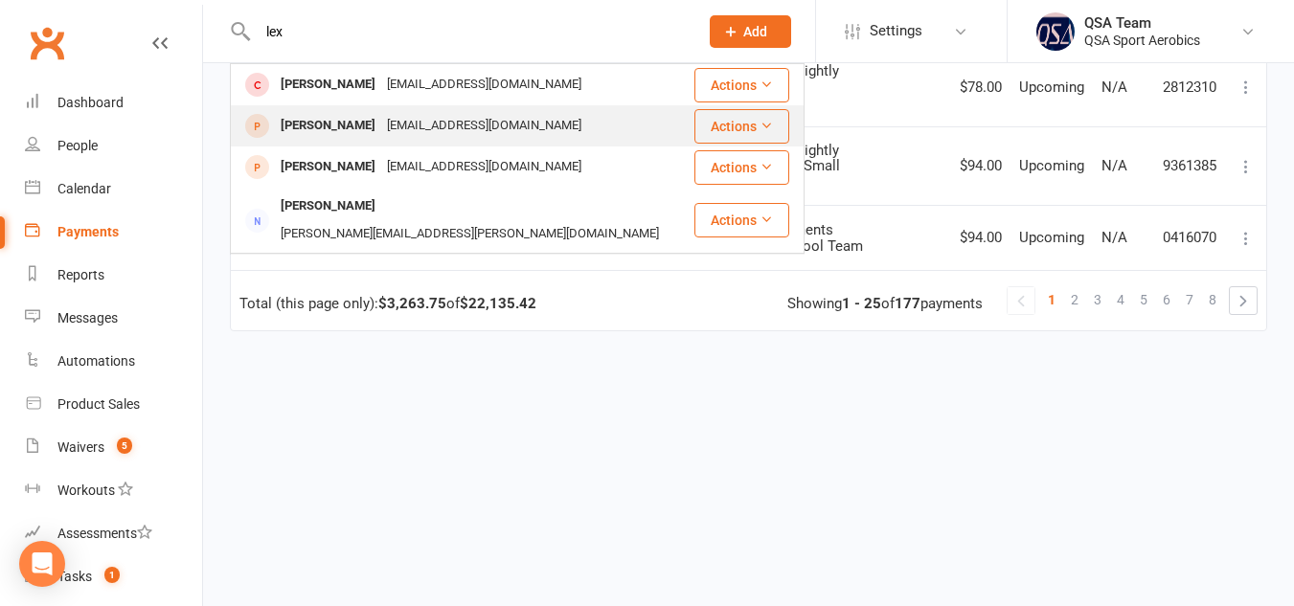
scroll to position [2019, 0]
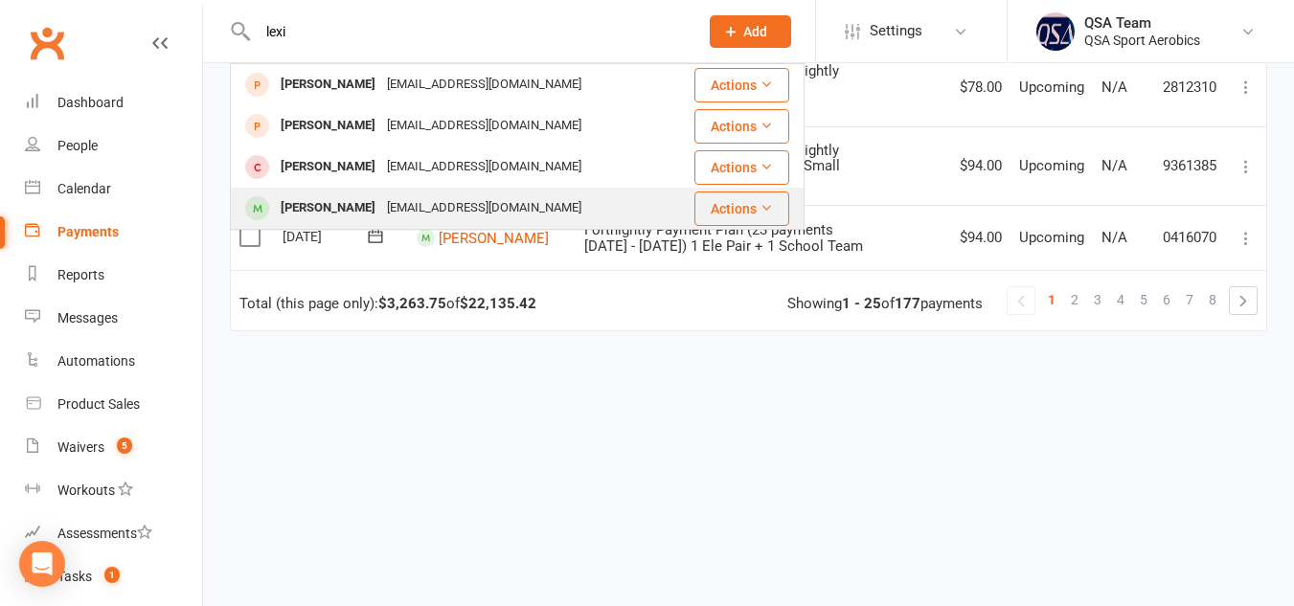
type input "lexi"
click at [461, 205] on div "[EMAIL_ADDRESS][DOMAIN_NAME]" at bounding box center [484, 208] width 206 height 28
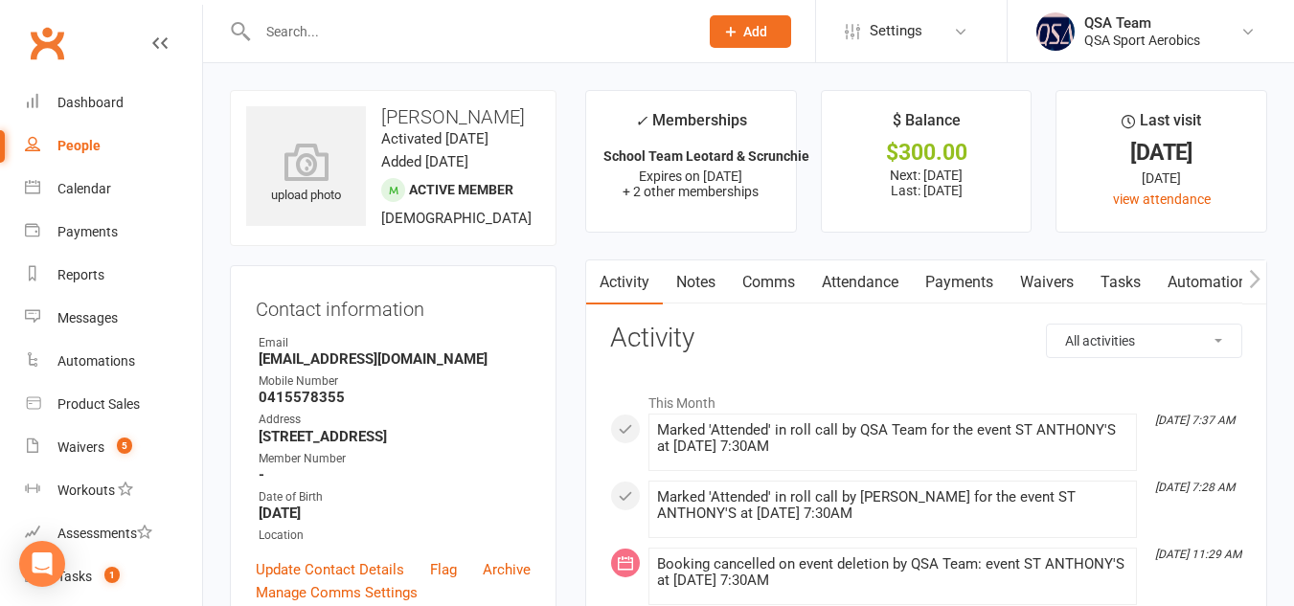
click at [687, 273] on link "Notes" at bounding box center [696, 282] width 66 height 44
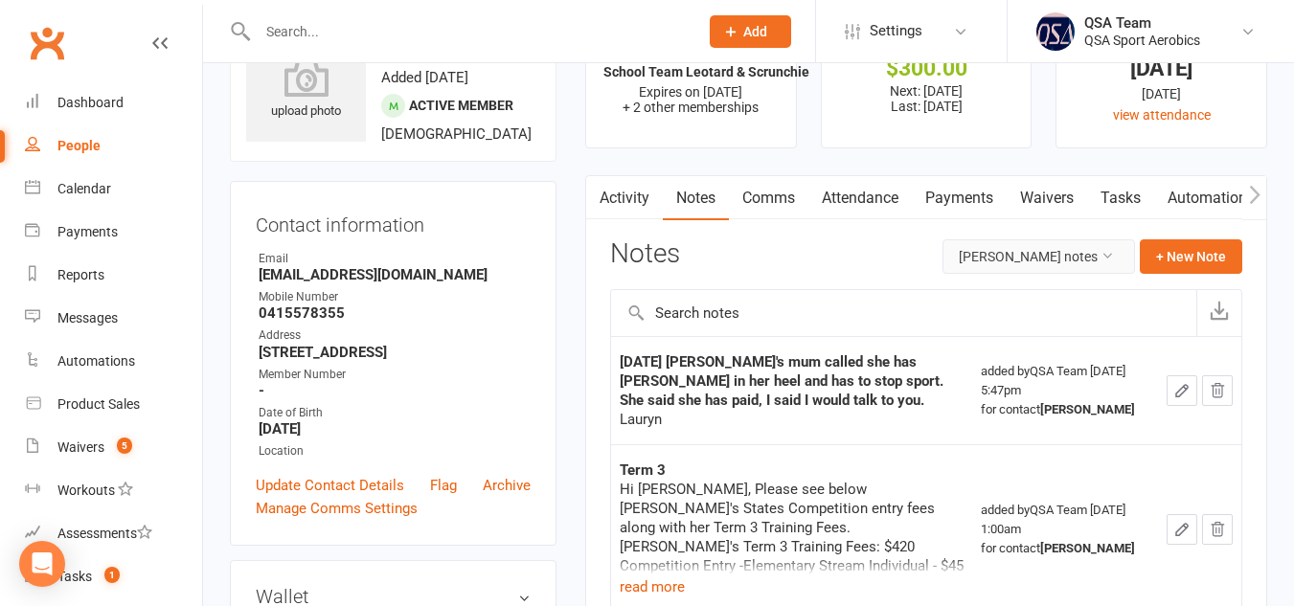
scroll to position [85, 0]
click at [1180, 250] on button "+ New Note" at bounding box center [1190, 255] width 102 height 34
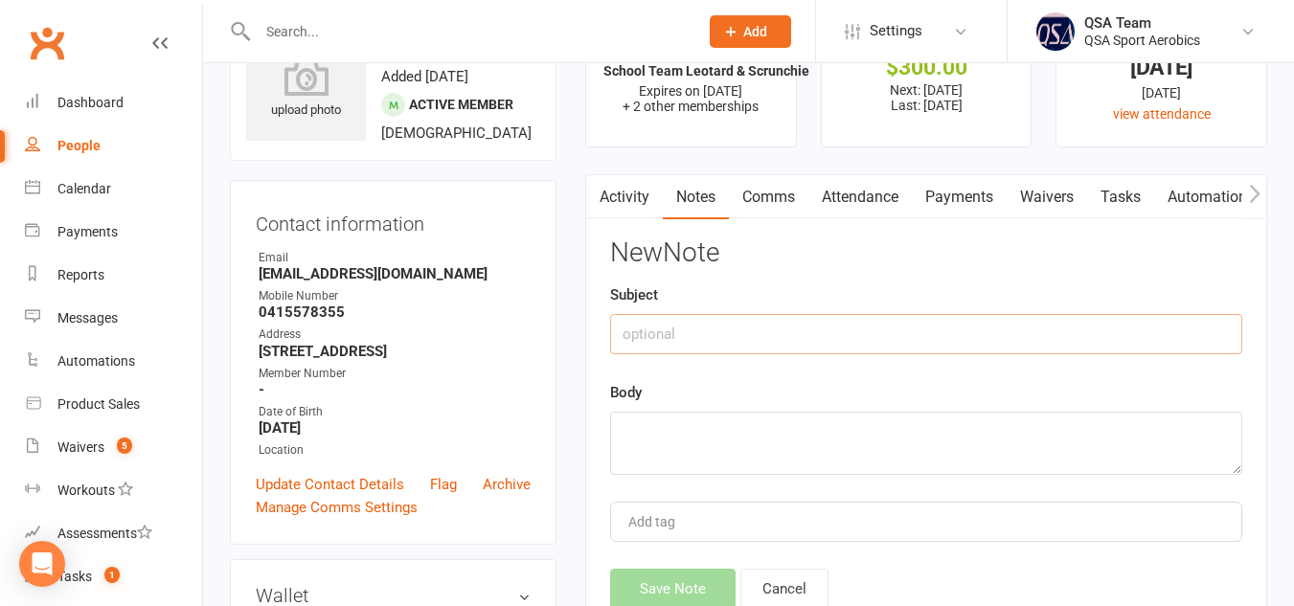
click at [684, 329] on input "text" at bounding box center [926, 334] width 632 height 40
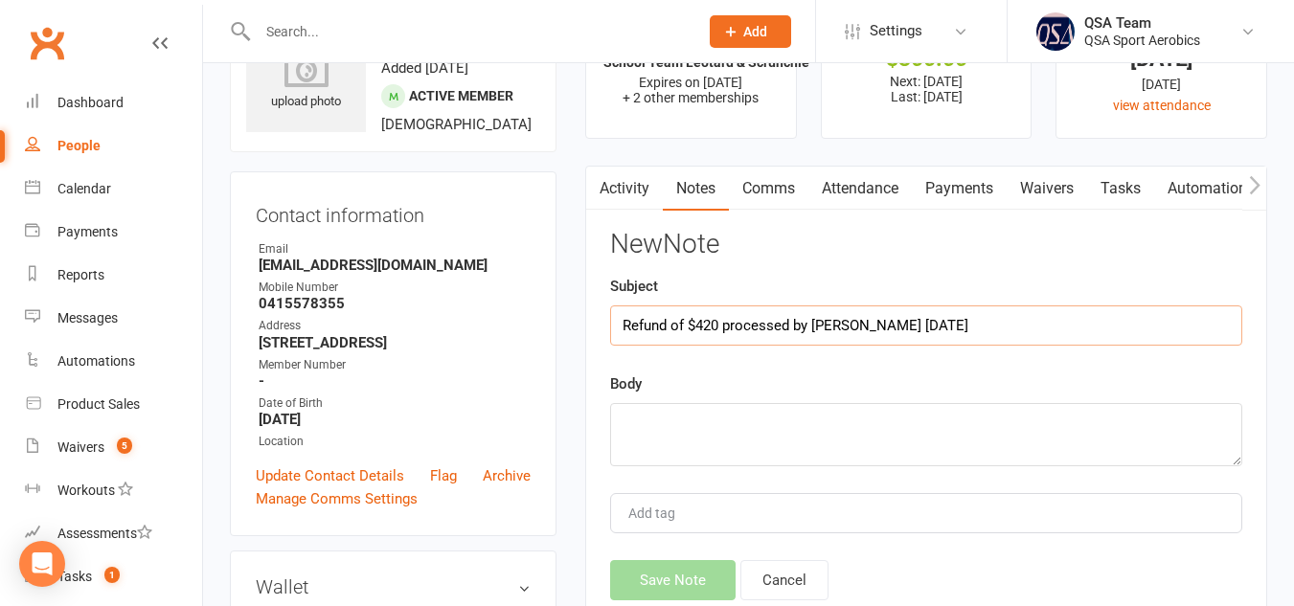
type input "Refund of $420 processed by [PERSON_NAME] [DATE]"
click at [760, 433] on textarea at bounding box center [926, 434] width 632 height 63
type textarea "."
click at [695, 574] on button "Save Note" at bounding box center [672, 580] width 125 height 40
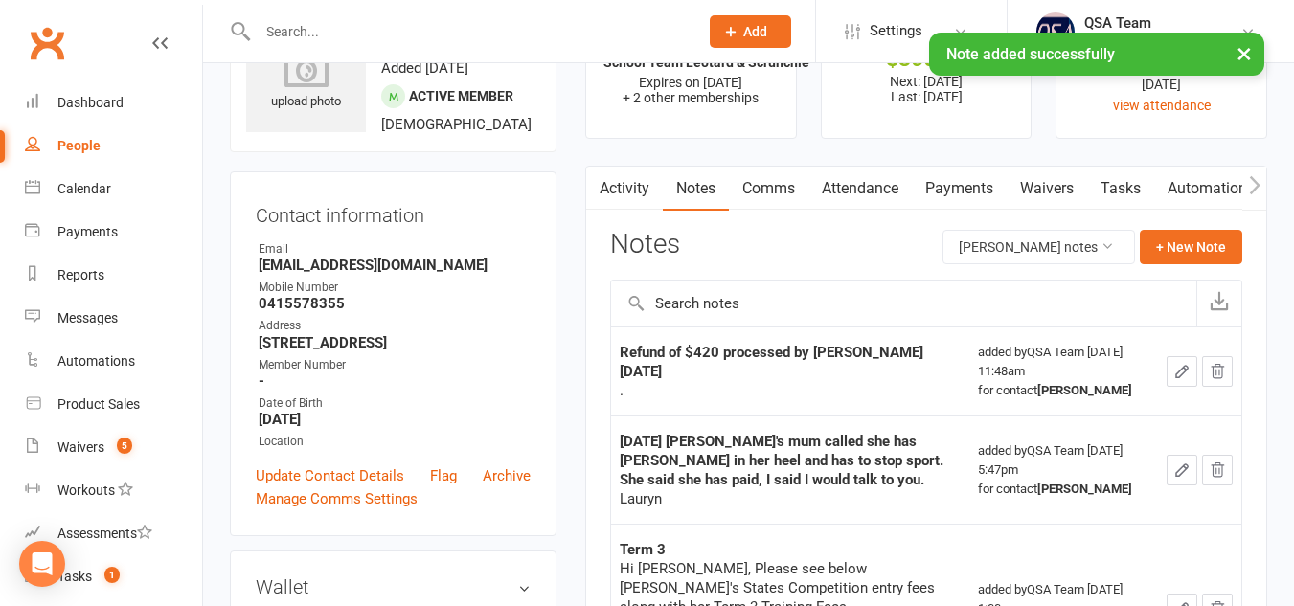
scroll to position [530, 0]
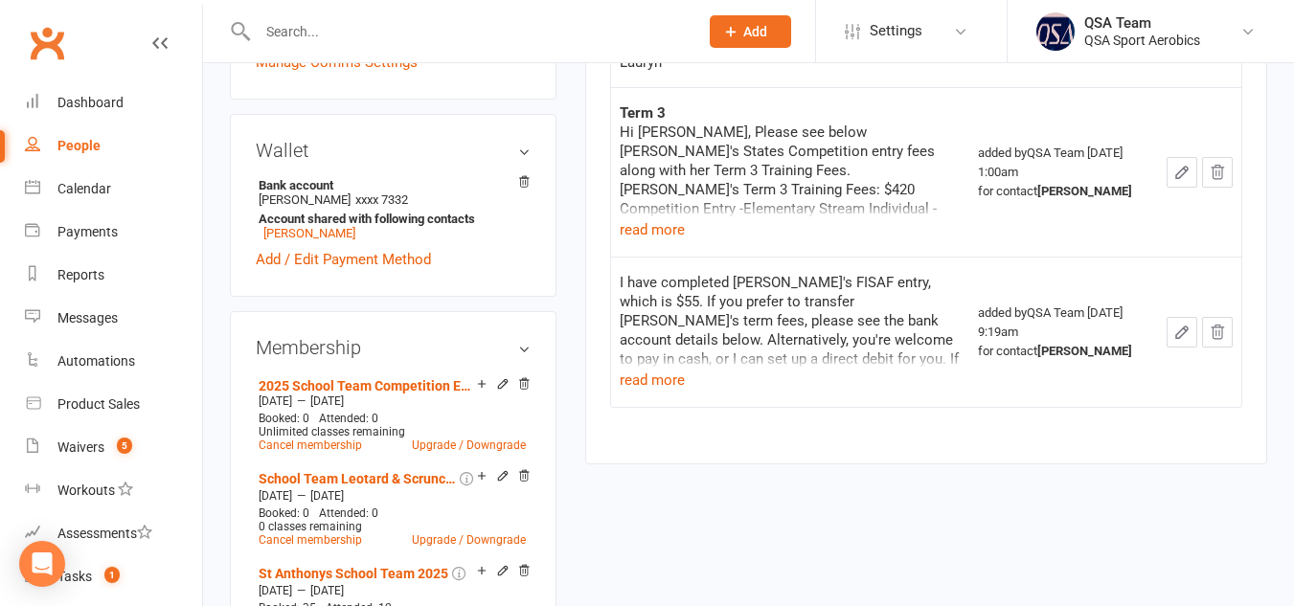
click at [499, 27] on input "text" at bounding box center [468, 31] width 433 height 27
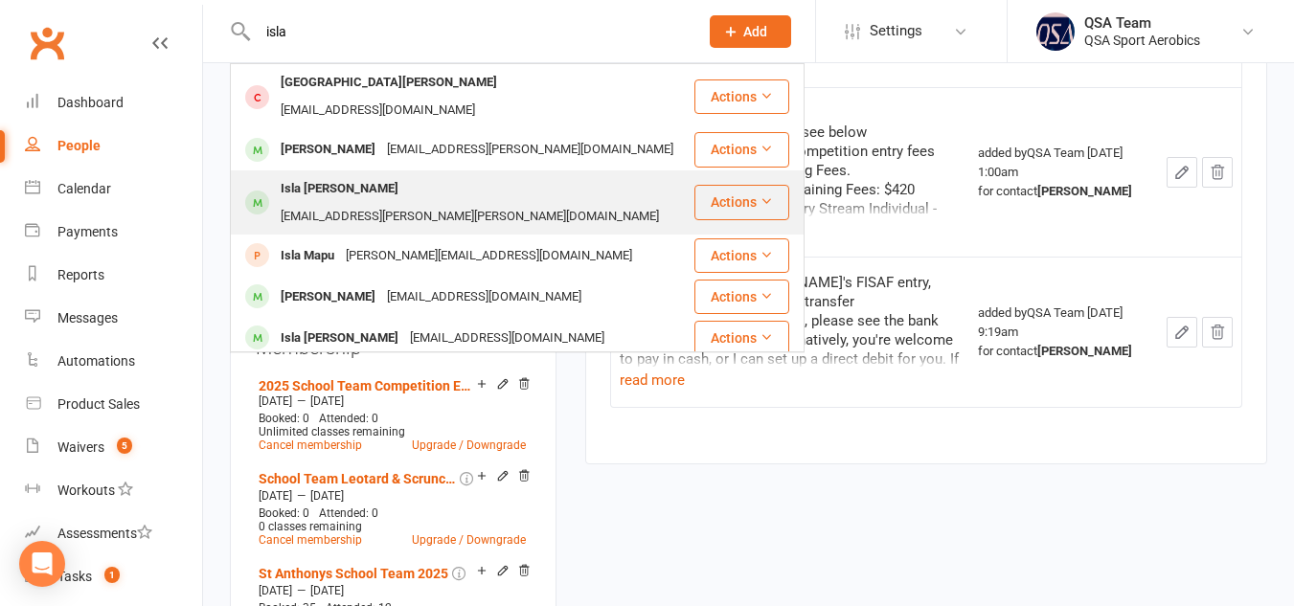
type input "isla"
click at [560, 171] on div "Isla [PERSON_NAME] [EMAIL_ADDRESS][PERSON_NAME][PERSON_NAME][DOMAIN_NAME]" at bounding box center [462, 202] width 461 height 63
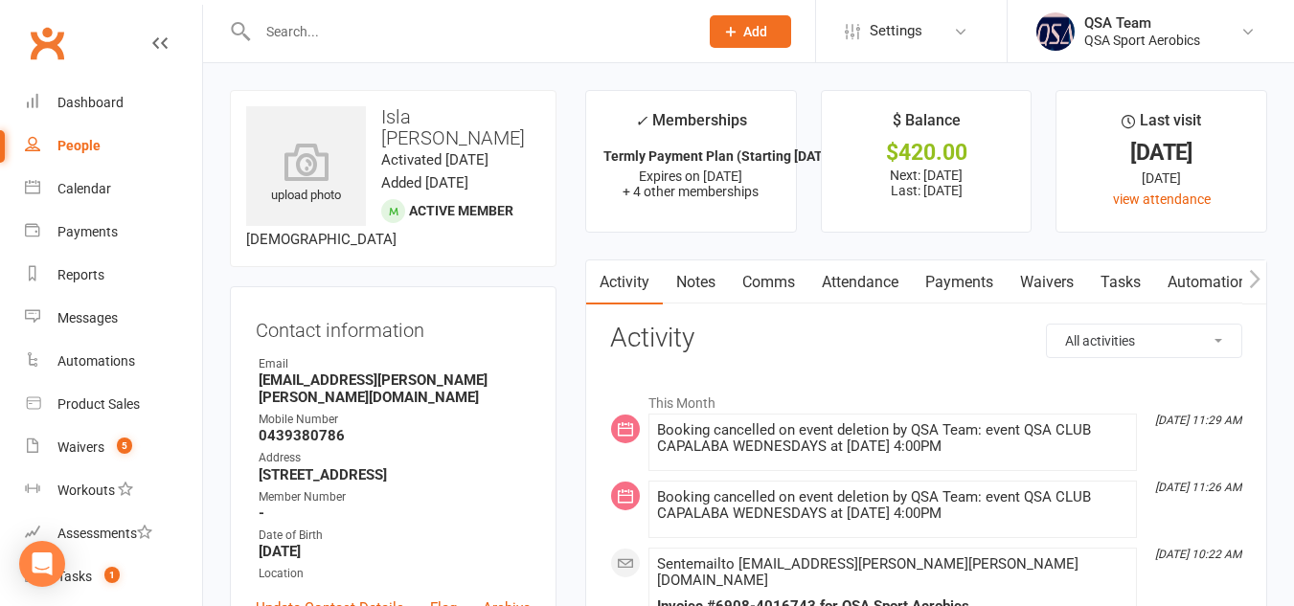
click at [975, 279] on link "Payments" at bounding box center [958, 282] width 95 height 44
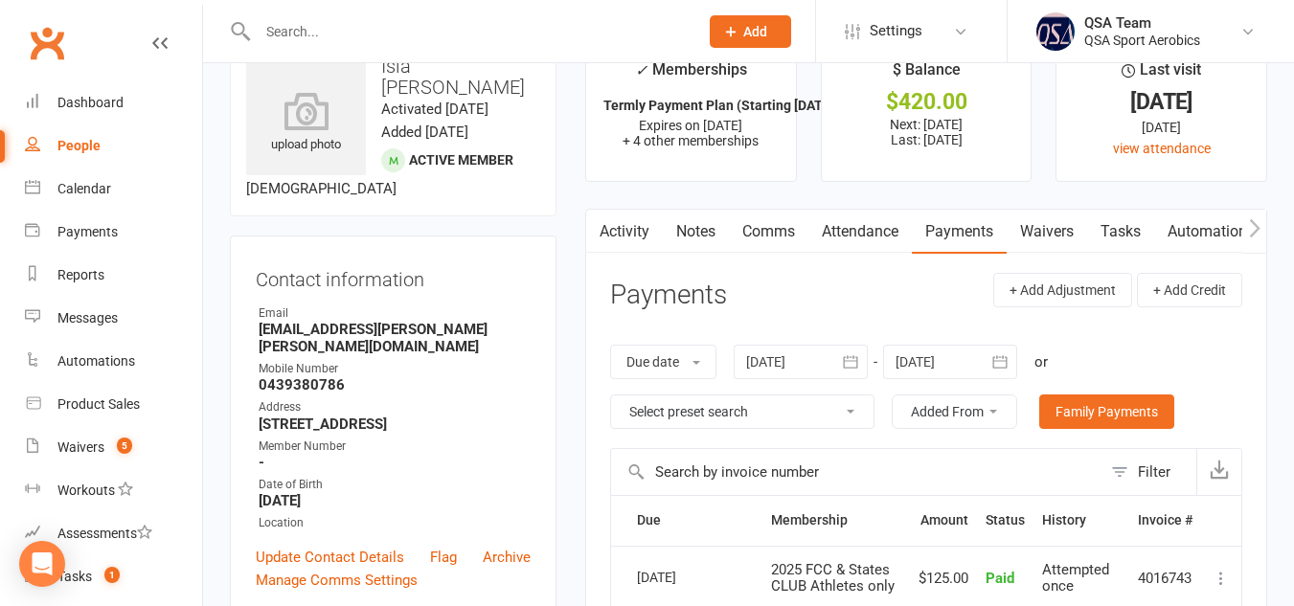
scroll to position [55, 0]
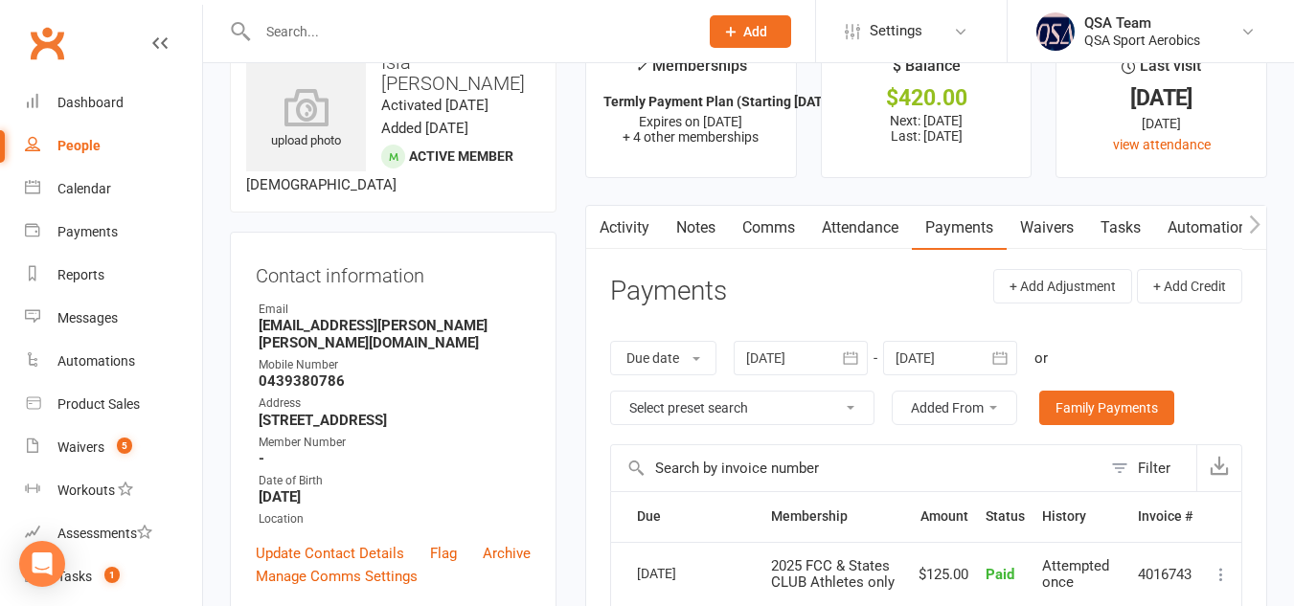
click at [709, 227] on link "Notes" at bounding box center [696, 228] width 66 height 44
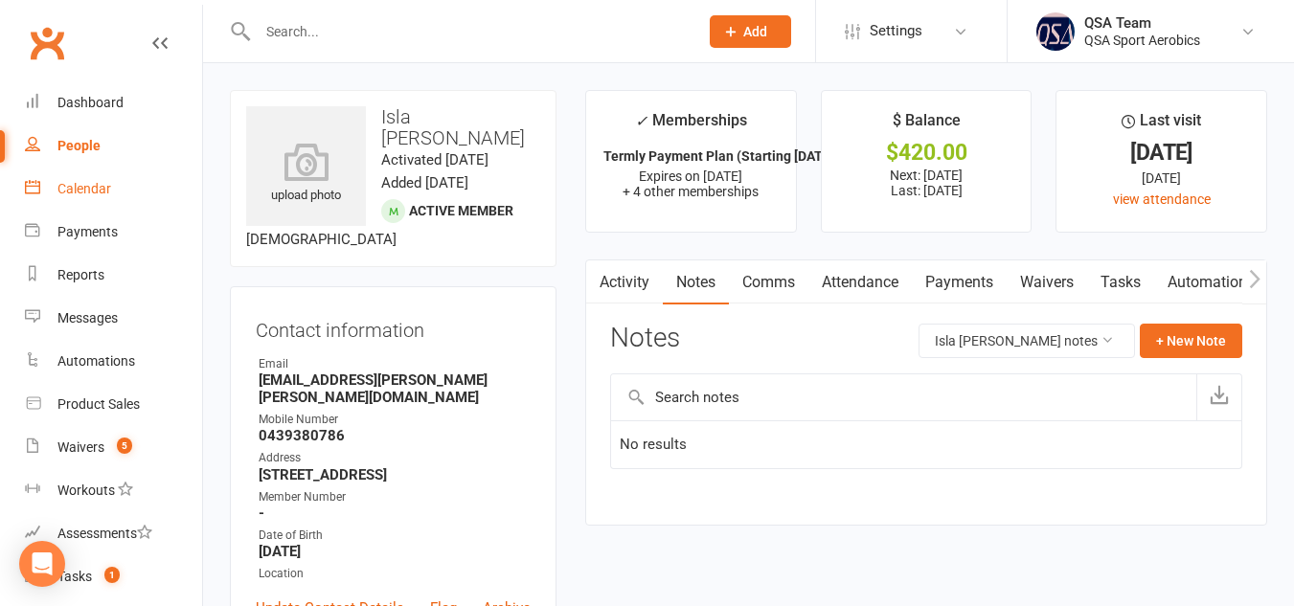
click at [82, 198] on link "Calendar" at bounding box center [113, 189] width 177 height 43
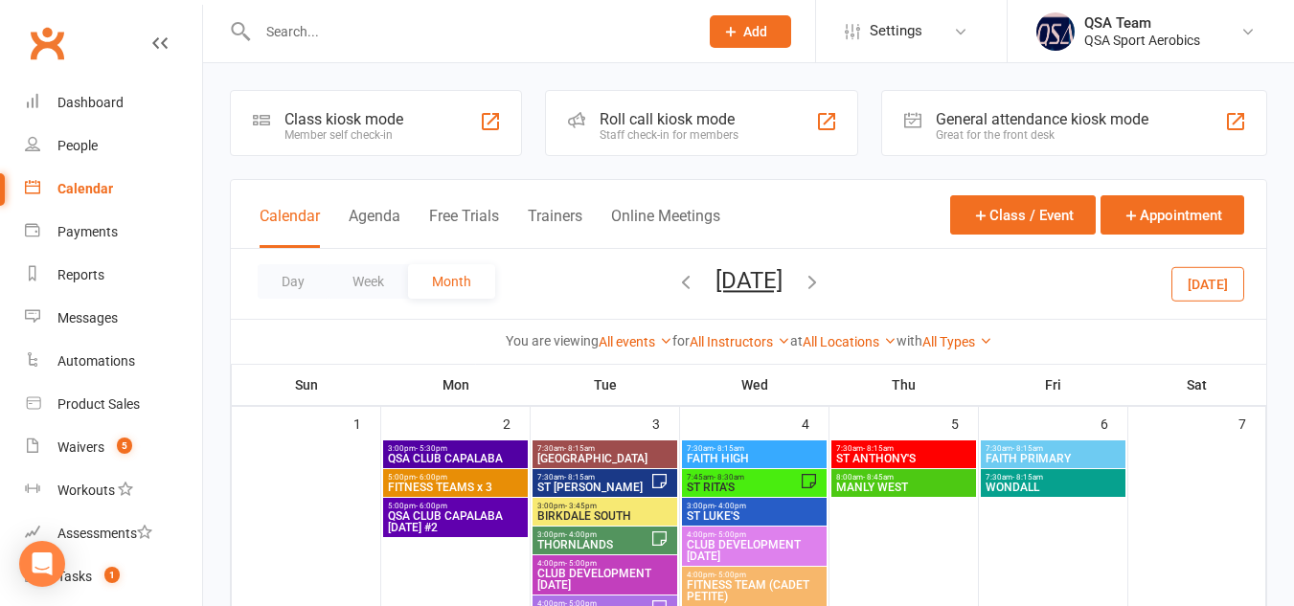
click at [822, 286] on icon "button" at bounding box center [811, 281] width 21 height 21
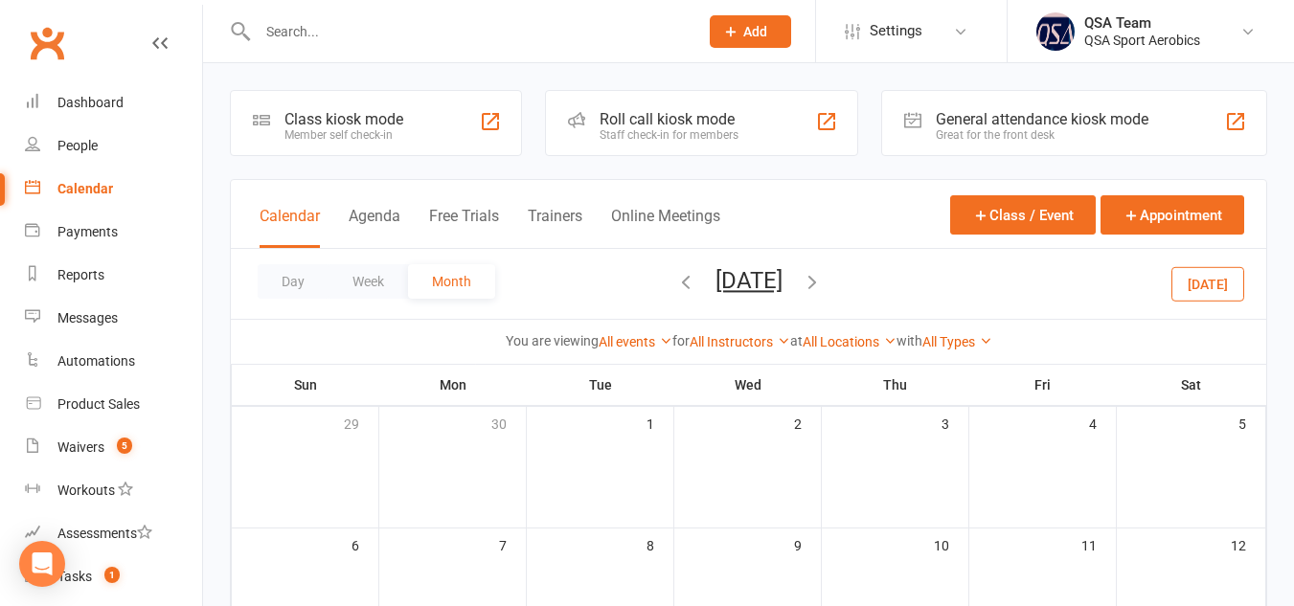
click at [822, 281] on icon "button" at bounding box center [811, 281] width 21 height 21
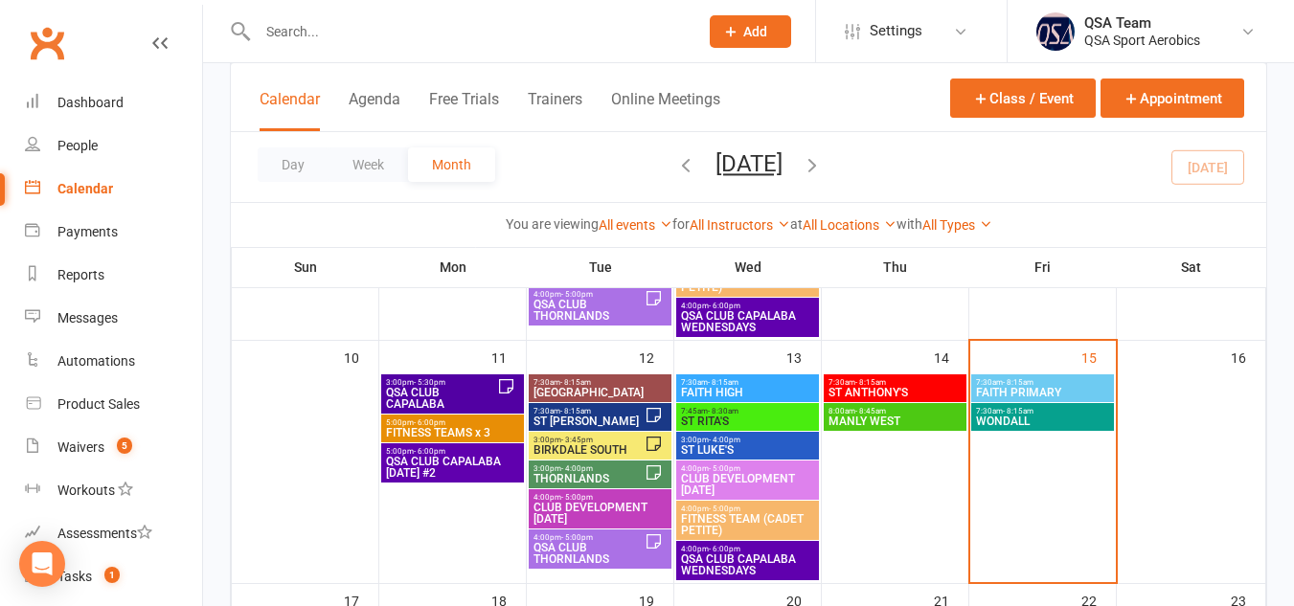
scroll to position [565, 0]
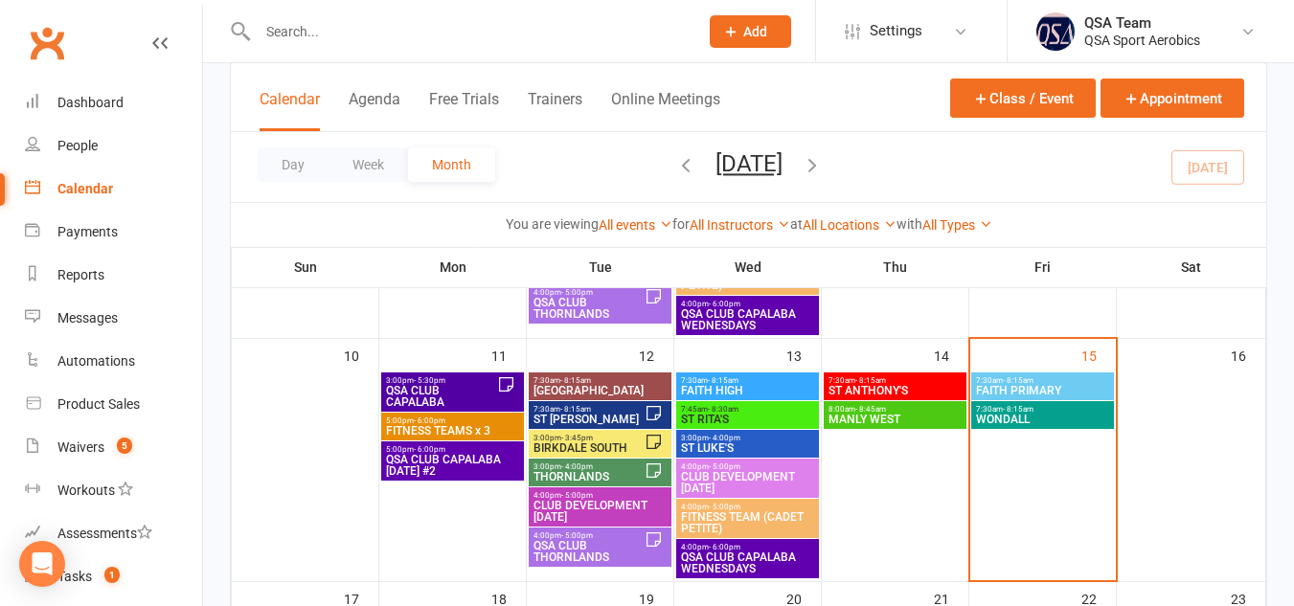
click at [889, 383] on span "7:30am - 8:15am" at bounding box center [894, 380] width 135 height 9
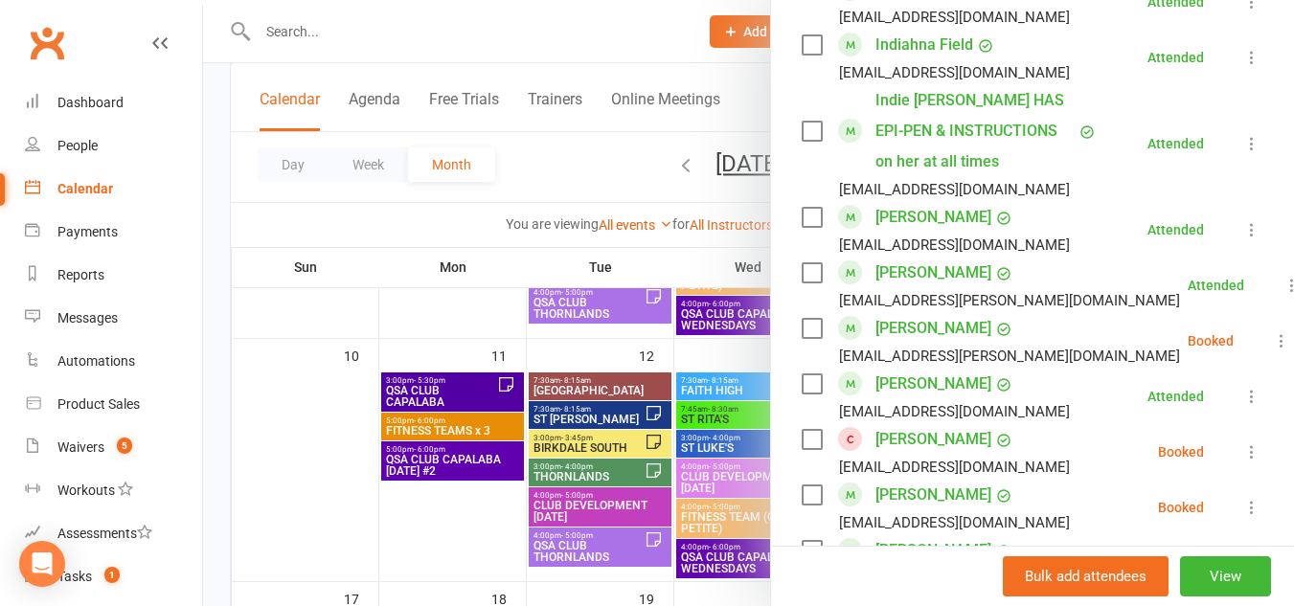
scroll to position [1523, 0]
click at [954, 212] on link "[PERSON_NAME]" at bounding box center [933, 218] width 116 height 31
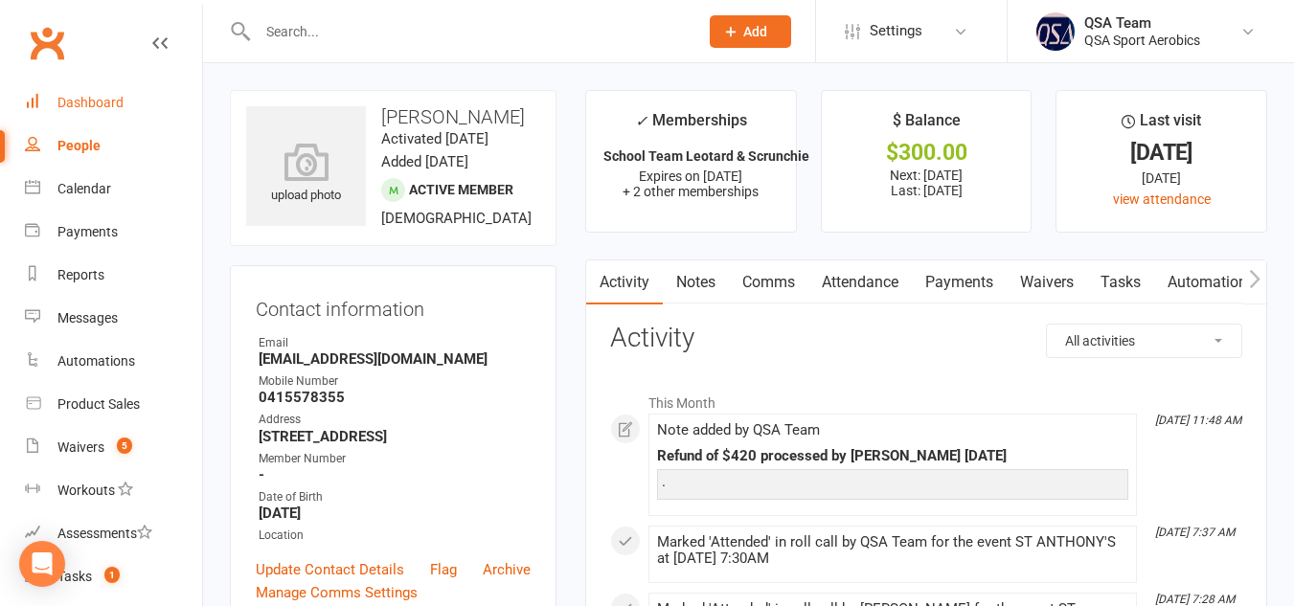
click at [108, 110] on div "Dashboard" at bounding box center [90, 102] width 66 height 15
